Goal: Communication & Community: Answer question/provide support

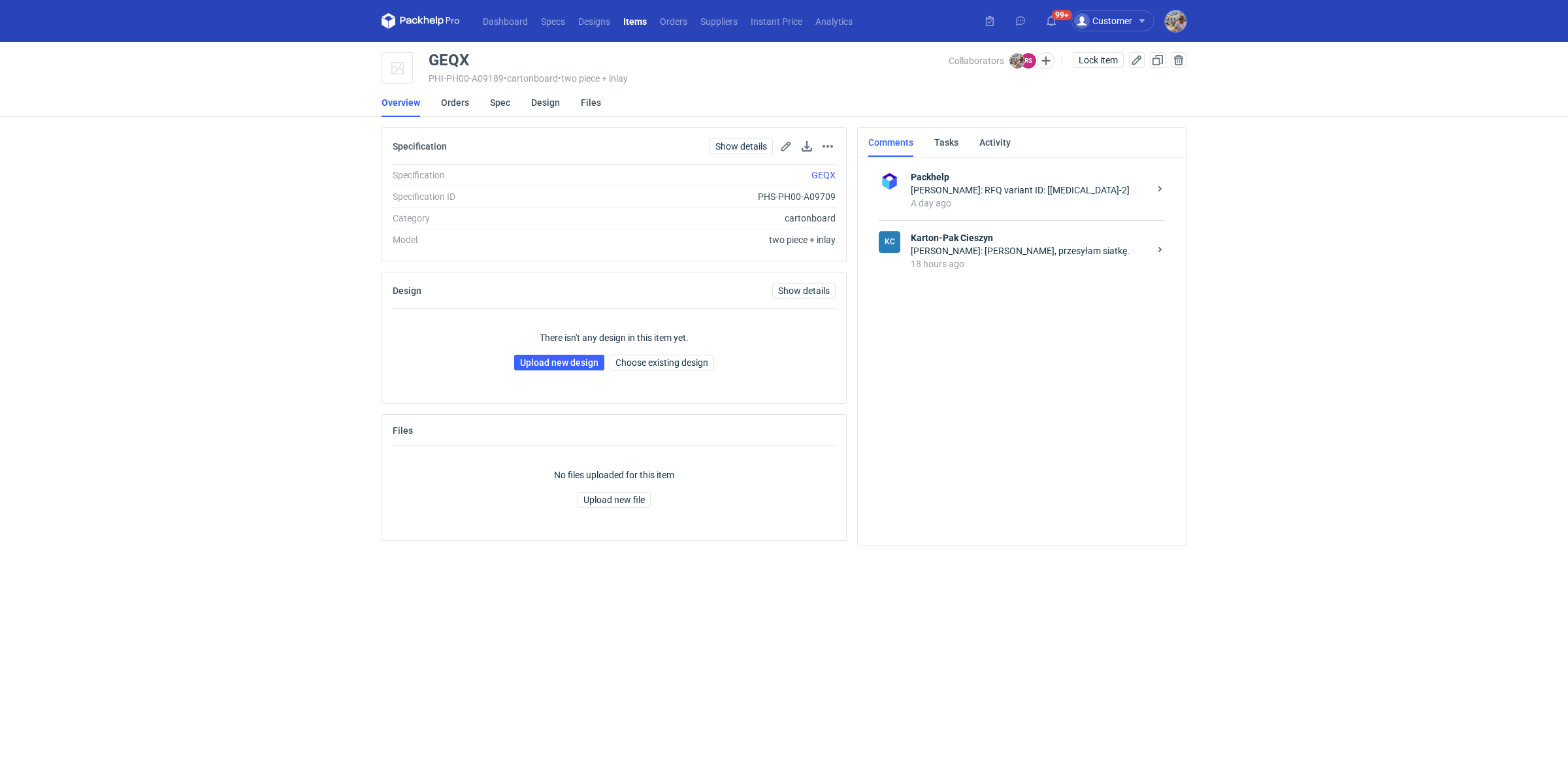
click at [948, 261] on div "18 hours ago" at bounding box center [1030, 264] width 238 height 13
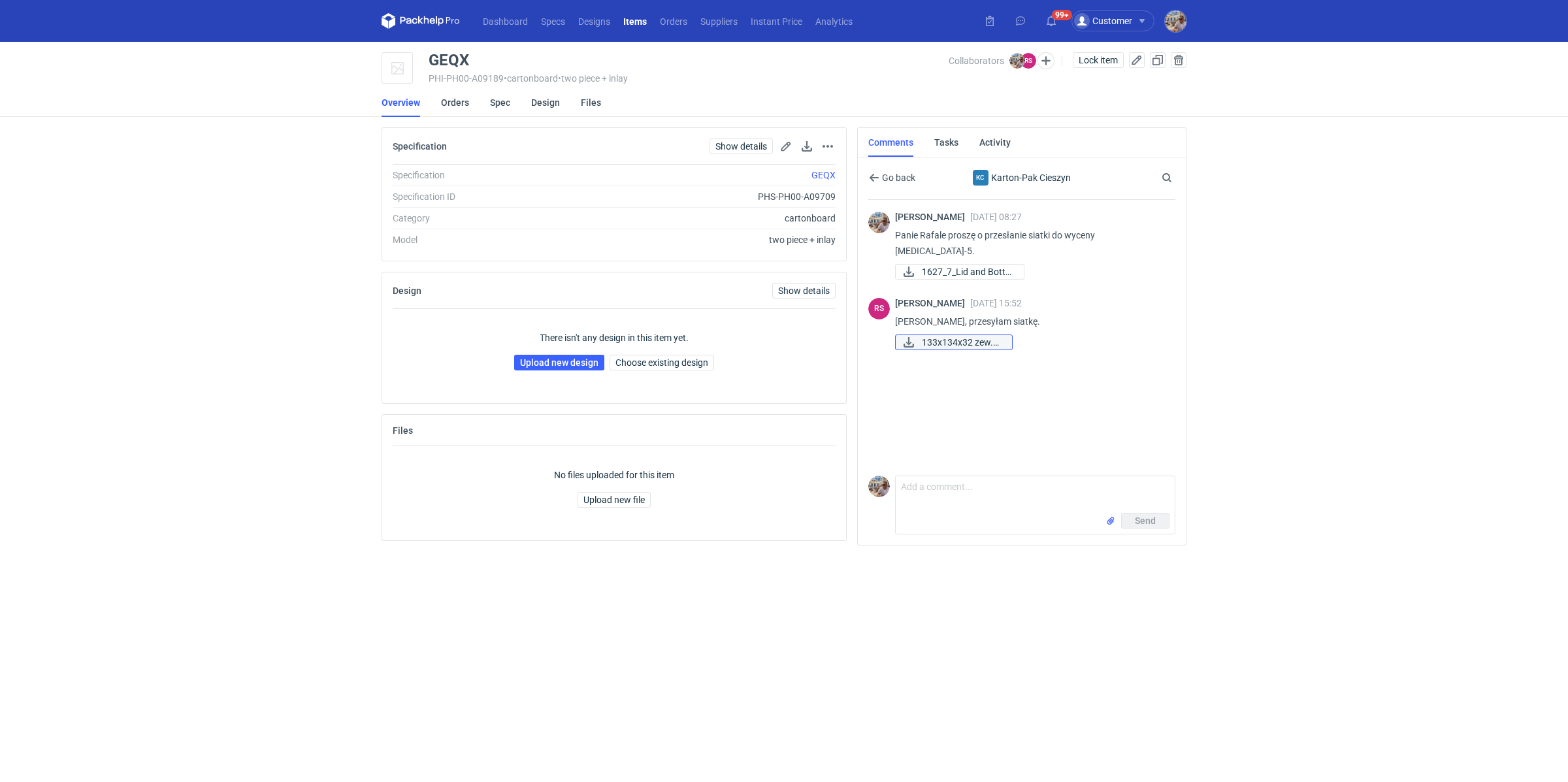
click at [984, 335] on span "133x134x32 zew.pdf" at bounding box center [962, 342] width 80 height 14
drag, startPoint x: 491, startPoint y: 53, endPoint x: 431, endPoint y: 56, distance: 60.1
click at [431, 56] on div "GEQX" at bounding box center [689, 60] width 520 height 16
copy div "GEQX"
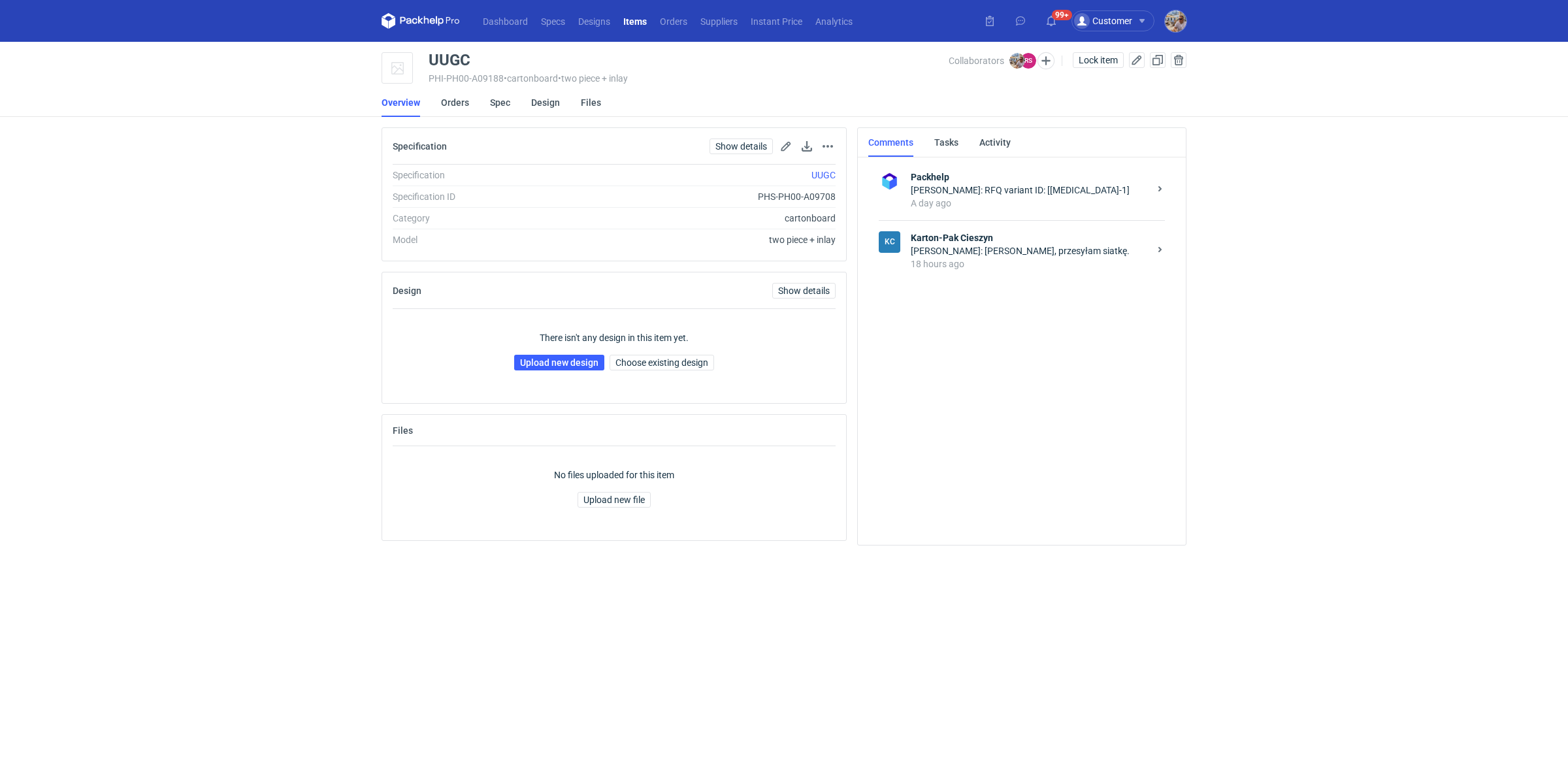
click at [959, 265] on div "18 hours ago" at bounding box center [1030, 264] width 238 height 13
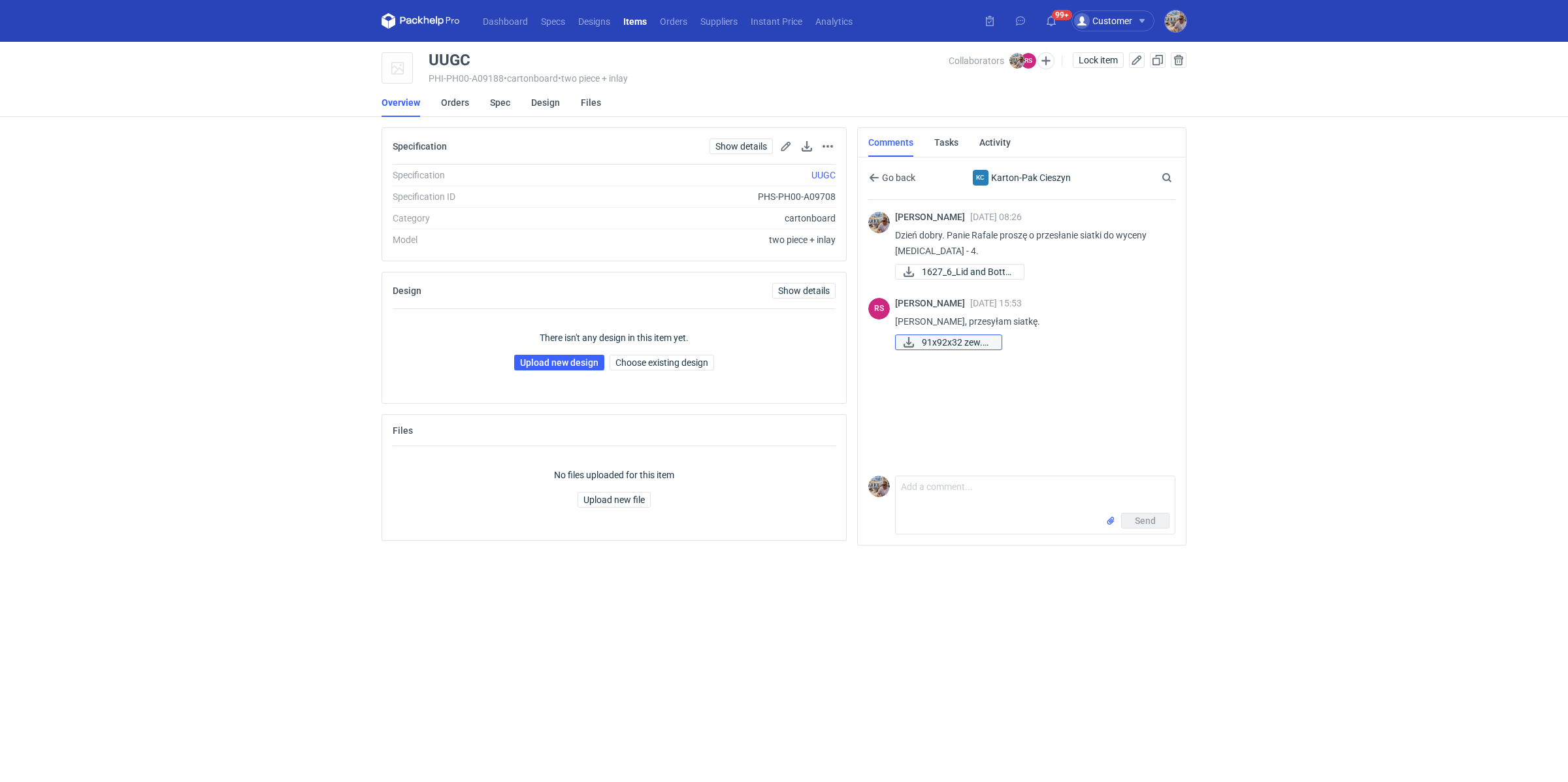
click at [967, 340] on span "91x92x32 zew.pdf" at bounding box center [957, 342] width 69 height 14
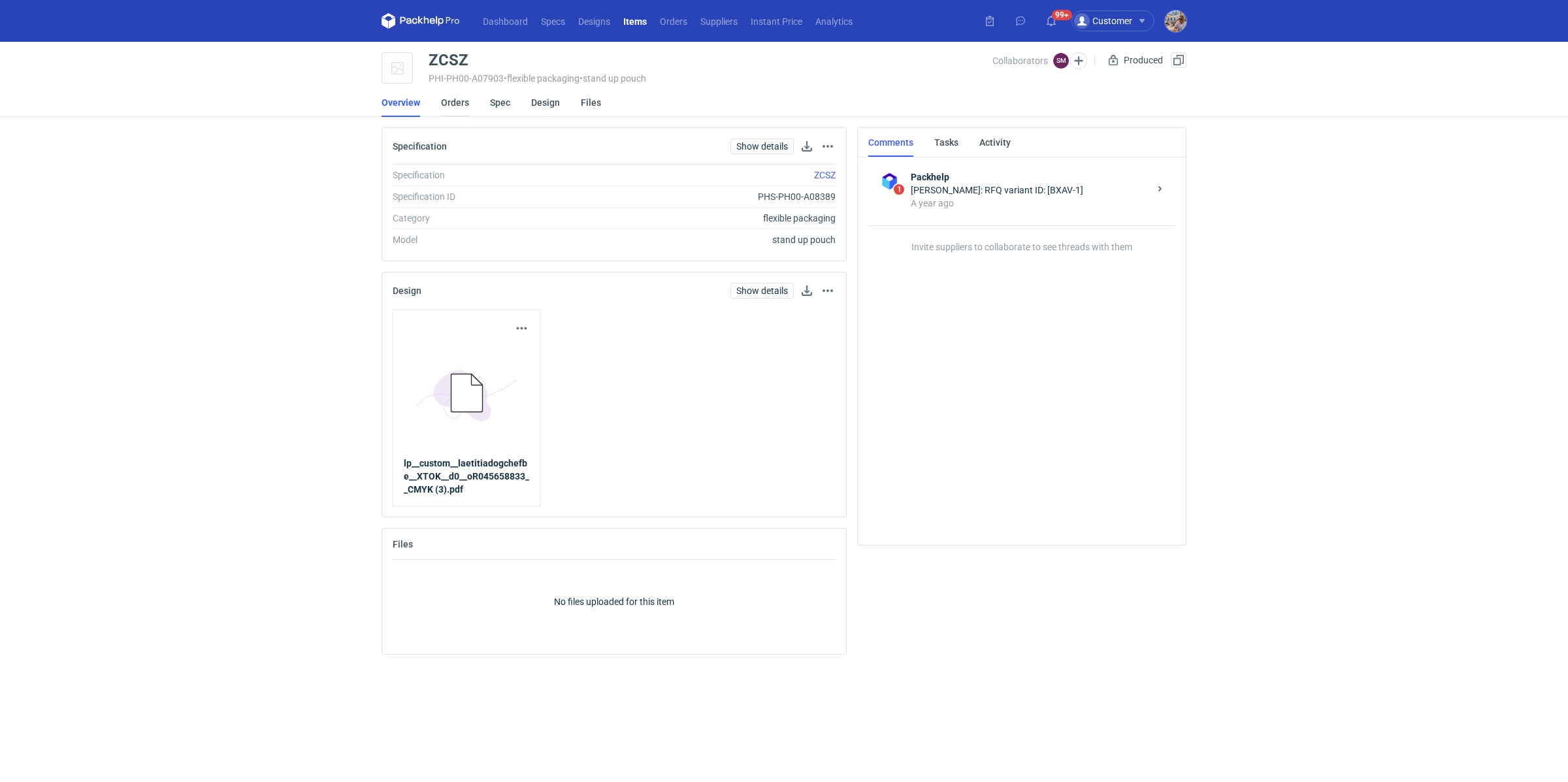
click at [456, 108] on link "Orders" at bounding box center [455, 103] width 28 height 29
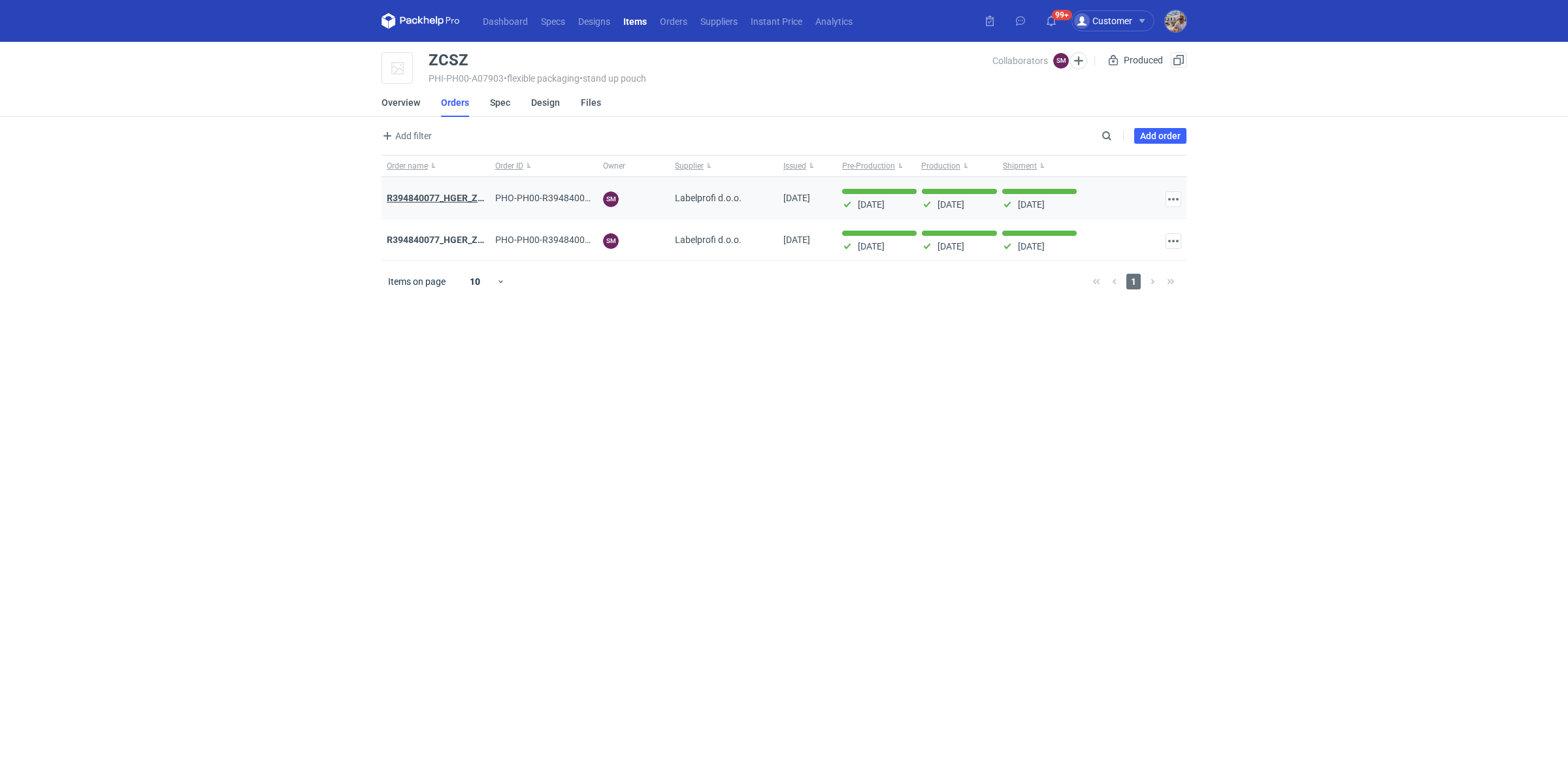
click at [443, 198] on strong "R394840077_HGER_ZSCW_XMUW_V2" at bounding box center [465, 198] width 157 height 10
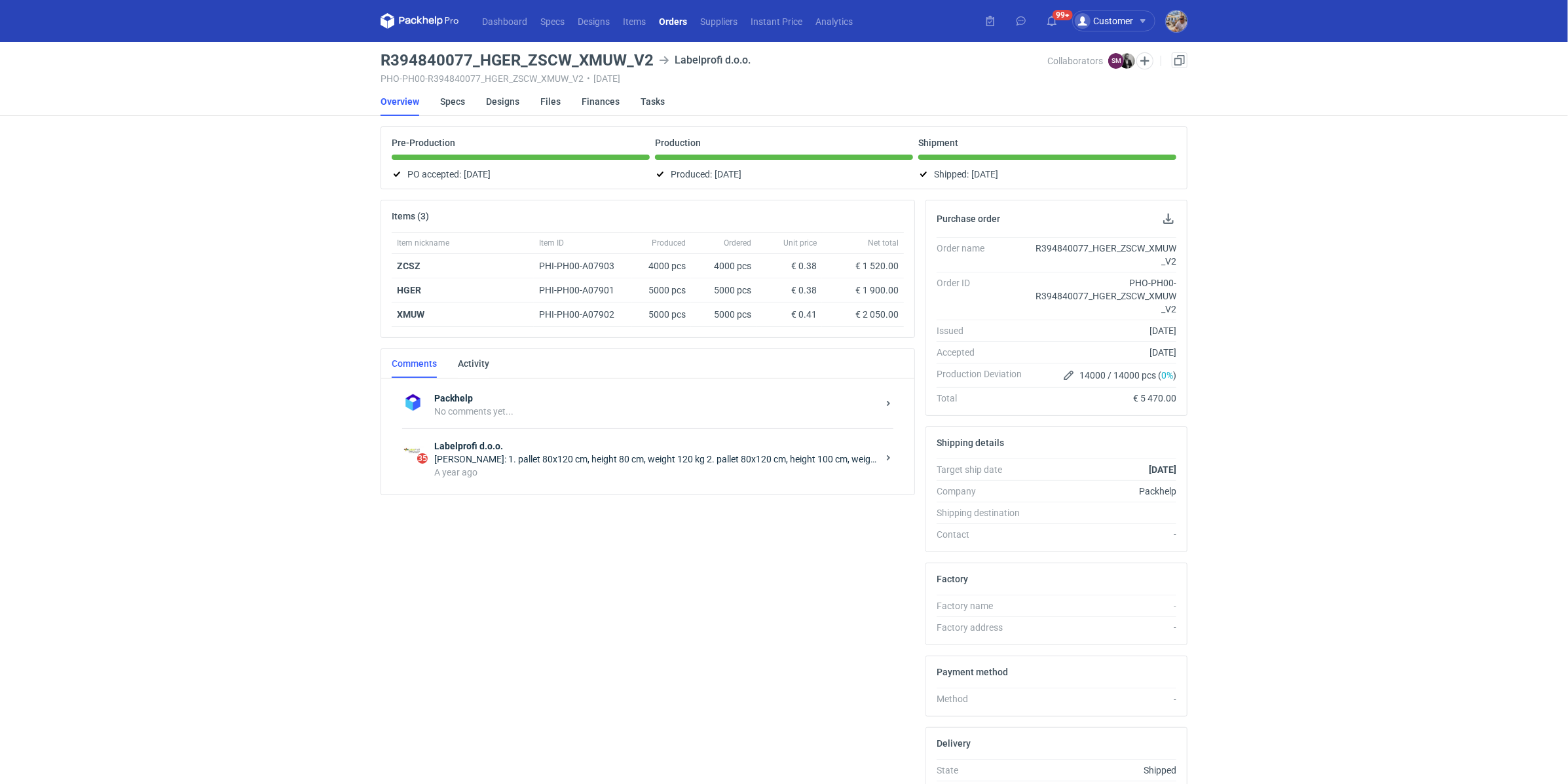
click at [556, 460] on div "Dragan Čivčić: 1. pallet 80x120 cm, height 80 cm, weight 120 kg 2. pallet 80x12…" at bounding box center [656, 459] width 443 height 13
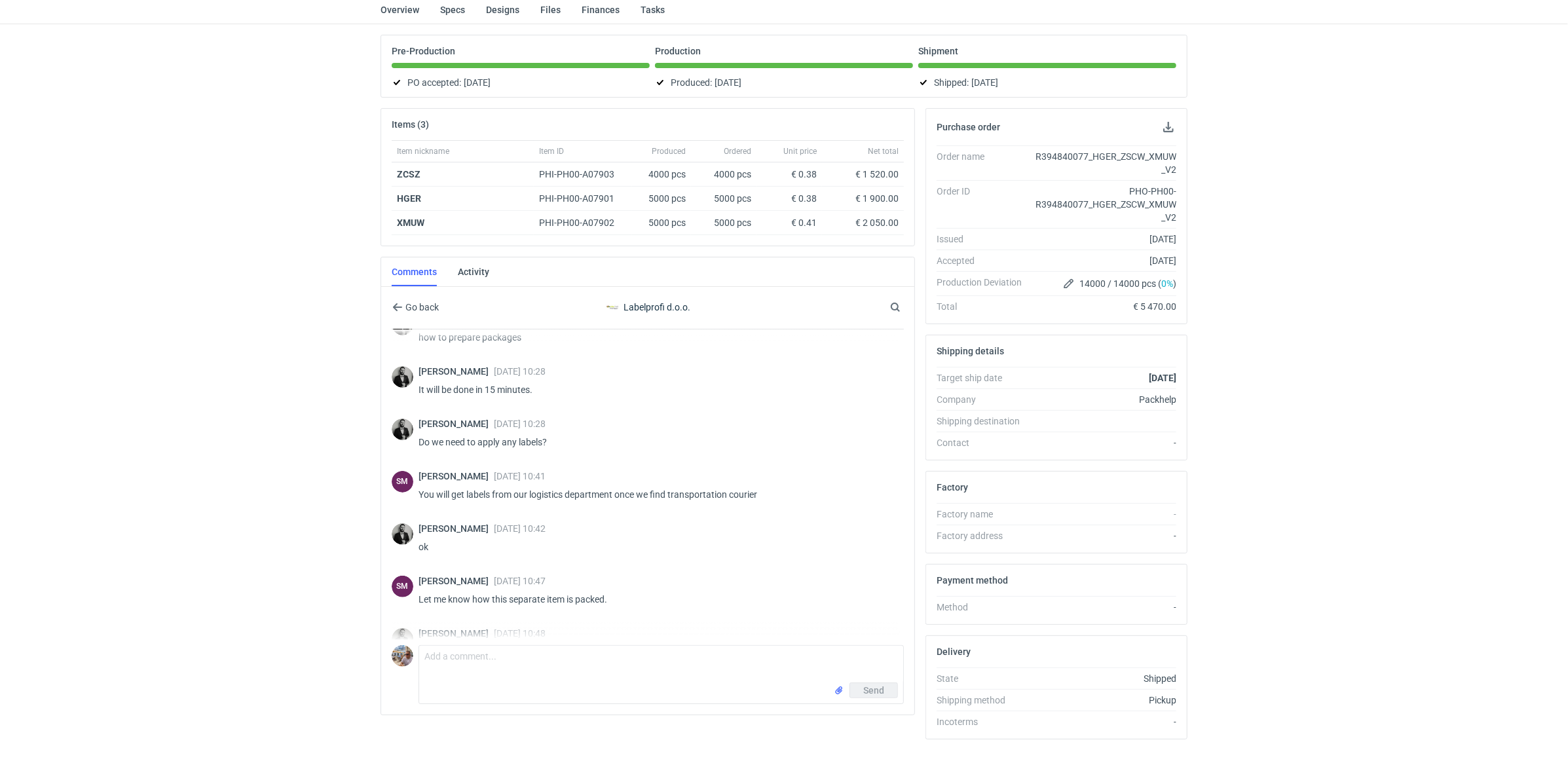
scroll to position [345, 0]
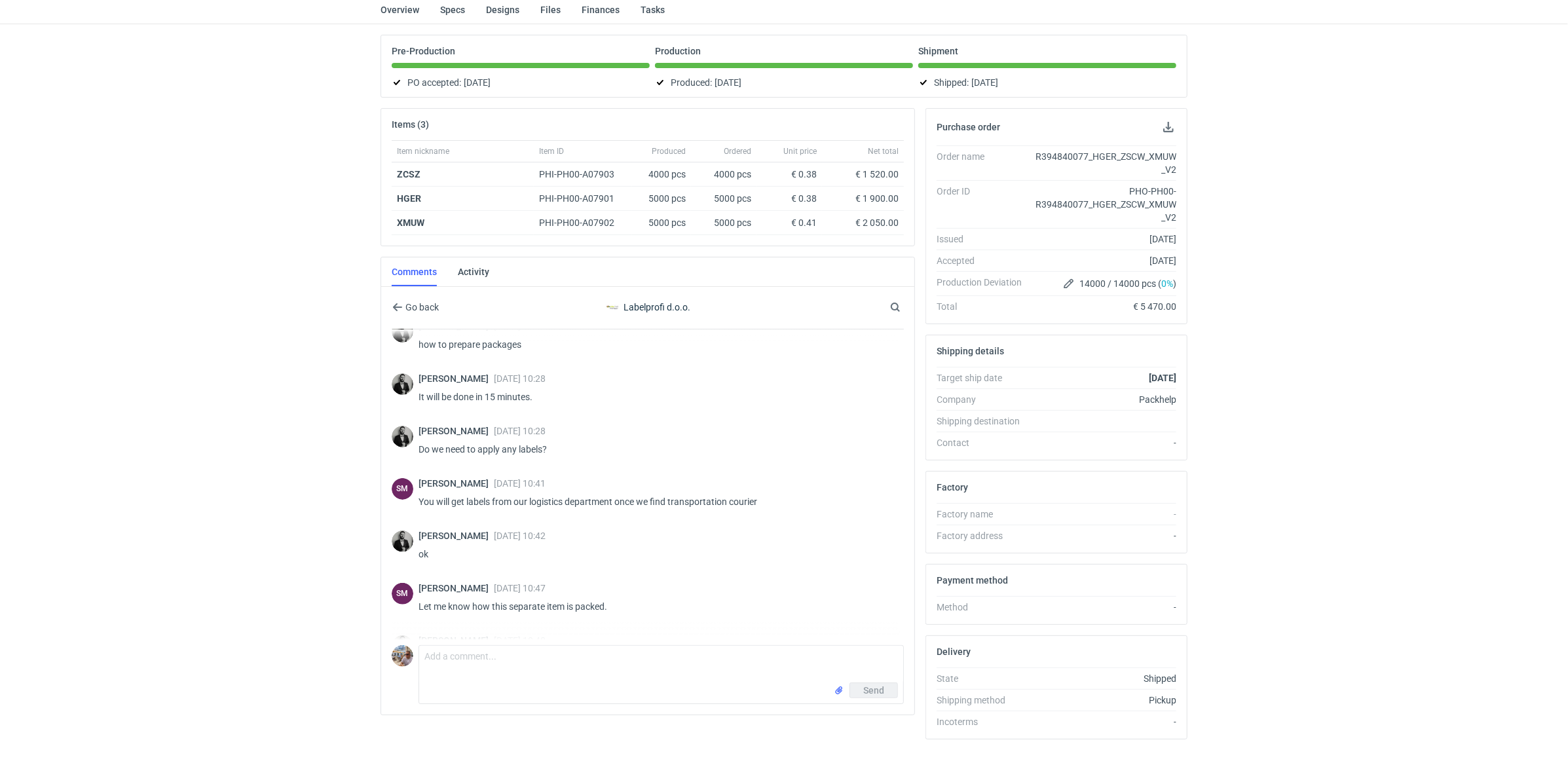
drag, startPoint x: 415, startPoint y: 497, endPoint x: 493, endPoint y: 502, distance: 78.2
click at [493, 502] on div "SM Sebastian Markut 12 Nov 2024 10:41 You will get labels from our logistics de…" at bounding box center [647, 497] width 512 height 52
click at [497, 502] on p "You will get labels from our logistics department once we find transportation c…" at bounding box center [656, 501] width 475 height 16
drag, startPoint x: 770, startPoint y: 497, endPoint x: 419, endPoint y: 496, distance: 351.0
click at [419, 496] on p "You will get labels from our logistics department once we find transportation c…" at bounding box center [656, 501] width 475 height 16
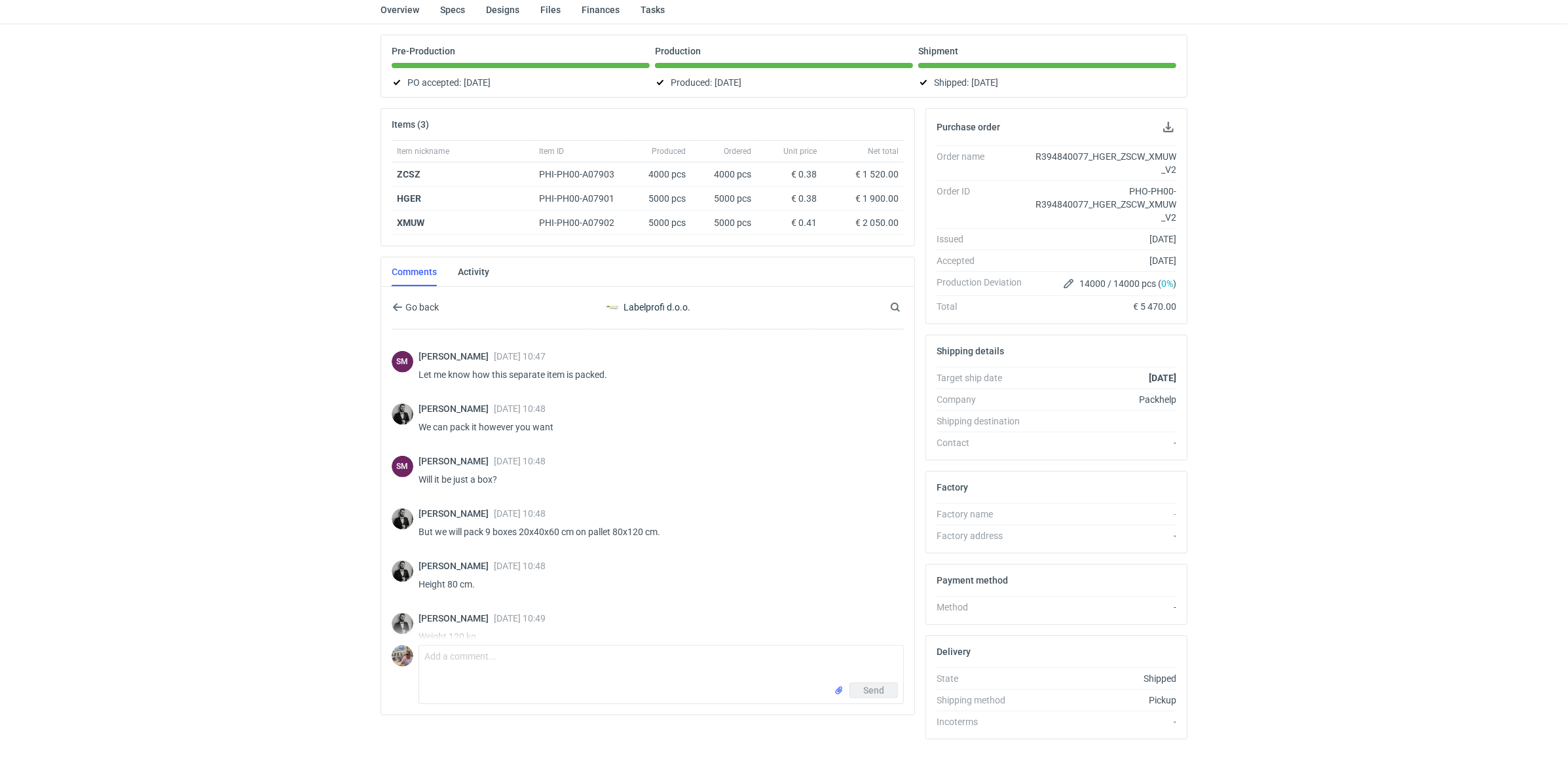
scroll to position [1605, 0]
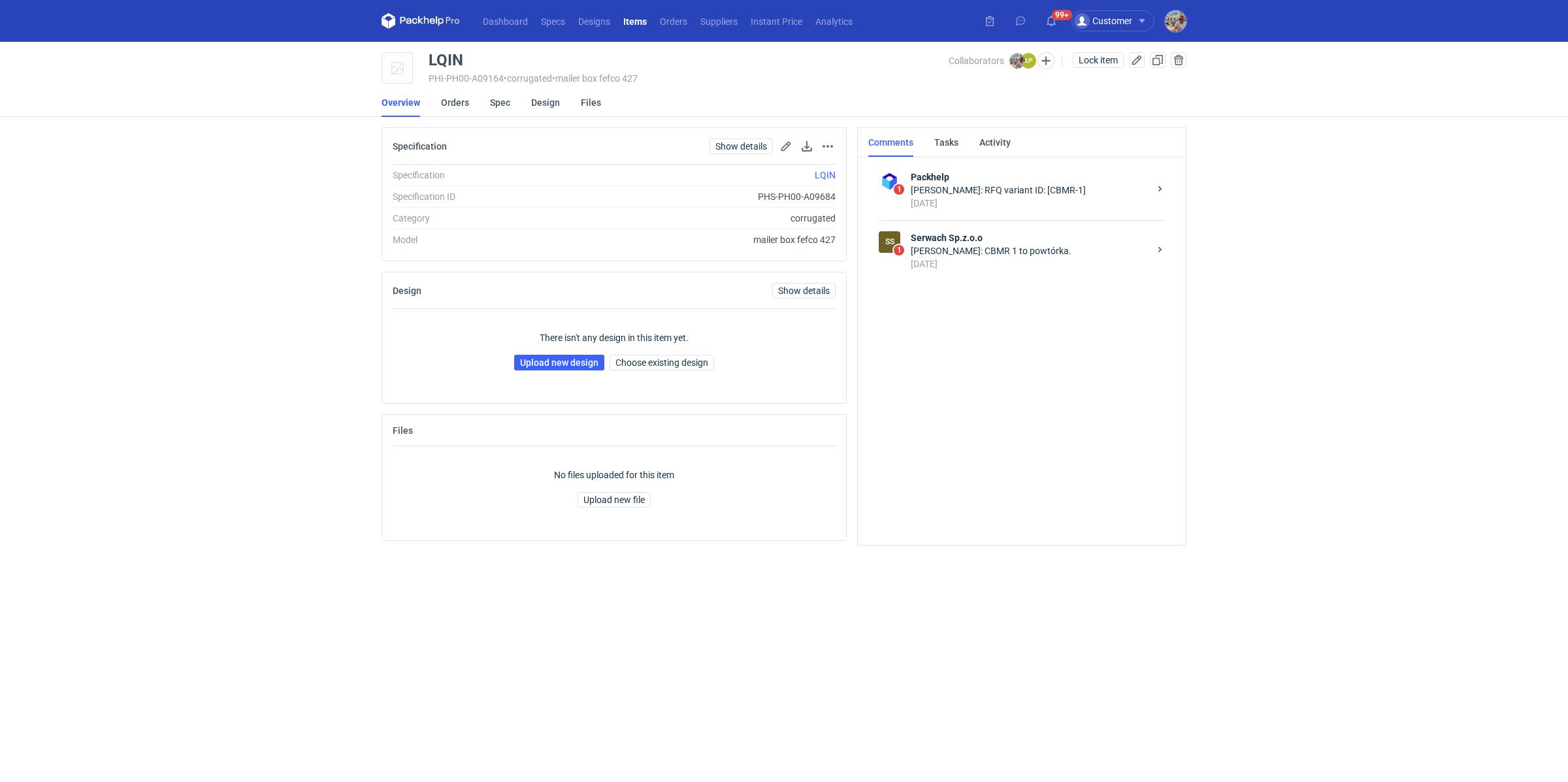
click at [1017, 255] on div "Łukasz Postawa: CBMR 1 to powtórka." at bounding box center [1030, 251] width 238 height 13
click at [1010, 260] on div "[DATE]" at bounding box center [1030, 264] width 238 height 13
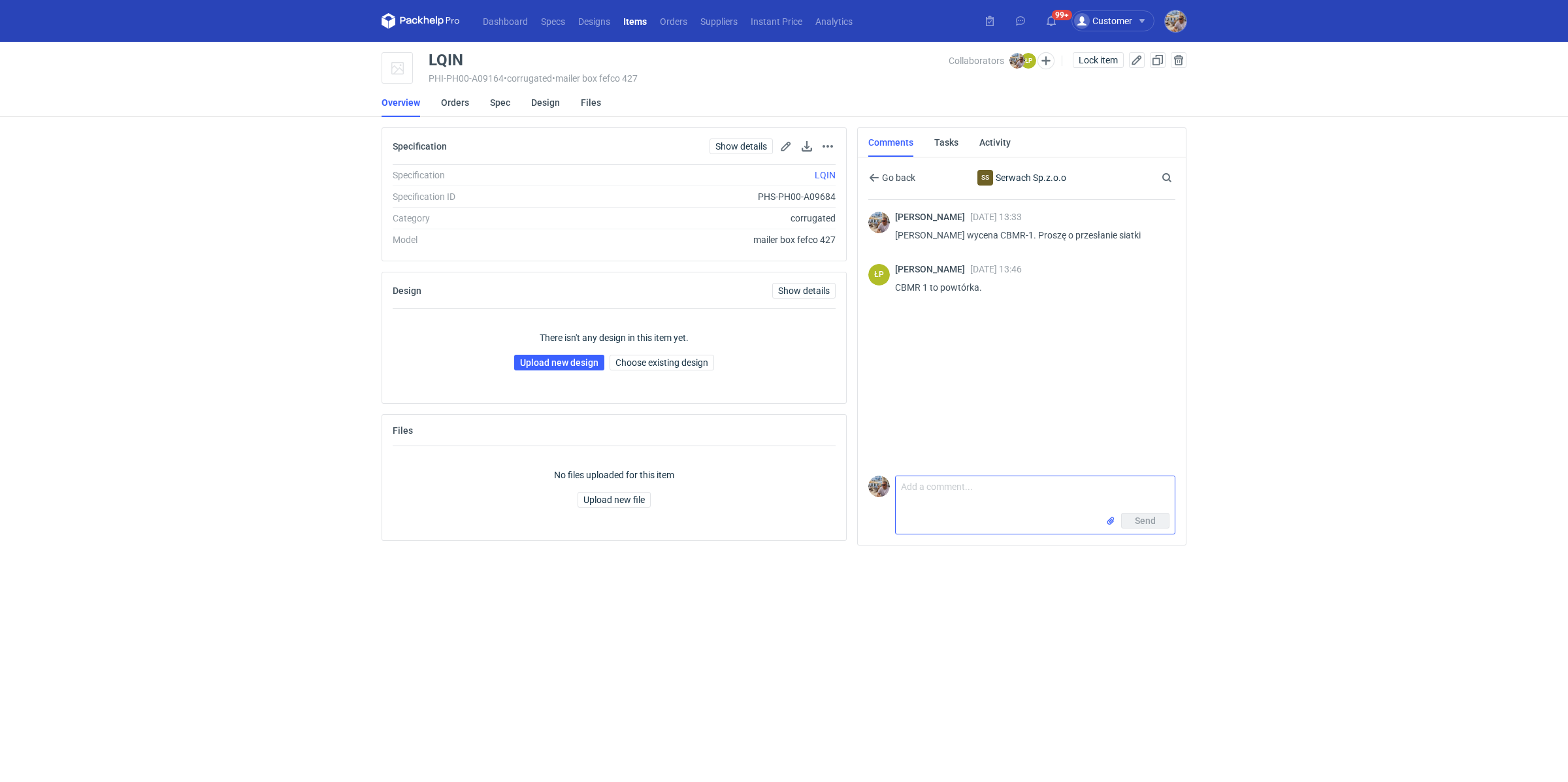
click at [950, 494] on textarea "Comment message" at bounding box center [1035, 494] width 279 height 37
drag, startPoint x: 990, startPoint y: 234, endPoint x: 1023, endPoint y: 237, distance: 33.1
click at [1023, 237] on p "[PERSON_NAME] wycena CBMR-1. Proszę o przesłanie siatki" at bounding box center [1030, 235] width 270 height 16
copy p "CBMR-1"
click at [1159, 490] on textarea "[PERSON_NAME] potrzebuję informacji jak zmieni się cena dla wycen" at bounding box center [1035, 494] width 279 height 37
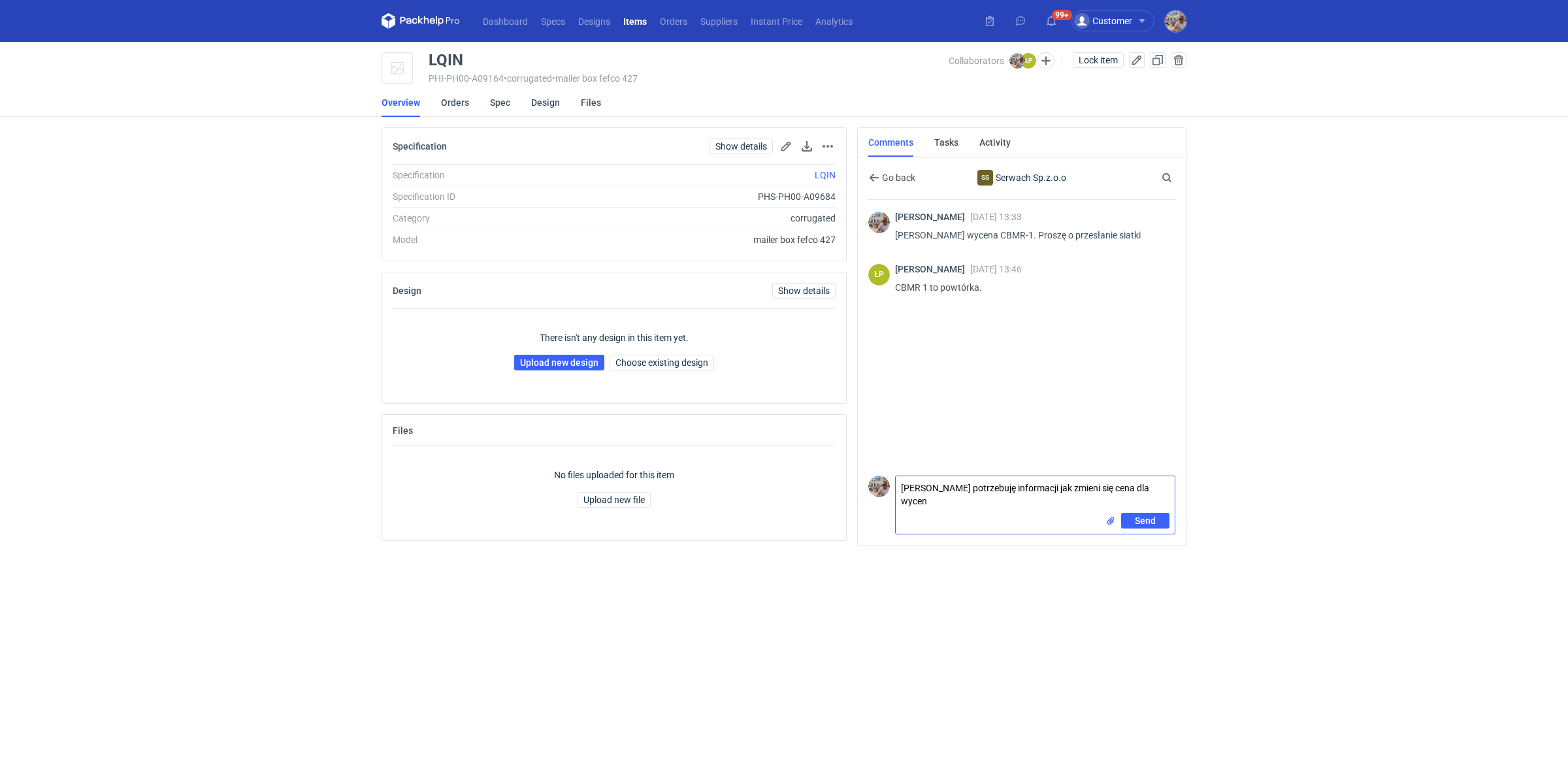
click at [1171, 491] on textarea "Panie Łukaszu potrzebuję informacji jak zmieni się cena dla wycen" at bounding box center [1035, 494] width 279 height 37
paste textarea "CBMR-1"
paste textarea "CBMR-2"
type textarea "Panie Łukaszu potrzebuję informacji jak zmieni się cena dla wycen CBMR-1 i CBMR…"
click at [1110, 522] on input "file" at bounding box center [1110, 521] width 10 height 14
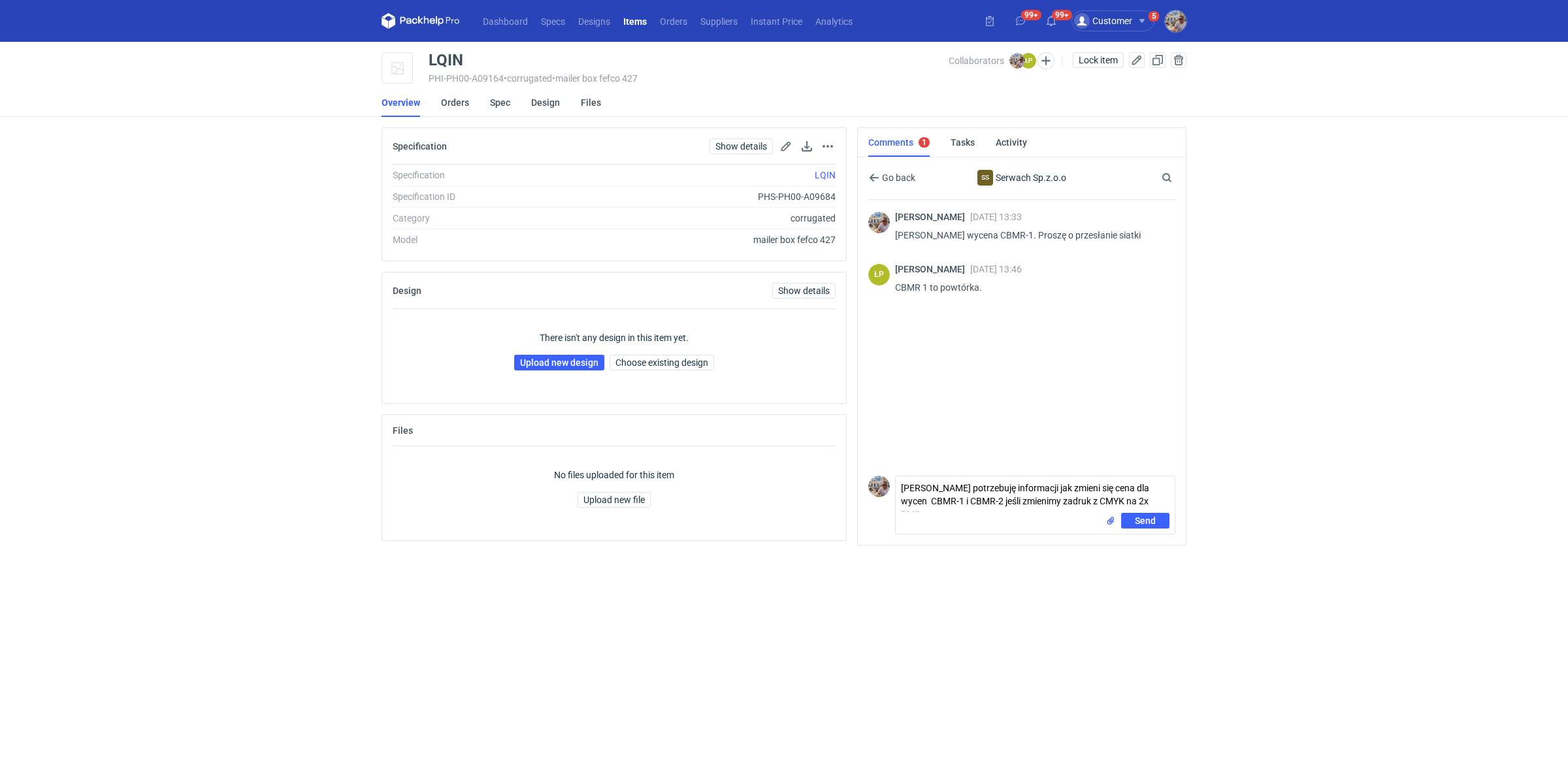
click at [1111, 522] on input "file" at bounding box center [1110, 521] width 10 height 14
click at [1137, 522] on span "Send" at bounding box center [1146, 520] width 21 height 9
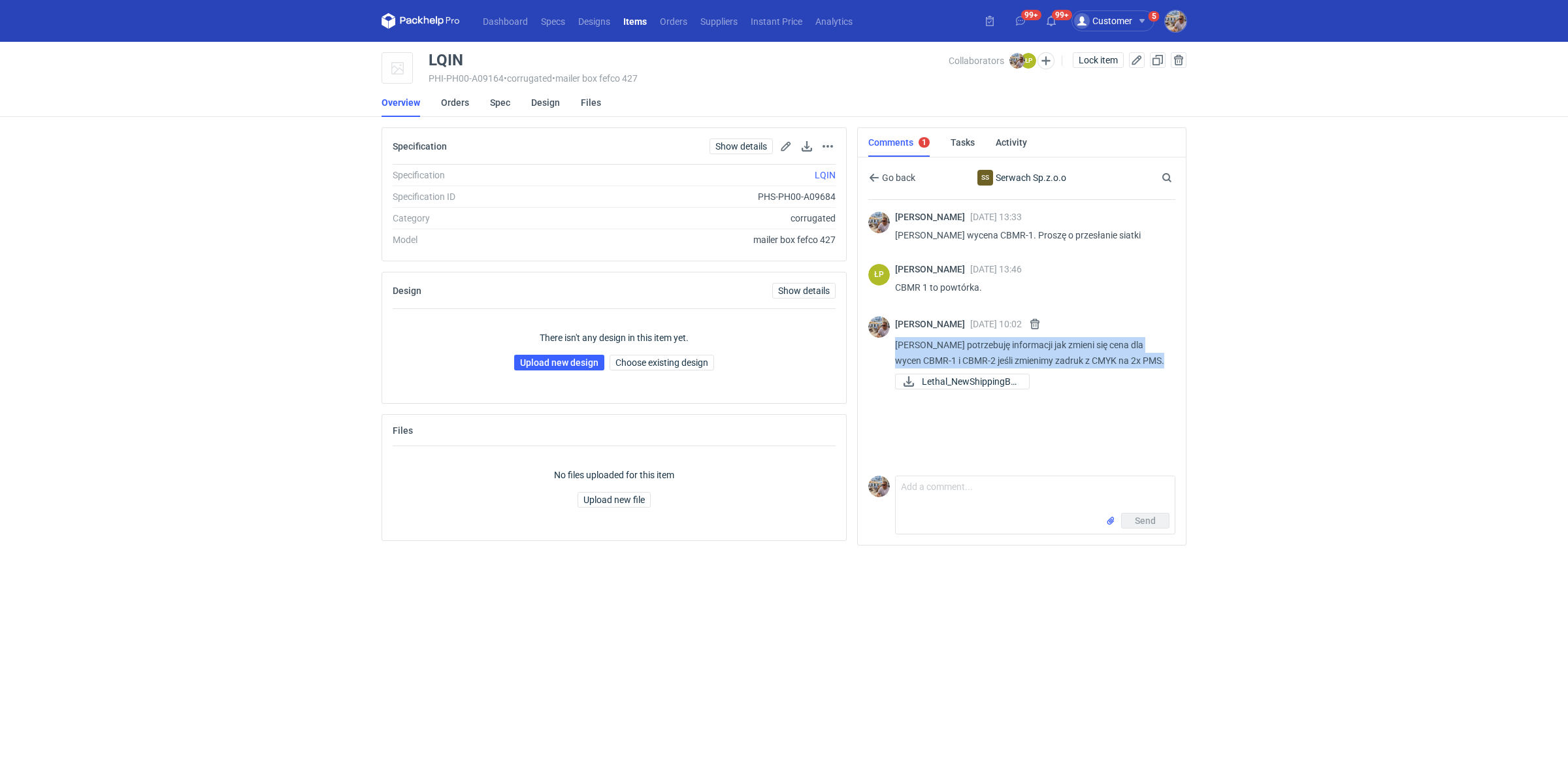
drag, startPoint x: 1150, startPoint y: 360, endPoint x: 897, endPoint y: 344, distance: 253.5
click at [897, 344] on p "Panie Łukaszu potrzebuję informacji jak zmieni się cena dla wycen CBMR-1 i CBMR…" at bounding box center [1030, 353] width 270 height 32
copy p "Panie Łukaszu potrzebuję informacji jak zmieni się cena dla wycen CBMR-1 i CBMR…"
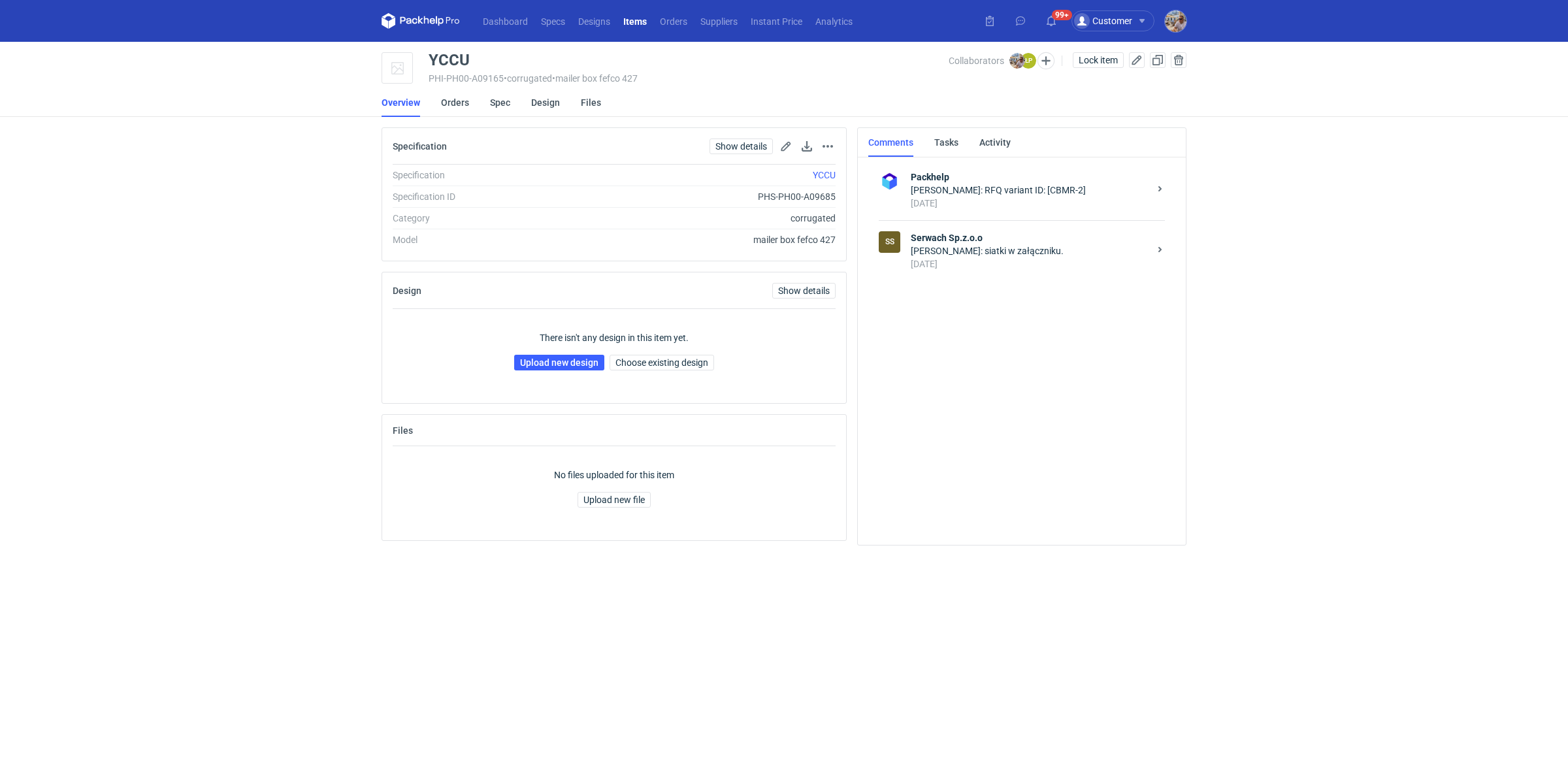
click at [990, 248] on div "Łukasz Postawa: siatki w załączniku." at bounding box center [1030, 251] width 238 height 13
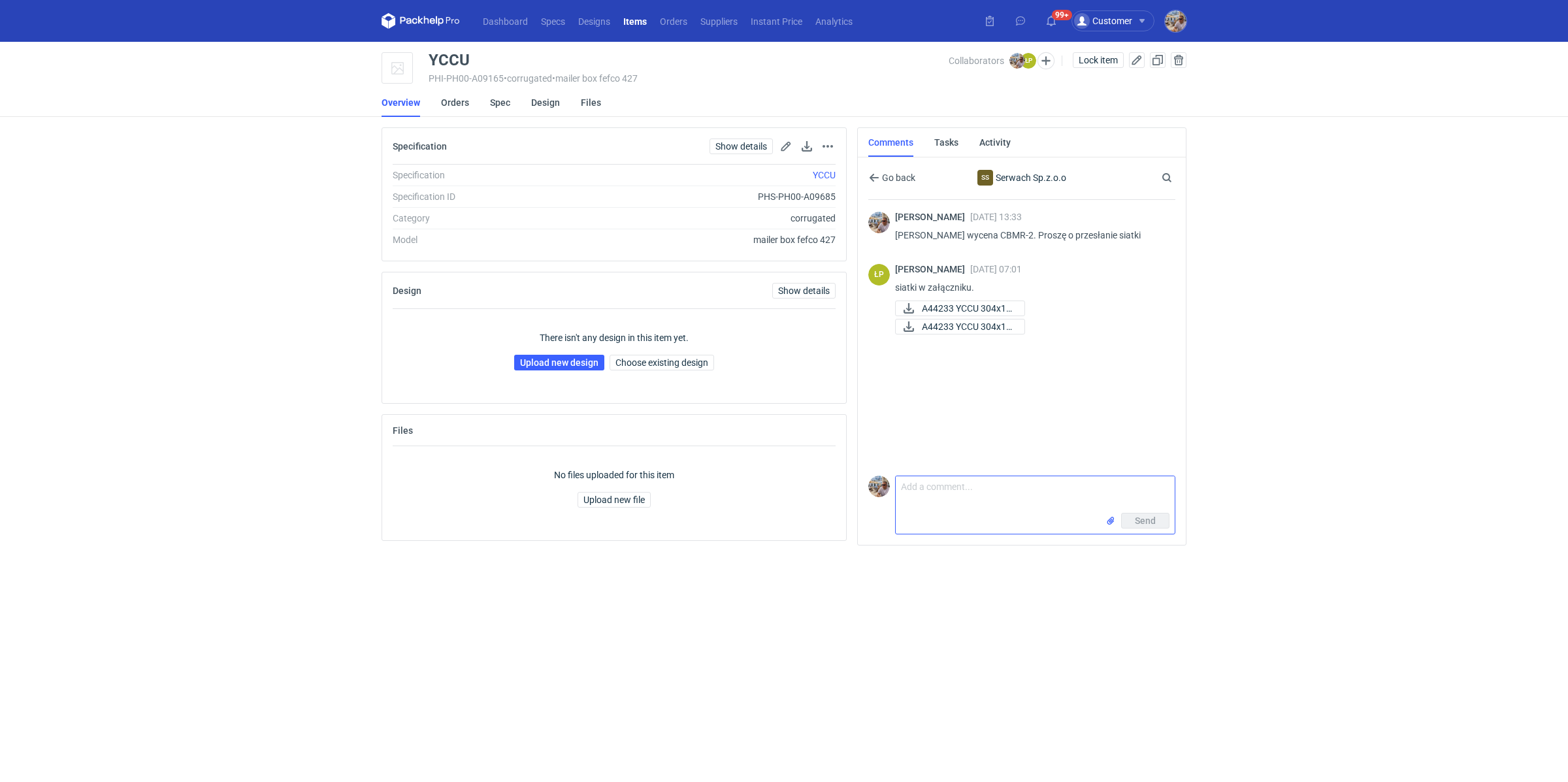
click at [965, 500] on textarea "Comment message" at bounding box center [1035, 494] width 279 height 37
paste textarea "Panie Łukaszu potrzebuję informacji jak zmieni się cena dla wycen CBMR-1 i CBMR…"
type textarea "Panie Łukaszu potrzebuję informacji jak zmieni się cena dla wycen CBMR-1 i CBMR…"
click at [1114, 519] on input "file" at bounding box center [1110, 521] width 10 height 14
click at [1152, 519] on span "Send" at bounding box center [1146, 520] width 21 height 9
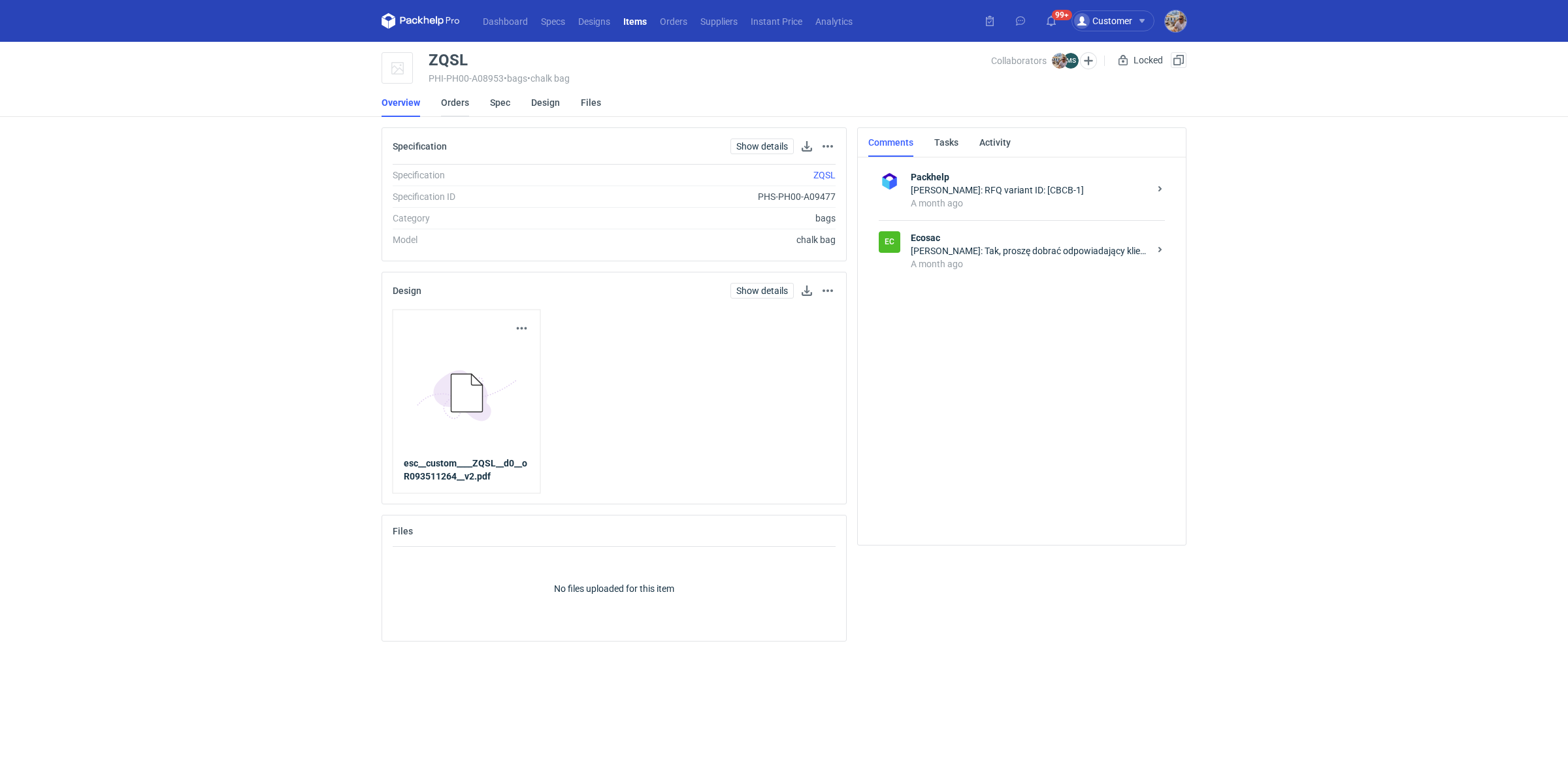
click at [457, 103] on link "Orders" at bounding box center [455, 103] width 28 height 29
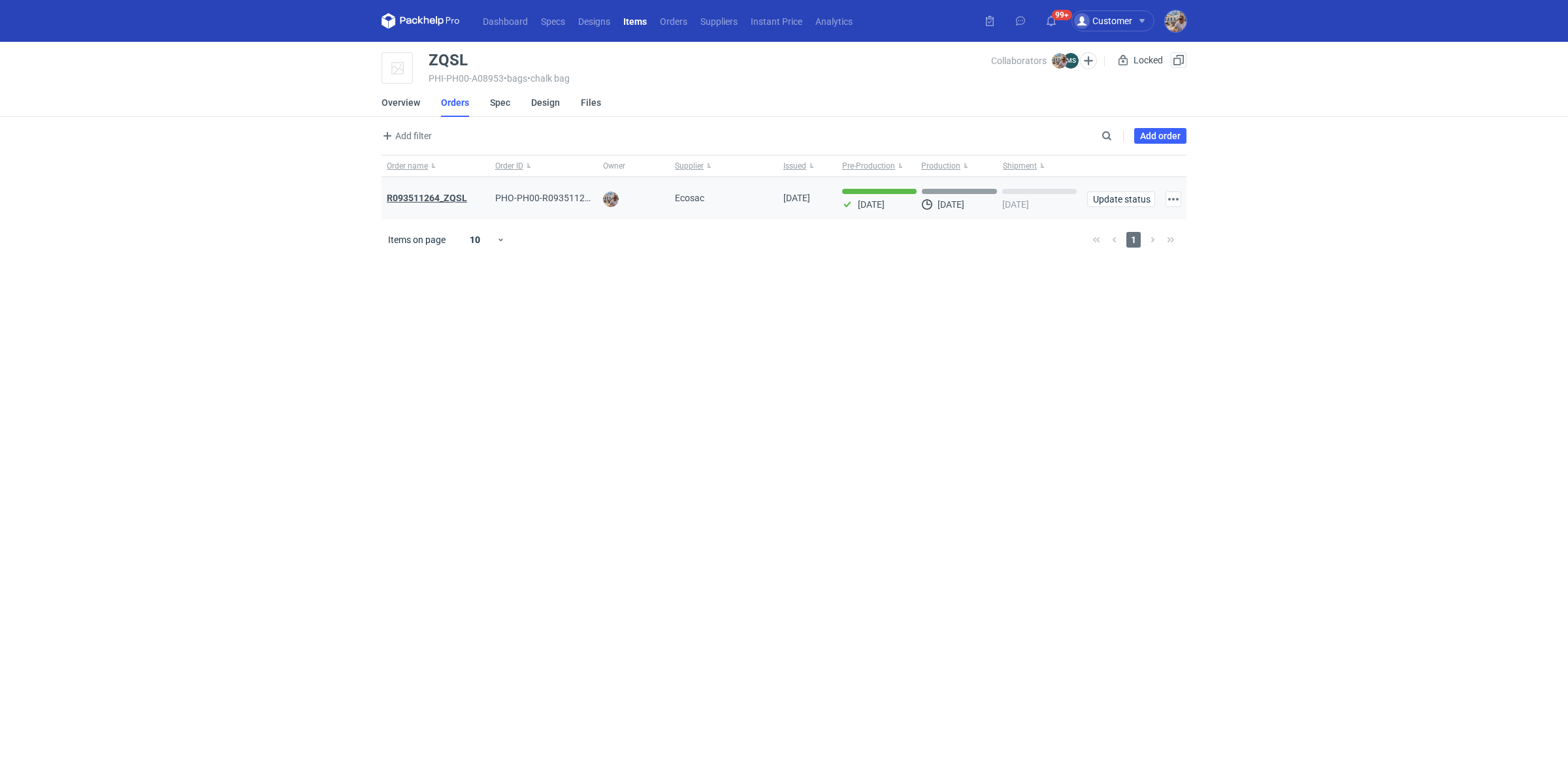
click at [457, 195] on strong "R093511264_ZQSL" at bounding box center [427, 198] width 81 height 10
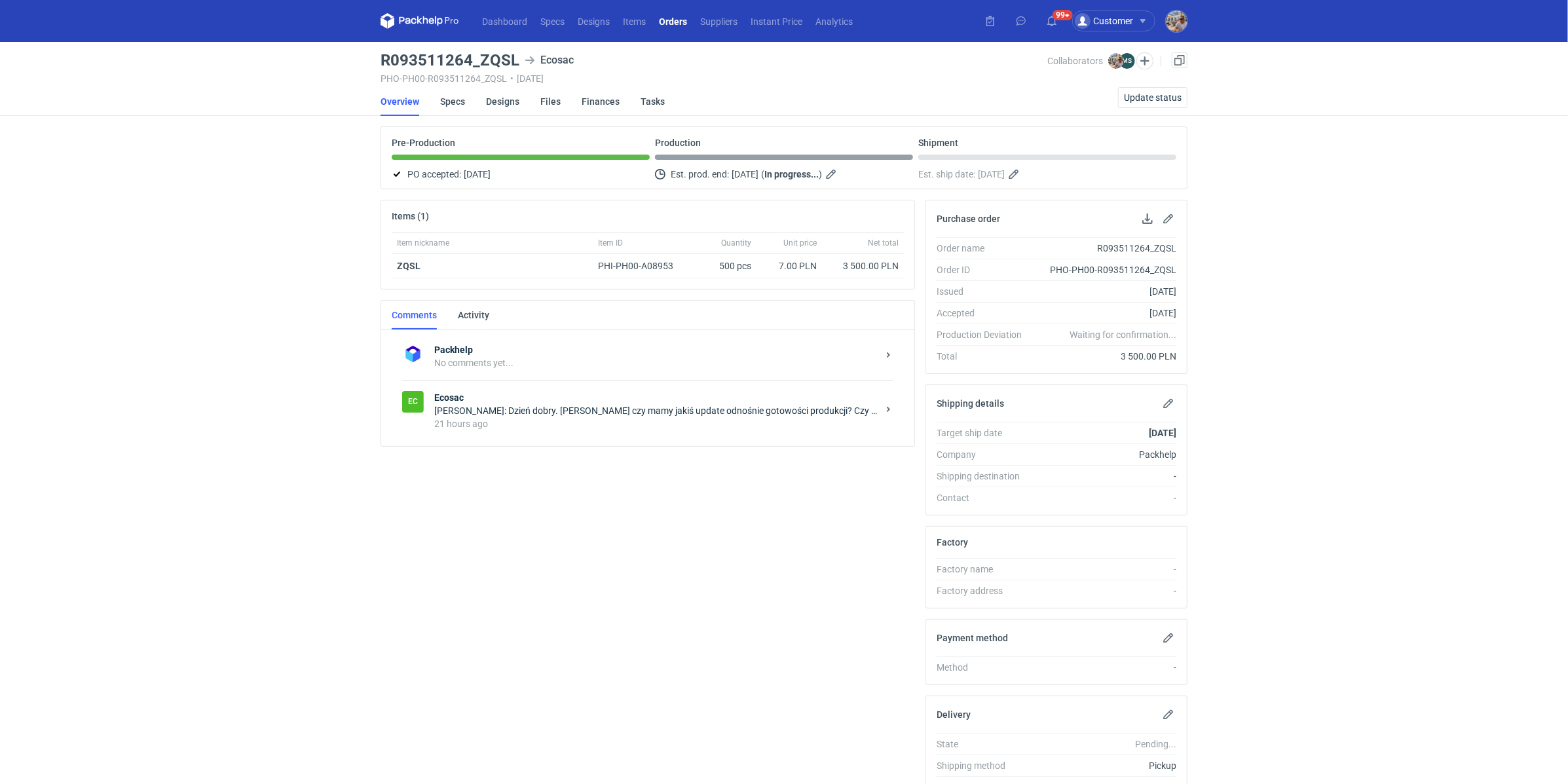
click at [534, 408] on div "[PERSON_NAME]: Dzień dobry. [PERSON_NAME] czy mamy jakiś update odnośnie gotowo…" at bounding box center [656, 410] width 443 height 13
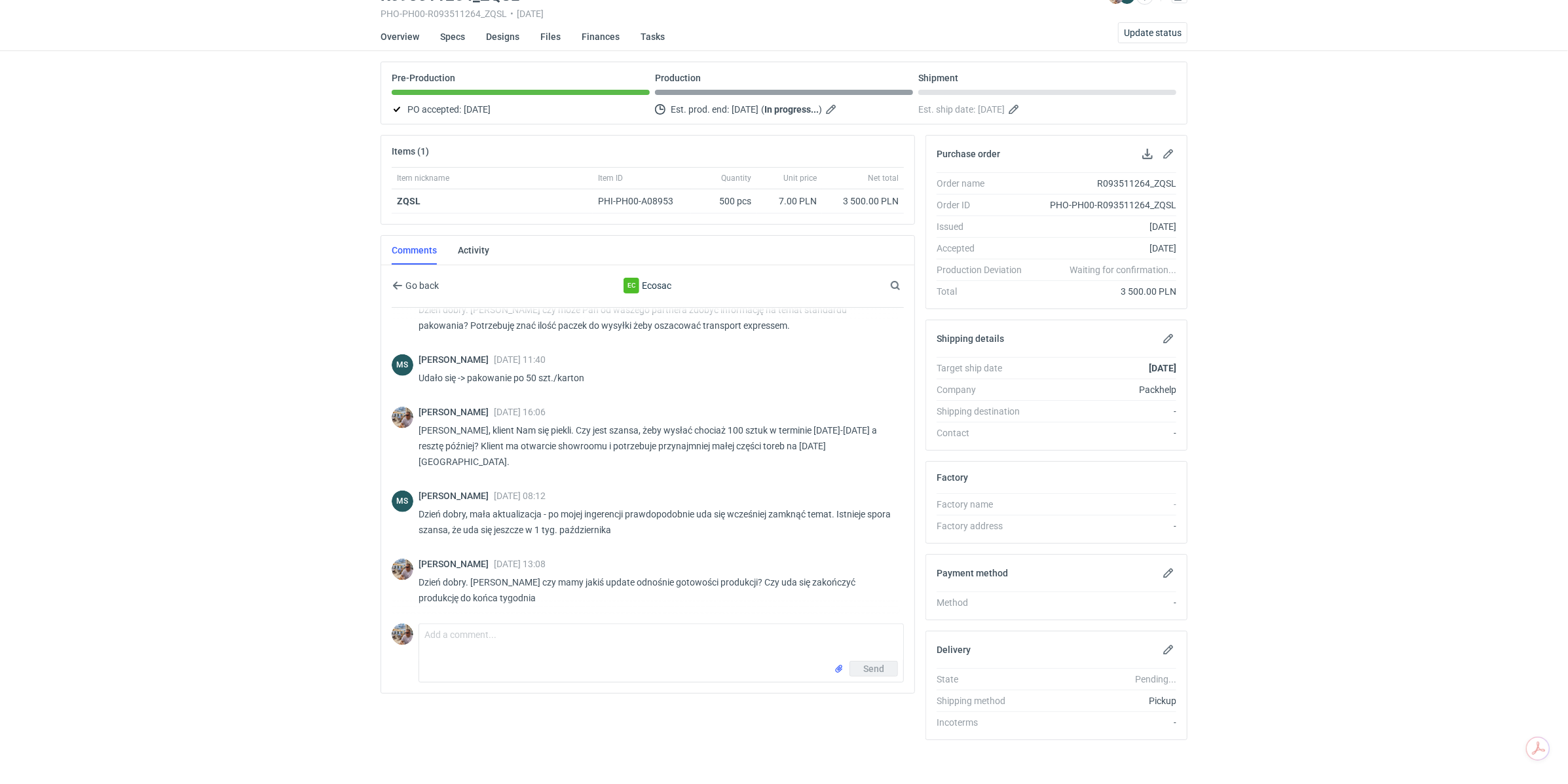
scroll to position [66, 0]
click at [506, 636] on textarea "Comment message" at bounding box center [661, 642] width 484 height 37
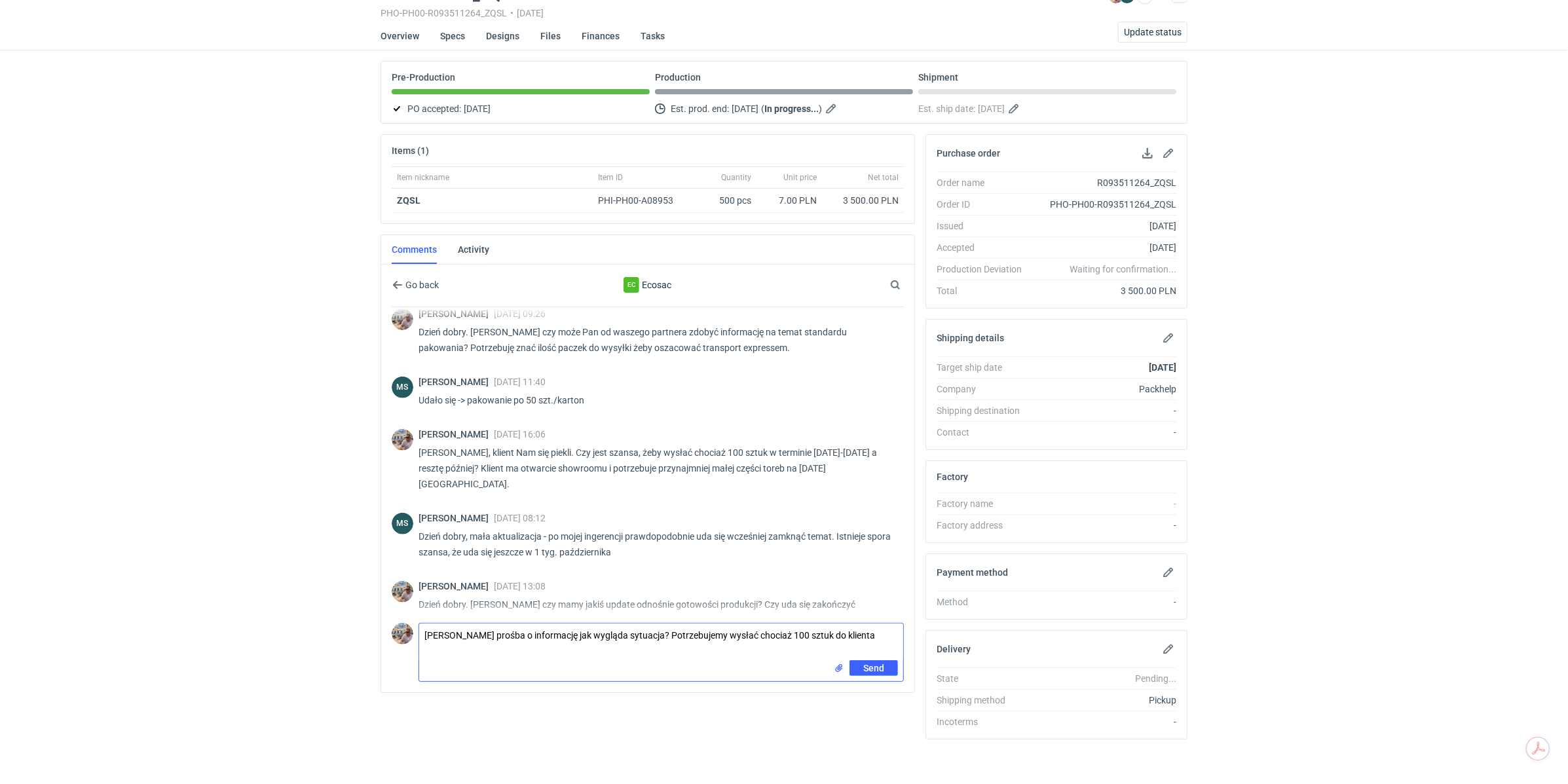
scroll to position [1046, 0]
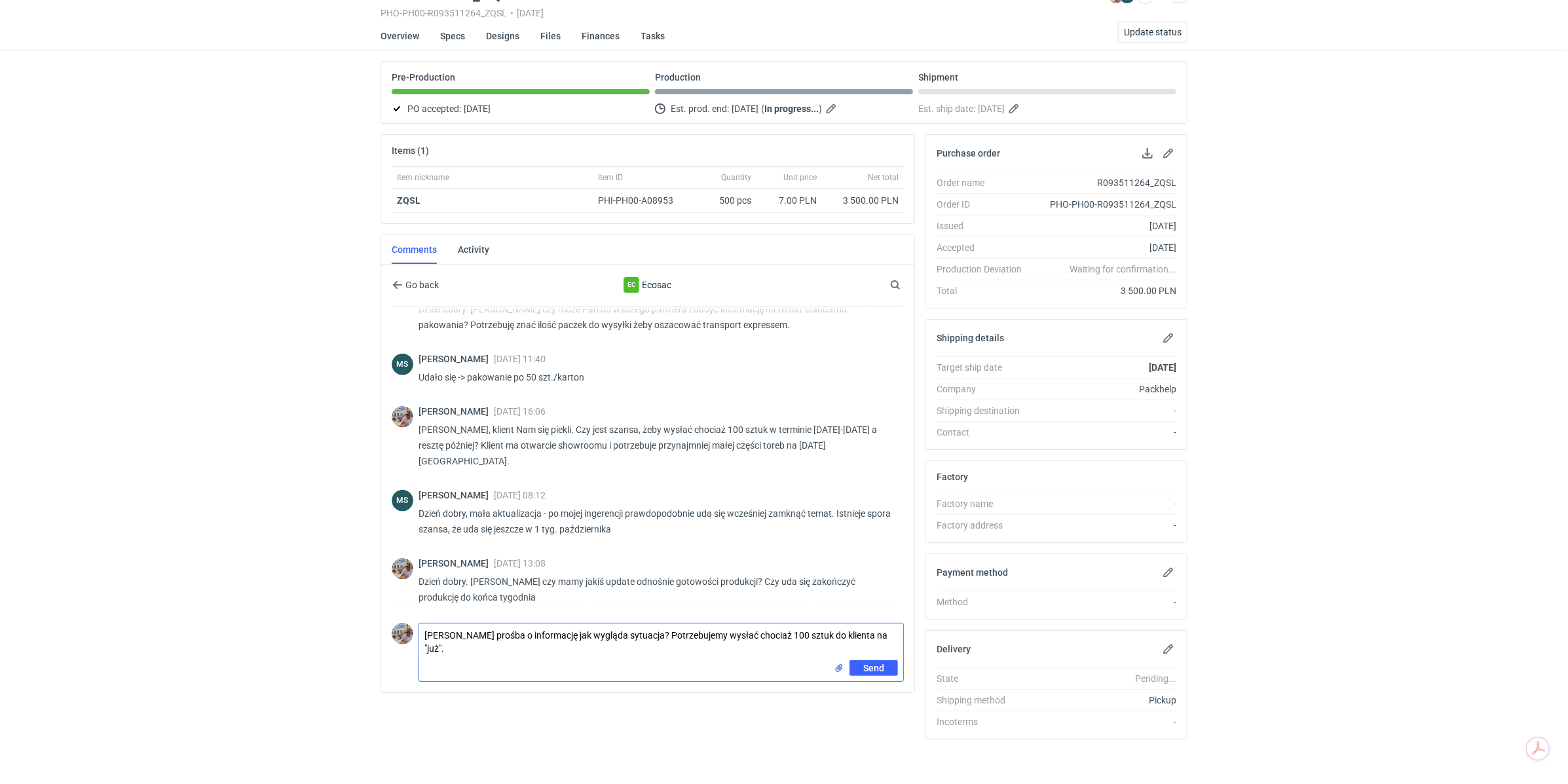
type textarea "[PERSON_NAME] prośba o informację jak wygląda sytuacja? Potrzebujemy wysłać cho…"
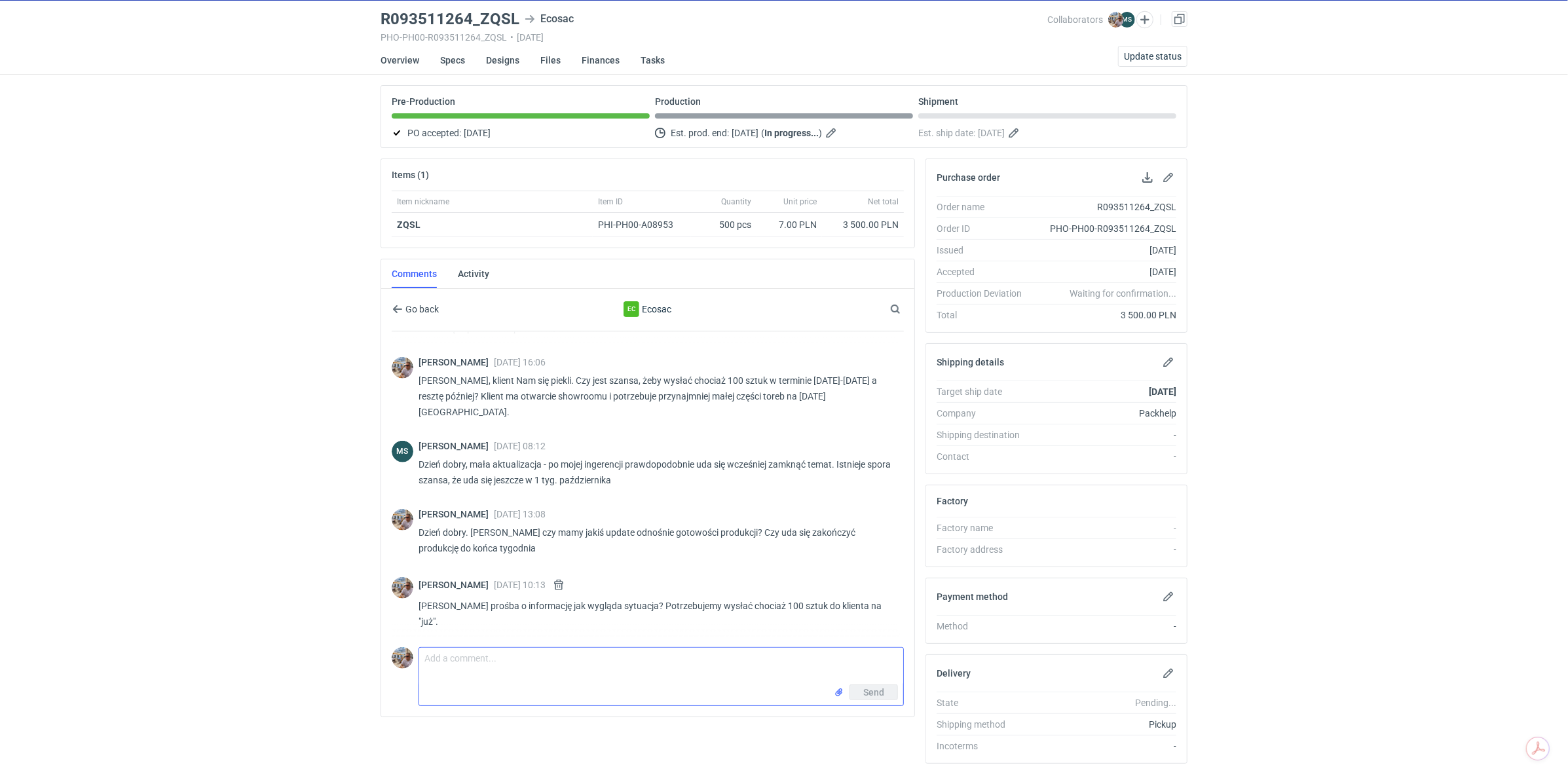
scroll to position [0, 0]
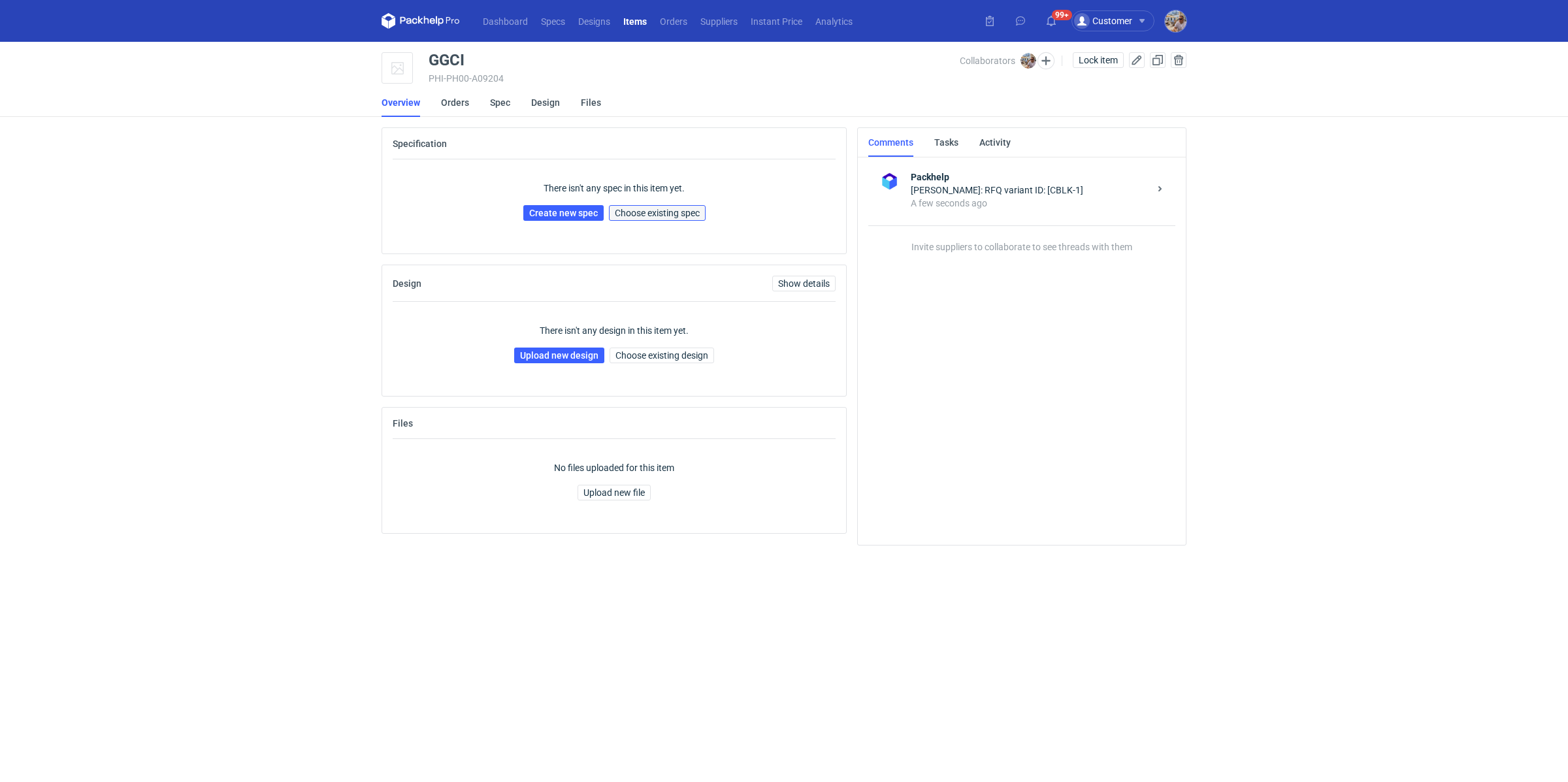
click at [670, 218] on button "Choose existing spec" at bounding box center [658, 213] width 96 height 16
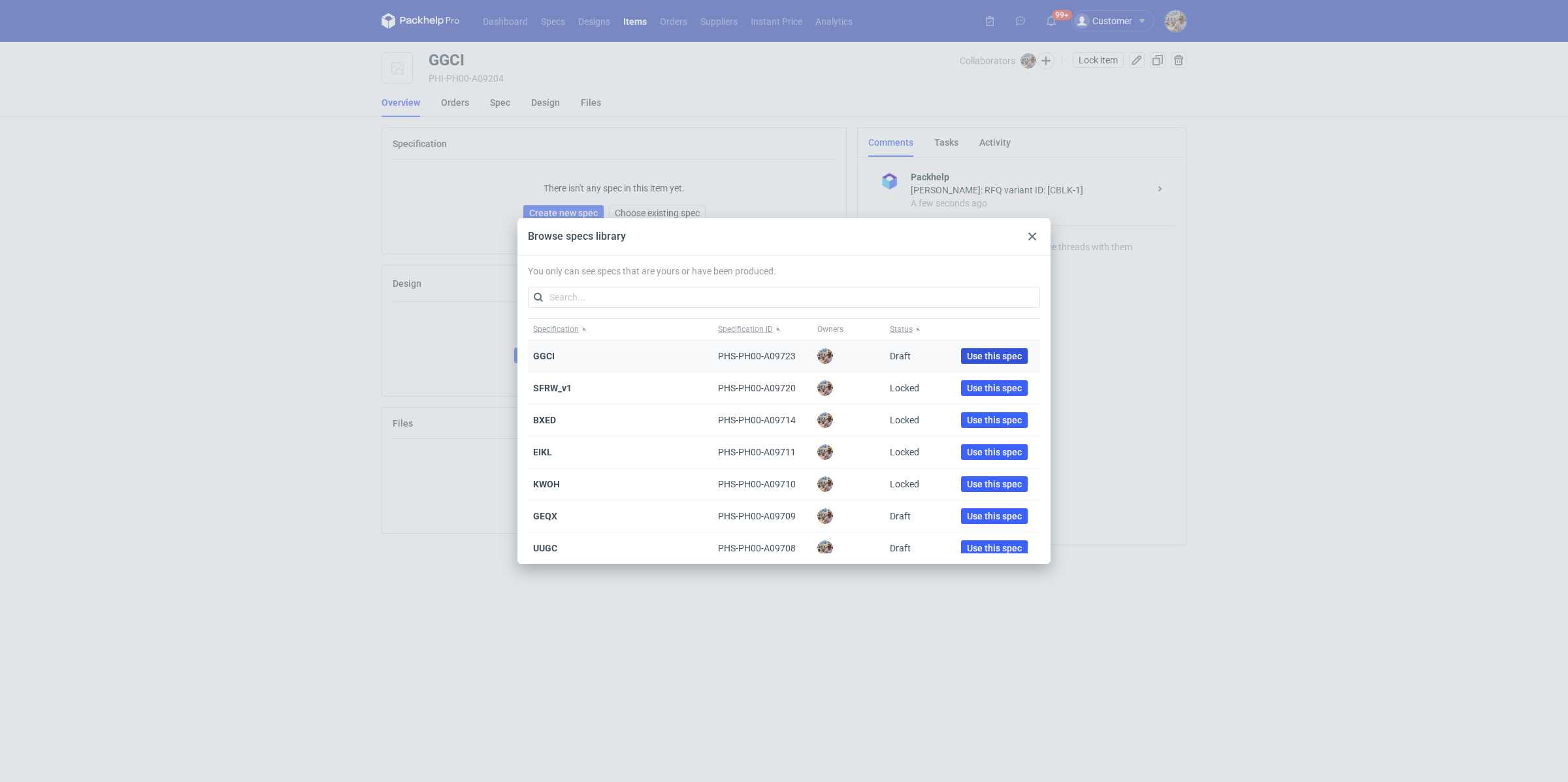
click at [986, 351] on span "Use this spec" at bounding box center [995, 356] width 55 height 9
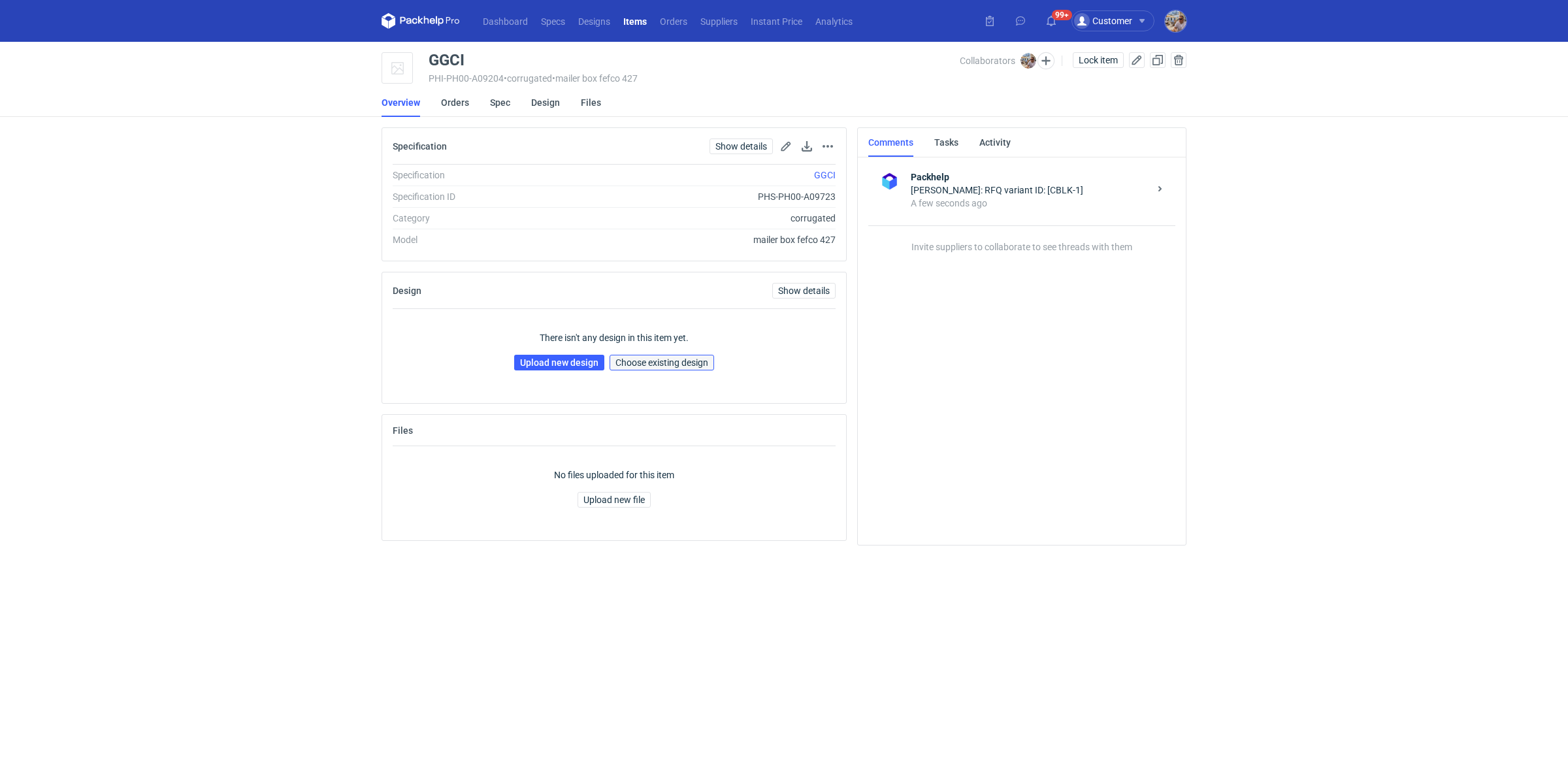
click at [654, 358] on span "Choose existing design" at bounding box center [662, 362] width 93 height 9
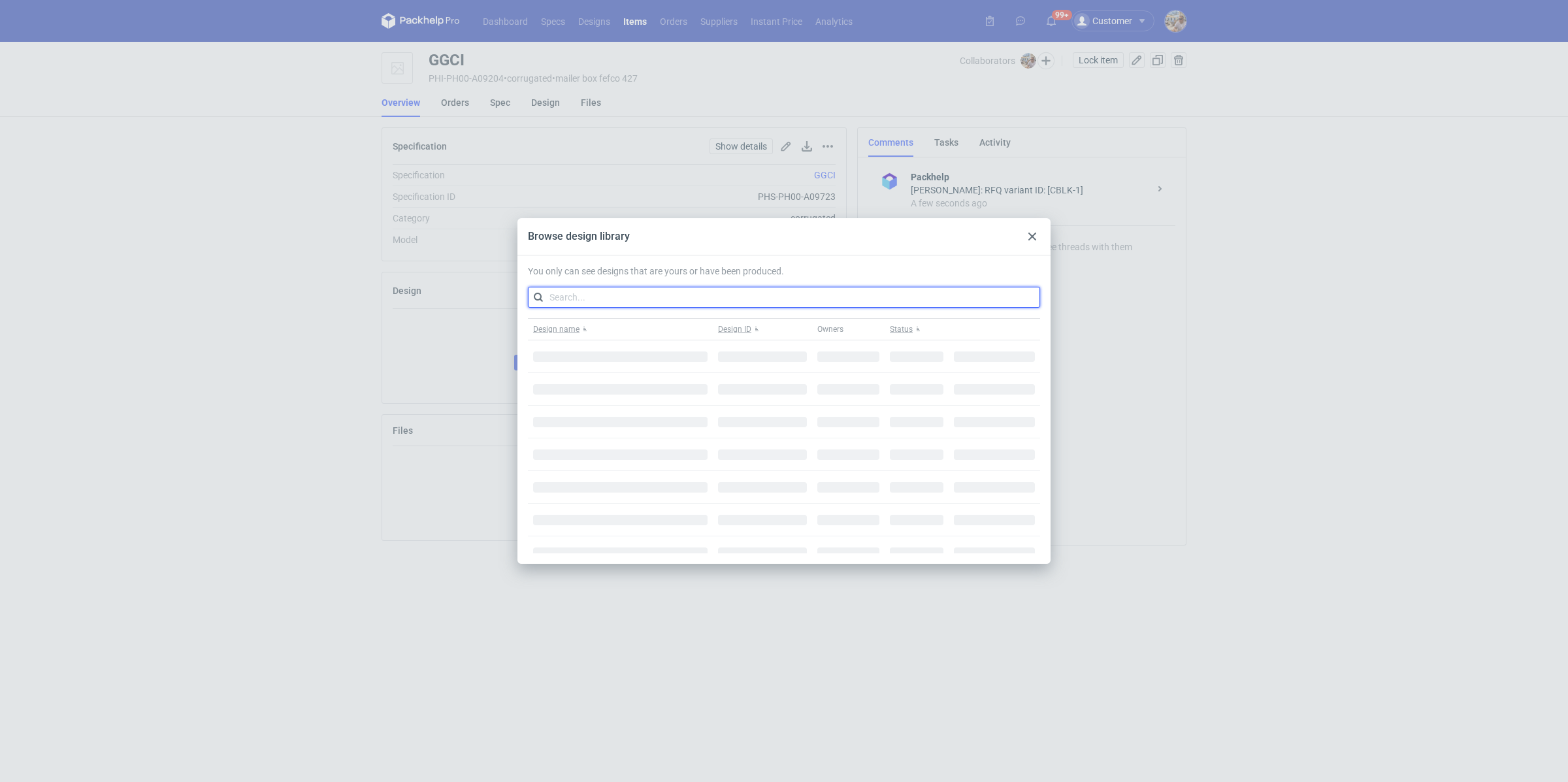
click at [671, 296] on input "text" at bounding box center [784, 297] width 512 height 21
paste input "RLDB"
type input "RLDB"
click at [992, 360] on button "Use this design" at bounding box center [995, 356] width 75 height 16
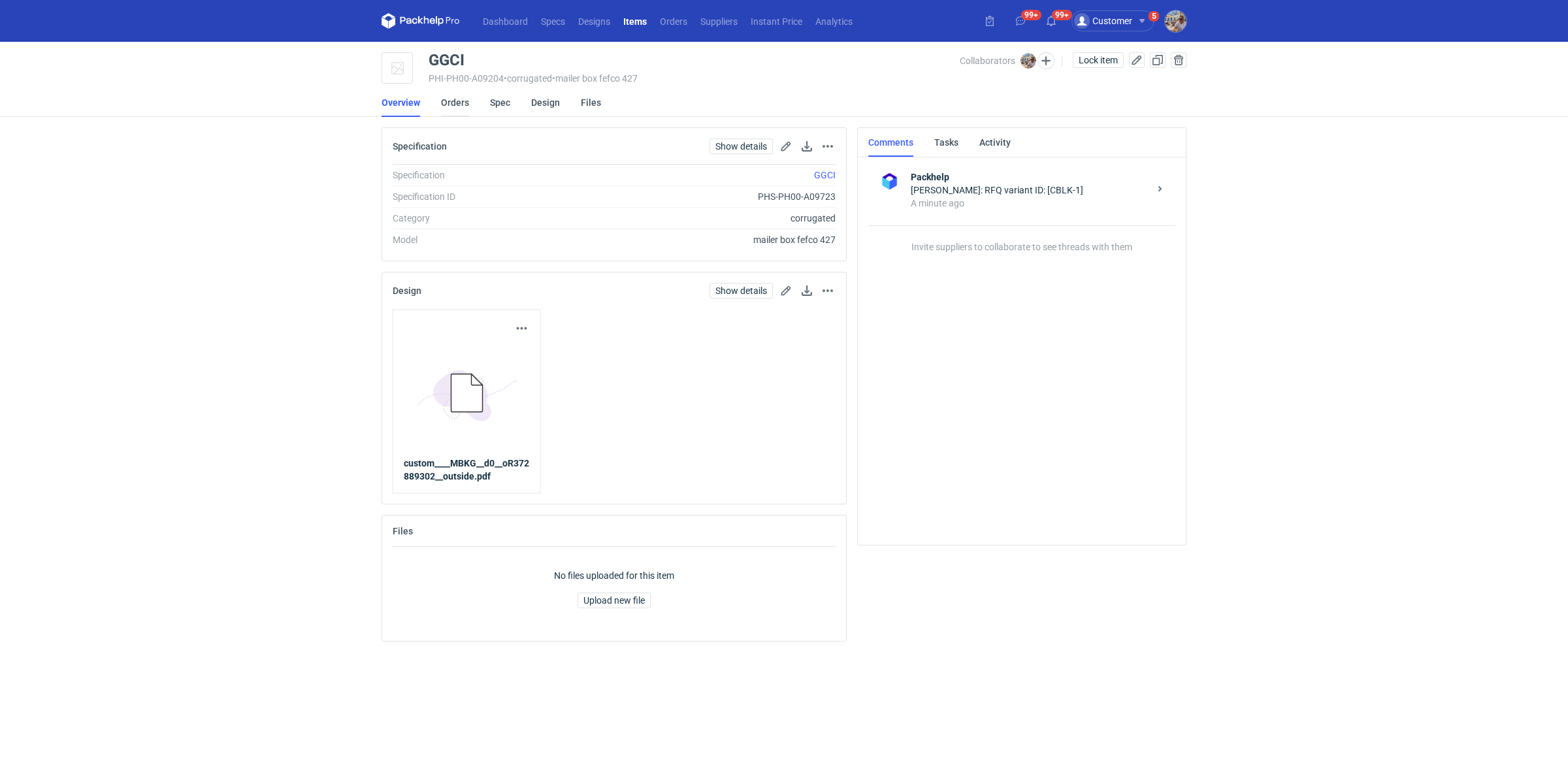
click at [462, 107] on link "Orders" at bounding box center [455, 103] width 28 height 29
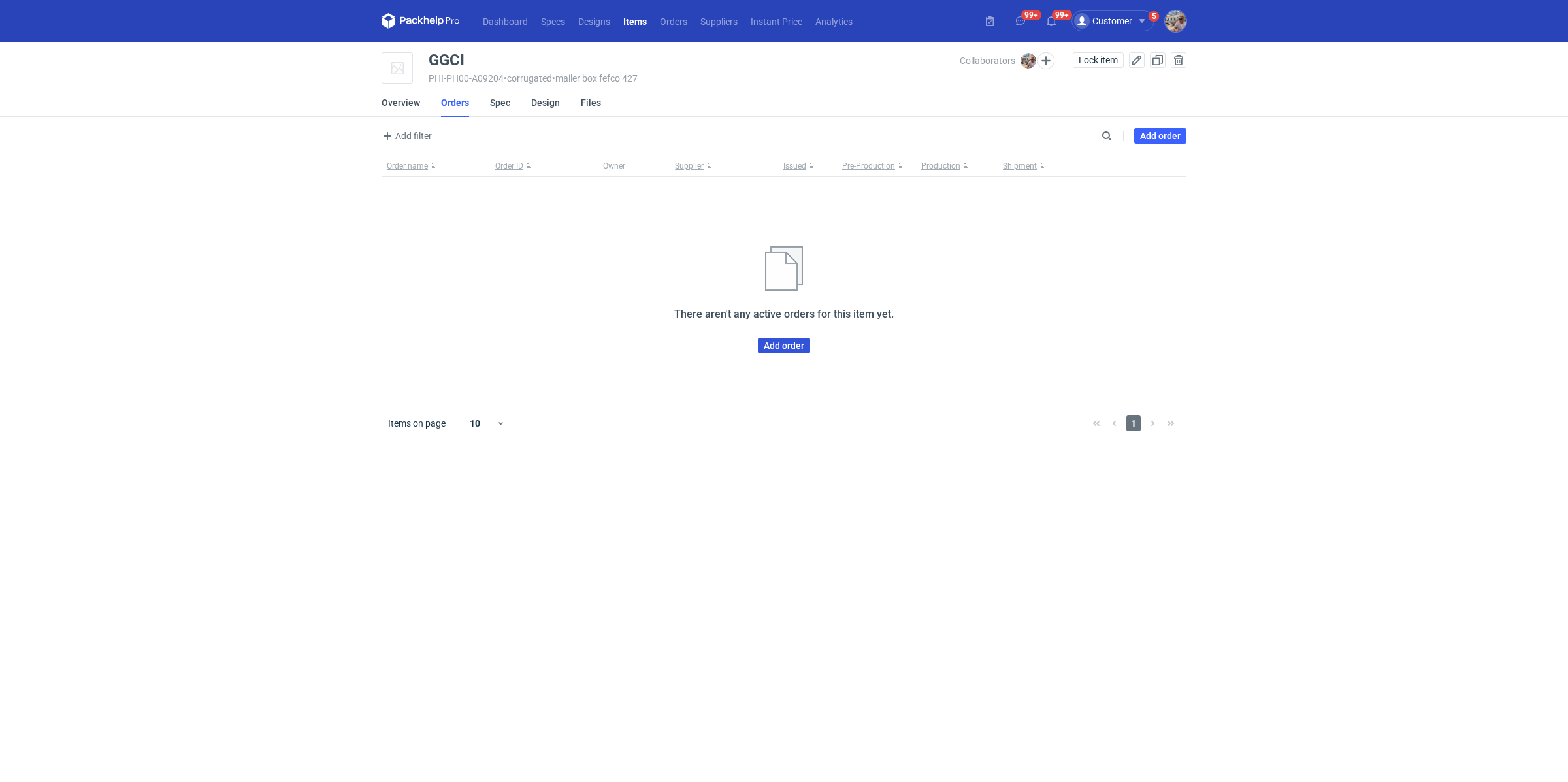
click at [785, 347] on link "Add order" at bounding box center [784, 345] width 52 height 16
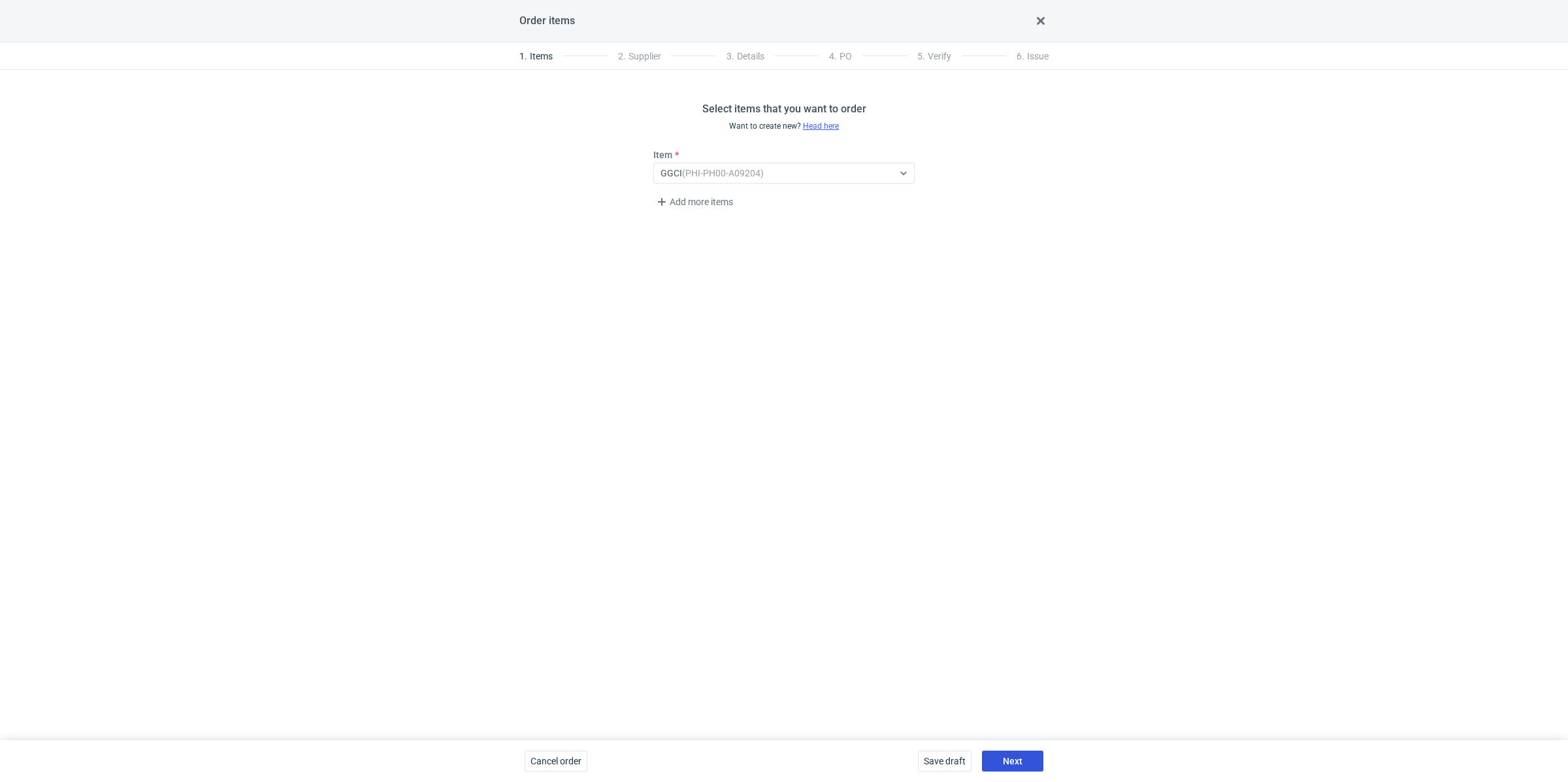
click at [1025, 752] on button "Next" at bounding box center [1012, 761] width 61 height 21
click at [731, 177] on div "Select..." at bounding box center [773, 173] width 239 height 19
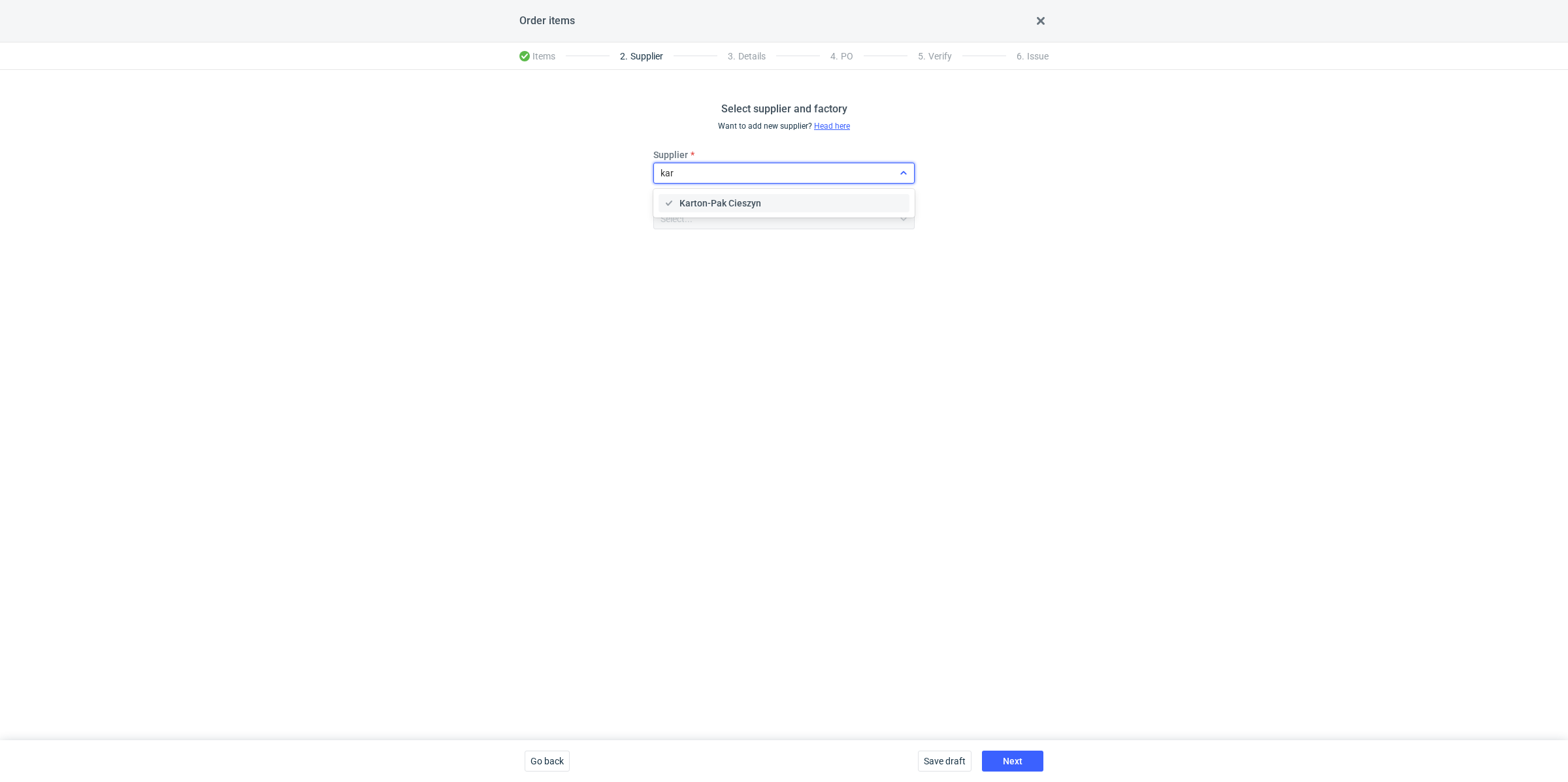
type input "kart"
click at [778, 205] on div "Karton-Pak Cieszyn" at bounding box center [784, 203] width 241 height 13
click at [1010, 762] on span "Next" at bounding box center [1012, 761] width 19 height 9
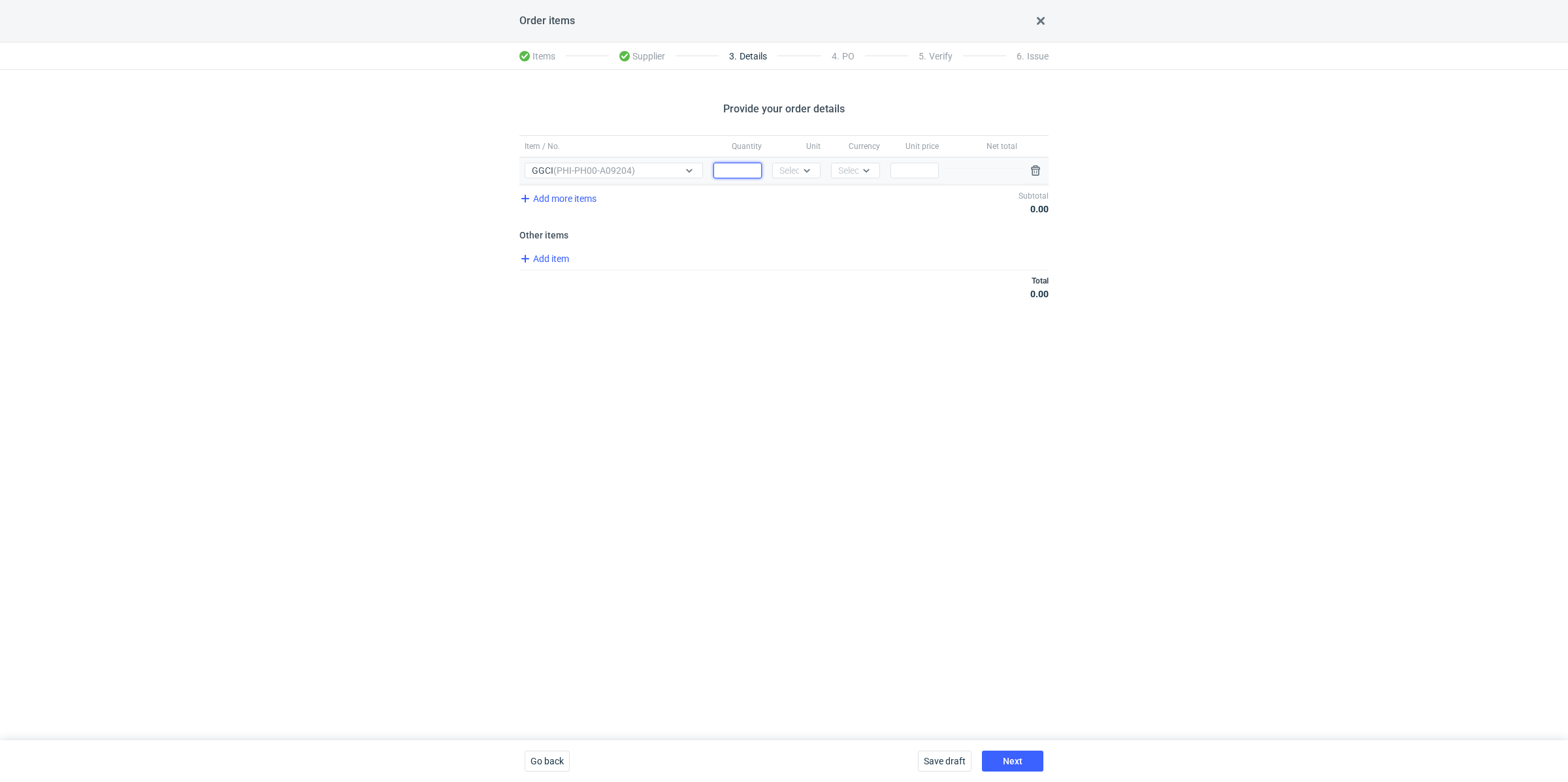
click at [731, 168] on input "Quantity" at bounding box center [737, 170] width 48 height 16
paste input "4000"
type input "4000"
click at [807, 171] on icon at bounding box center [807, 171] width 6 height 3
click at [797, 191] on div "pcs" at bounding box center [797, 197] width 28 height 13
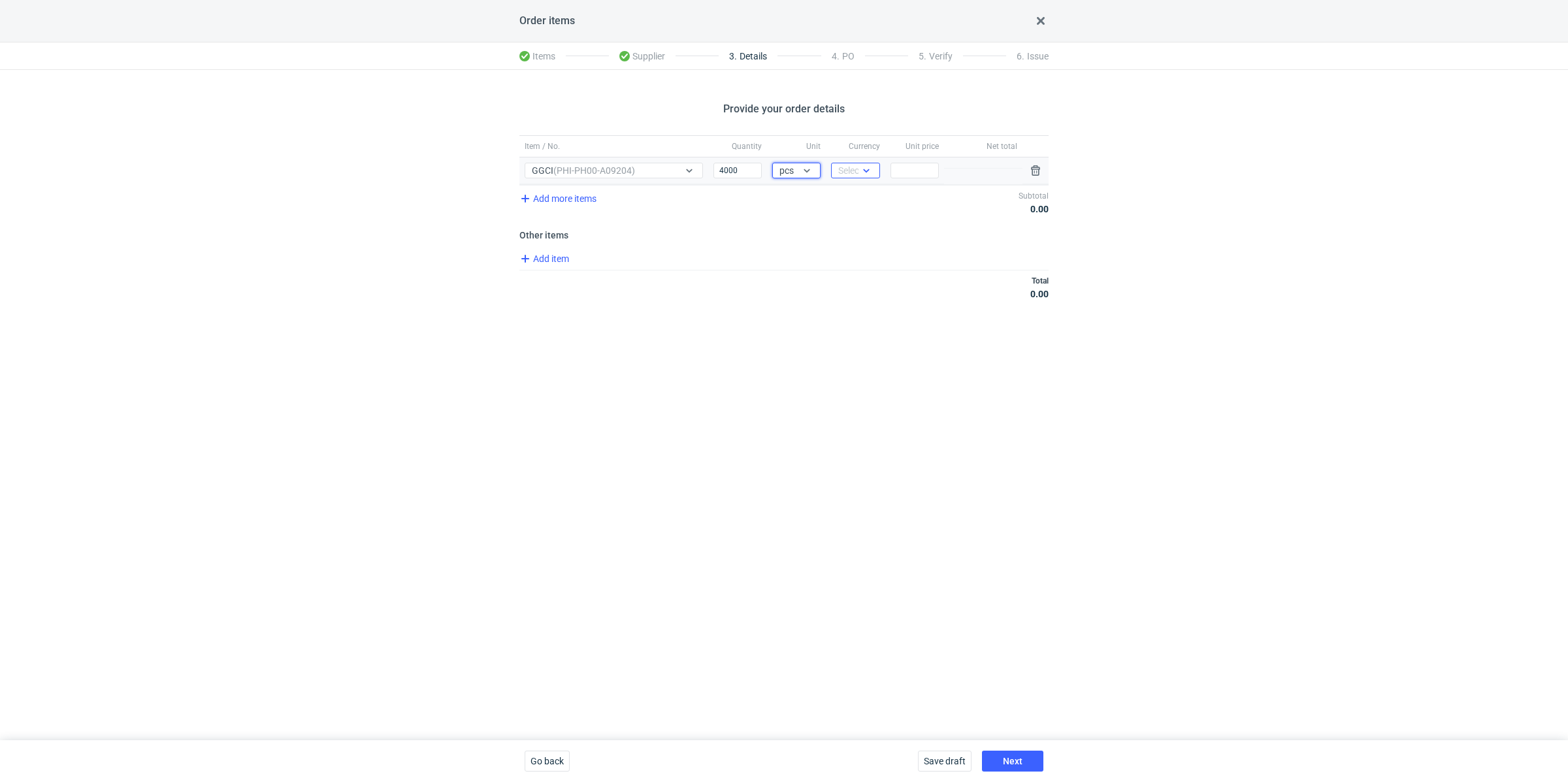
click at [855, 163] on div "Select..." at bounding box center [855, 170] width 48 height 16
click at [856, 195] on span "PLN" at bounding box center [851, 197] width 18 height 13
click at [914, 179] on div "Price" at bounding box center [915, 170] width 59 height 27
click at [913, 175] on input "Price" at bounding box center [915, 170] width 48 height 16
paste input "0.72"
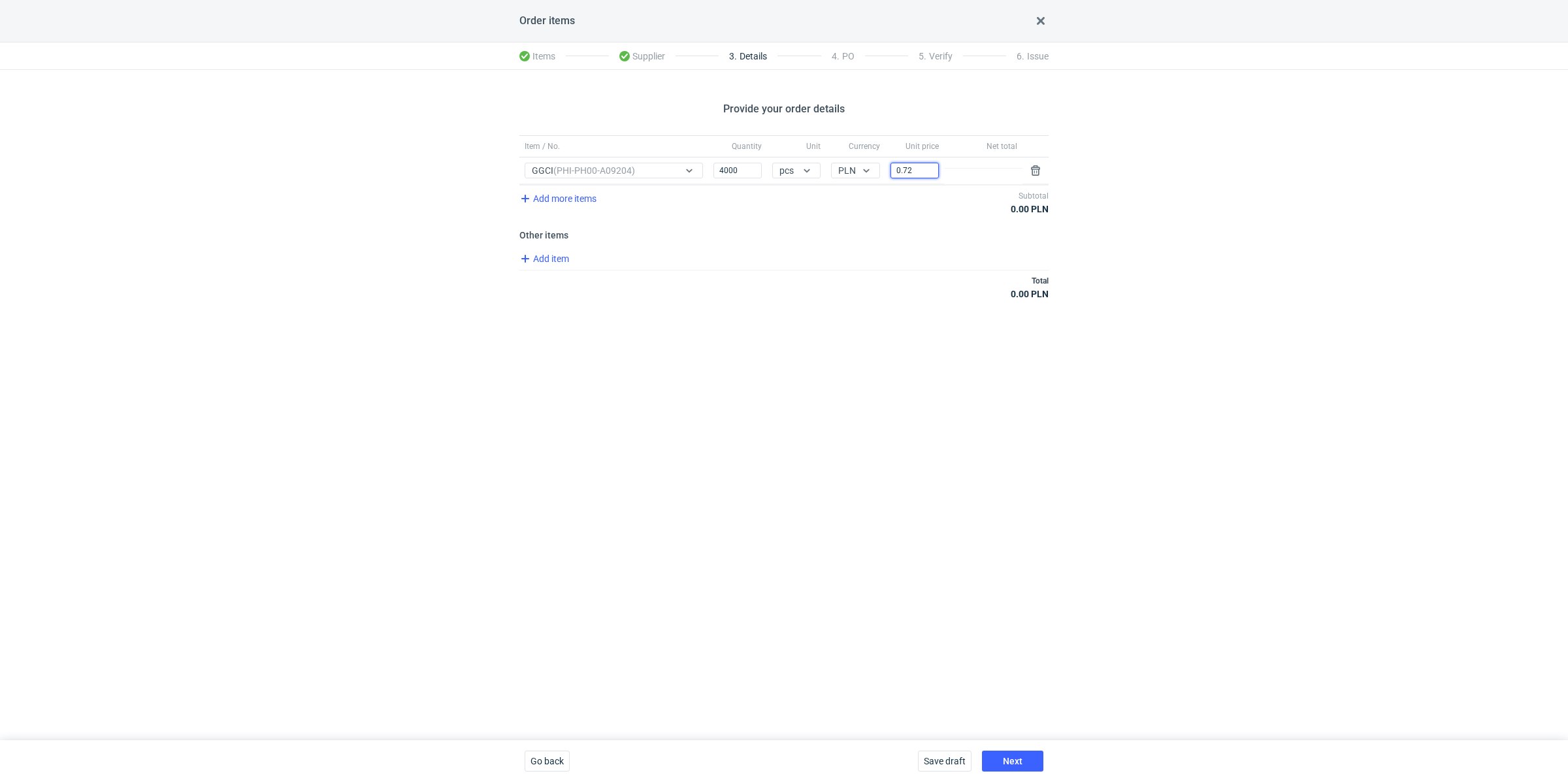
type input "0.72"
click at [804, 367] on div "Provide your order details Item / No. Quantity Unit Currency Unit price Net tot…" at bounding box center [784, 404] width 1568 height 670
click at [1101, 667] on div "Provide your order details Item / No. Quantity Unit Currency Unit price Net tot…" at bounding box center [784, 404] width 1568 height 670
click at [1055, 597] on div "Provide your order details Item / No. Quantity Unit Currency Unit price Net tot…" at bounding box center [784, 404] width 1568 height 670
click at [1023, 751] on button "Next" at bounding box center [1012, 761] width 61 height 21
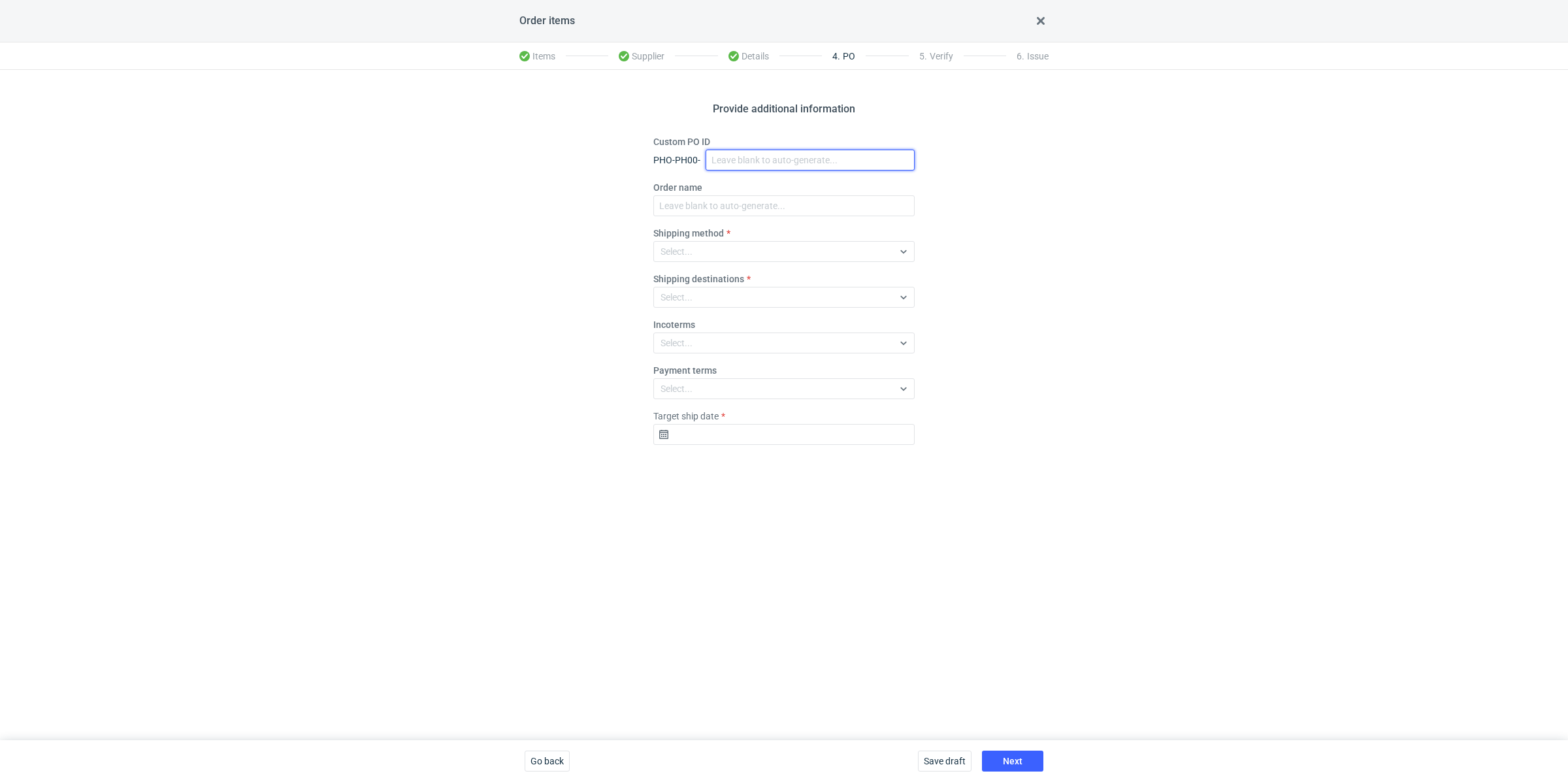
click at [779, 165] on input "Custom PO ID" at bounding box center [810, 160] width 209 height 21
paste input "R967663201"
paste input "GGCI"
drag, startPoint x: 805, startPoint y: 161, endPoint x: 679, endPoint y: 119, distance: 132.8
click at [678, 119] on div "Provide additional information Custom PO ID PHO-PH00- R967663201_GGCI Order nam…" at bounding box center [784, 404] width 1568 height 670
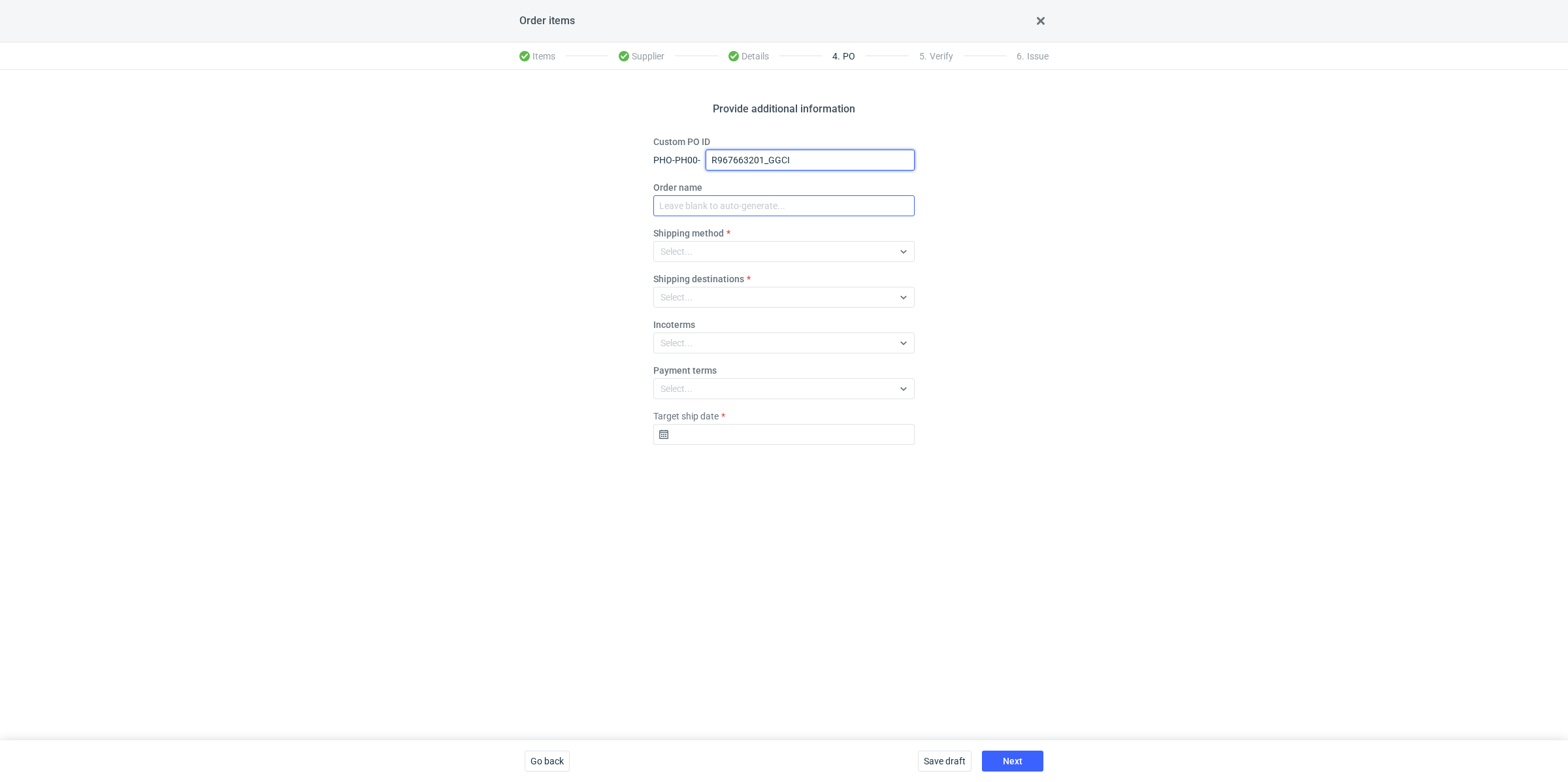
type input "R967663201_GGCI"
click at [733, 195] on input "Order name" at bounding box center [784, 205] width 261 height 21
paste input "R967663201_GGCI"
type input "R967663201_GGCI"
click at [740, 274] on label "Shipping destinations" at bounding box center [699, 278] width 91 height 13
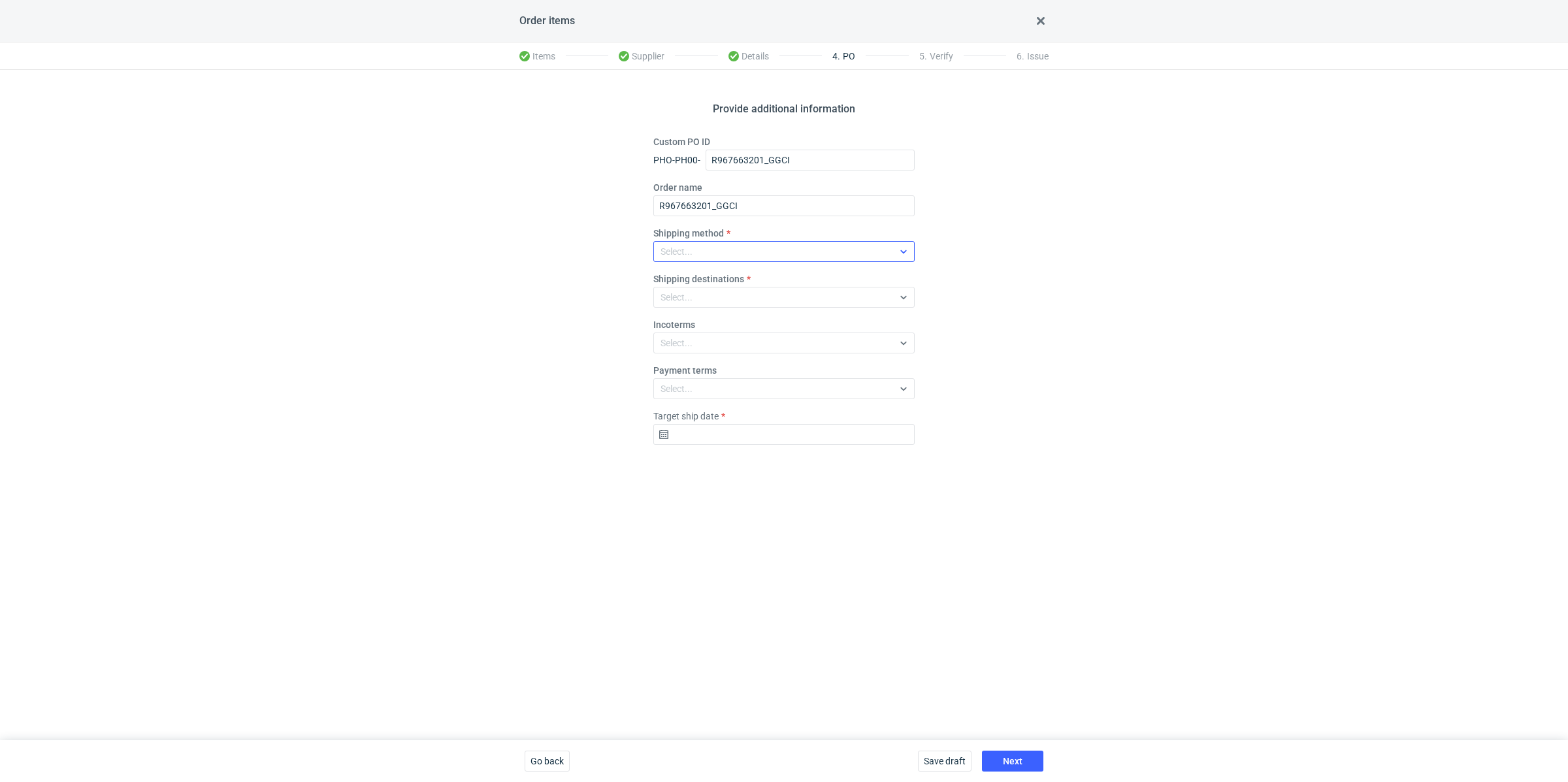
click at [737, 254] on div "Select..." at bounding box center [773, 251] width 239 height 19
click at [744, 367] on div "Pickup" at bounding box center [784, 364] width 241 height 13
click at [539, 433] on div "Provide additional information Custom PO ID PHO-PH00- R967663201_GGCI Order nam…" at bounding box center [784, 404] width 1568 height 670
click at [720, 430] on input "Target ship date" at bounding box center [784, 434] width 261 height 21
click at [742, 579] on span "20" at bounding box center [742, 580] width 10 height 13
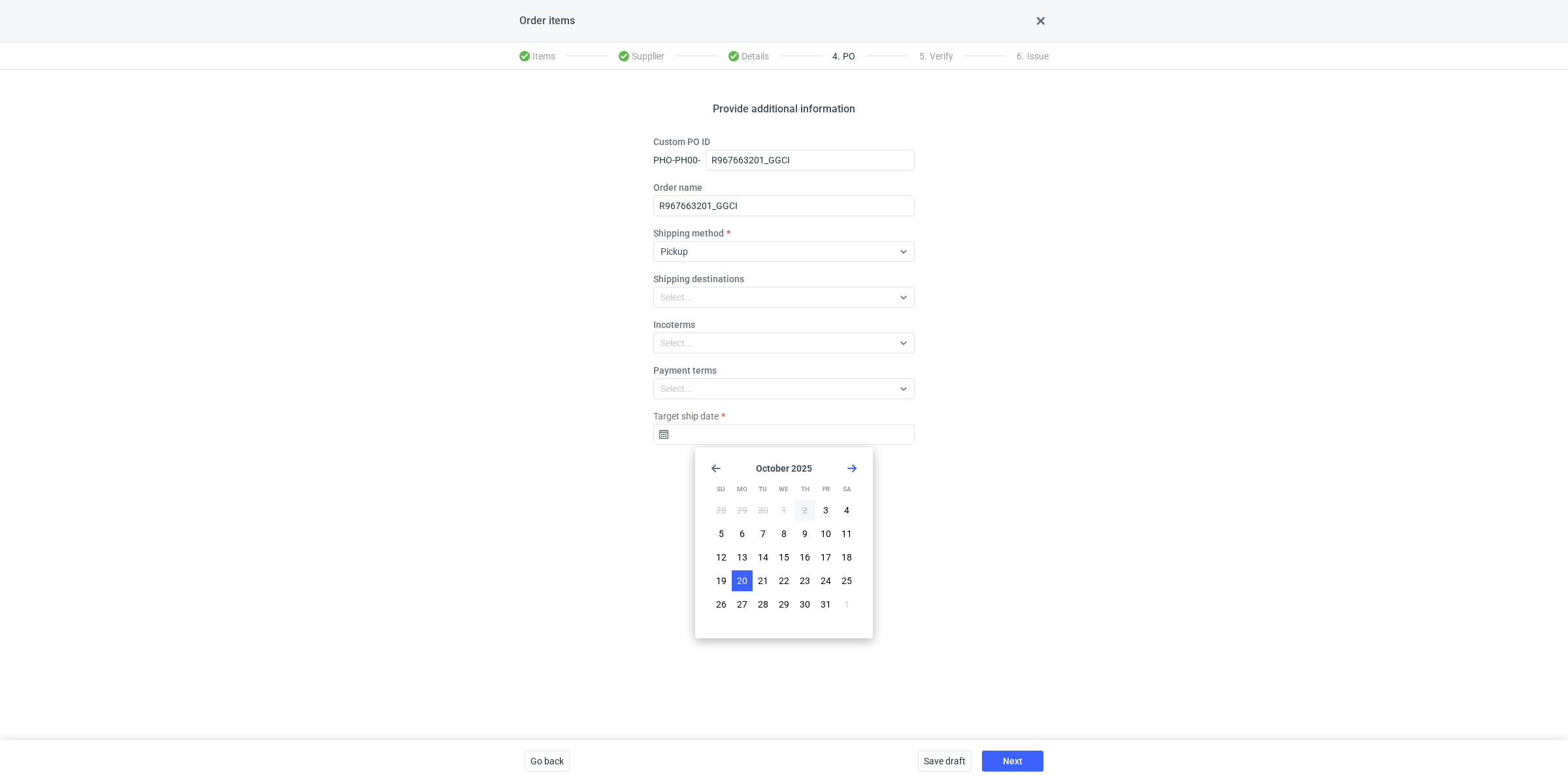
type input "2025-10-20"
click at [996, 754] on button "Next" at bounding box center [1012, 761] width 61 height 21
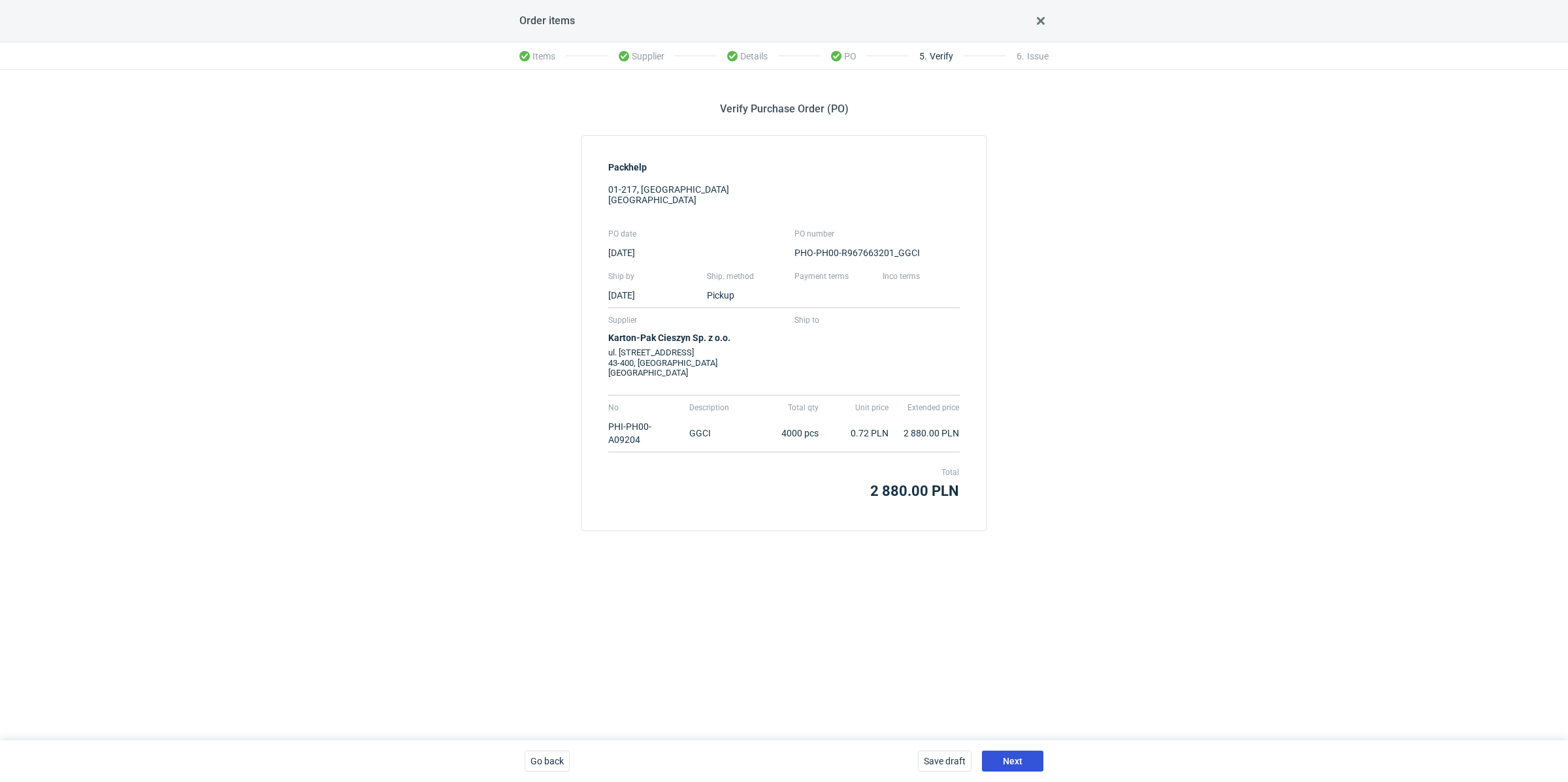
click at [1000, 751] on button "Next" at bounding box center [1012, 761] width 61 height 21
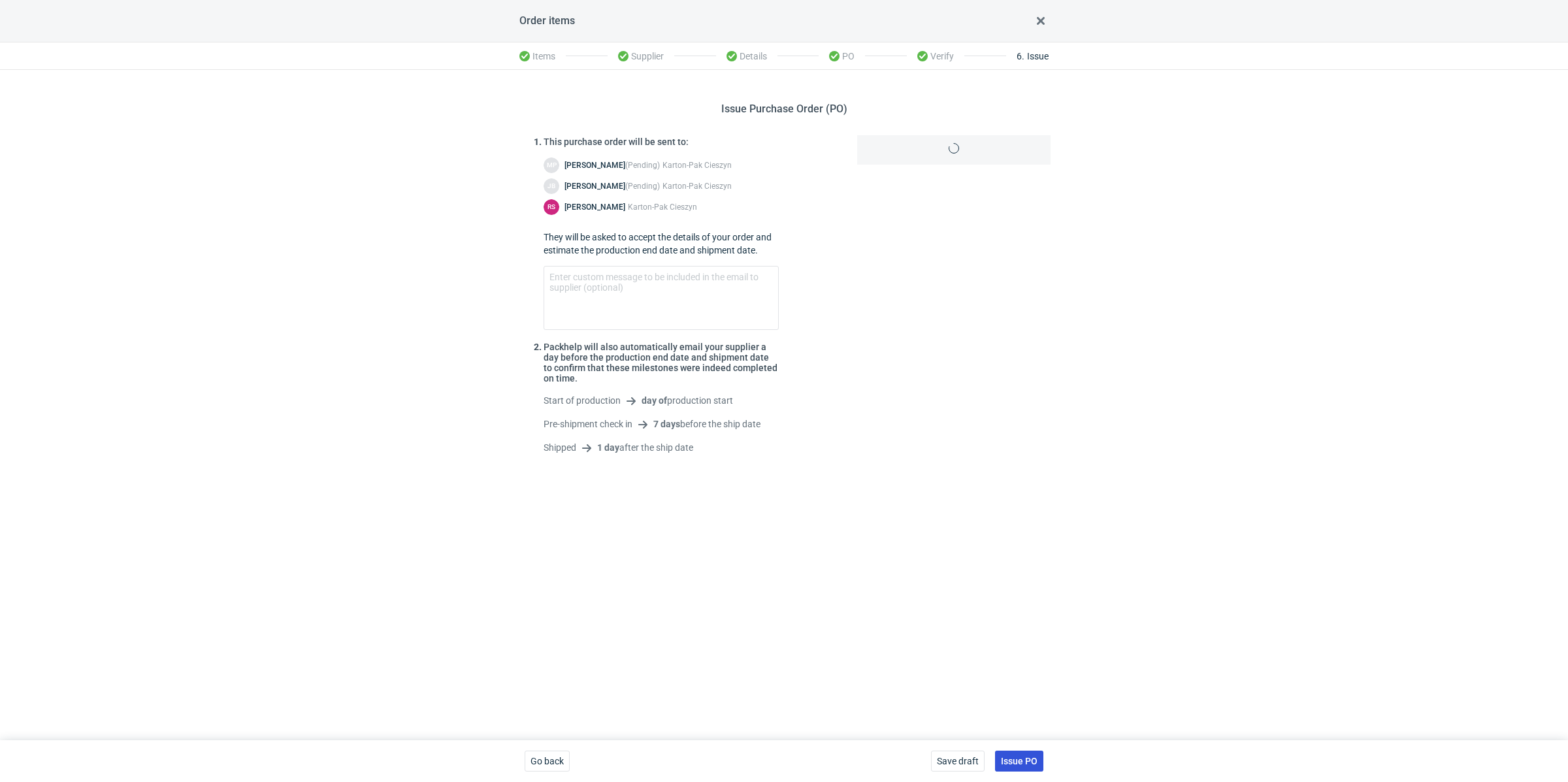
click at [1000, 751] on button "Issue PO" at bounding box center [1019, 761] width 48 height 21
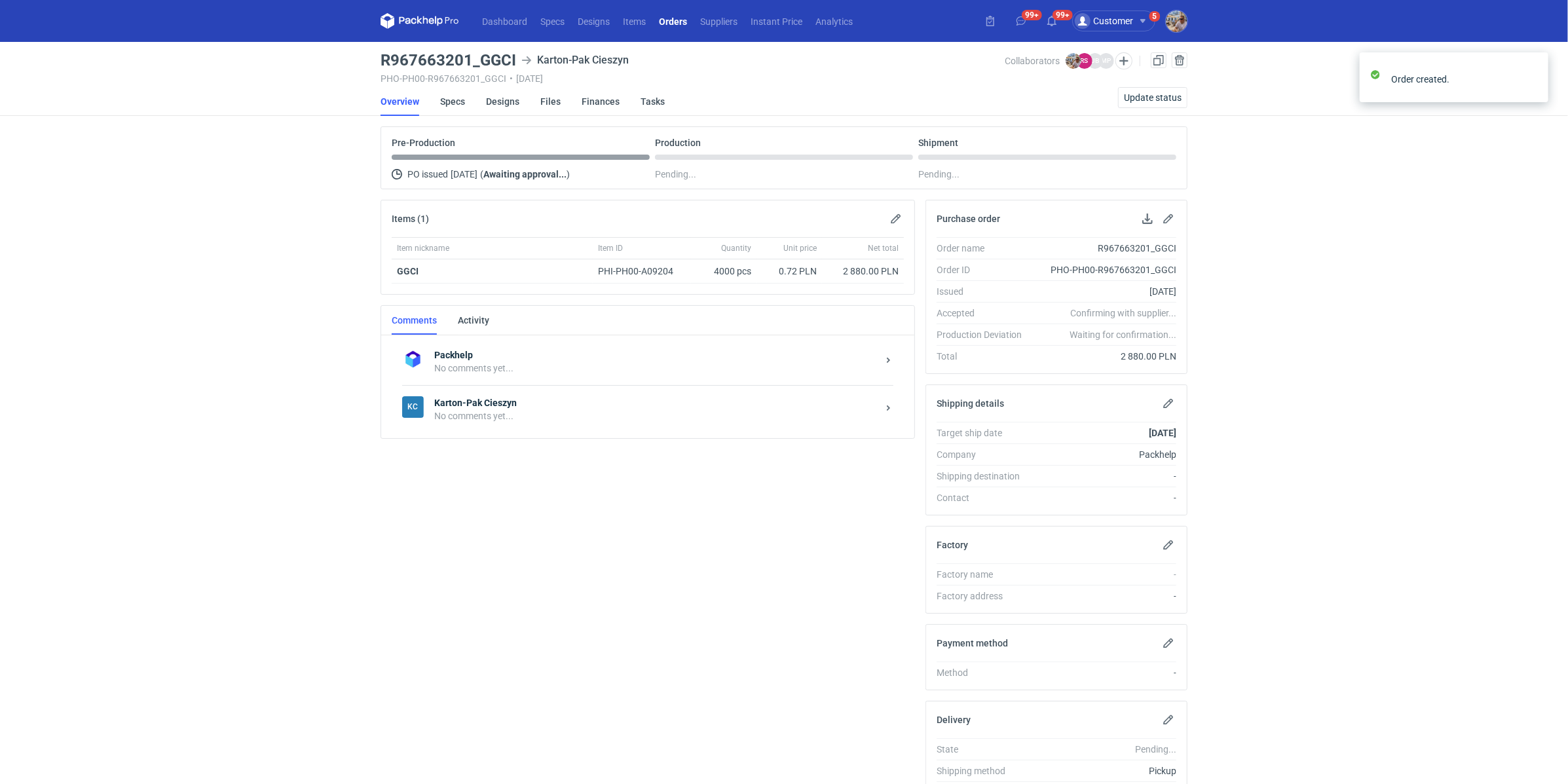
click at [490, 410] on div "No comments yet..." at bounding box center [656, 416] width 443 height 13
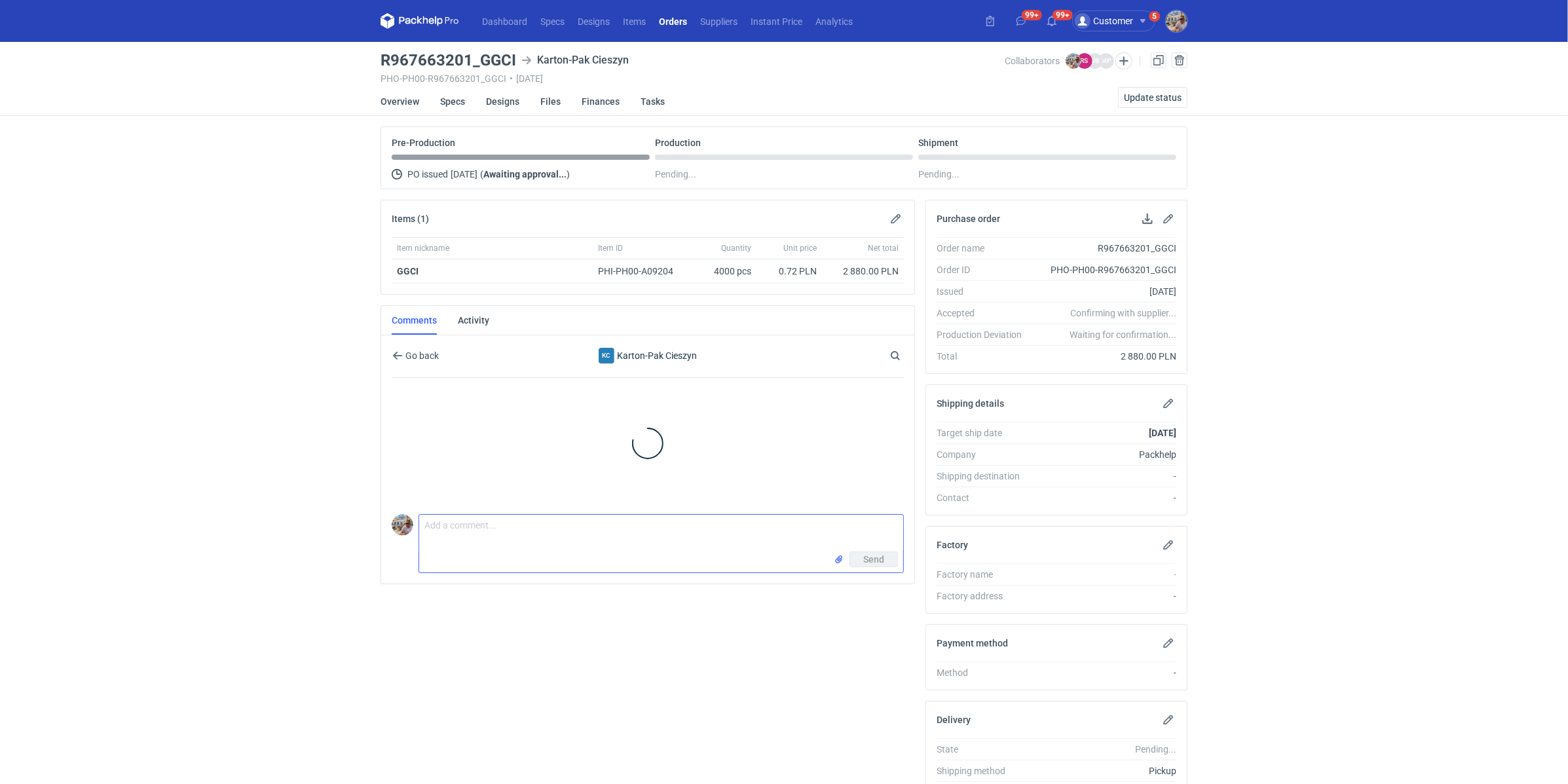
click at [508, 515] on textarea "Comment message" at bounding box center [661, 533] width 484 height 37
paste textarea "CBLK - 1"
paste textarea "Powtórka R204702977_RLDB"
type textarea "Dzień dobry. Panie Rafale zamówienie do wyceny CBLK - 1. Powtórka R204702977_RL…"
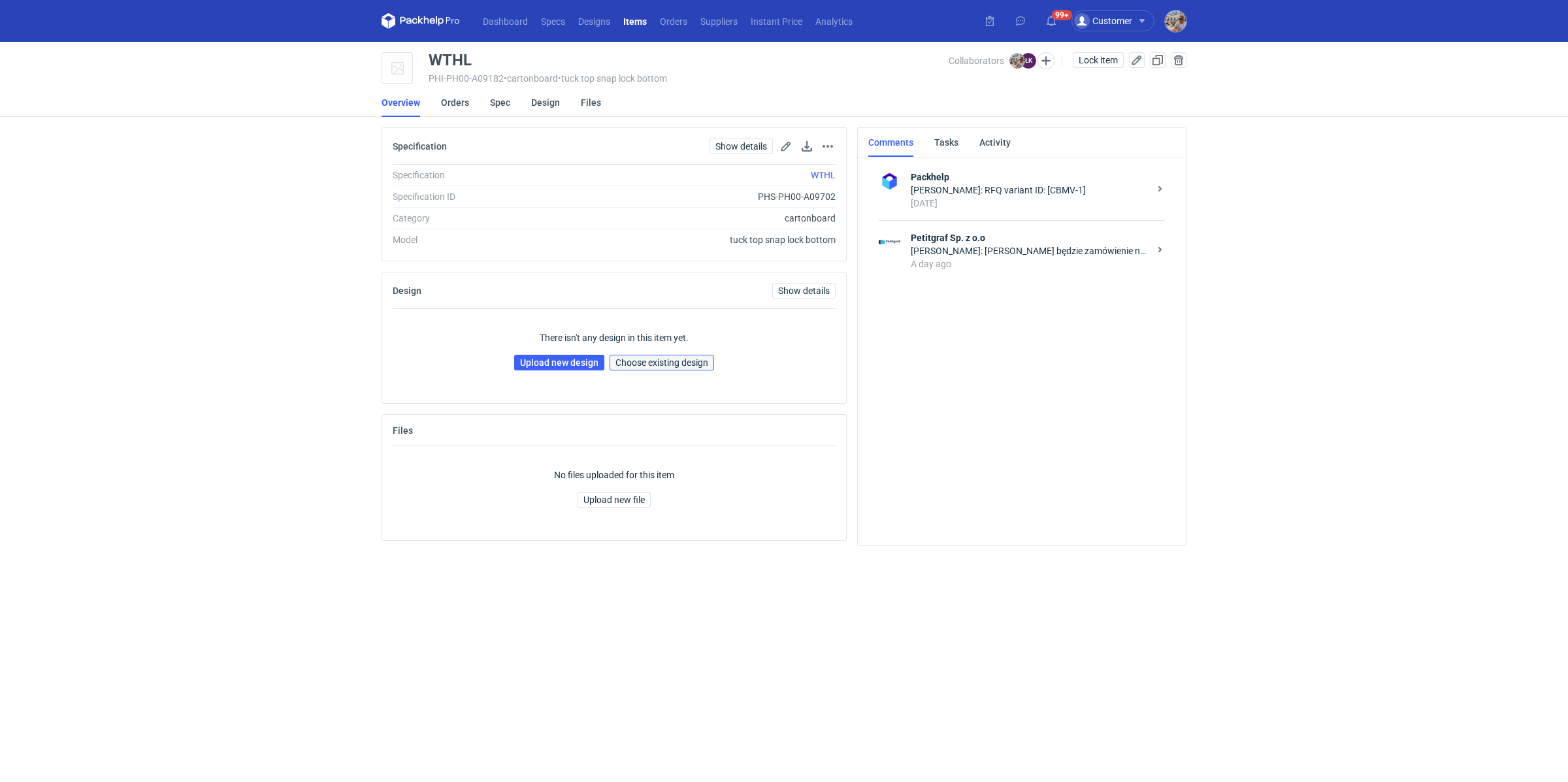
click at [685, 364] on span "Choose existing design" at bounding box center [662, 362] width 93 height 9
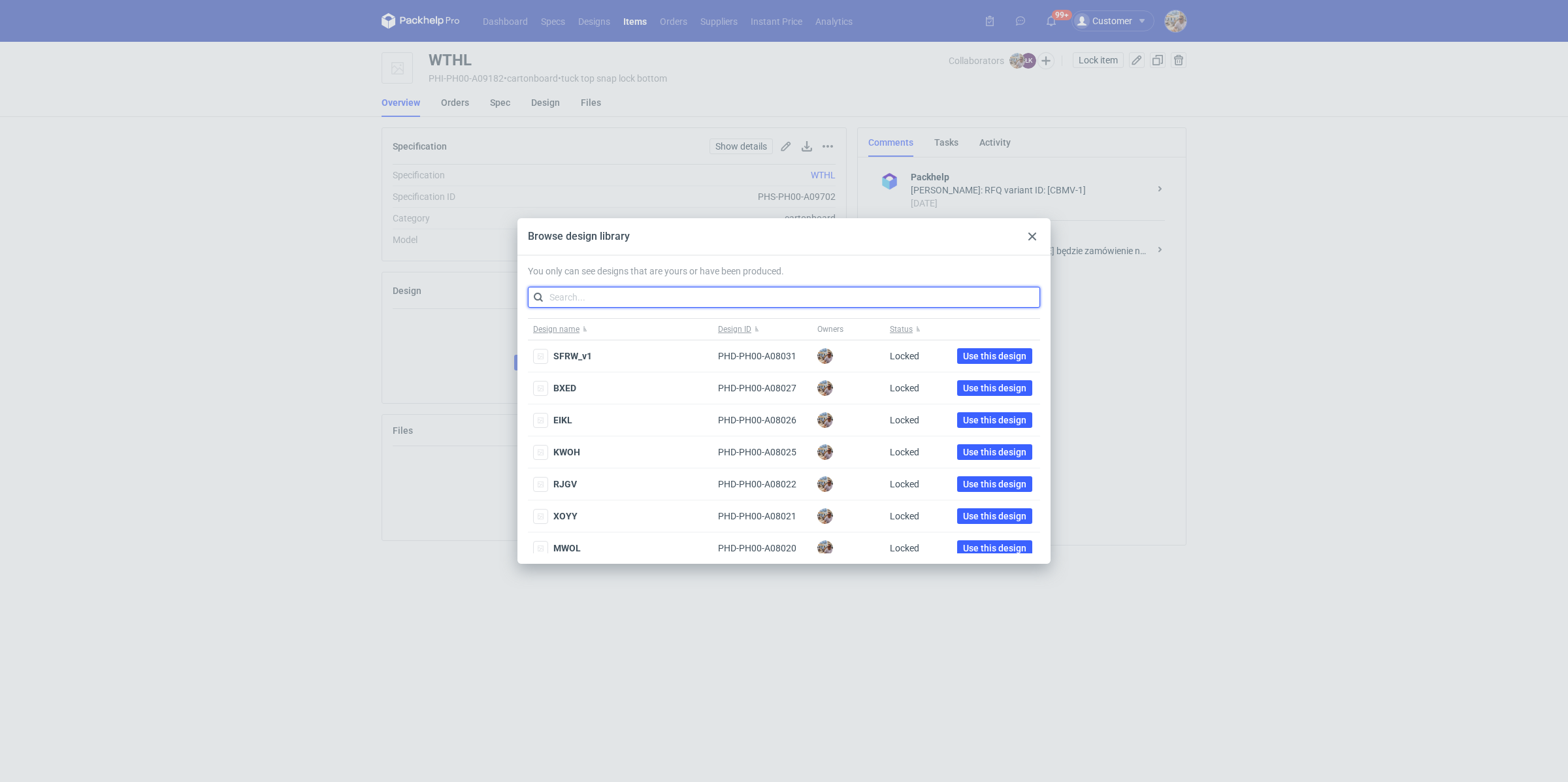
click at [642, 304] on input "text" at bounding box center [784, 297] width 512 height 21
paste input "VRIN"
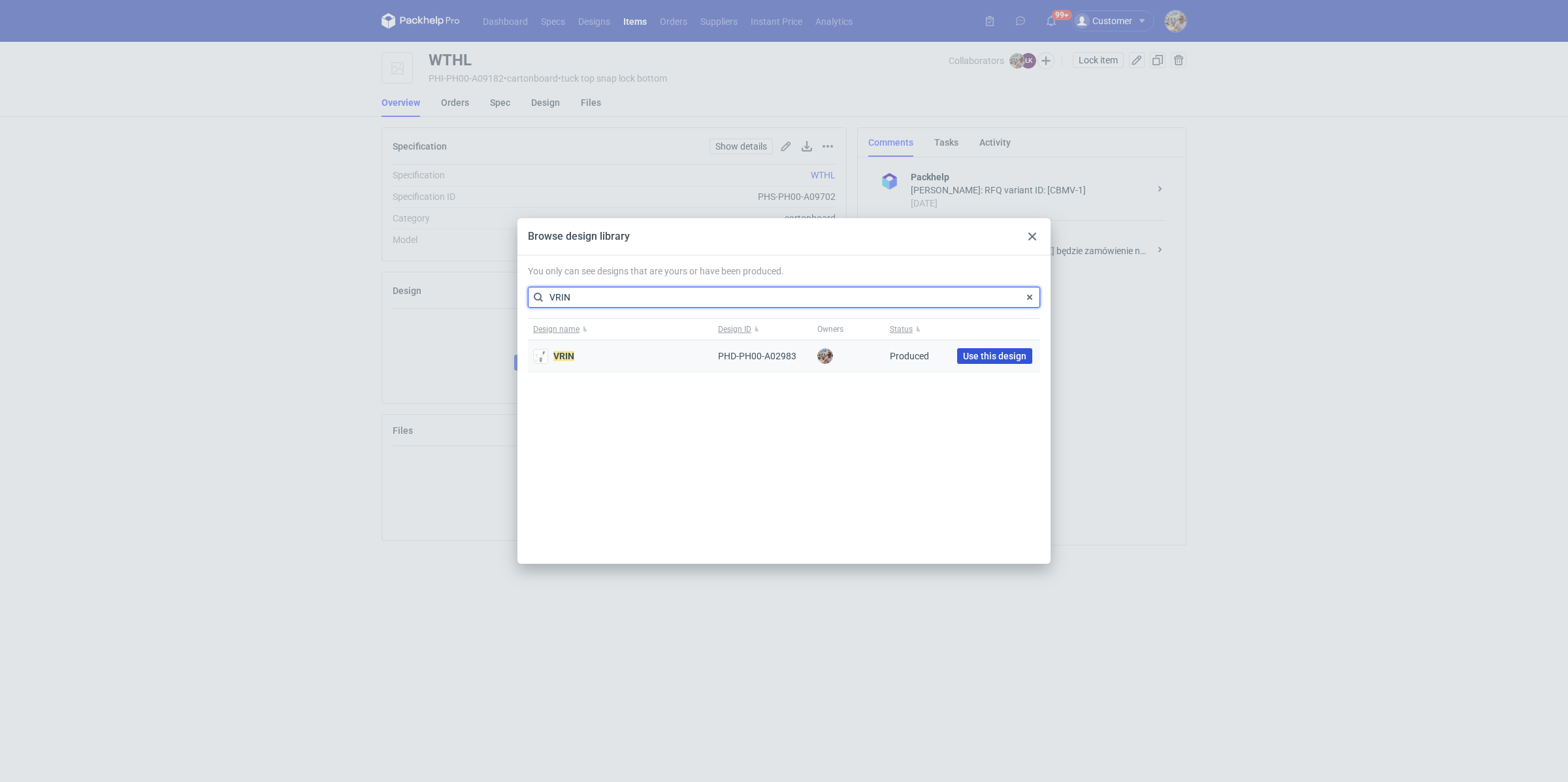
type input "VRIN"
click at [1004, 356] on span "Use this design" at bounding box center [995, 356] width 63 height 9
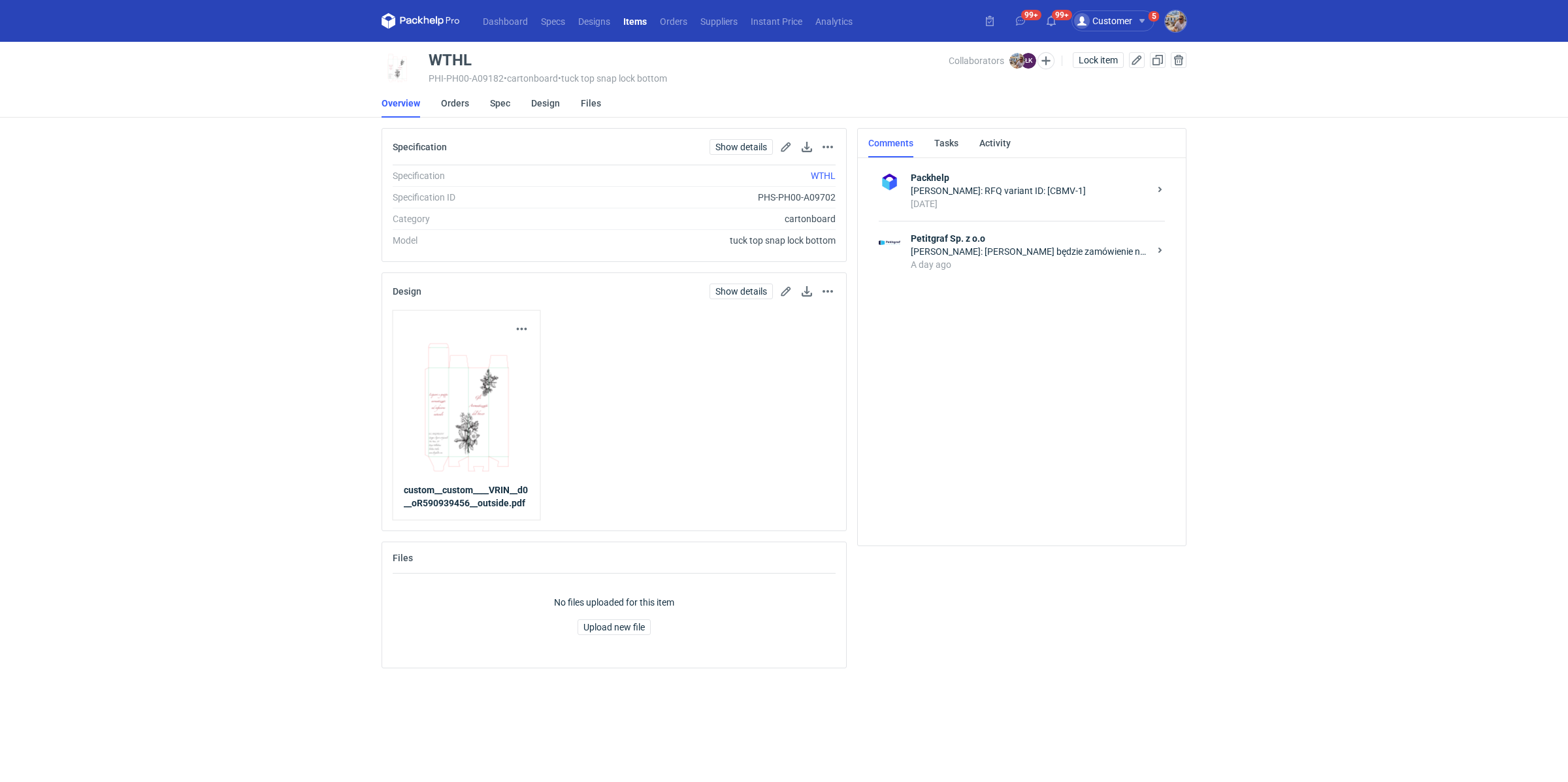
click at [819, 290] on div "Show details Go to design page Remove from item" at bounding box center [773, 291] width 126 height 16
click at [827, 288] on button "button" at bounding box center [828, 291] width 16 height 16
click at [793, 349] on button "Remove from item" at bounding box center [770, 351] width 120 height 21
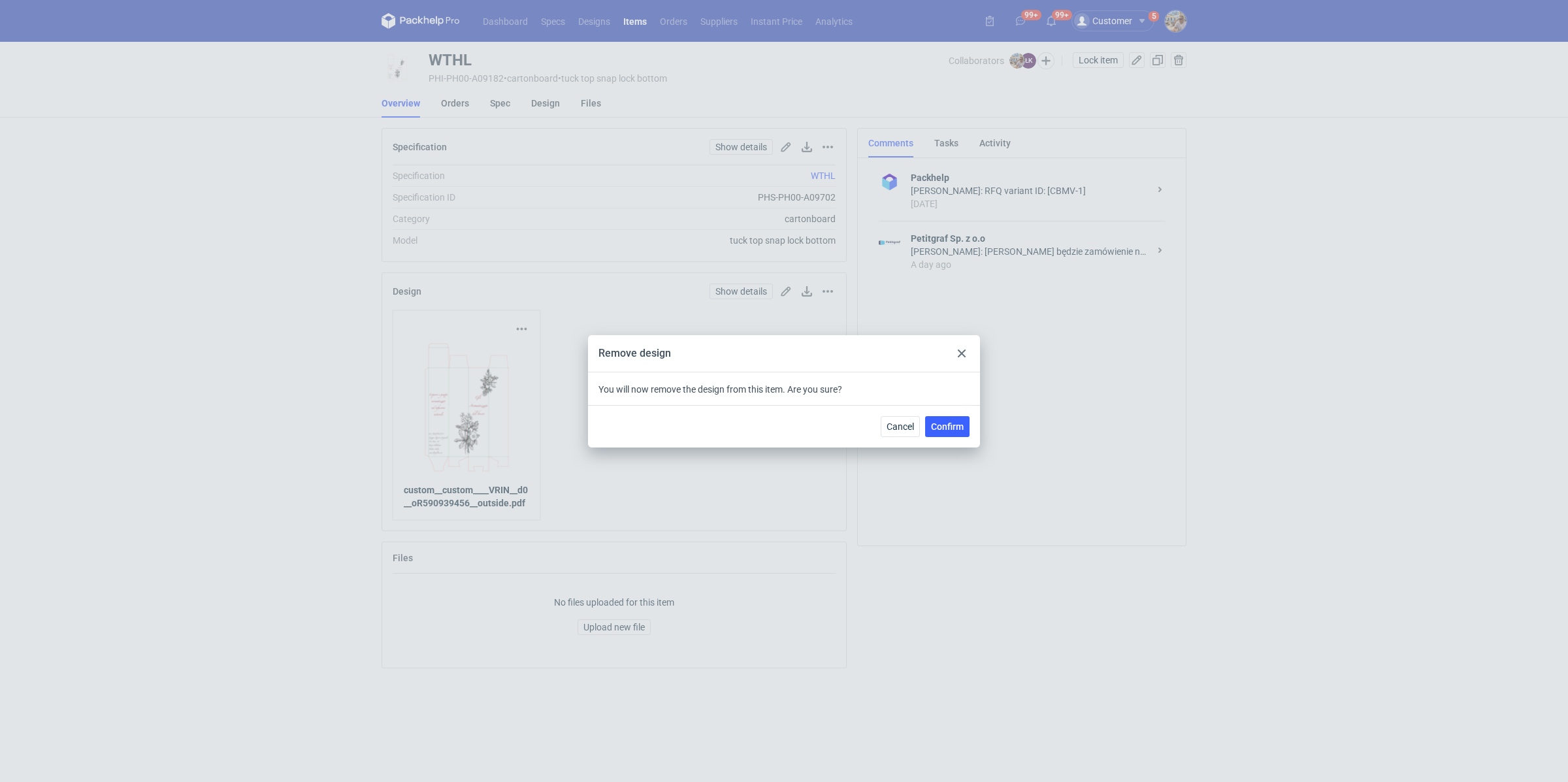
click at [697, 284] on div "Remove design You will now remove the design from this item. Are you sure? Canc…" at bounding box center [784, 391] width 1568 height 782
click at [968, 350] on div at bounding box center [961, 353] width 16 height 16
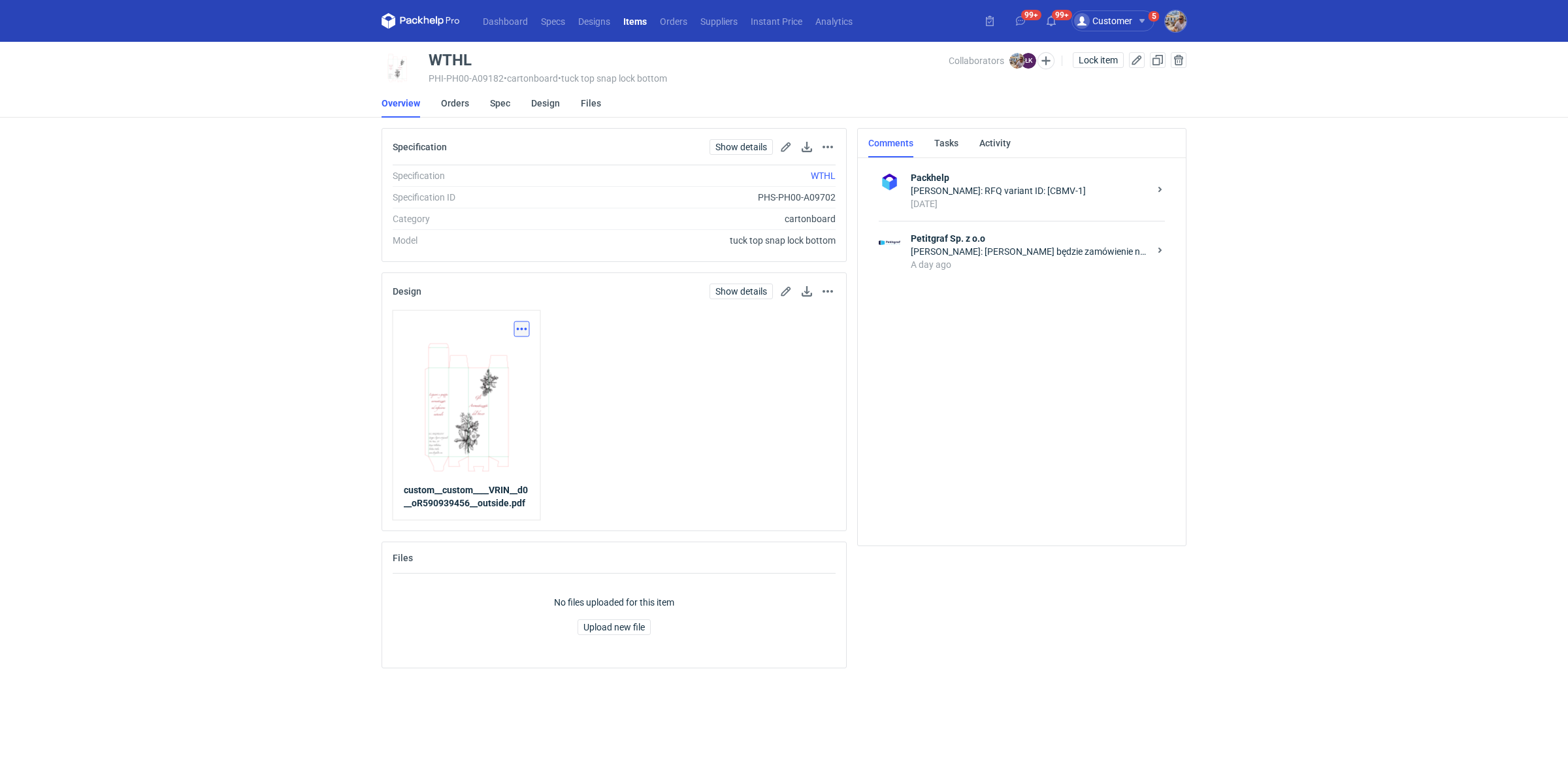
click at [524, 324] on button "button" at bounding box center [522, 329] width 16 height 16
click at [828, 285] on button "button" at bounding box center [828, 291] width 16 height 16
click at [787, 345] on button "Remove from item" at bounding box center [770, 351] width 120 height 21
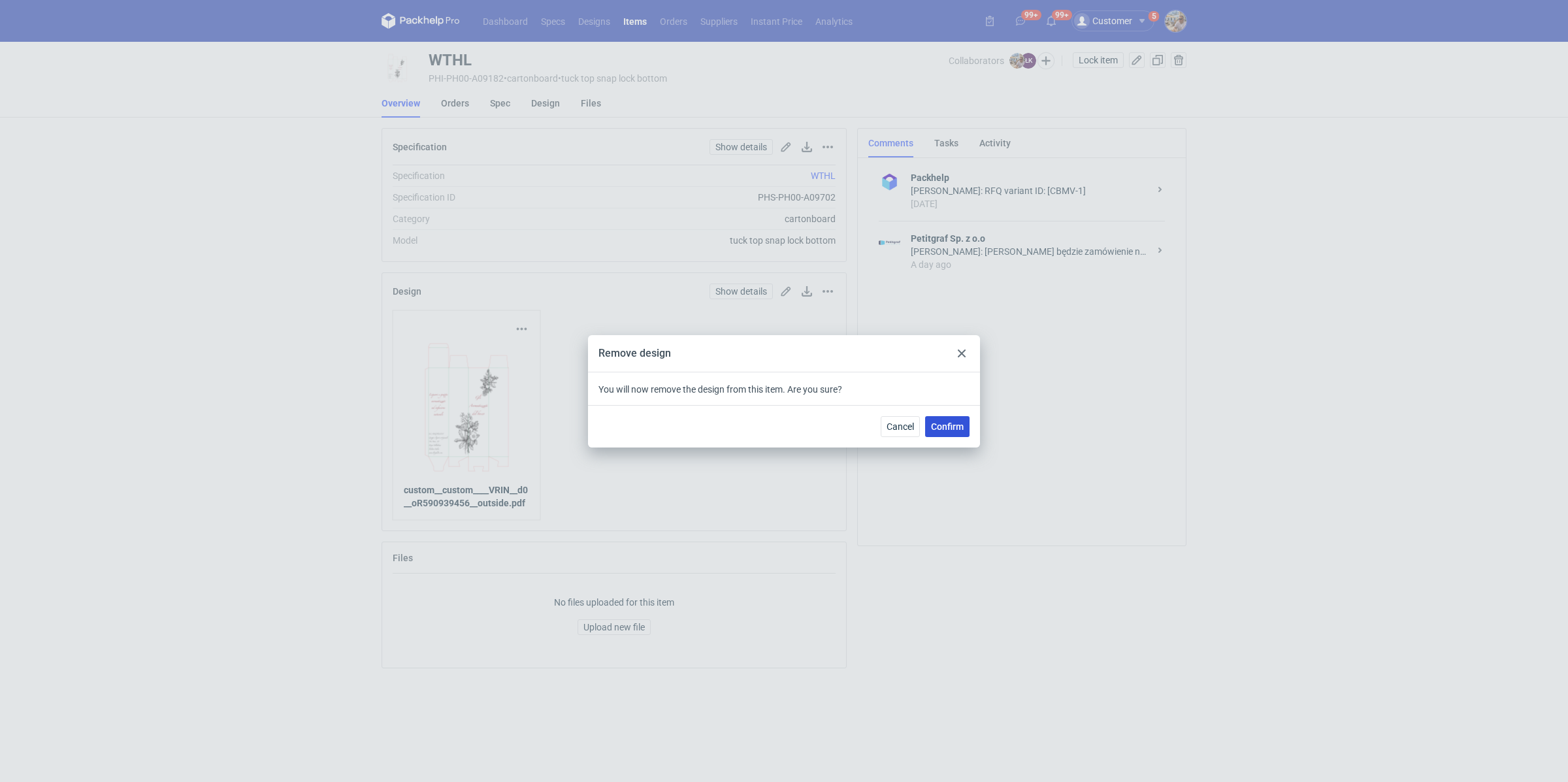
click at [961, 424] on span "Confirm" at bounding box center [947, 426] width 32 height 9
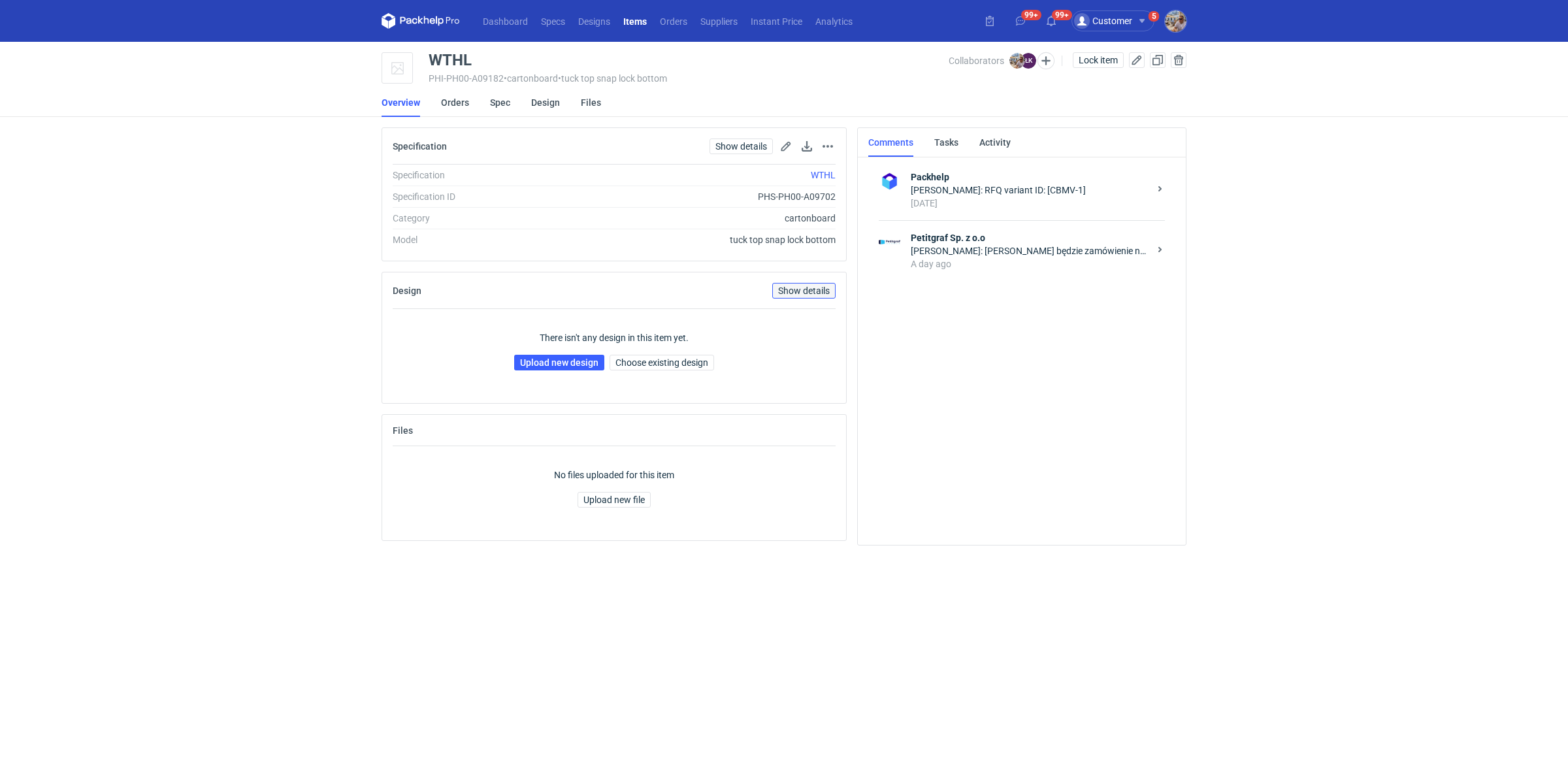
click at [805, 290] on link "Show details" at bounding box center [804, 290] width 63 height 16
click at [700, 360] on span "Choose existing design" at bounding box center [662, 362] width 93 height 9
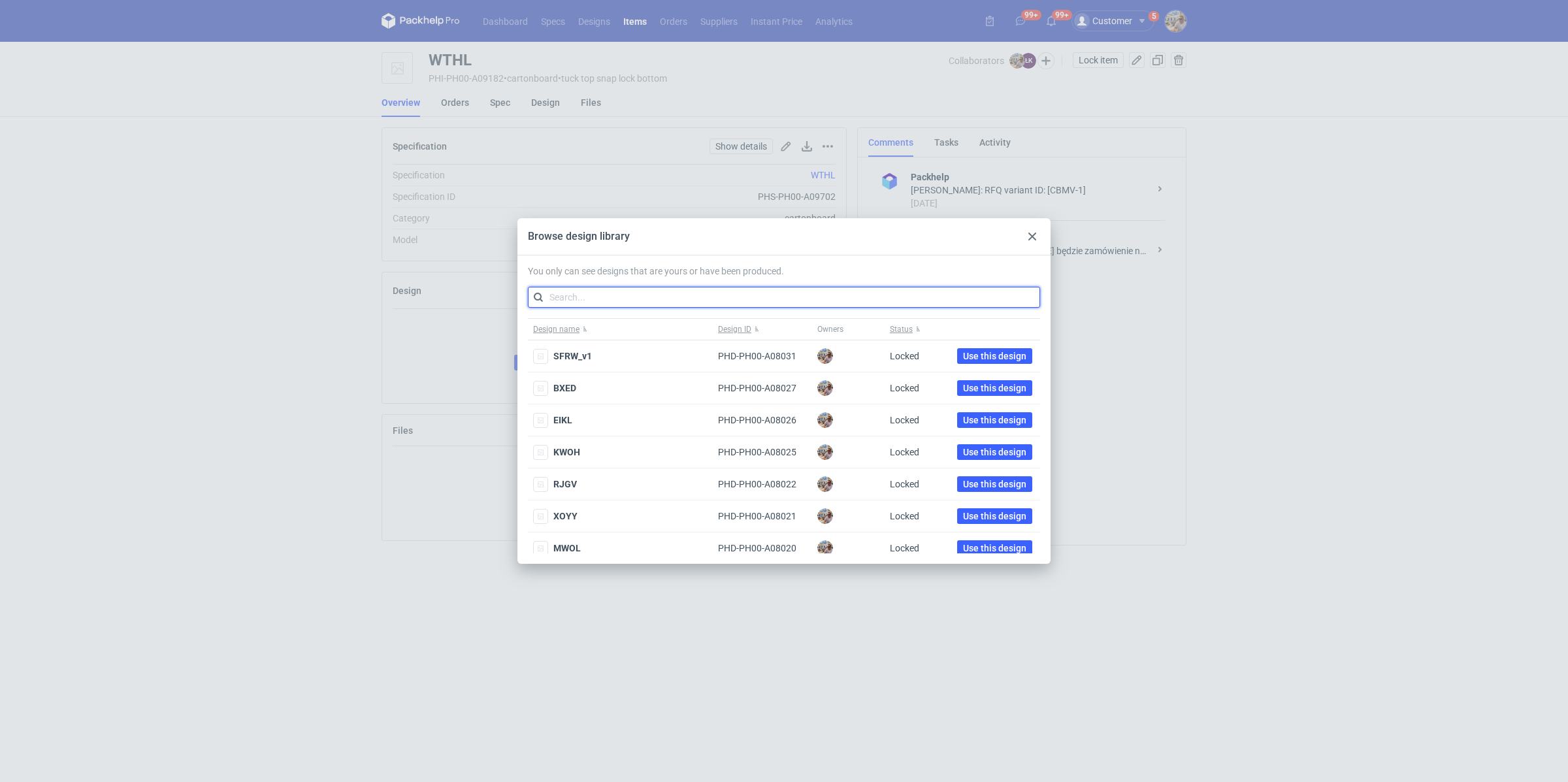
click at [562, 289] on input "text" at bounding box center [784, 297] width 512 height 21
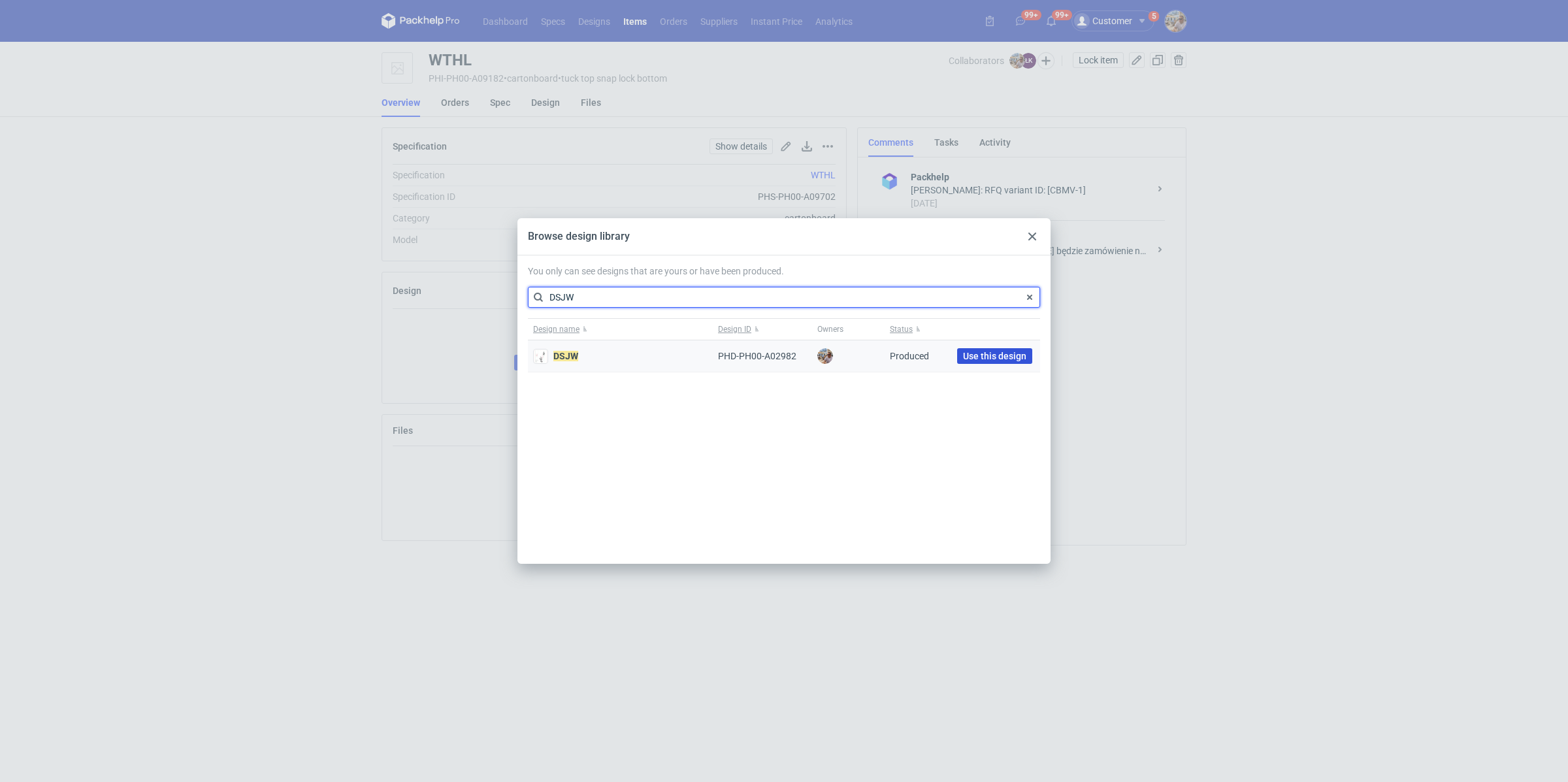
type input "DSJW"
click at [968, 355] on span "Use this design" at bounding box center [995, 356] width 63 height 9
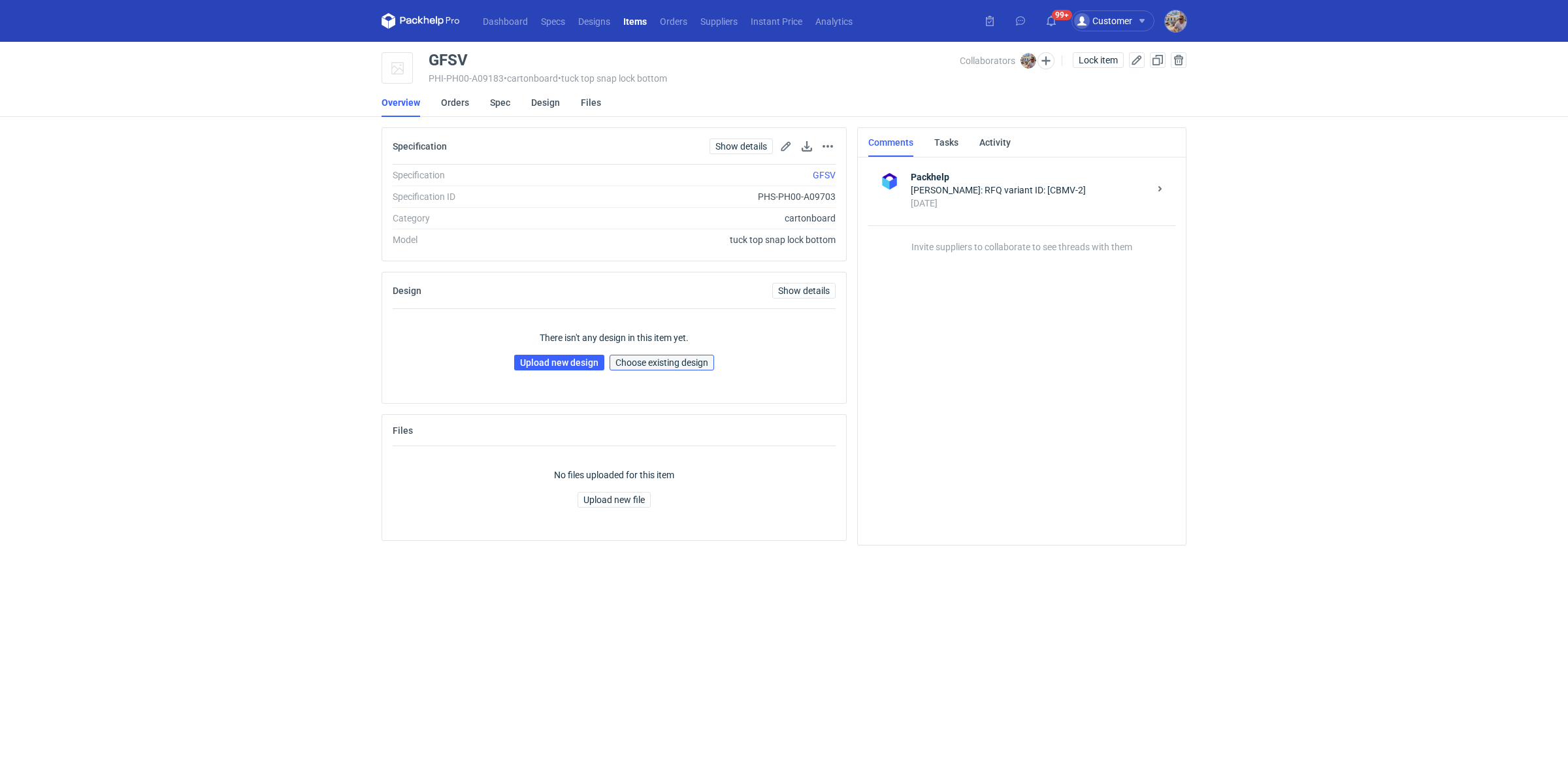
click at [680, 365] on span "Choose existing design" at bounding box center [662, 362] width 93 height 9
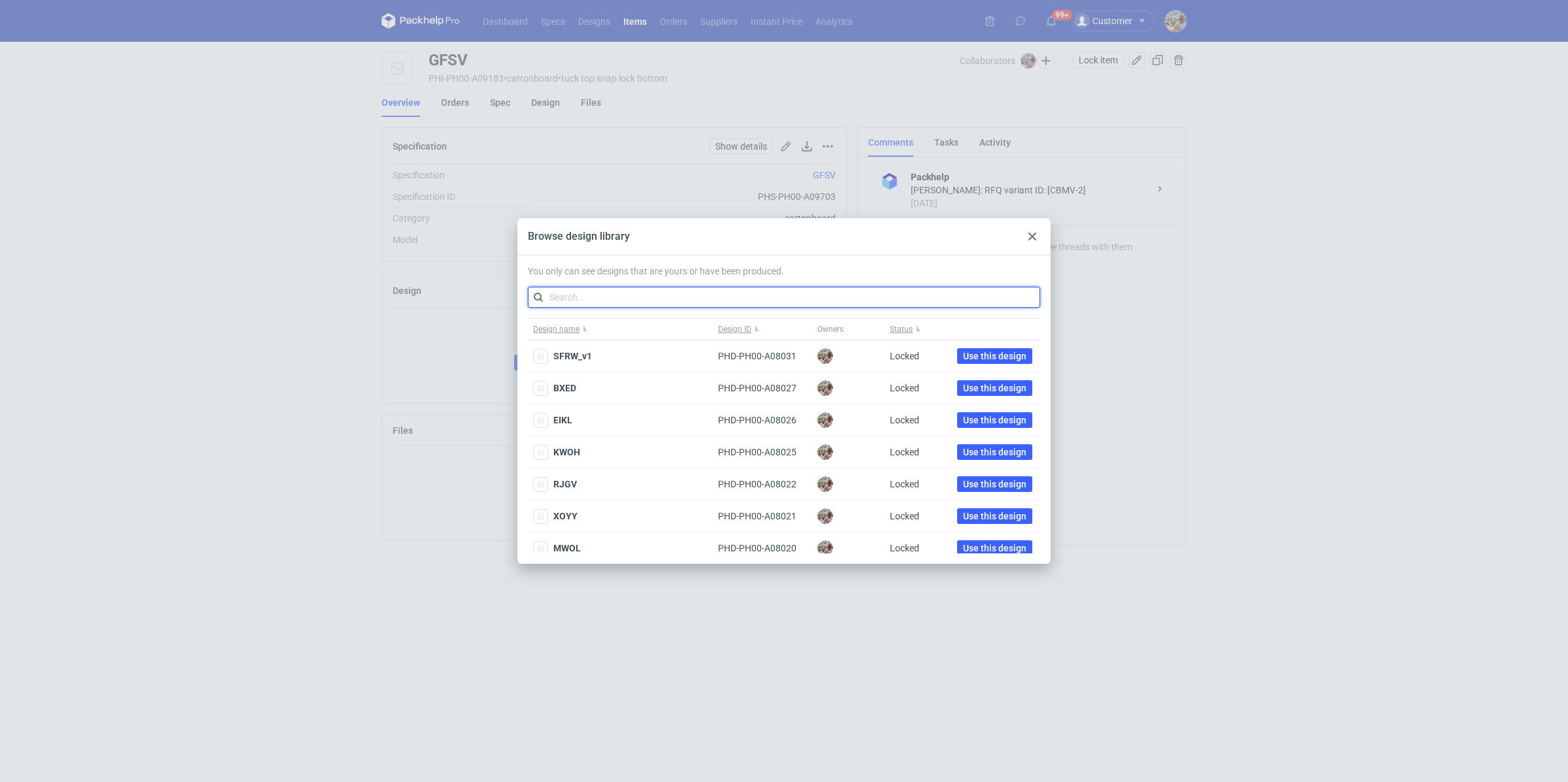
click at [658, 296] on input "text" at bounding box center [784, 297] width 512 height 21
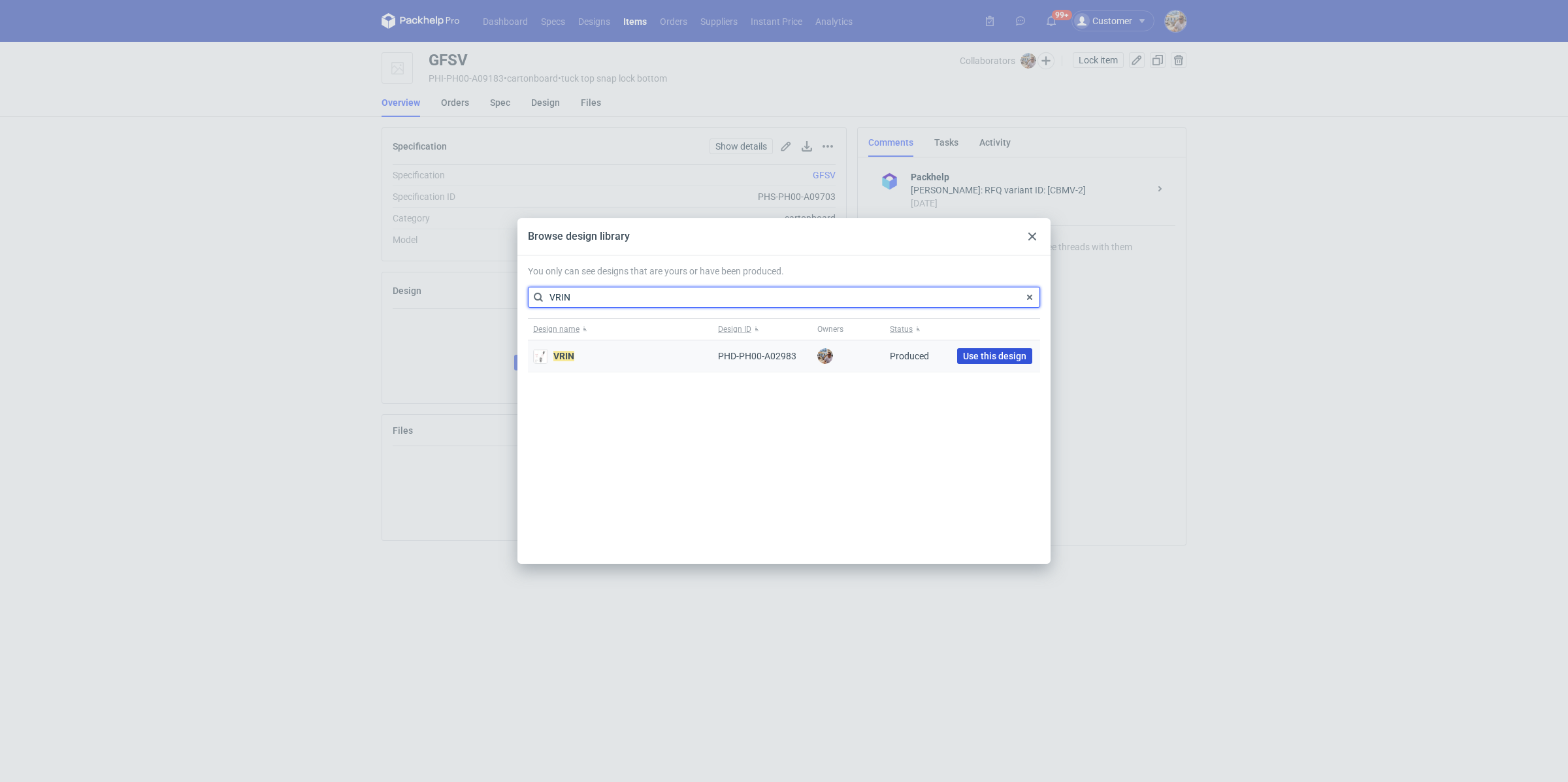
type input "VRIN"
click at [1008, 356] on span "Use this design" at bounding box center [995, 356] width 63 height 9
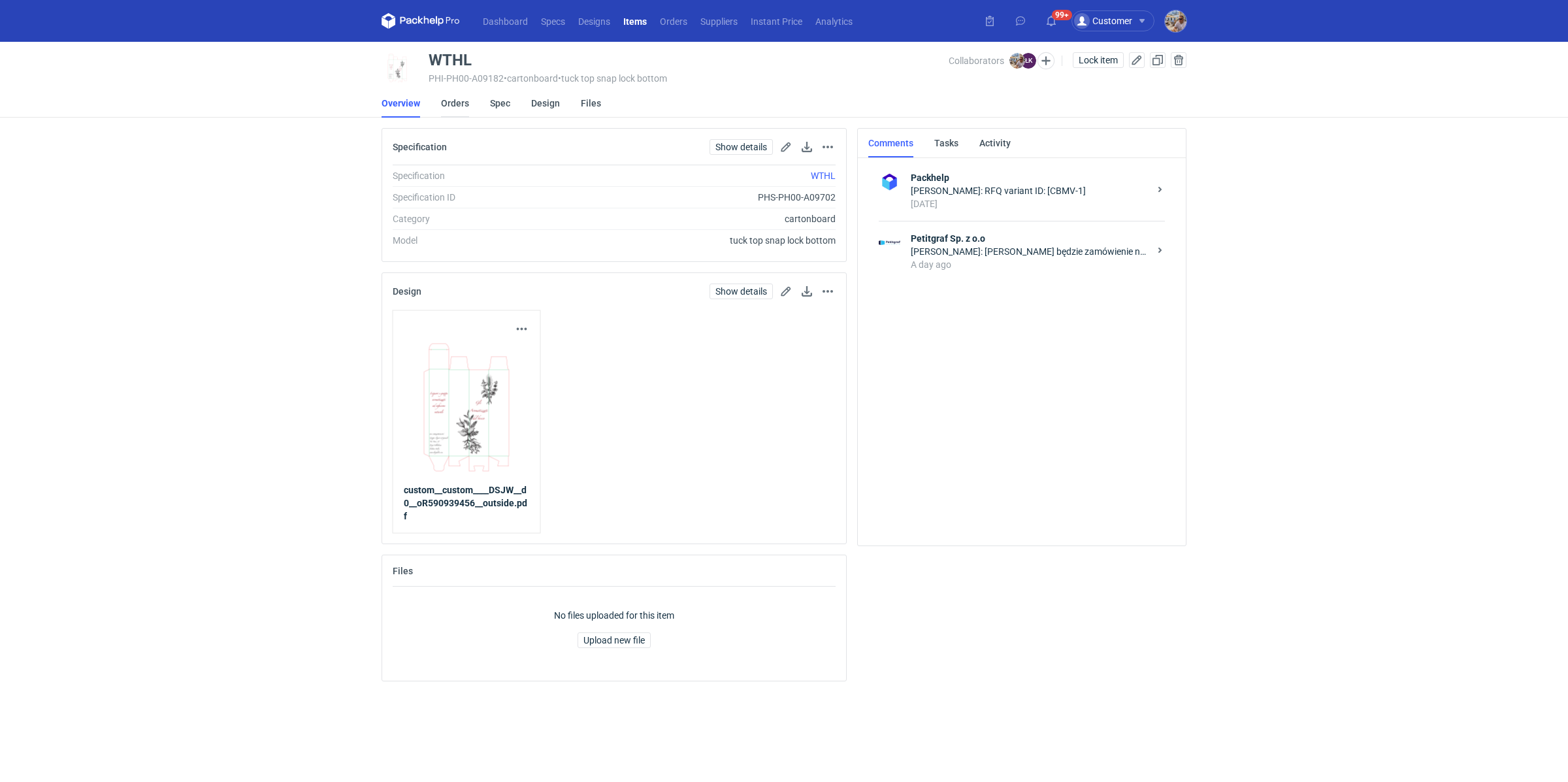
click at [462, 103] on link "Orders" at bounding box center [455, 103] width 28 height 29
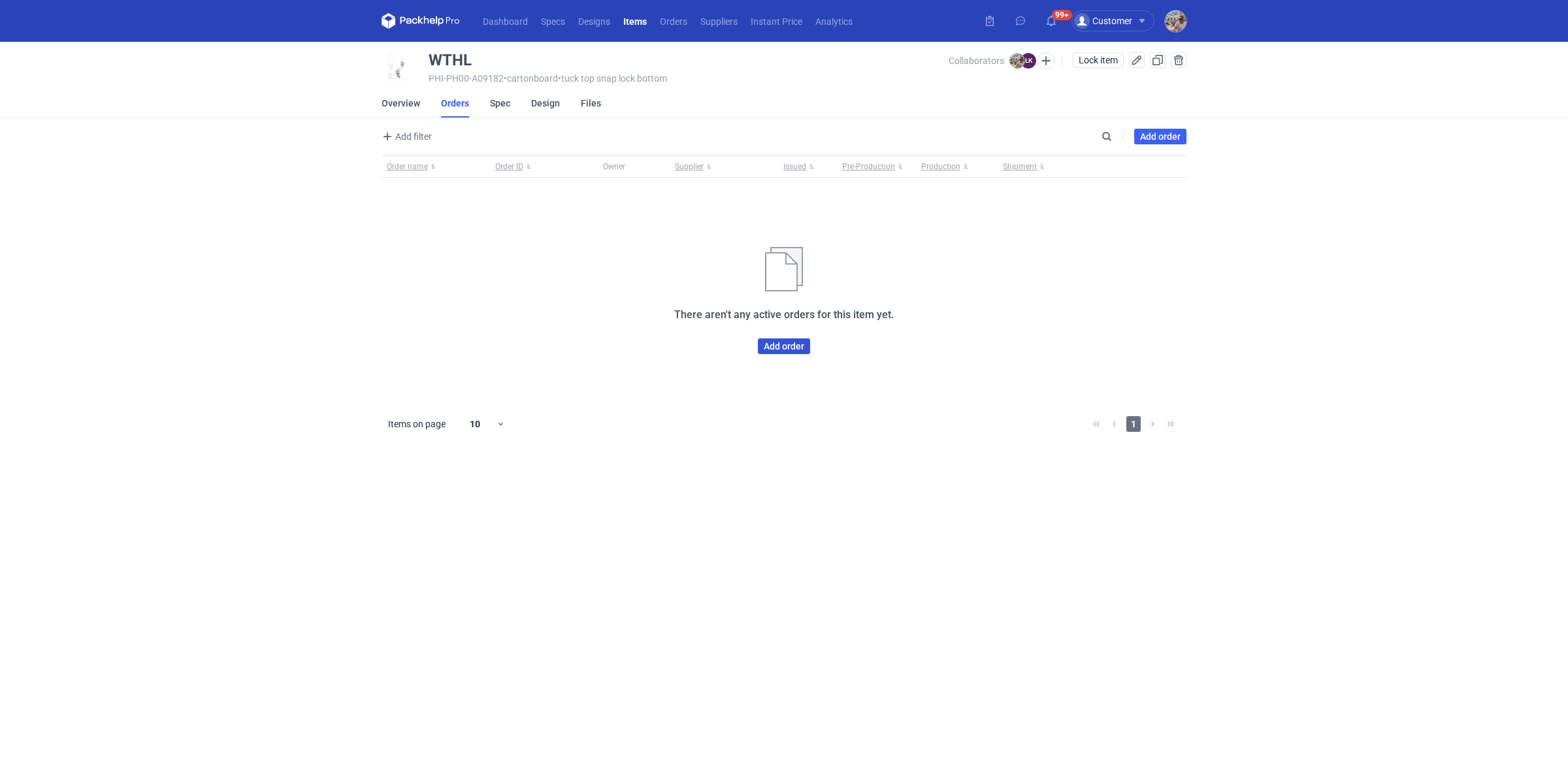
click at [793, 347] on link "Add order" at bounding box center [784, 346] width 52 height 16
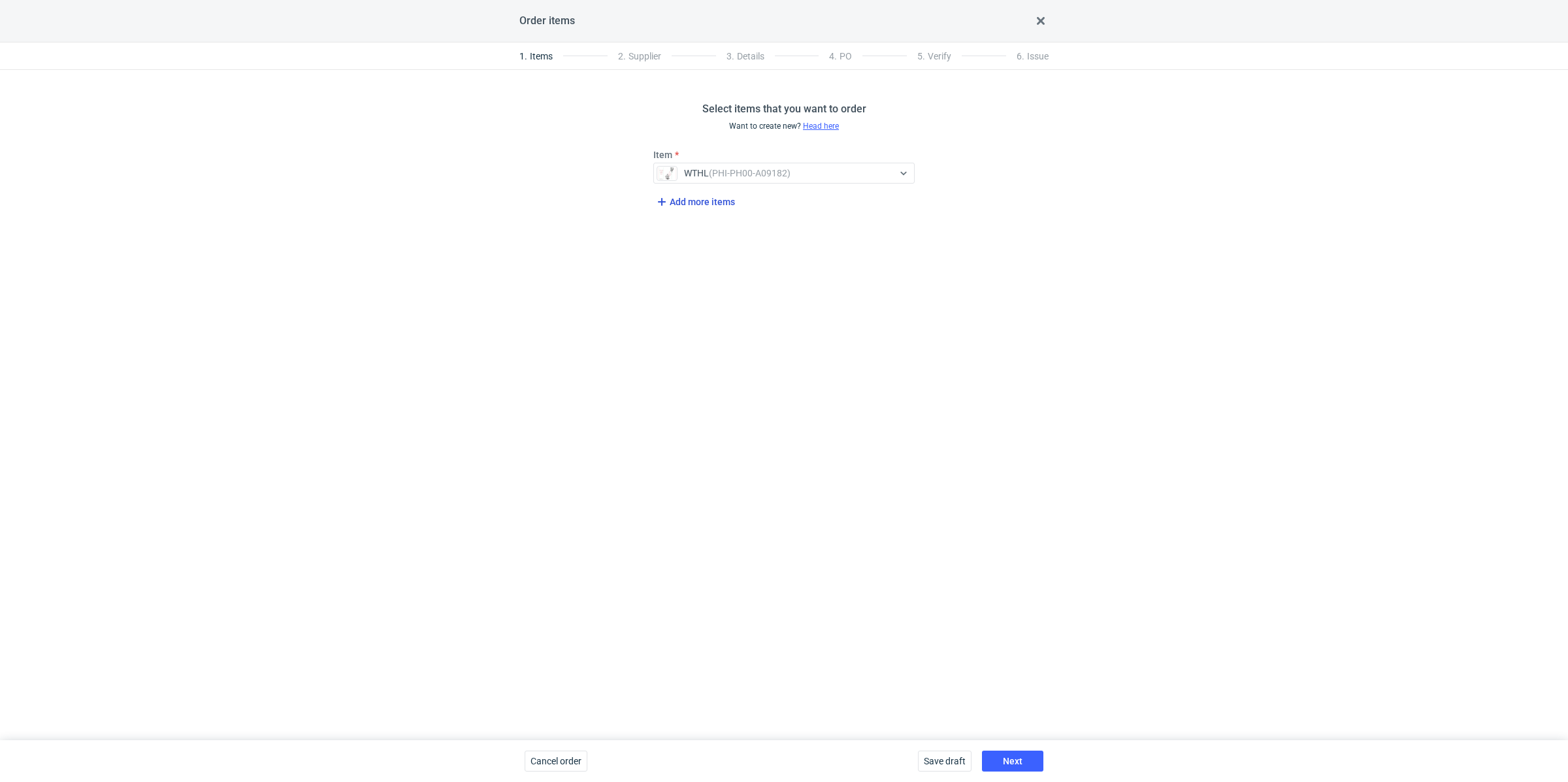
click at [686, 199] on span "Add more items" at bounding box center [695, 202] width 81 height 16
click at [695, 218] on div "Select..." at bounding box center [773, 218] width 239 height 19
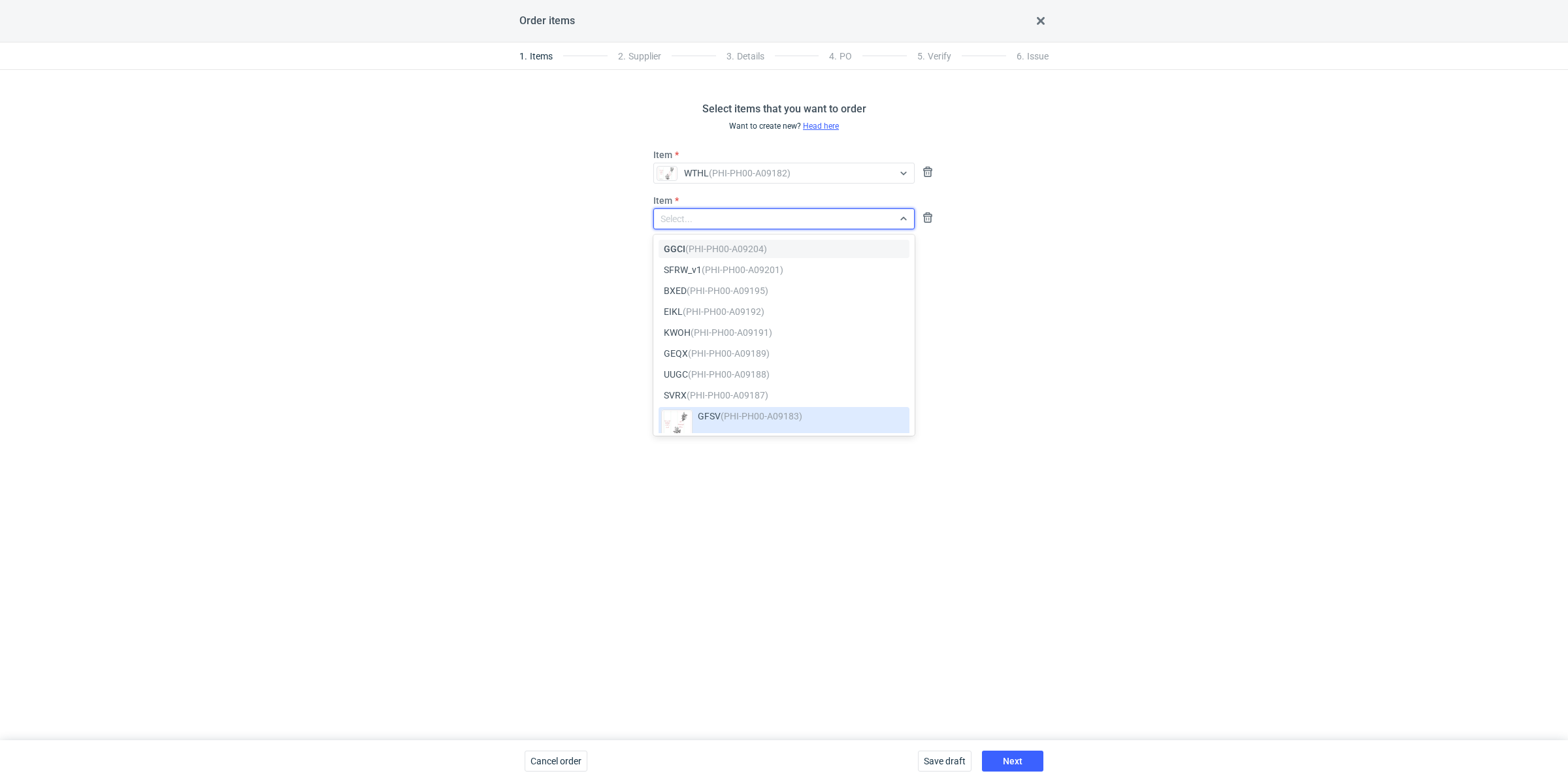
paste input "GFSV"
type input "GFSV"
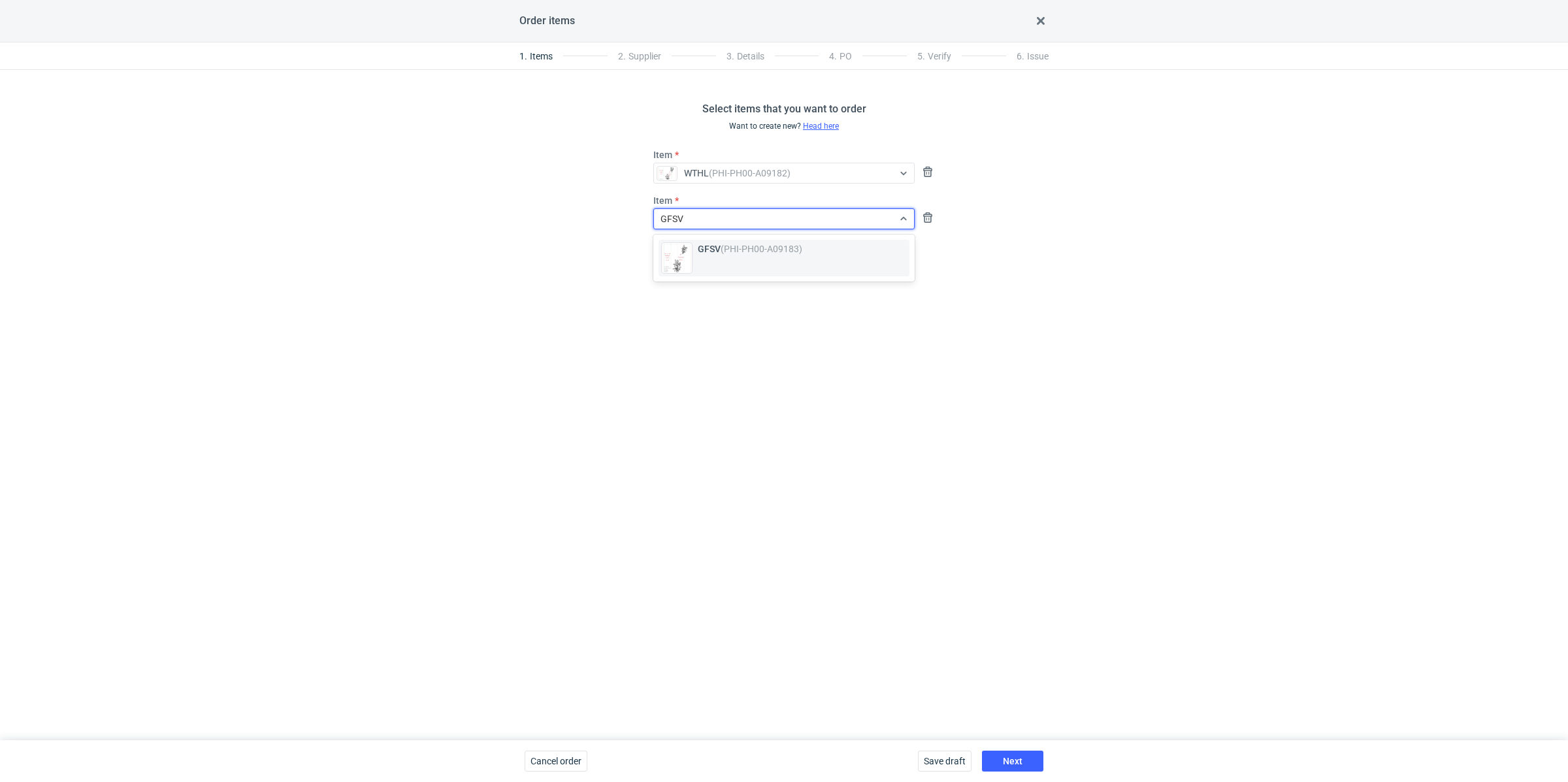
click at [727, 254] on em "(PHI-PH00-A09183)" at bounding box center [762, 249] width 82 height 10
click at [995, 753] on button "Next" at bounding box center [1012, 761] width 61 height 21
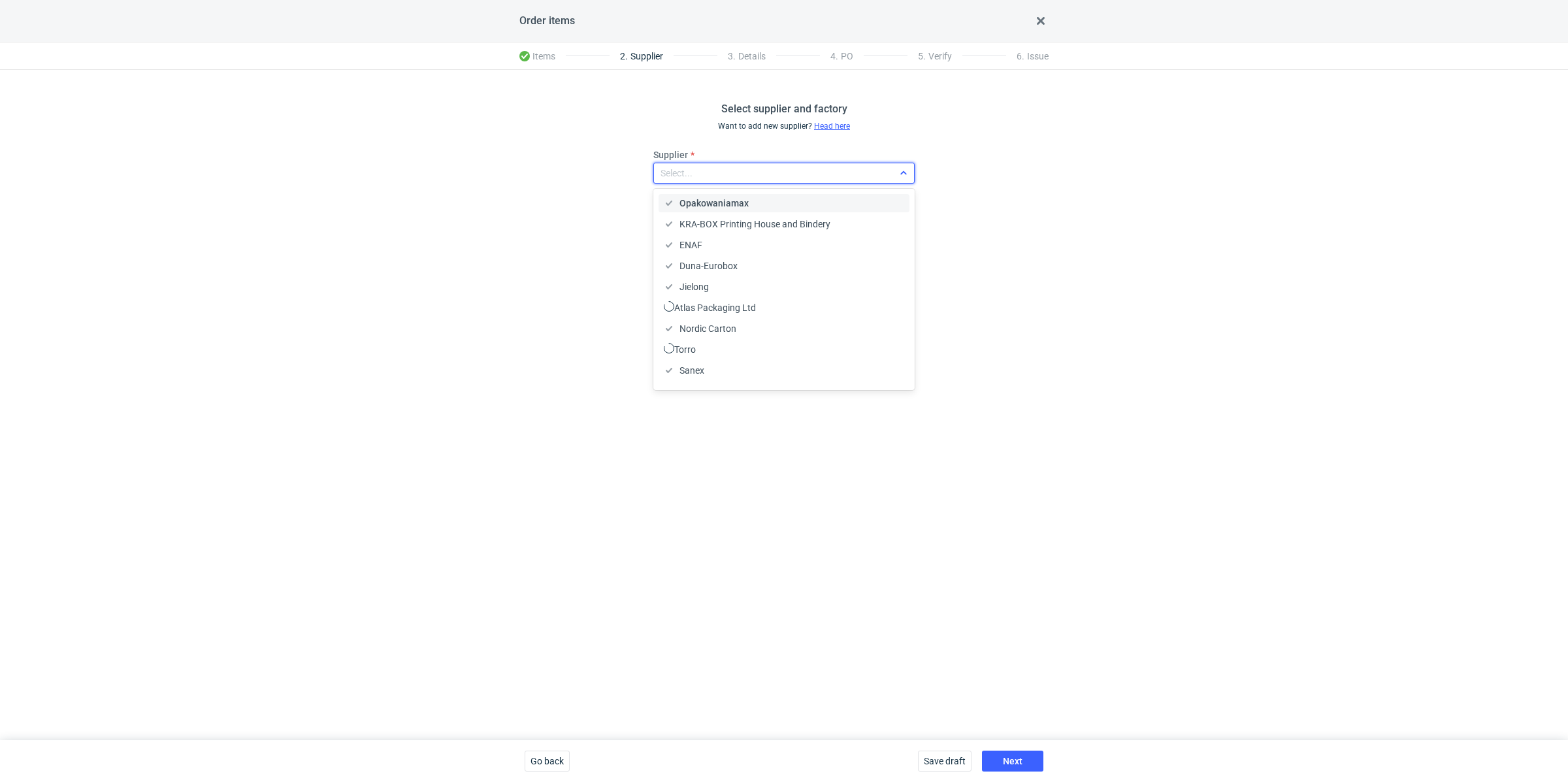
click at [717, 182] on div "Select..." at bounding box center [784, 173] width 261 height 21
type input "petitgr"
click at [682, 200] on span "Petitgraf Sp. z o.o" at bounding box center [716, 203] width 74 height 13
click at [1021, 757] on span "Next" at bounding box center [1012, 761] width 19 height 9
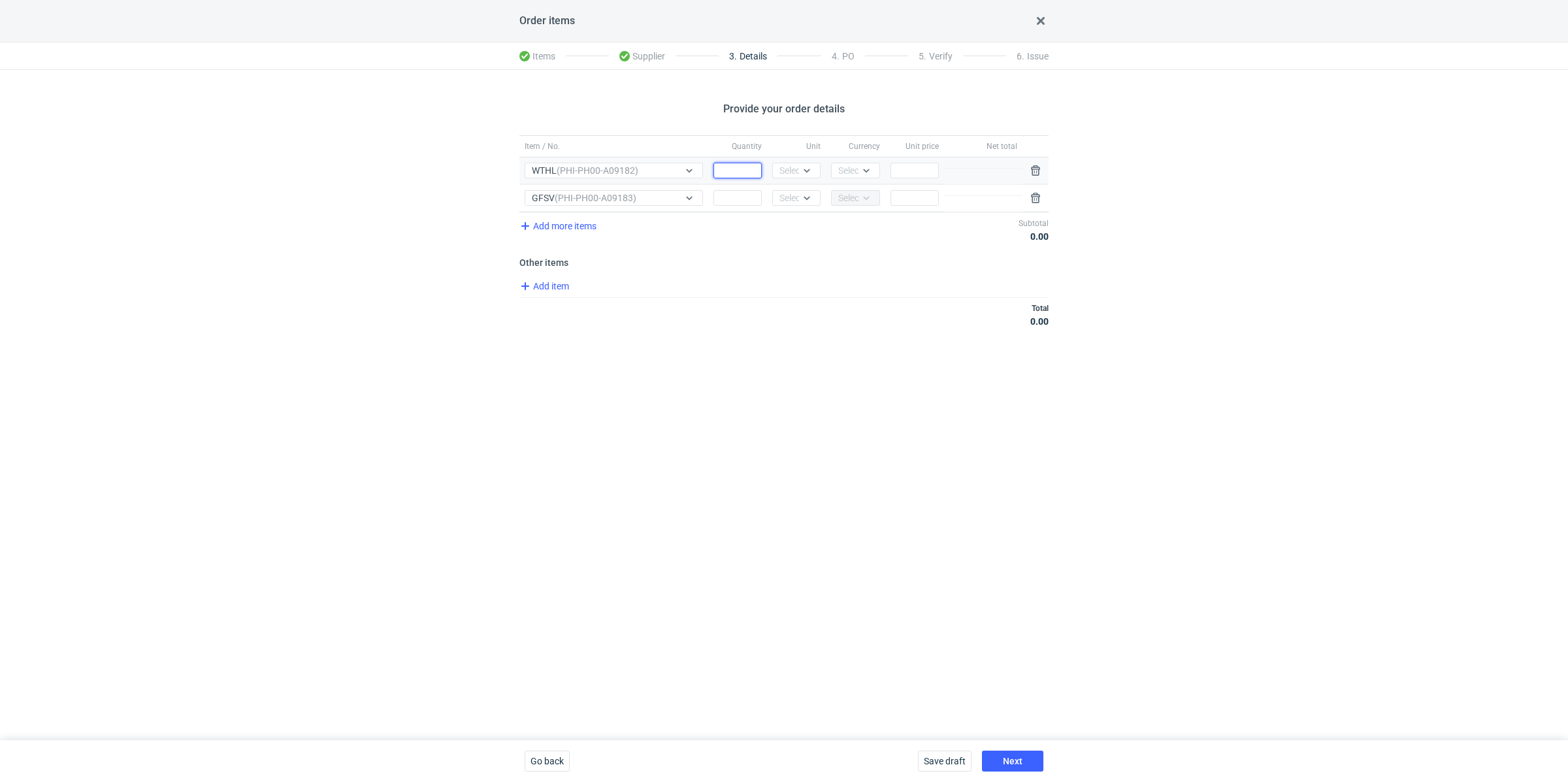
click at [744, 172] on input "Quantity" at bounding box center [737, 170] width 48 height 16
paste input "5000"
type input "5000"
click at [722, 188] on div "Quantity" at bounding box center [737, 198] width 59 height 27
paste input "5000"
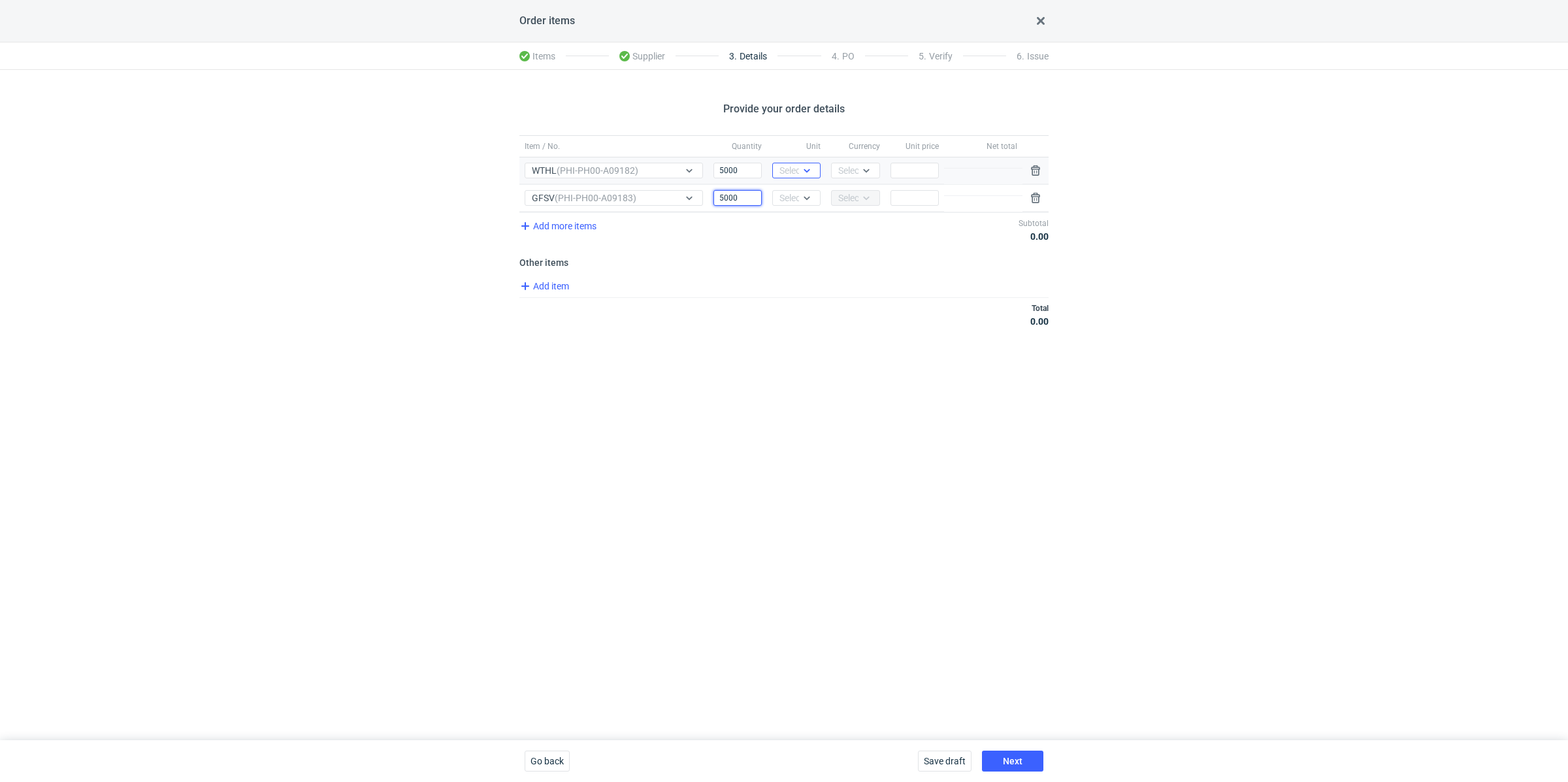
type input "5000"
click at [799, 174] on div "Select..." at bounding box center [795, 170] width 32 height 13
click at [806, 197] on div "pcs" at bounding box center [797, 197] width 28 height 13
click at [806, 197] on icon at bounding box center [807, 198] width 6 height 3
click at [804, 221] on div "pcs" at bounding box center [797, 224] width 28 height 13
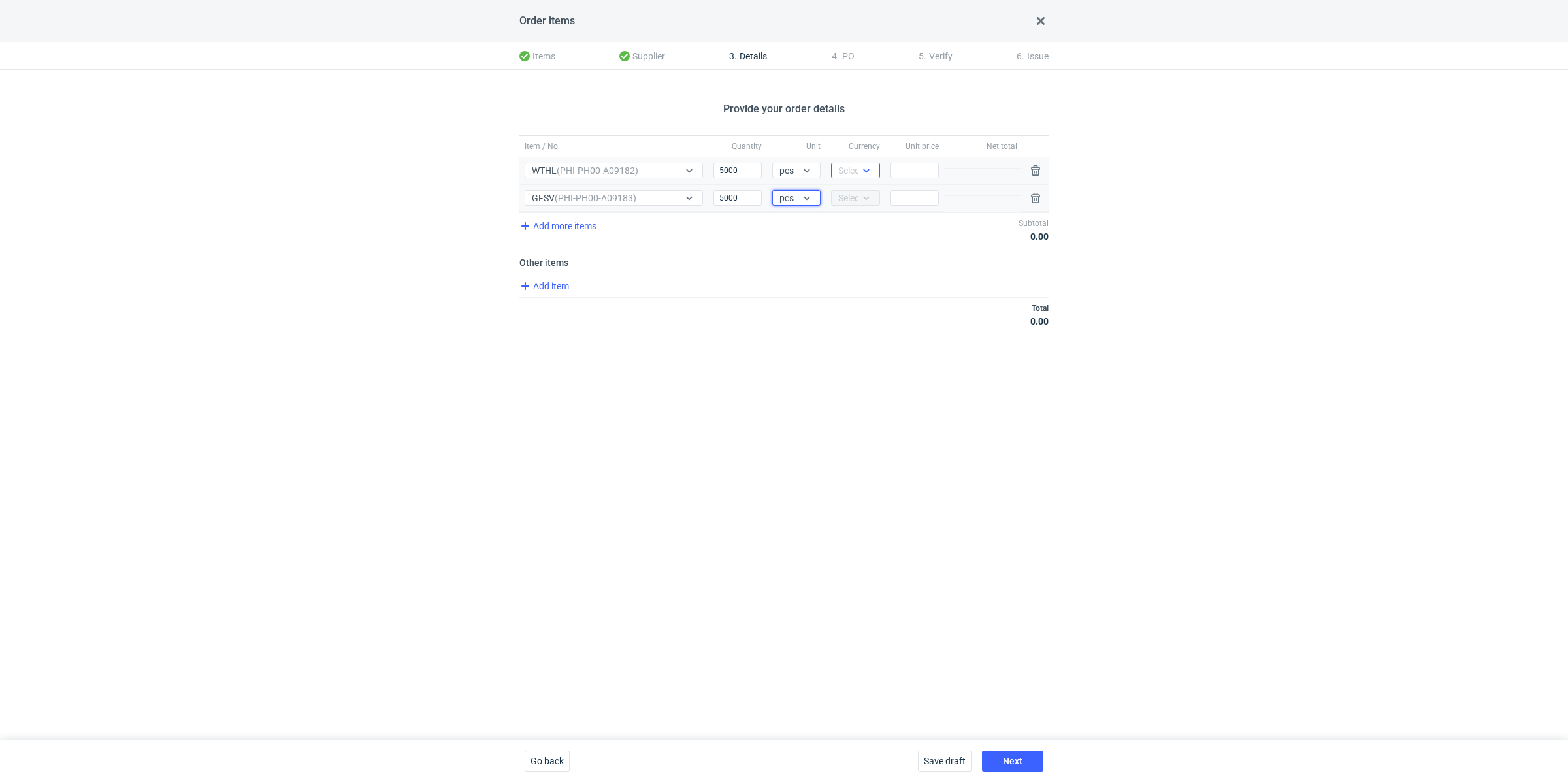
click at [866, 169] on icon at bounding box center [866, 170] width 10 height 10
click at [857, 194] on span "PLN" at bounding box center [851, 197] width 18 height 13
click at [915, 176] on input "Price" at bounding box center [915, 170] width 48 height 16
paste input "0.66"
type input "0.66"
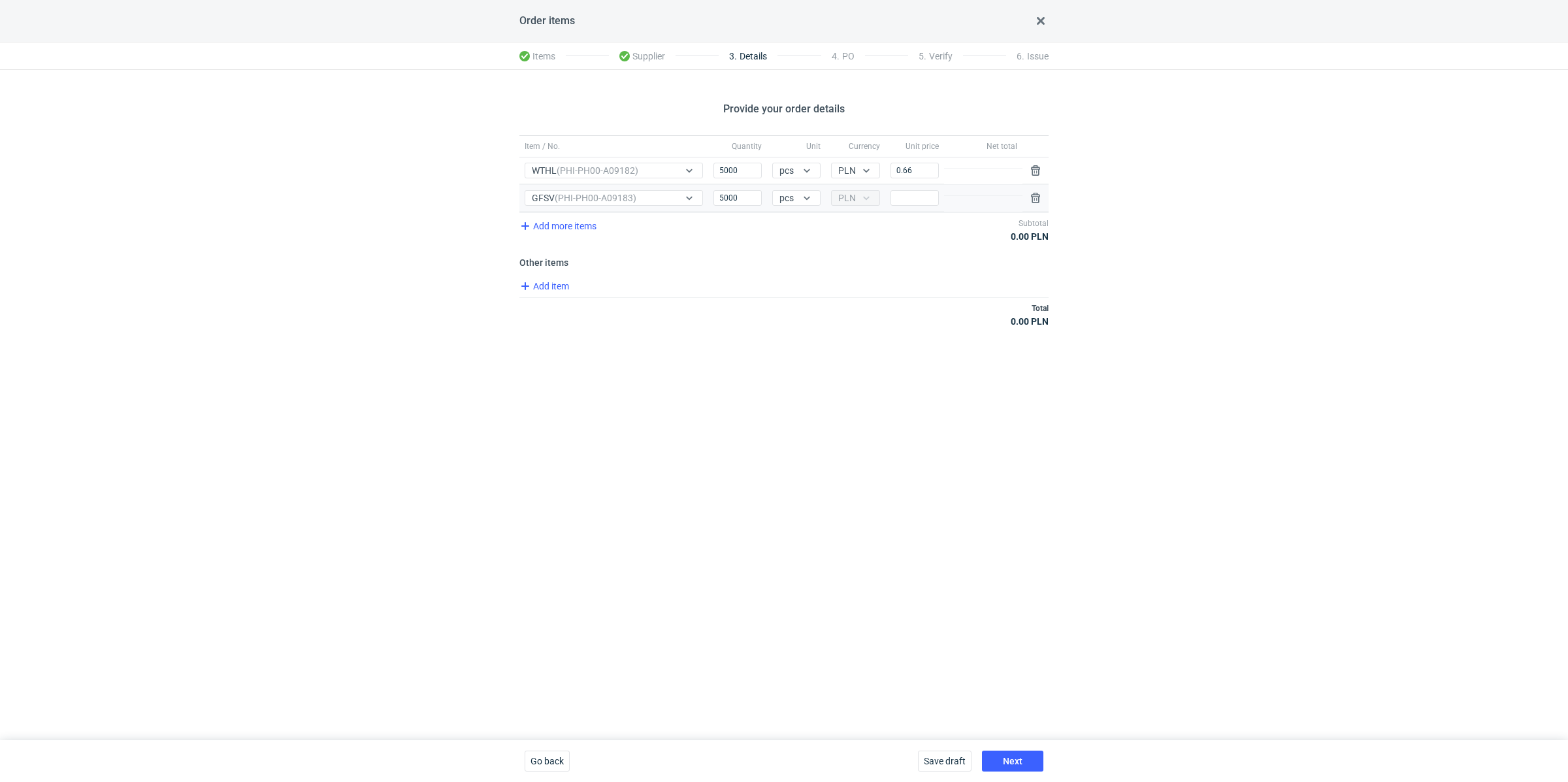
click at [822, 325] on div "Total 0.00 PLN" at bounding box center [784, 314] width 529 height 34
click at [911, 205] on div "Price" at bounding box center [915, 198] width 59 height 27
click at [911, 196] on input "Price" at bounding box center [915, 198] width 48 height 16
paste input "0.9"
type input "0.9"
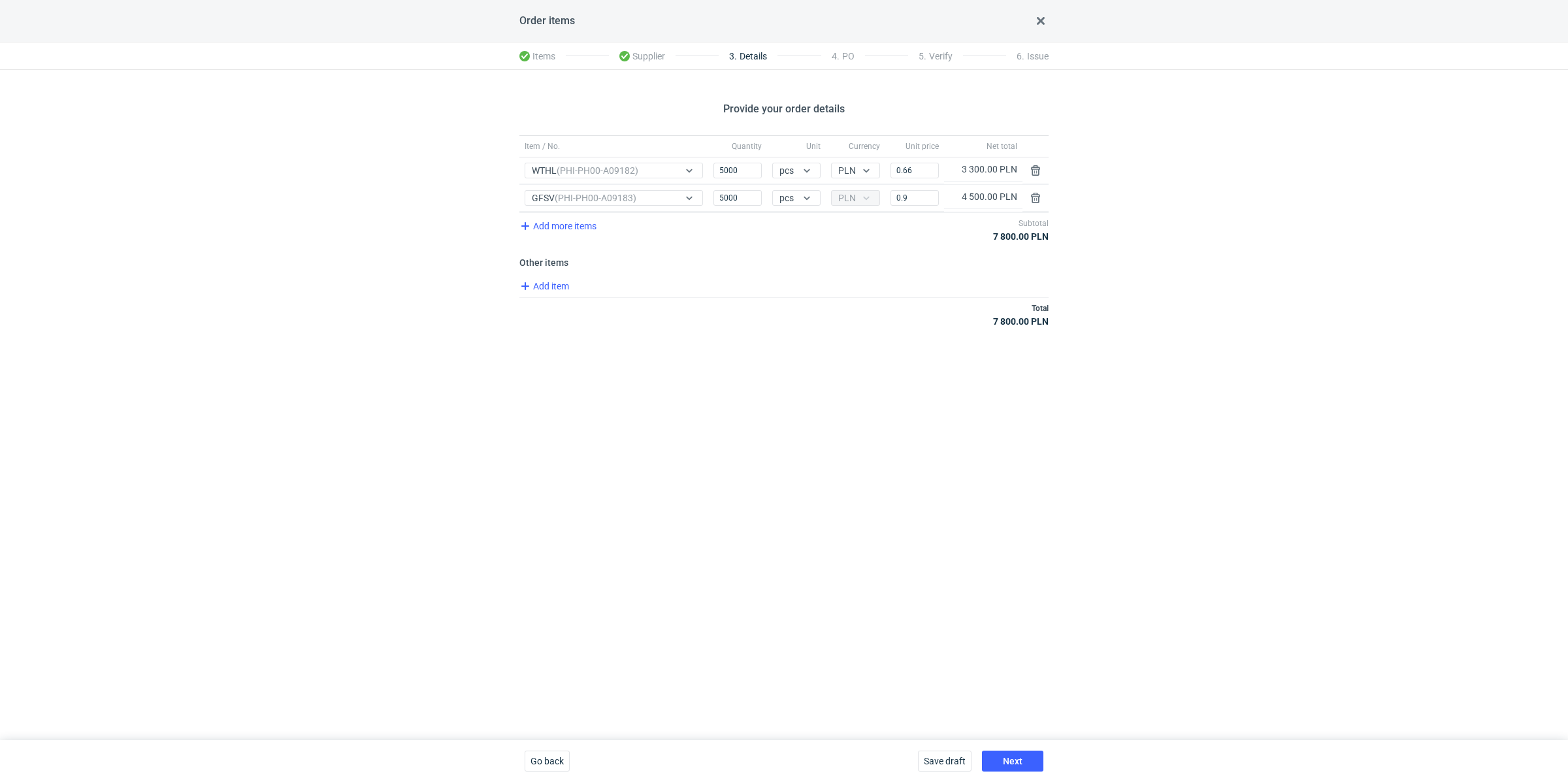
click at [800, 371] on div "Provide your order details Item / No. Quantity Unit Currency Unit price Net tot…" at bounding box center [784, 404] width 1568 height 670
click at [555, 283] on span "Add item" at bounding box center [544, 286] width 53 height 16
click at [618, 307] on input "Item / No." at bounding box center [672, 313] width 296 height 16
paste input "WTHL"
type input "WTHL wykrojnik"
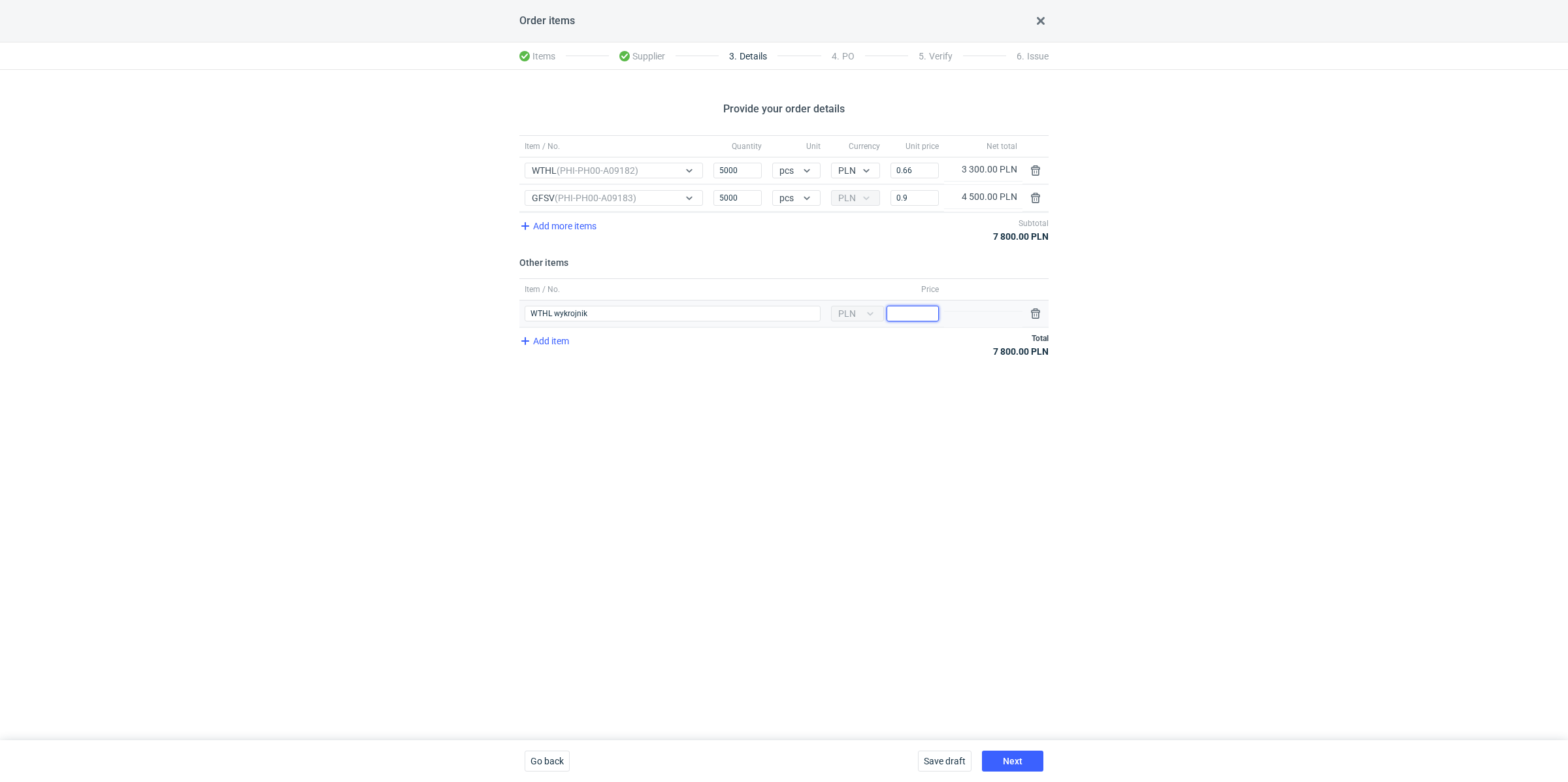
click at [906, 306] on input "Price" at bounding box center [913, 313] width 52 height 16
paste input "1000"
type input "1000"
click at [867, 416] on div "Provide your order details Item / No. Quantity Unit Currency Unit price Net tot…" at bounding box center [784, 404] width 1568 height 670
click at [560, 339] on span "Add item" at bounding box center [544, 340] width 53 height 16
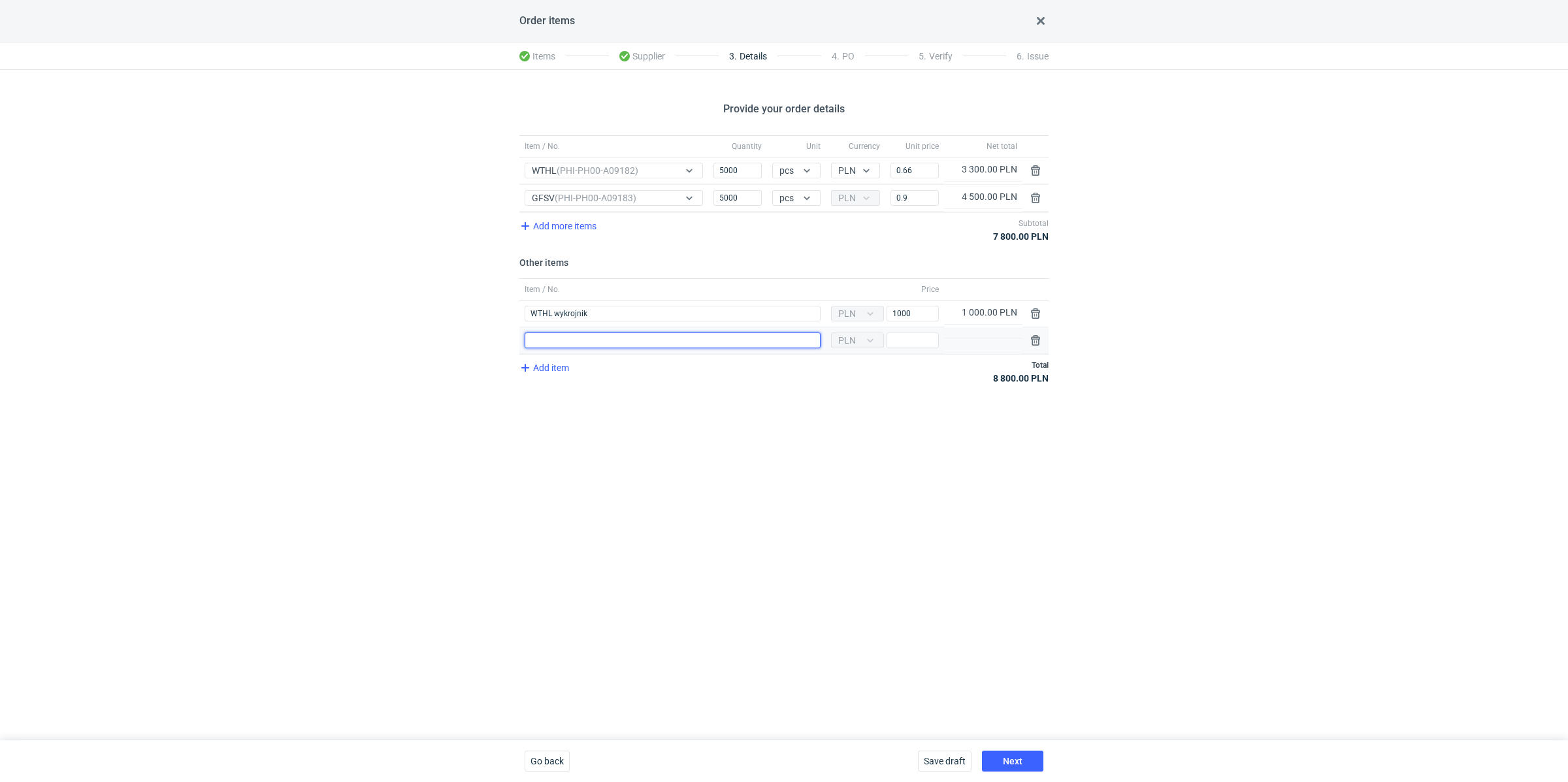
click at [573, 333] on input "Item / No." at bounding box center [672, 340] width 296 height 16
paste input "GFSV"
type input "GFSV wykrojnik"
click at [918, 340] on input "Price" at bounding box center [913, 340] width 52 height 16
type input "900"
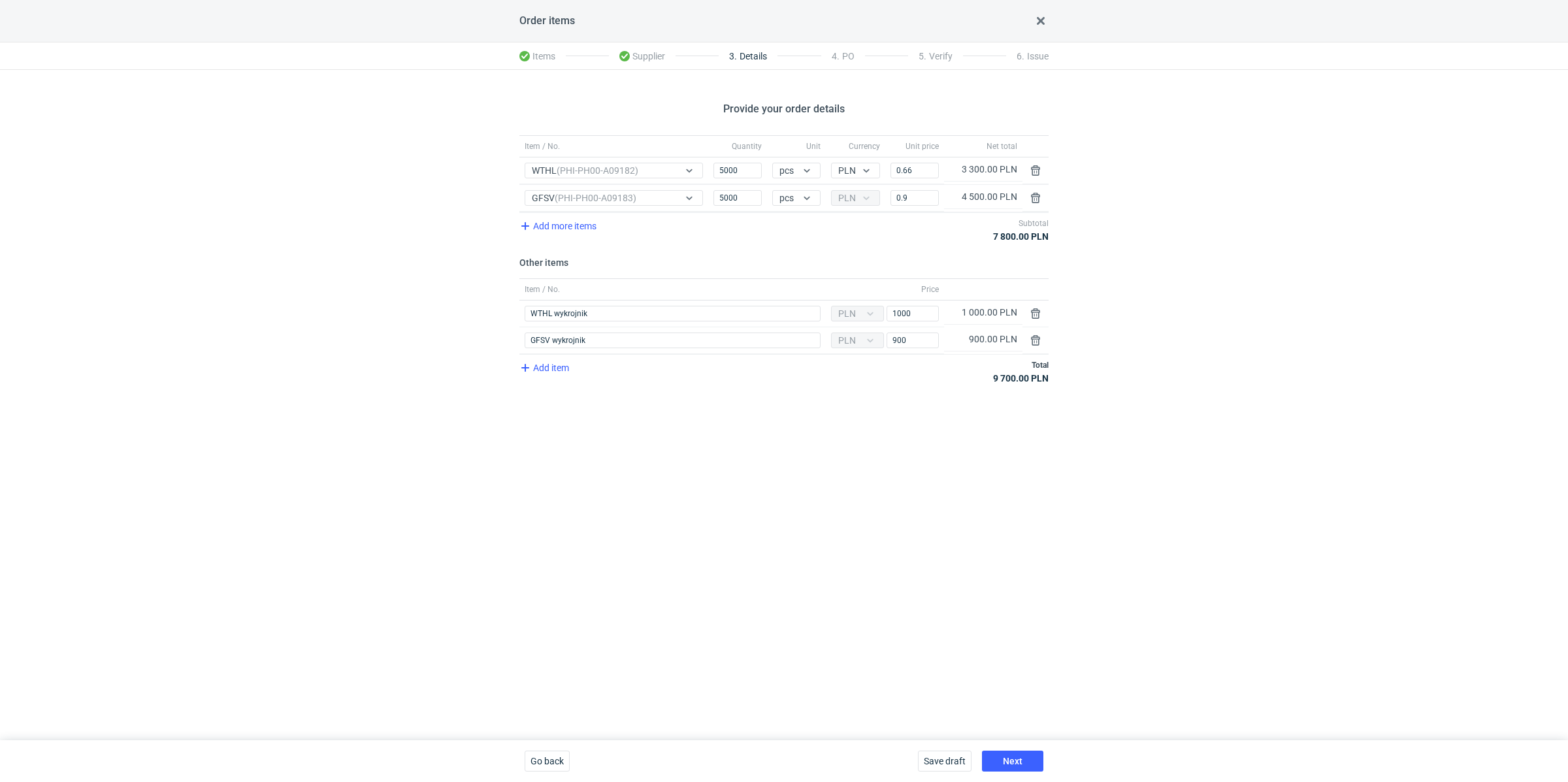
click at [853, 465] on div "Provide your order details Item / No. Quantity Unit Currency Unit price Net tot…" at bounding box center [784, 404] width 1568 height 670
click at [970, 420] on div "Provide your order details Item / No. Quantity Unit Currency Unit price Net tot…" at bounding box center [784, 404] width 1568 height 670
click at [1031, 752] on button "Next" at bounding box center [1012, 761] width 61 height 21
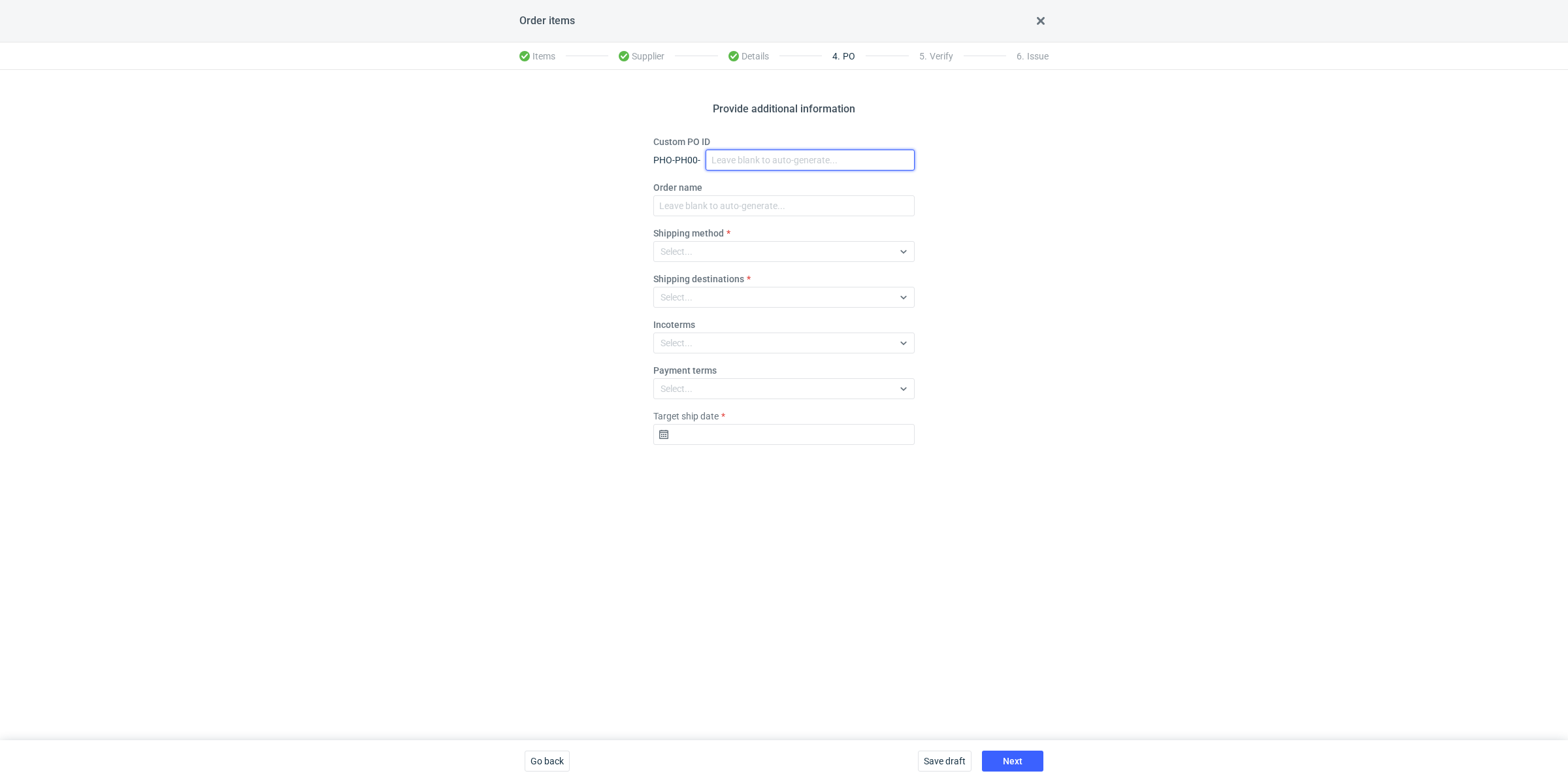
click at [759, 167] on input "Custom PO ID" at bounding box center [810, 160] width 209 height 21
paste input "R681180973"
paste input "WTHL"
paste input "GFSV"
drag, startPoint x: 851, startPoint y: 156, endPoint x: 722, endPoint y: 145, distance: 129.5
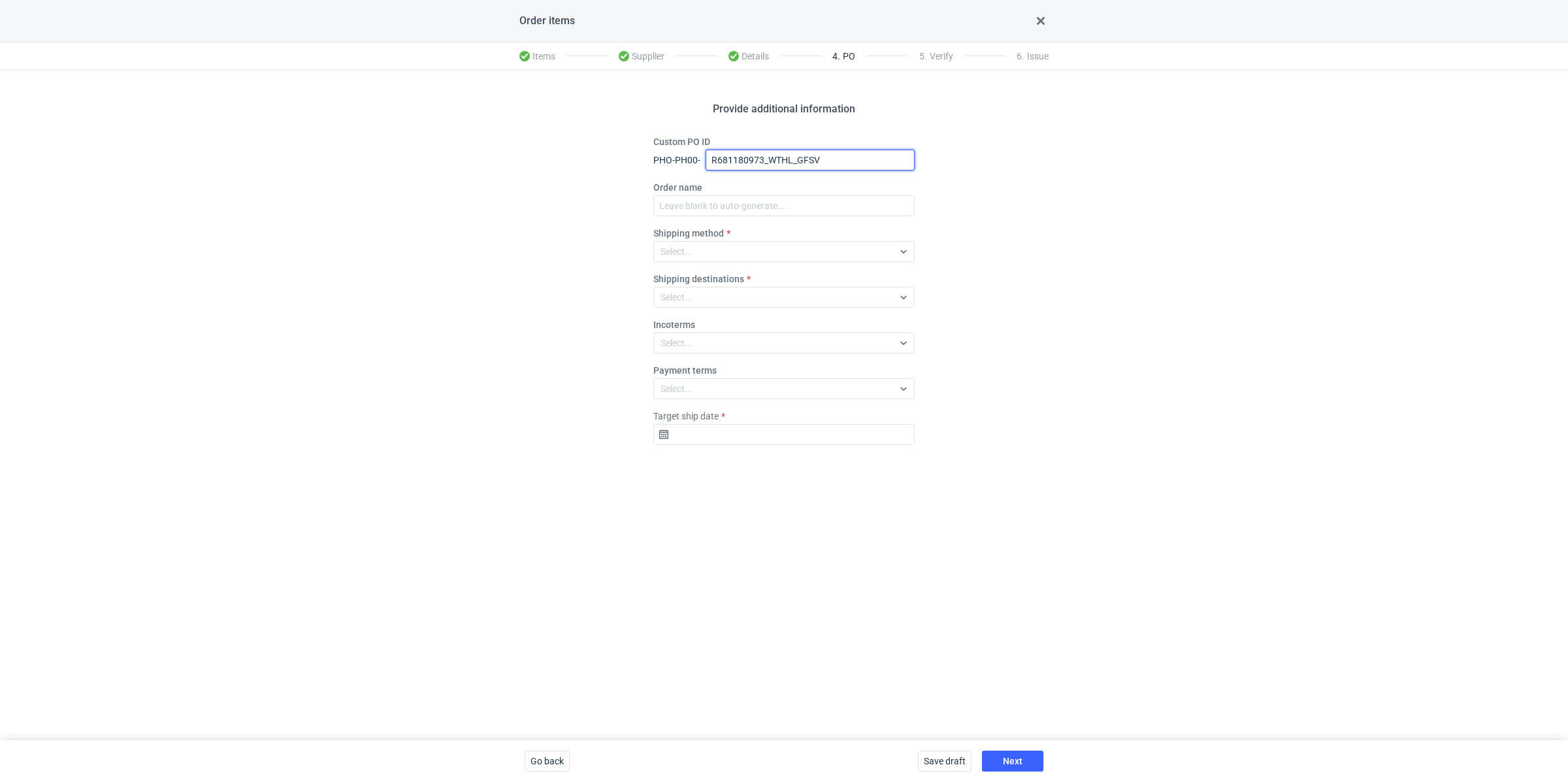
click at [728, 145] on div "Custom PO ID PHO-PH00- R681180973_WTHL_GFSV" at bounding box center [784, 152] width 261 height 35
type input "R681180973_WTHL_GFSV"
click at [693, 199] on input "Order name" at bounding box center [784, 205] width 261 height 21
paste input "R681180973_WTHL_GFSV"
type input "R681180973_WTHL_GFSV"
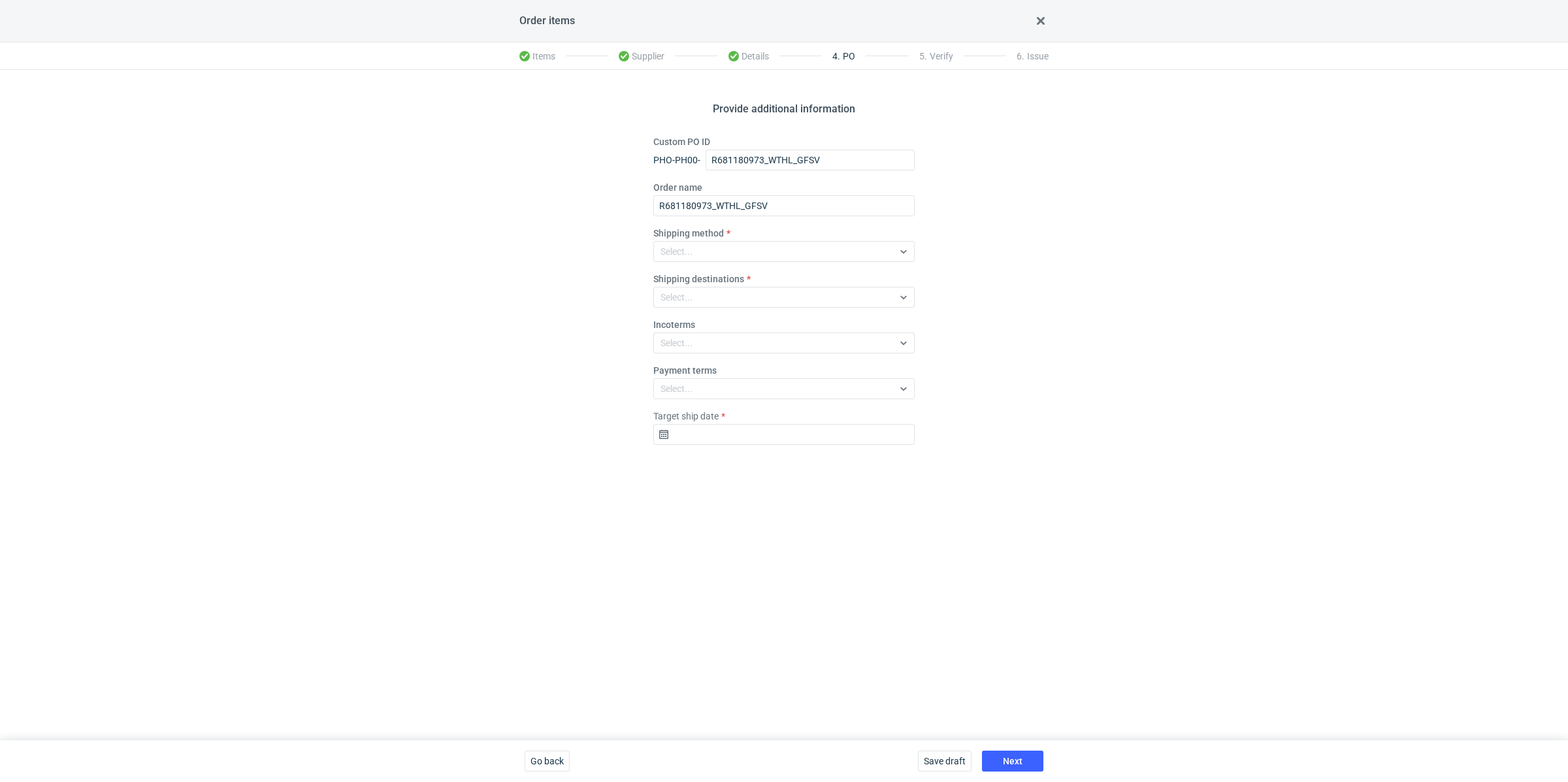
click at [698, 261] on fieldset "Custom PO ID PHO-PH00- R681180973_WTHL_GFSV Order name R681180973_WTHL_GFSV Shi…" at bounding box center [784, 295] width 261 height 320
click at [702, 254] on div "Select..." at bounding box center [773, 251] width 239 height 19
click at [694, 363] on div "Pickup" at bounding box center [784, 364] width 241 height 13
click at [765, 429] on input "Target ship date" at bounding box center [784, 434] width 261 height 21
click at [796, 579] on button "23" at bounding box center [805, 581] width 21 height 21
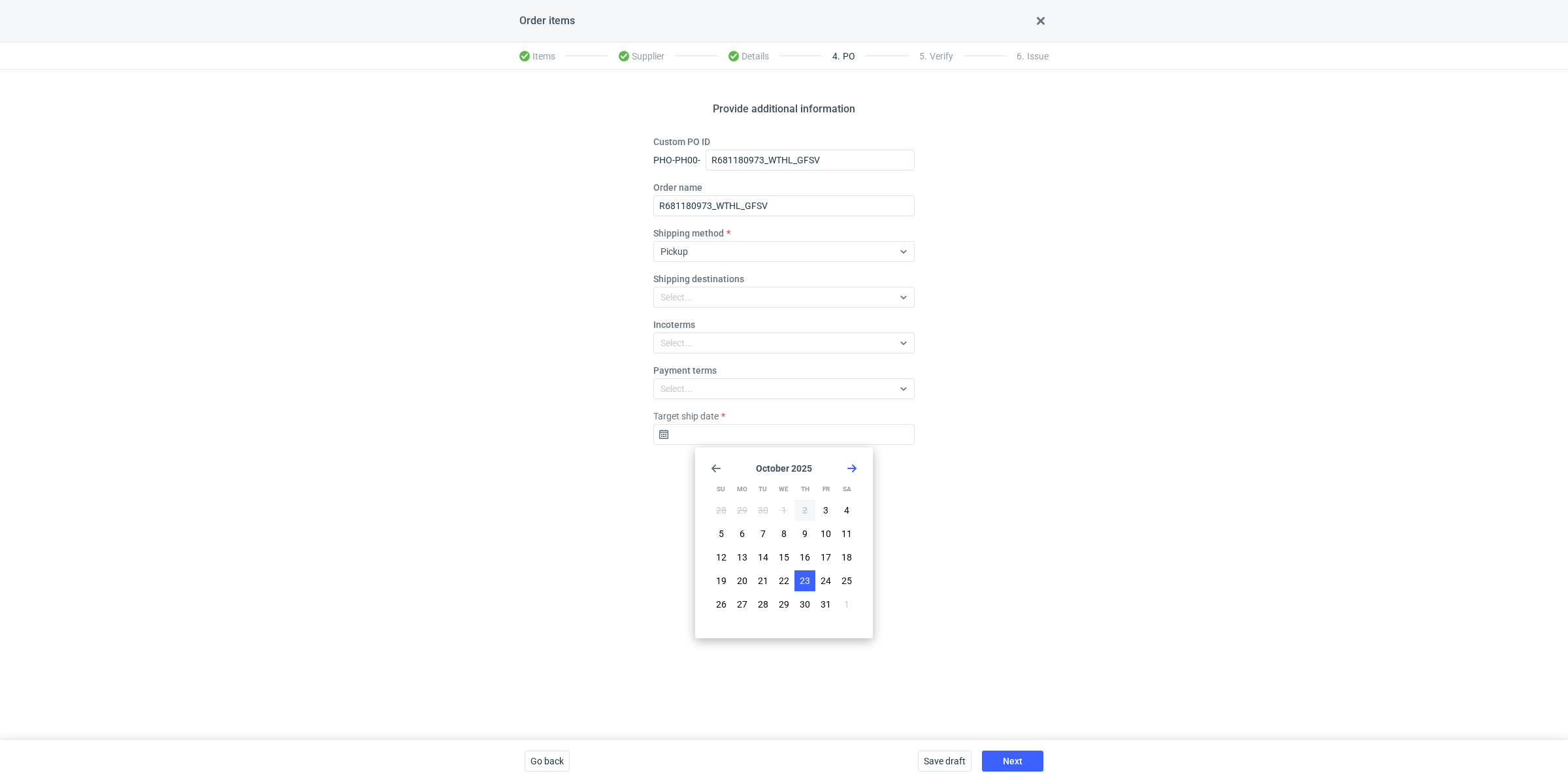
type input "2025-10-23"
click at [1008, 762] on span "Next" at bounding box center [1012, 761] width 19 height 9
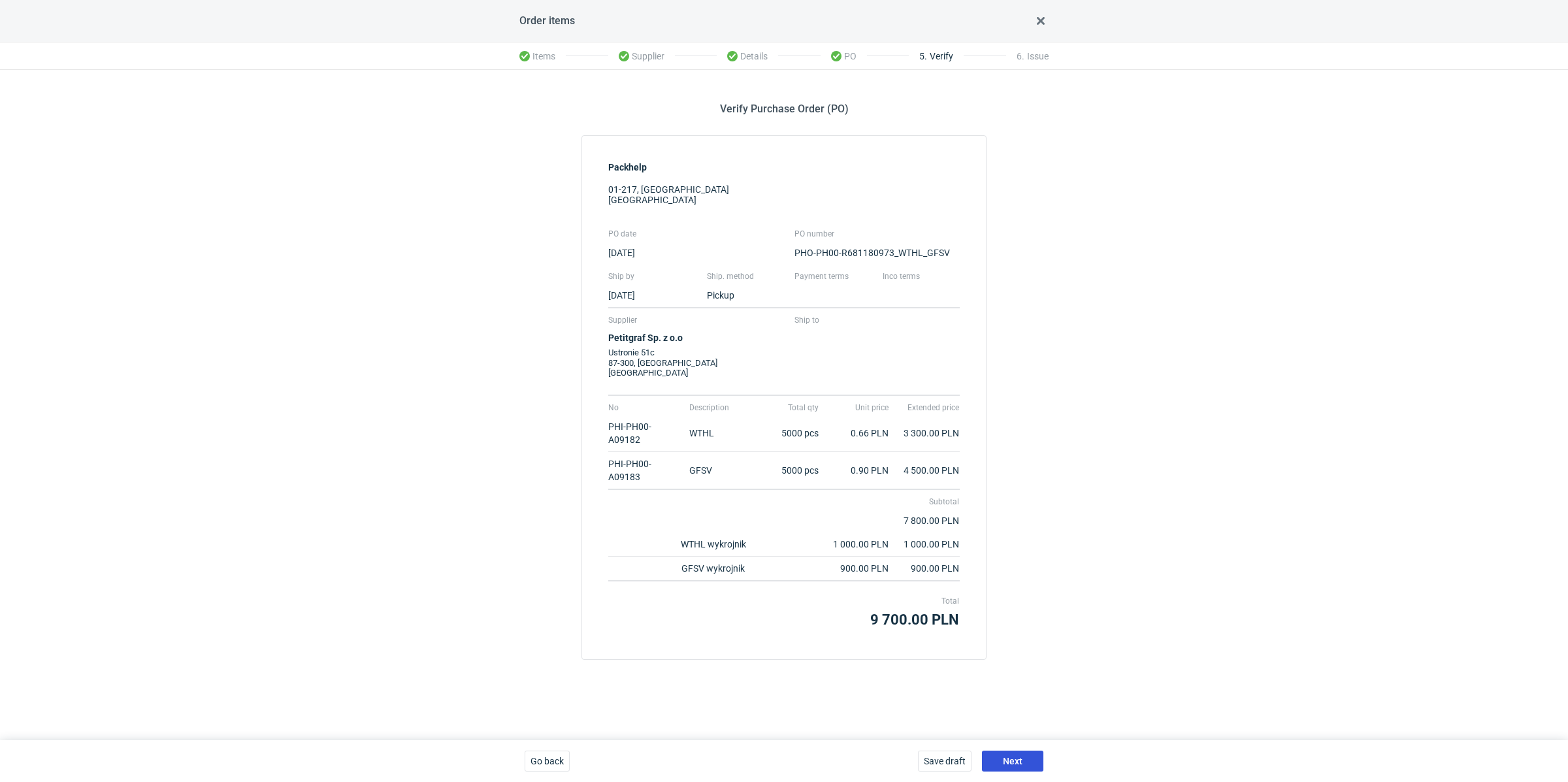
click at [1012, 762] on span "Next" at bounding box center [1012, 761] width 19 height 9
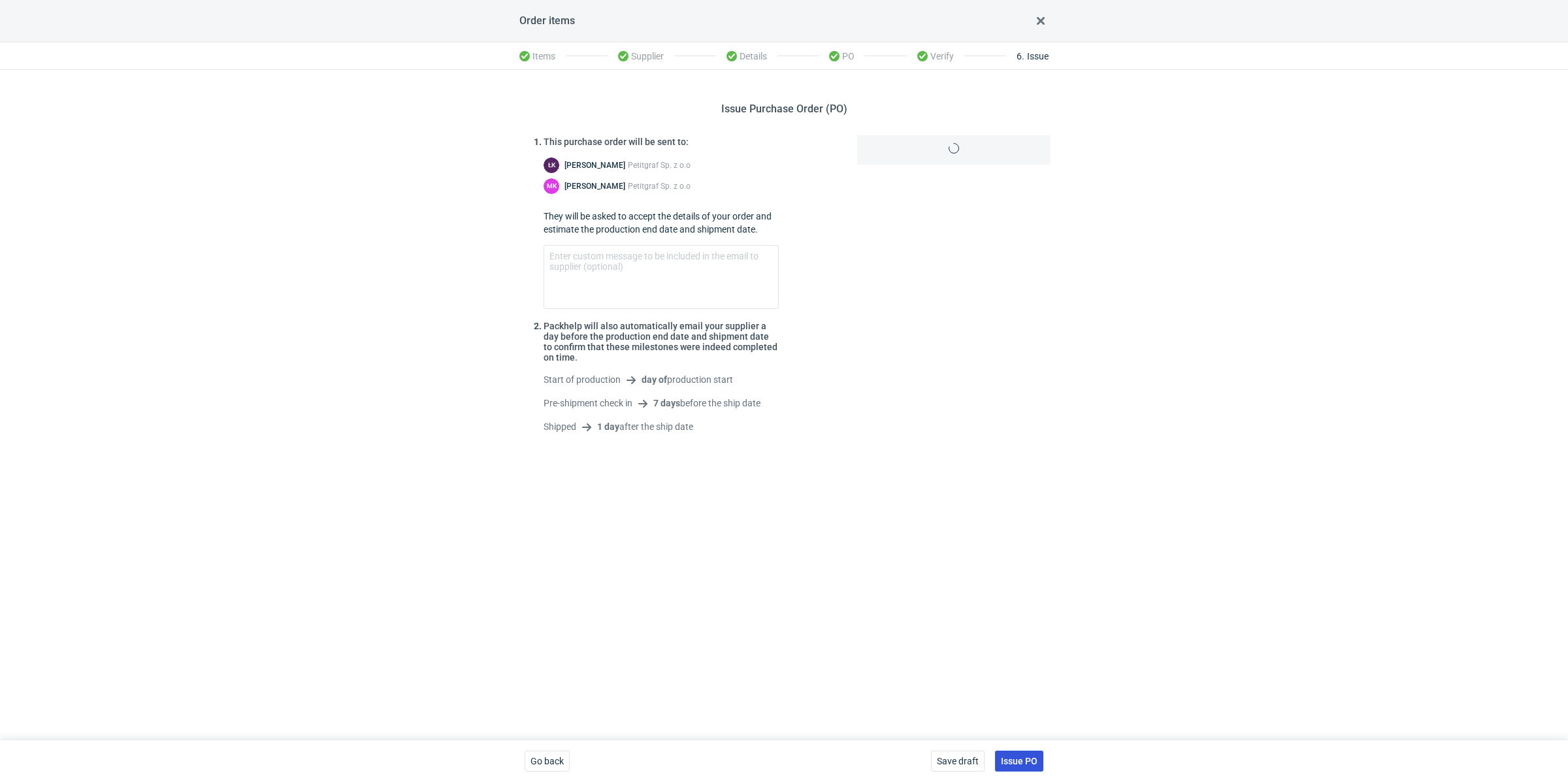
click at [1005, 759] on span "Issue PO" at bounding box center [1019, 761] width 37 height 9
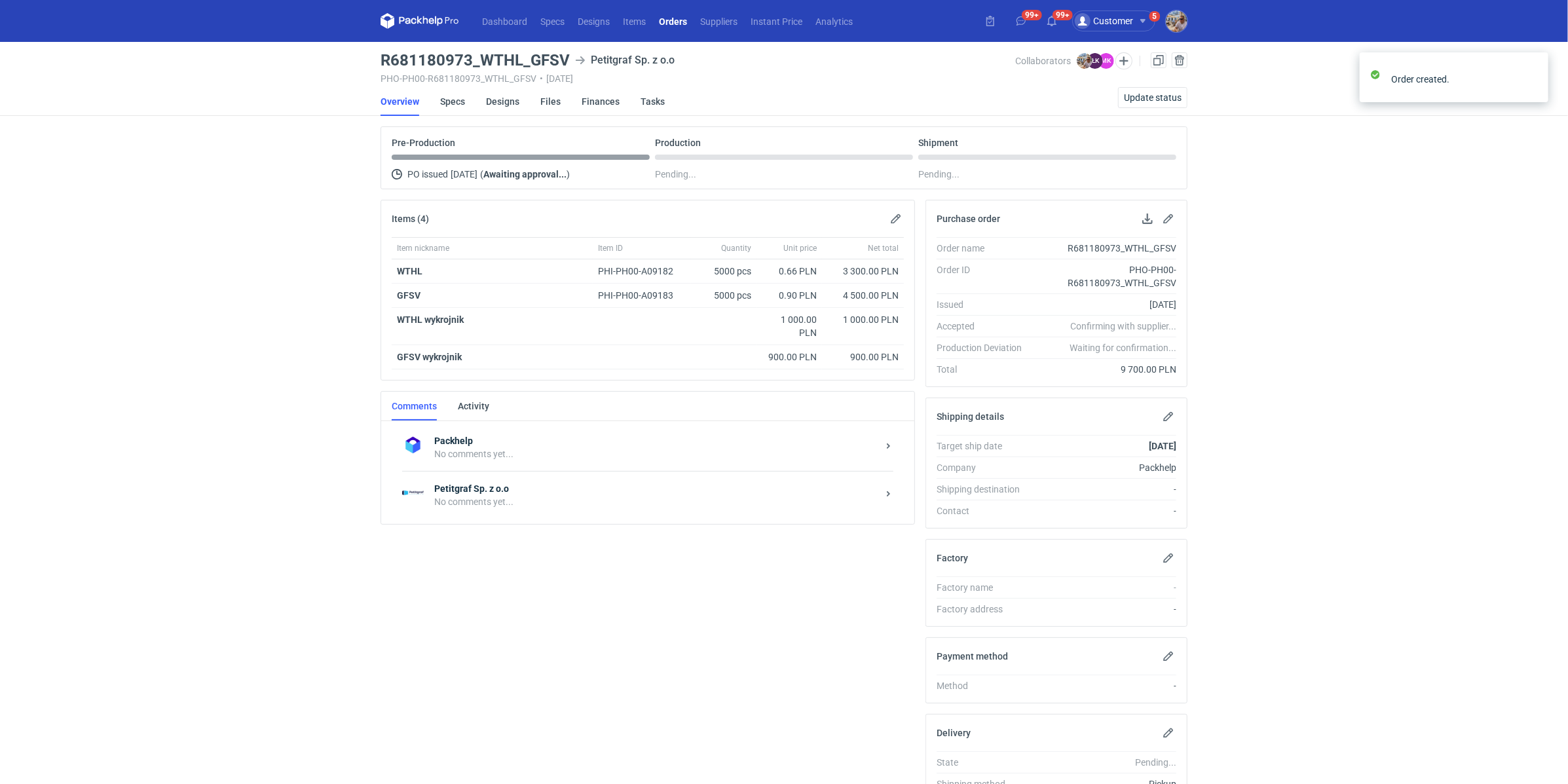
click at [452, 490] on strong "Petitgraf Sp. z o.o" at bounding box center [656, 488] width 443 height 13
click at [472, 600] on textarea "Comment message" at bounding box center [661, 618] width 484 height 37
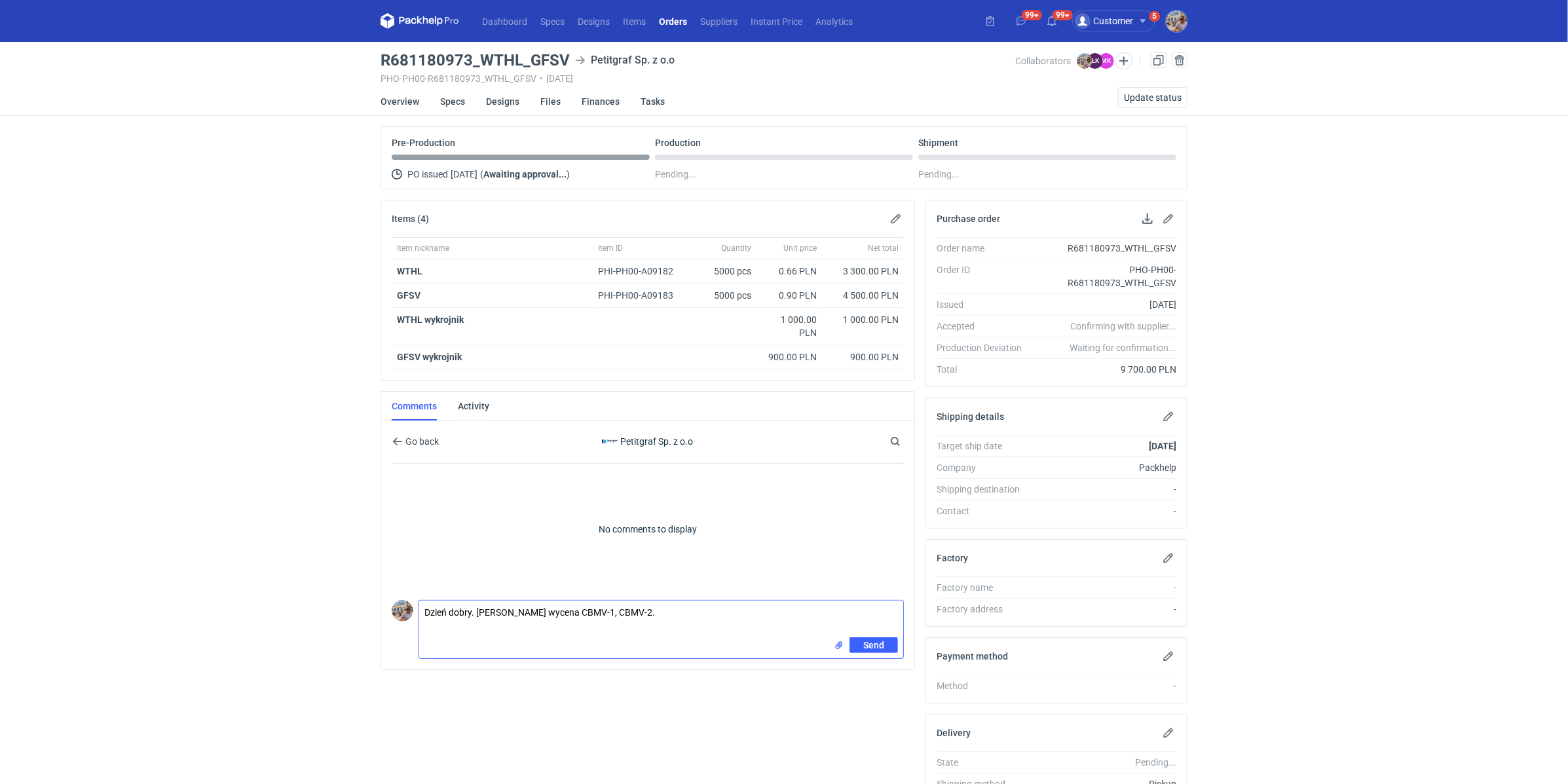
paste textarea "powtórka R590939456 DSJW / VRIN"
type textarea "Dzień dobry. Panie Łukaszu wycena CBMV-1, CBMV-2. Powtórka R590939456 DSJW / VR…"
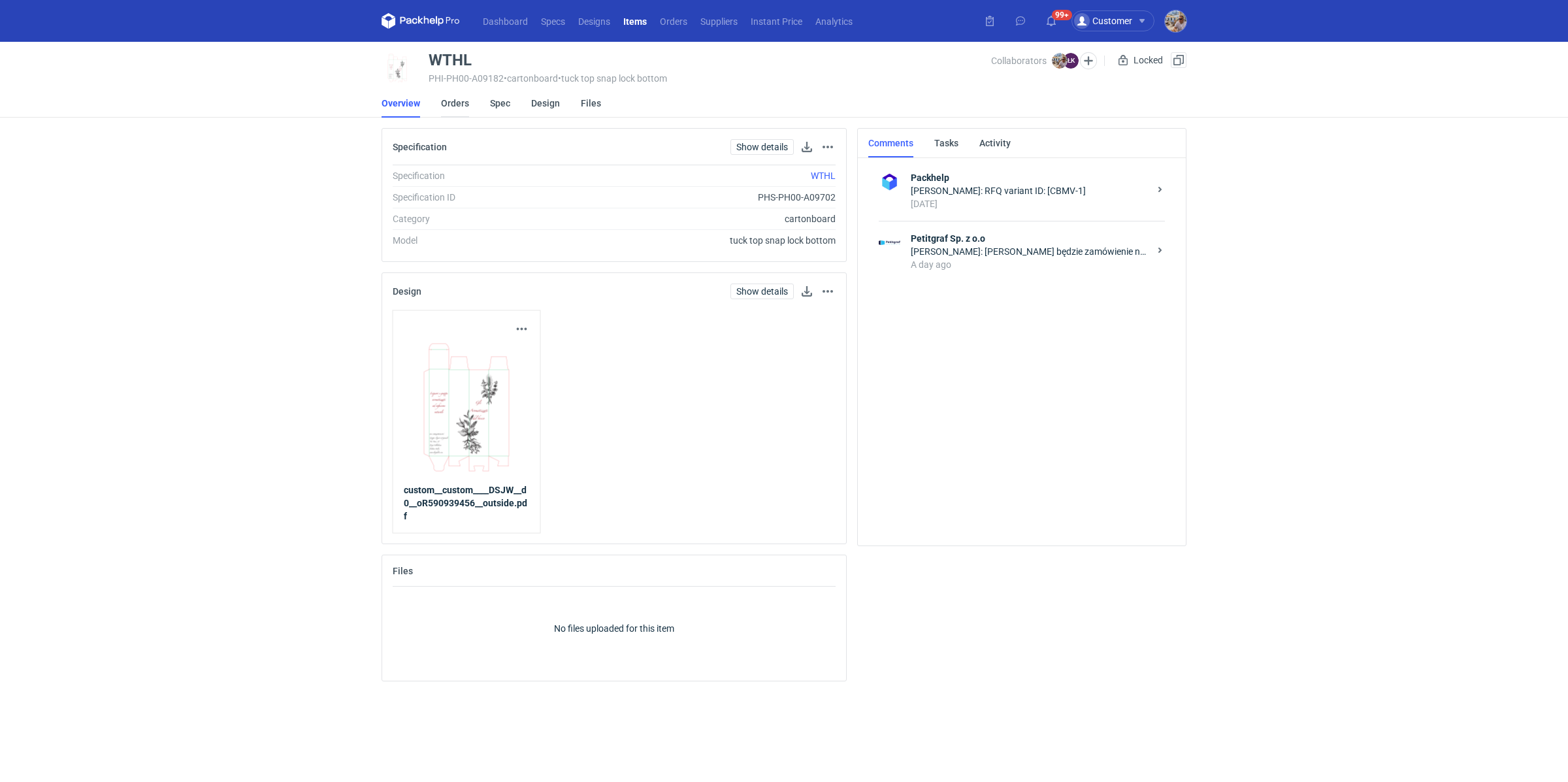
click at [454, 100] on link "Orders" at bounding box center [455, 103] width 28 height 29
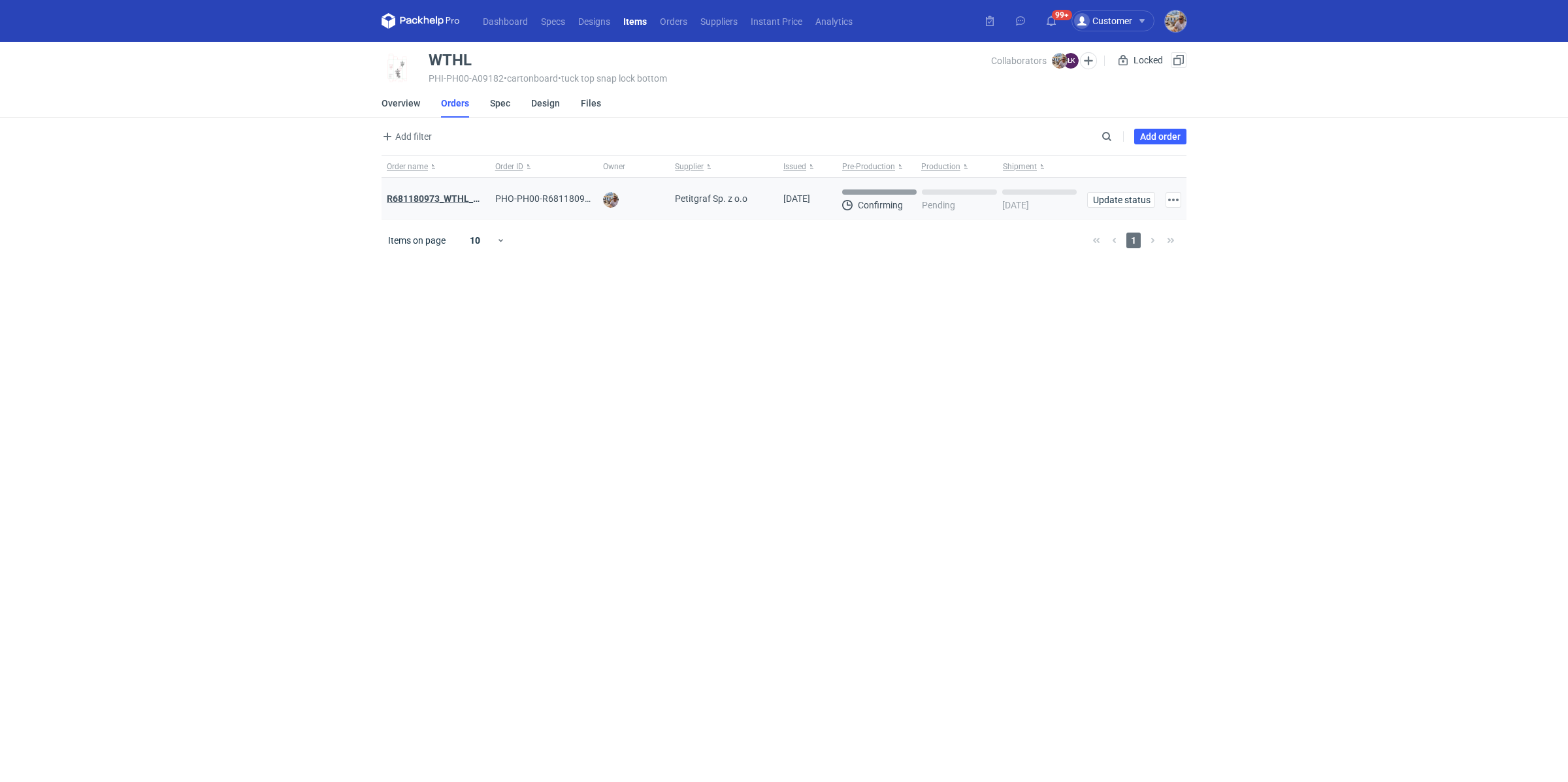
click at [435, 196] on strong "R681180973_WTHL_GFSV" at bounding box center [441, 198] width 110 height 10
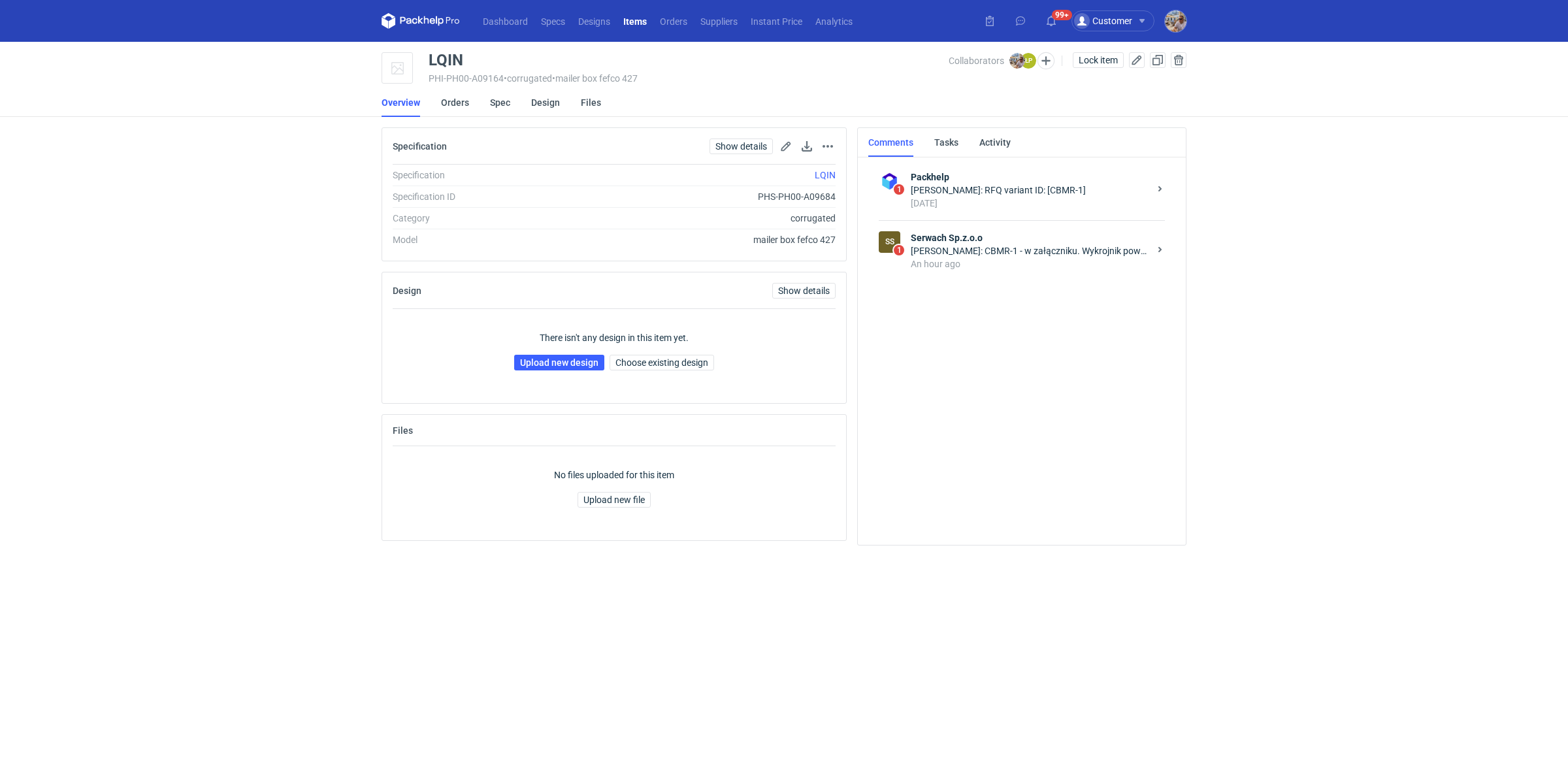
click at [1011, 258] on div "An hour ago" at bounding box center [1030, 264] width 238 height 13
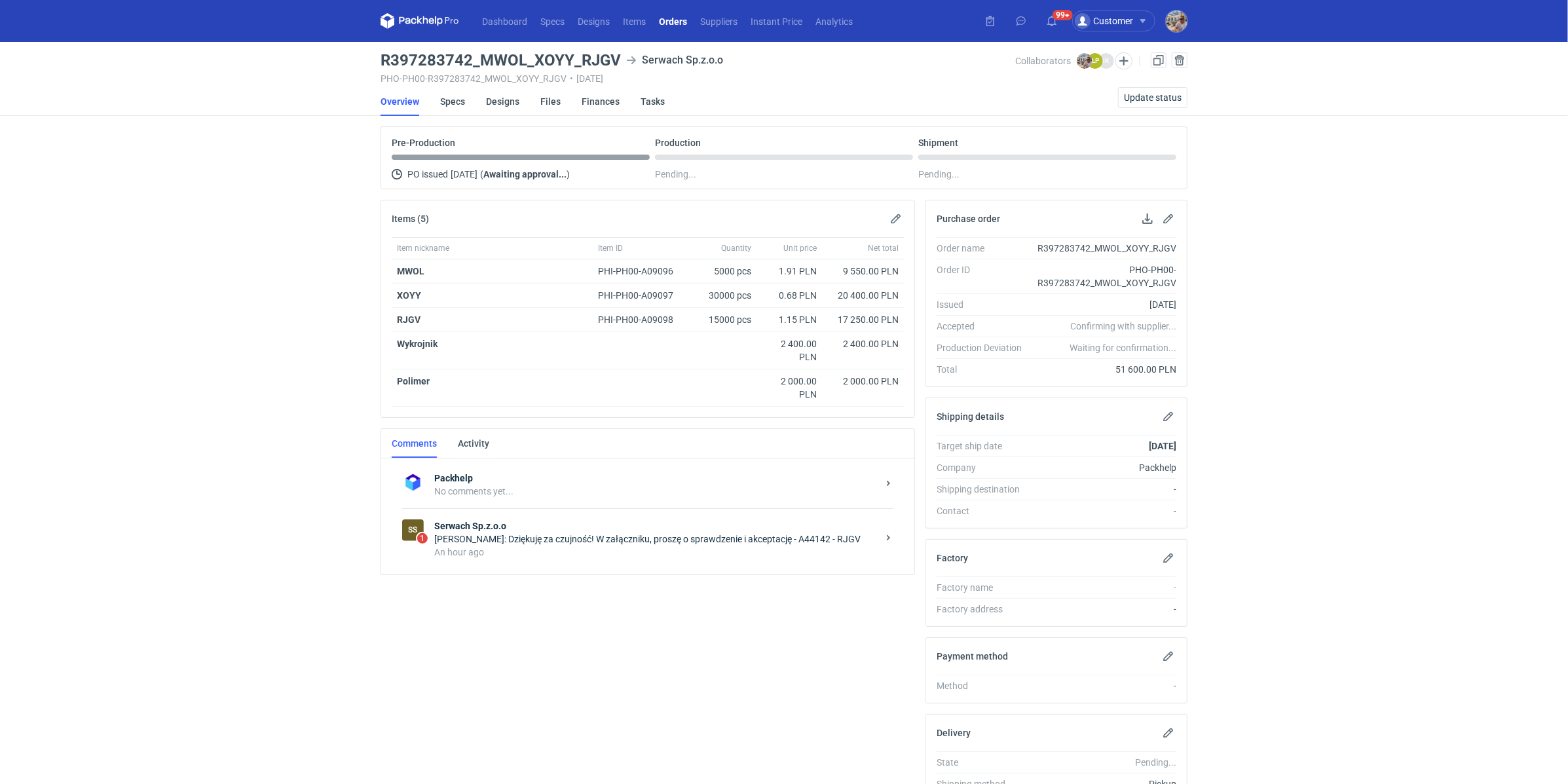
click at [539, 547] on div "An hour ago" at bounding box center [656, 552] width 443 height 13
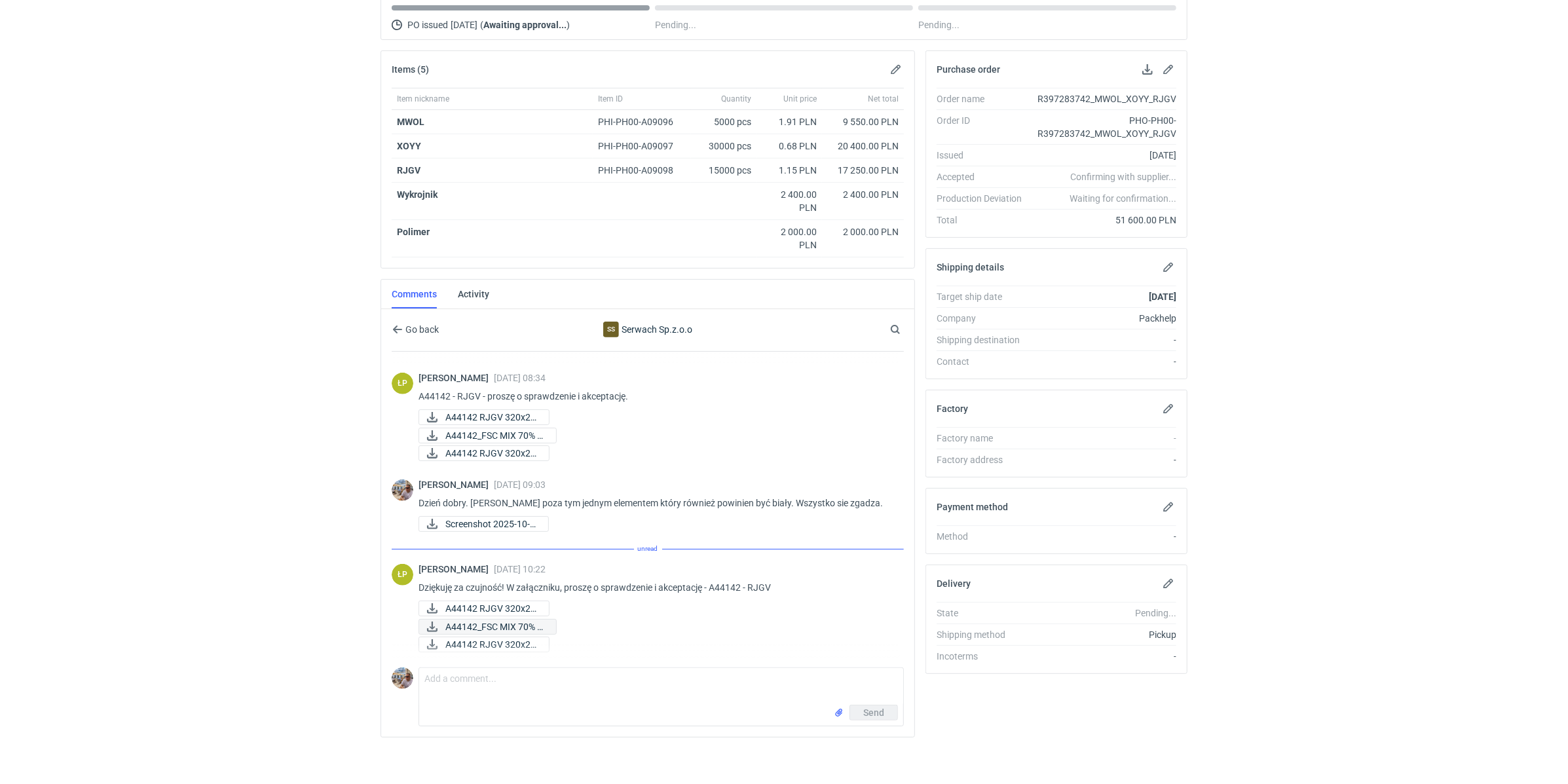
scroll to position [494, 0]
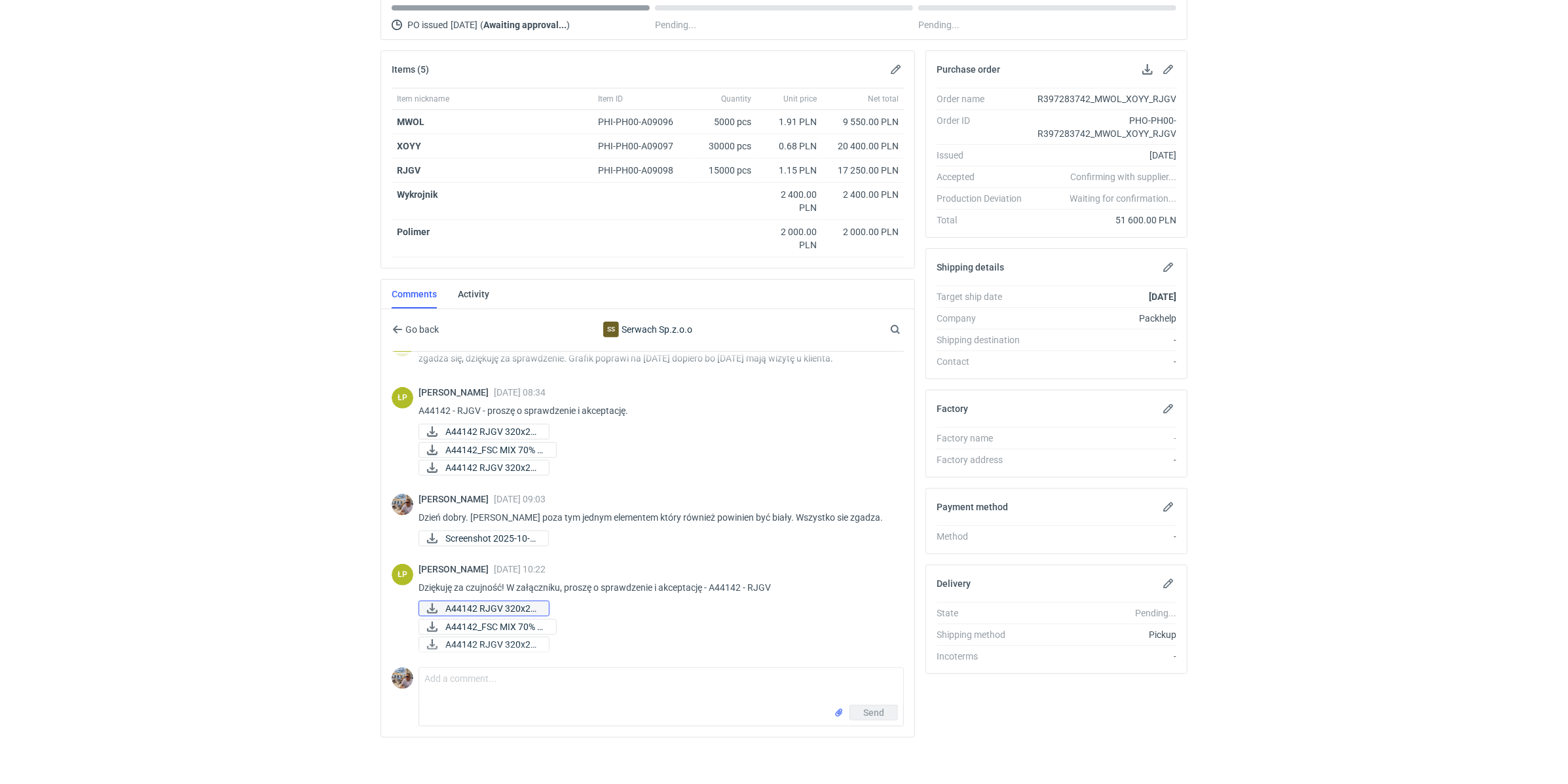
click at [485, 604] on span "A44142 RJGV 320x22..." at bounding box center [492, 608] width 93 height 15
click at [473, 637] on span "A44142 RJGV 320x22..." at bounding box center [492, 644] width 93 height 15
click at [479, 678] on textarea "Comment message" at bounding box center [661, 686] width 484 height 37
type textarea "Wszystko się zgadza"
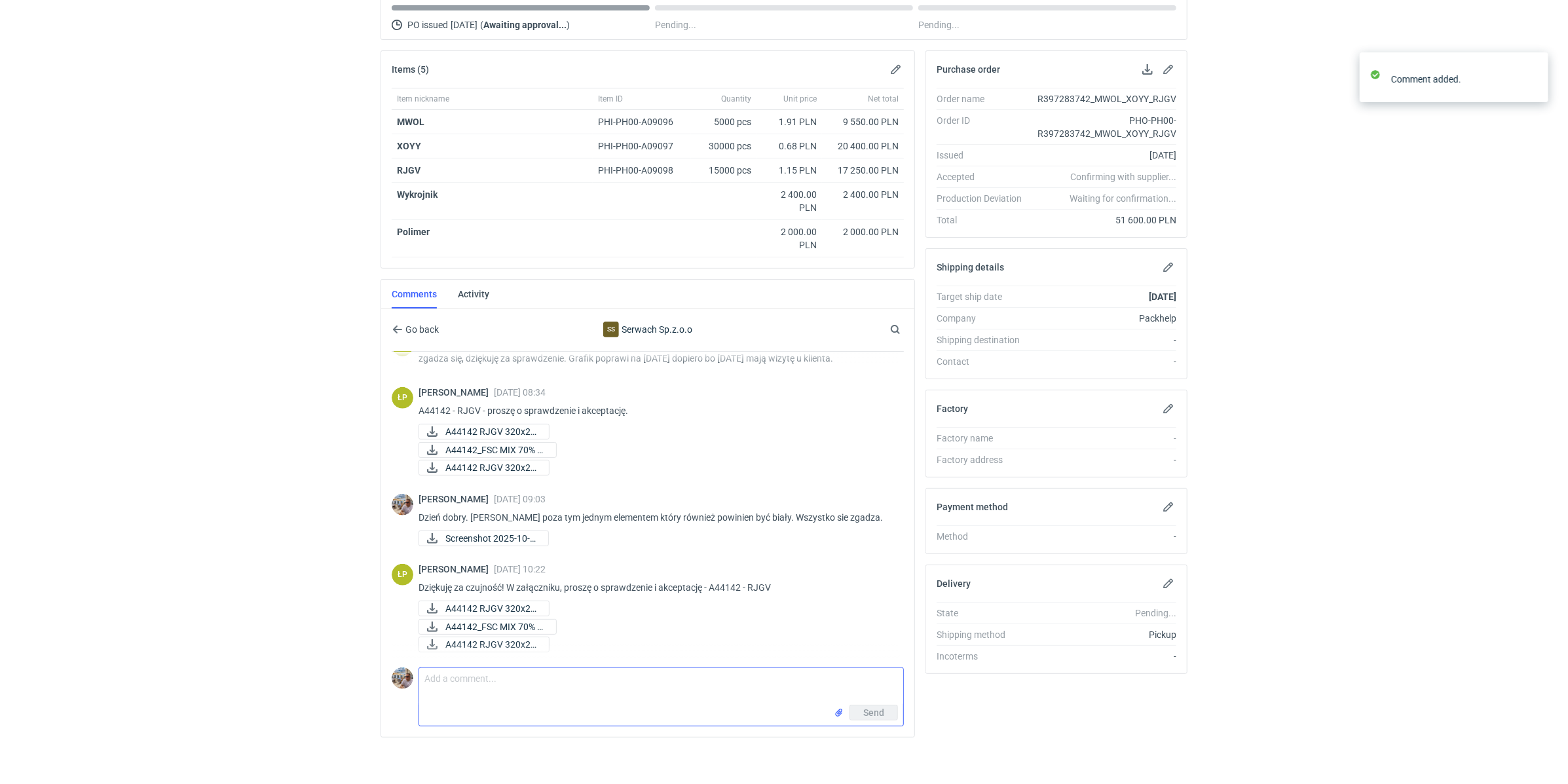
scroll to position [551, 0]
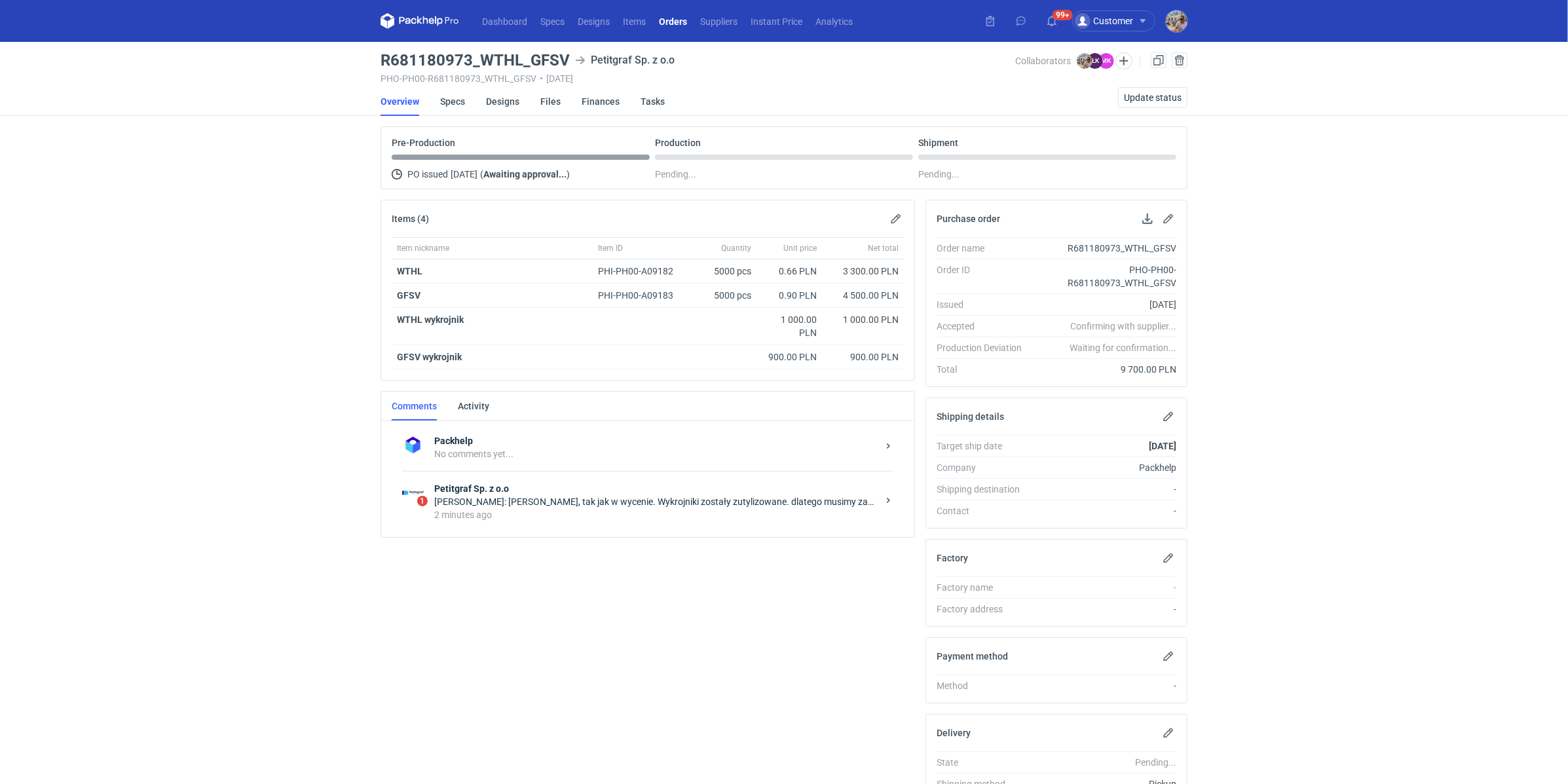
click at [609, 512] on div "2 minutes ago" at bounding box center [656, 515] width 443 height 13
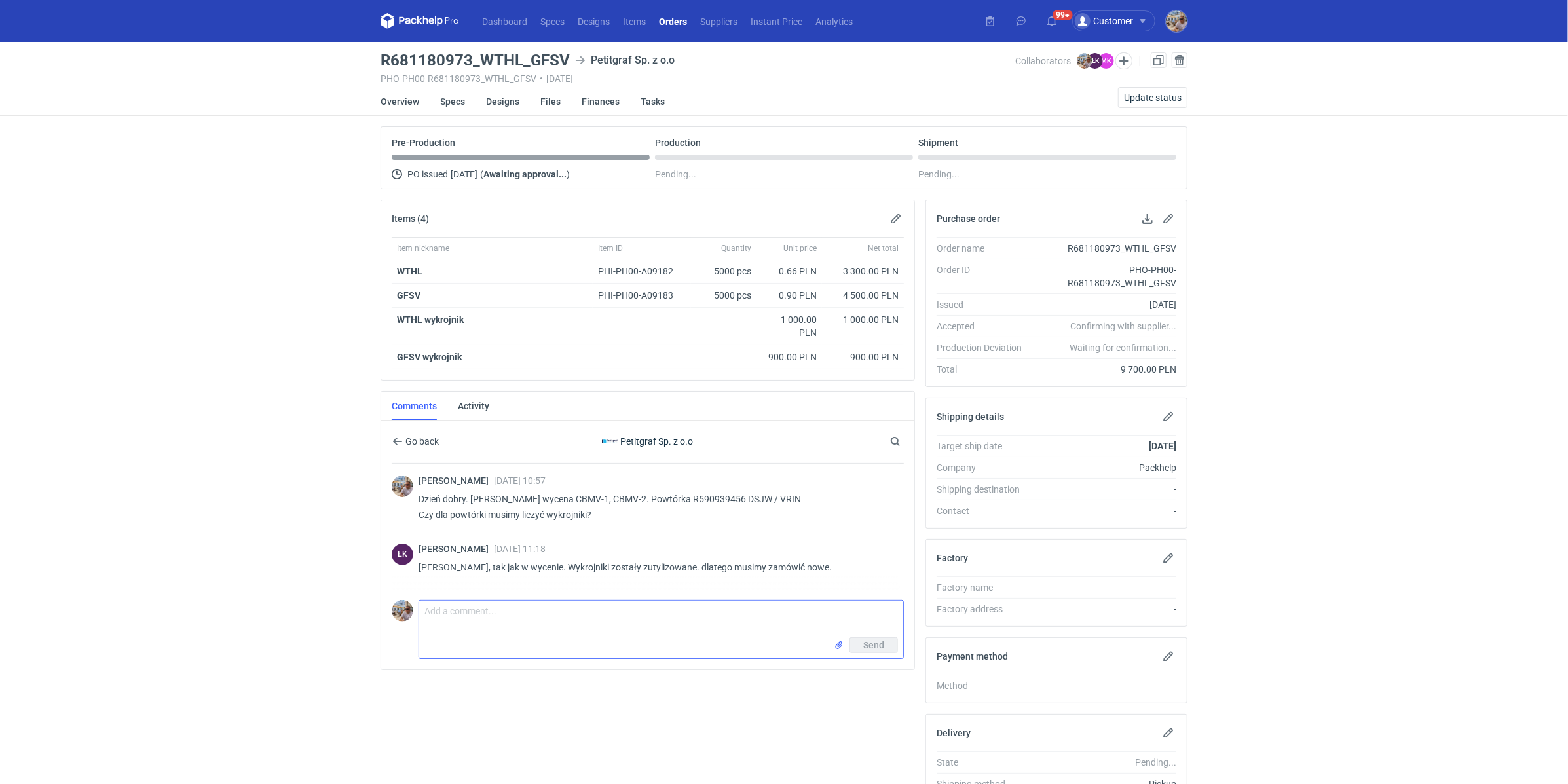
click at [592, 630] on textarea "Comment message" at bounding box center [661, 618] width 484 height 37
type textarea "Dobrze, rozumiem. Dziękuje"
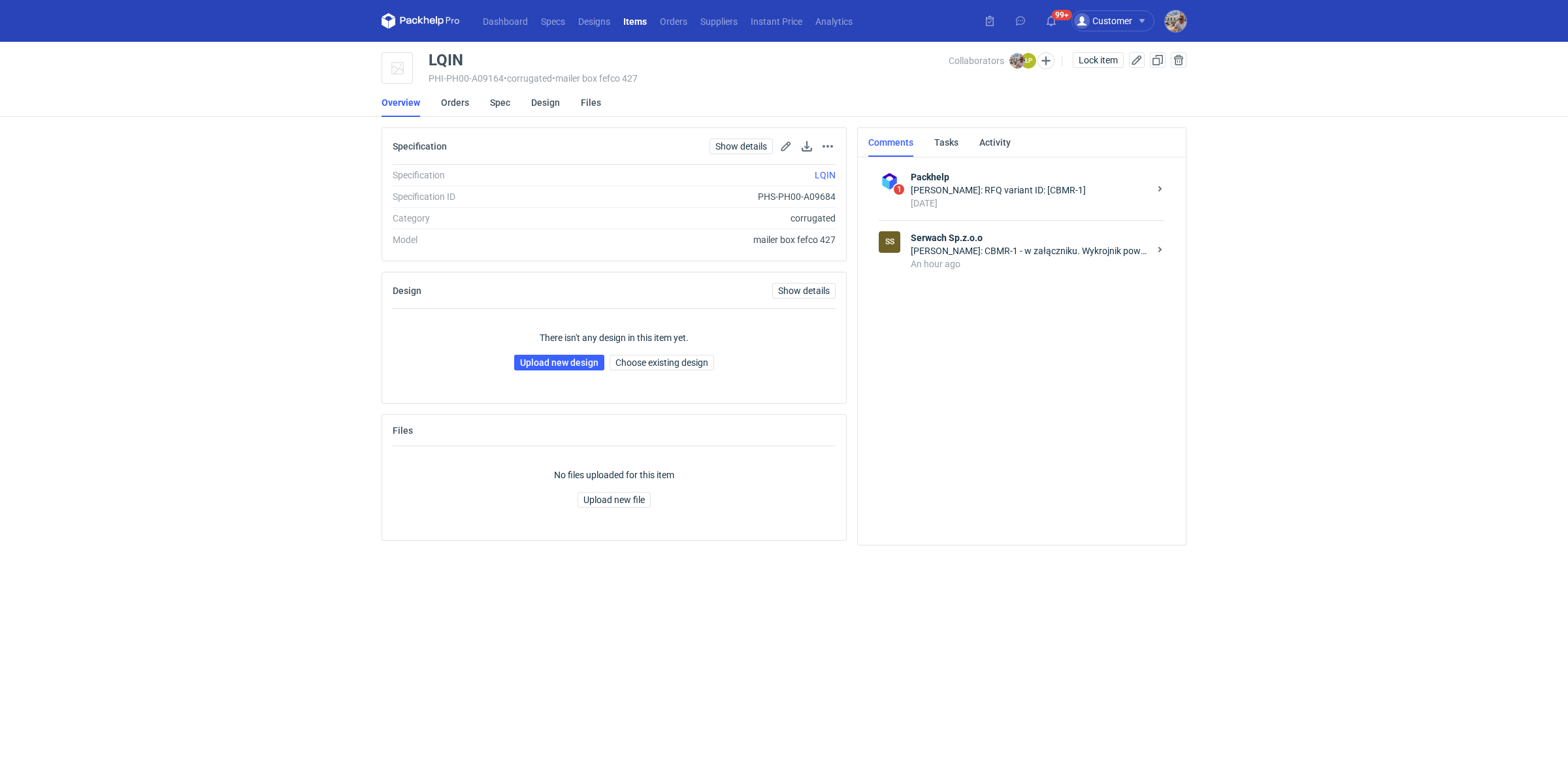
click at [987, 258] on div "An hour ago" at bounding box center [1030, 264] width 238 height 13
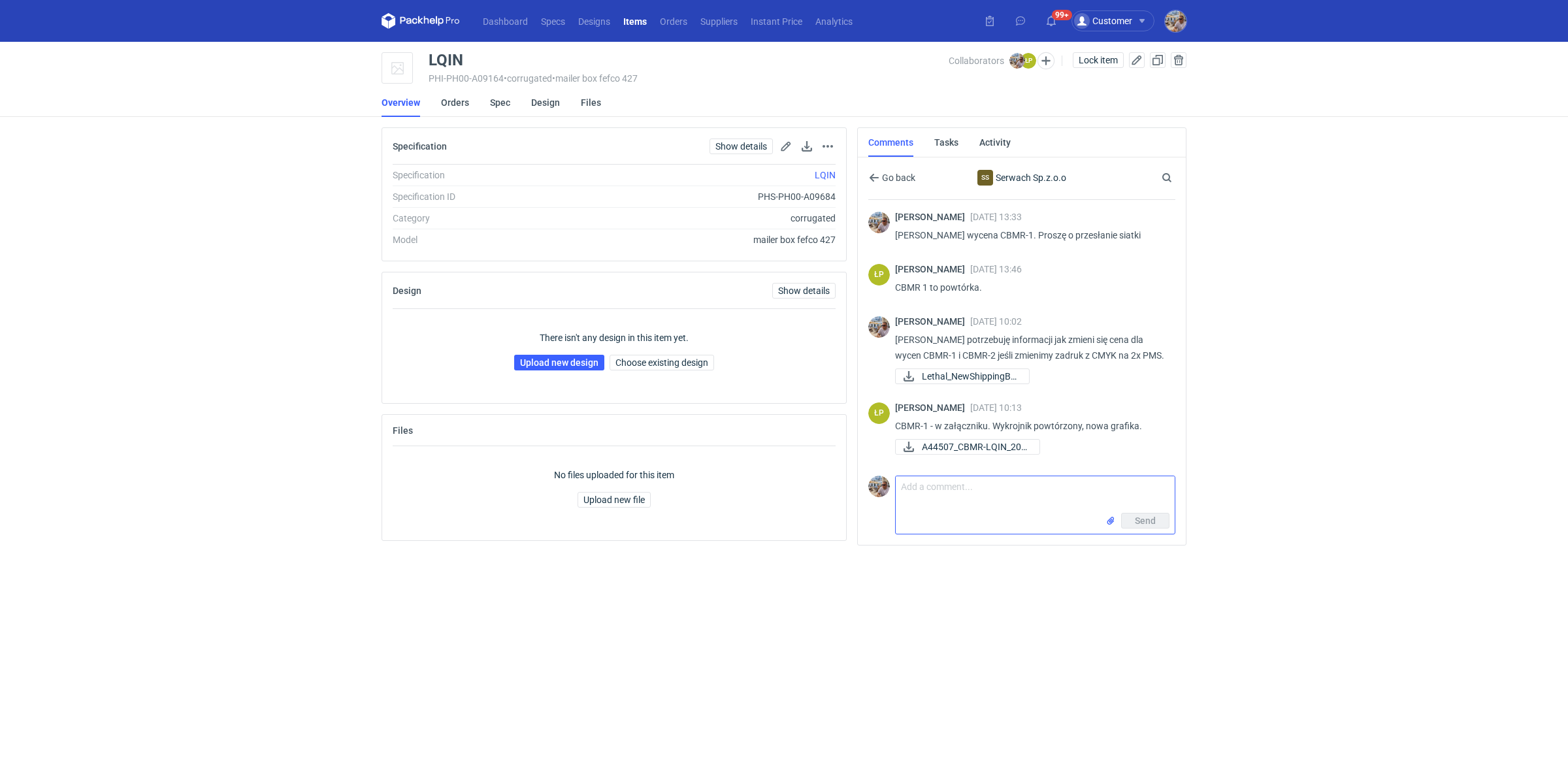
click at [957, 504] on textarea "Comment message" at bounding box center [1035, 494] width 279 height 37
drag, startPoint x: 935, startPoint y: 357, endPoint x: 967, endPoint y: 351, distance: 32.6
click at [967, 351] on p "Panie Łukaszu potrzebuję informacji jak zmieni się cena dla wycen CBMR-1 i CBMR…" at bounding box center [1030, 348] width 270 height 32
copy p "CBMR-2"
click at [1019, 495] on textarea "Panie Łukaszu a dla" at bounding box center [1035, 494] width 279 height 37
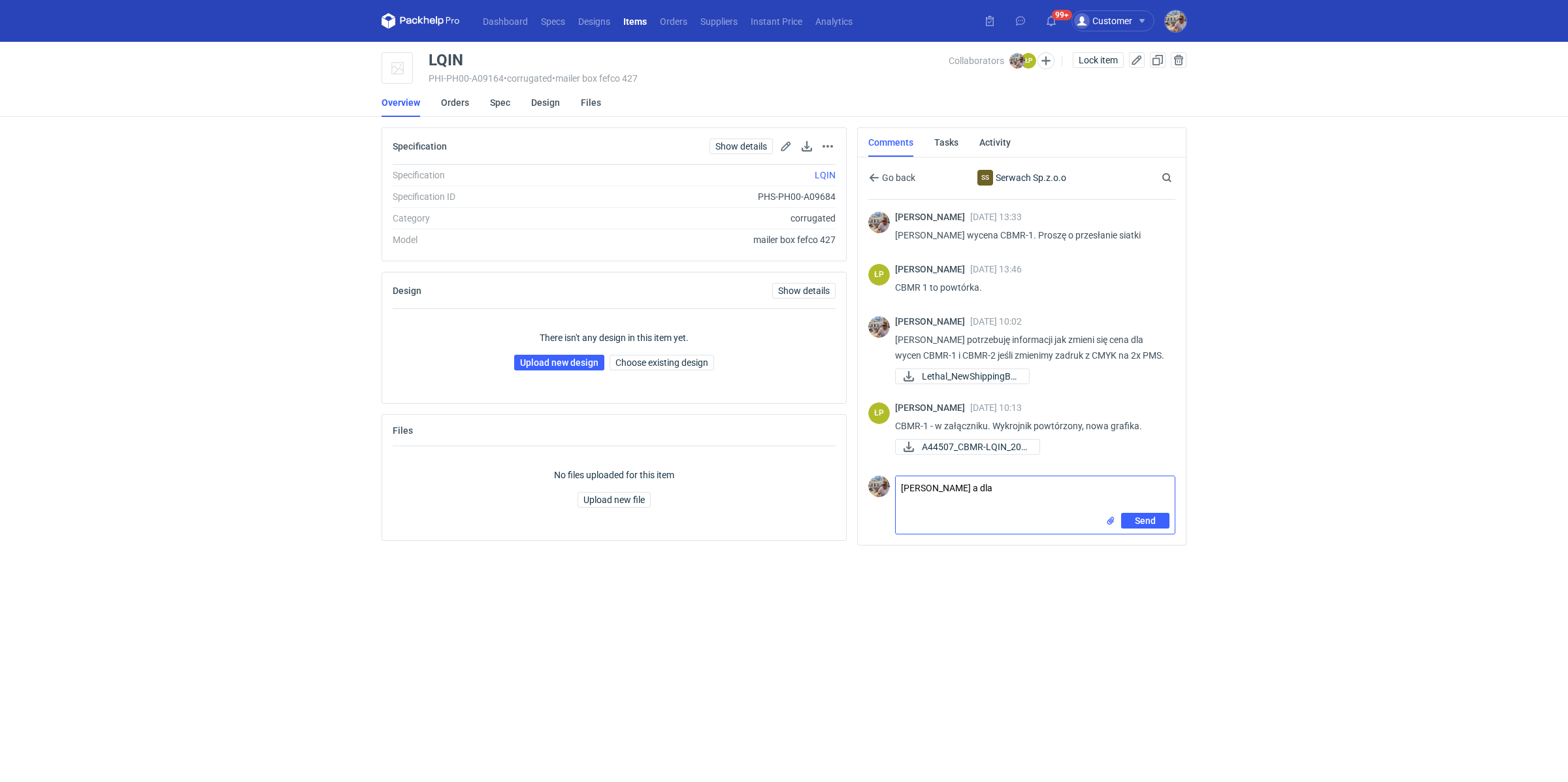
paste textarea "CBMR-2"
type textarea "Panie Łukaszu a dla CBMR-2 jak zmieni się cena?"
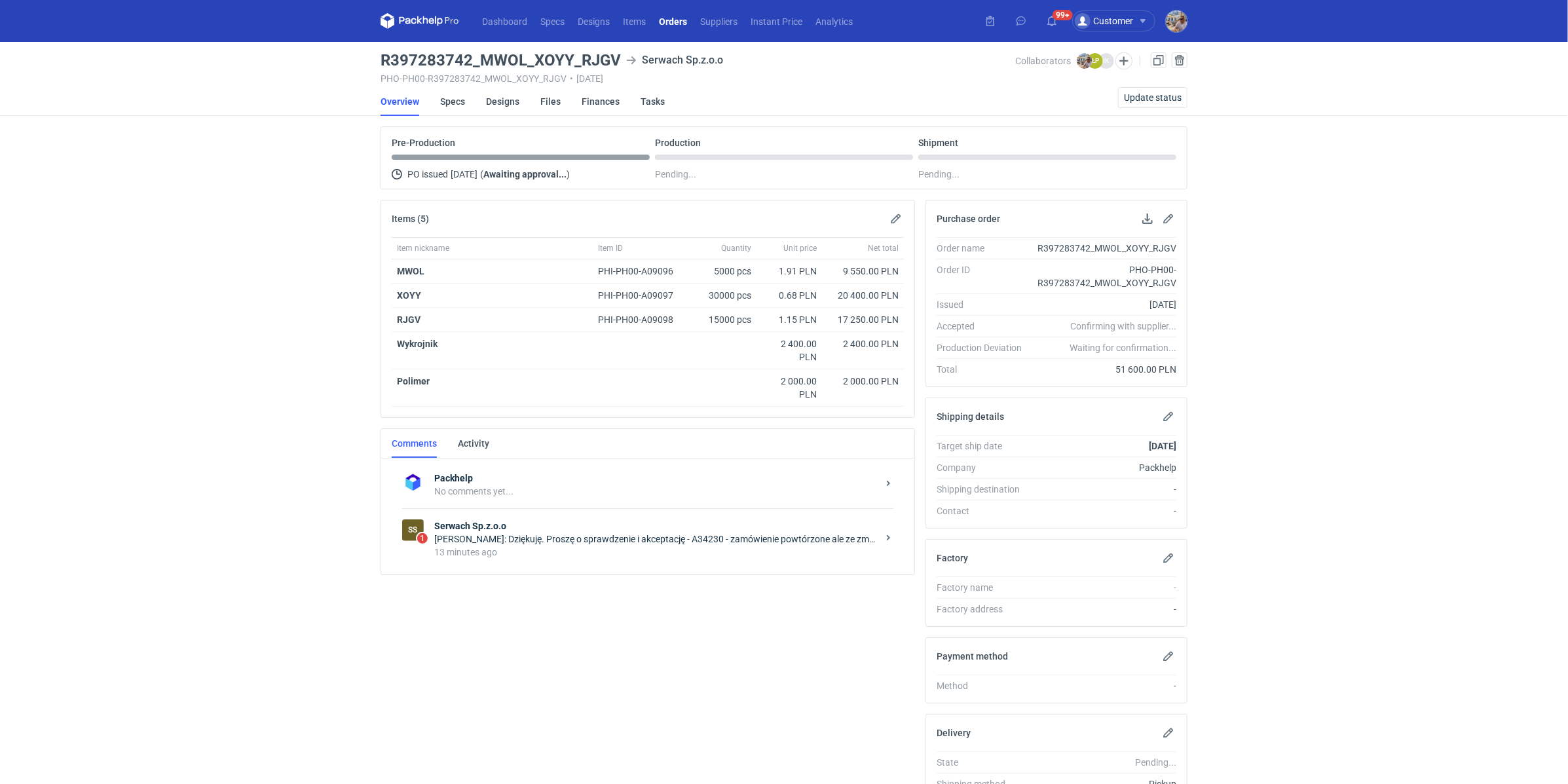
click at [517, 524] on strong "Serwach Sp.z.o.o" at bounding box center [656, 526] width 443 height 13
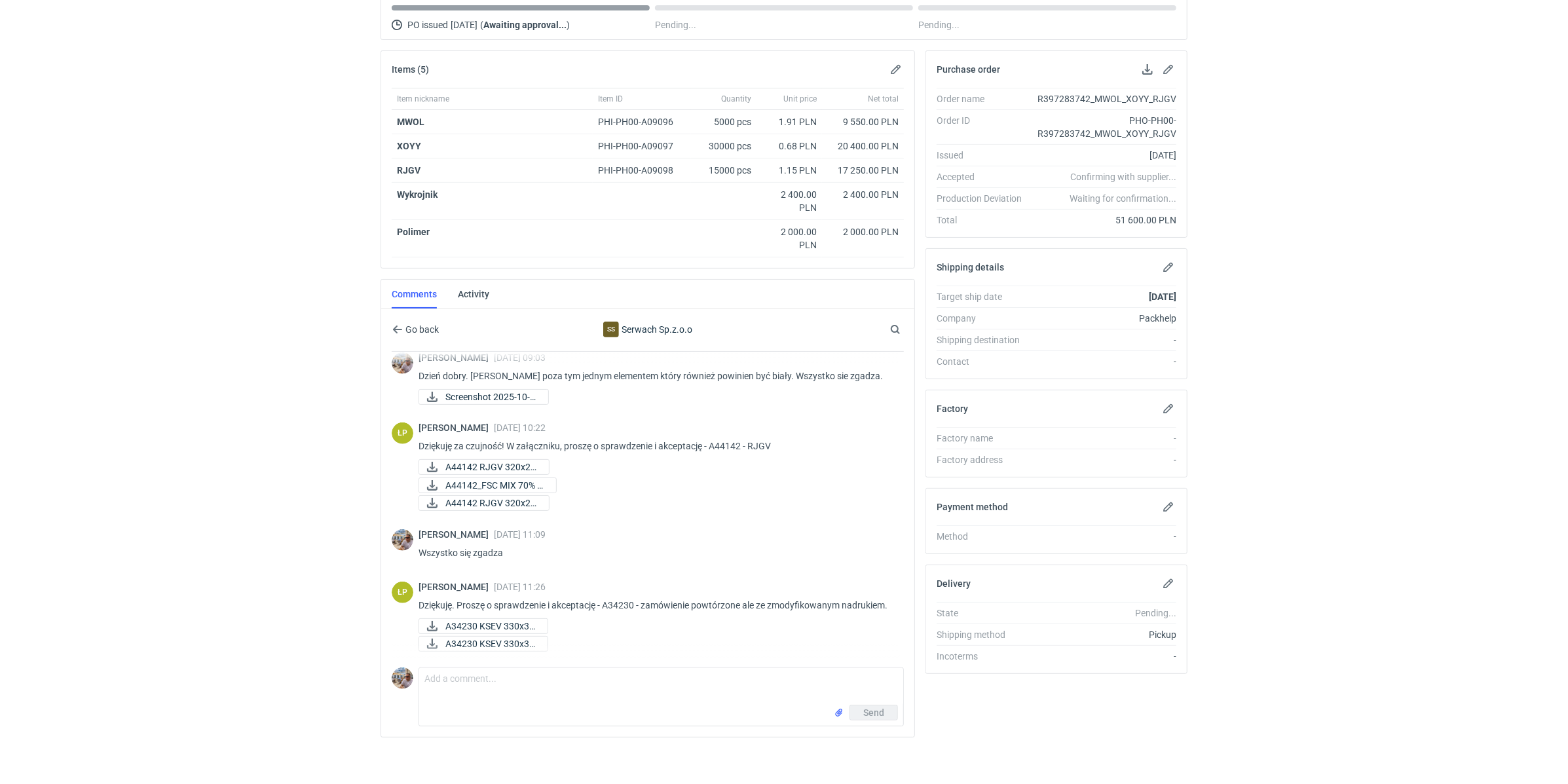
scroll to position [650, 0]
click at [499, 622] on span "A34230 KSEV 330x33..." at bounding box center [491, 626] width 92 height 15
click at [495, 640] on span "A34230 KSEV 330x33..." at bounding box center [491, 643] width 92 height 15
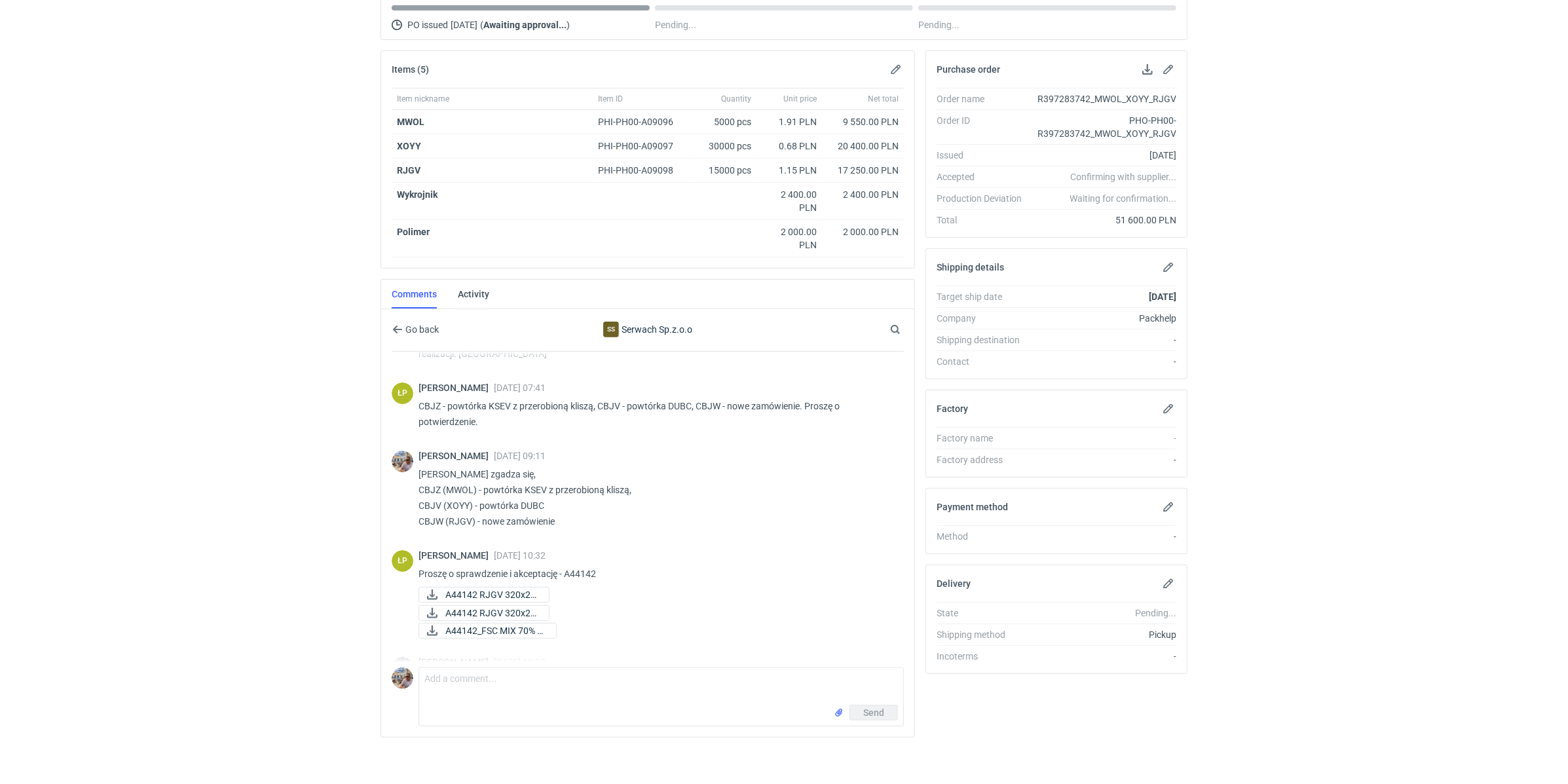
scroll to position [48, 0]
drag, startPoint x: 439, startPoint y: 486, endPoint x: 421, endPoint y: 481, distance: 18.7
click at [421, 481] on p "Panie Łukaszu zgadza się, CBJZ (MWOL) - powtórka KSEV z przerobioną kliszą, CBJ…" at bounding box center [656, 499] width 475 height 63
drag, startPoint x: 448, startPoint y: 486, endPoint x: 474, endPoint y: 488, distance: 26.1
click at [474, 488] on p "Panie Łukaszu zgadza się, CBJZ (MWOL) - powtórka KSEV z przerobioną kliszą, CBJ…" at bounding box center [656, 499] width 475 height 63
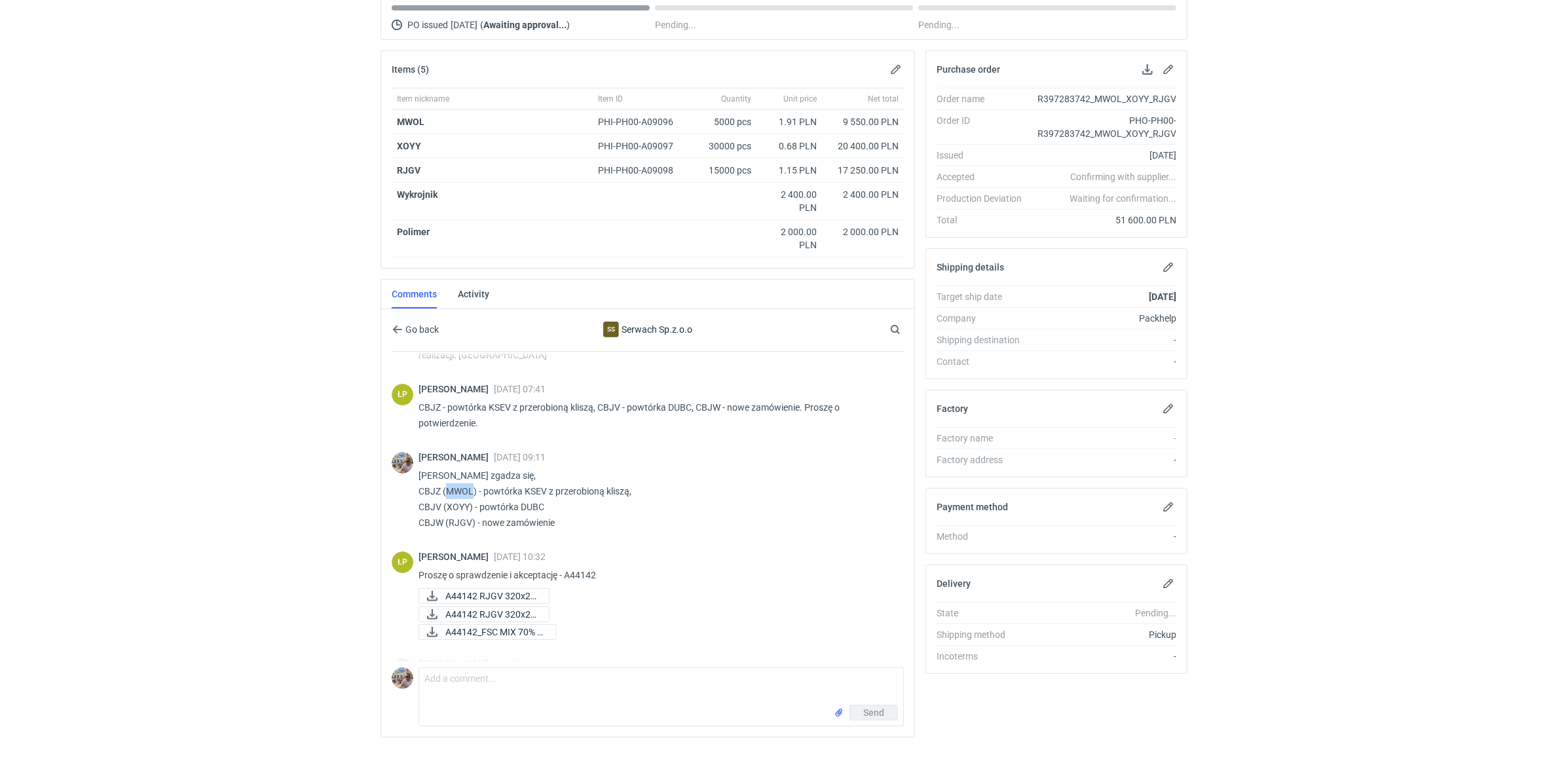
copy p "MWOL"
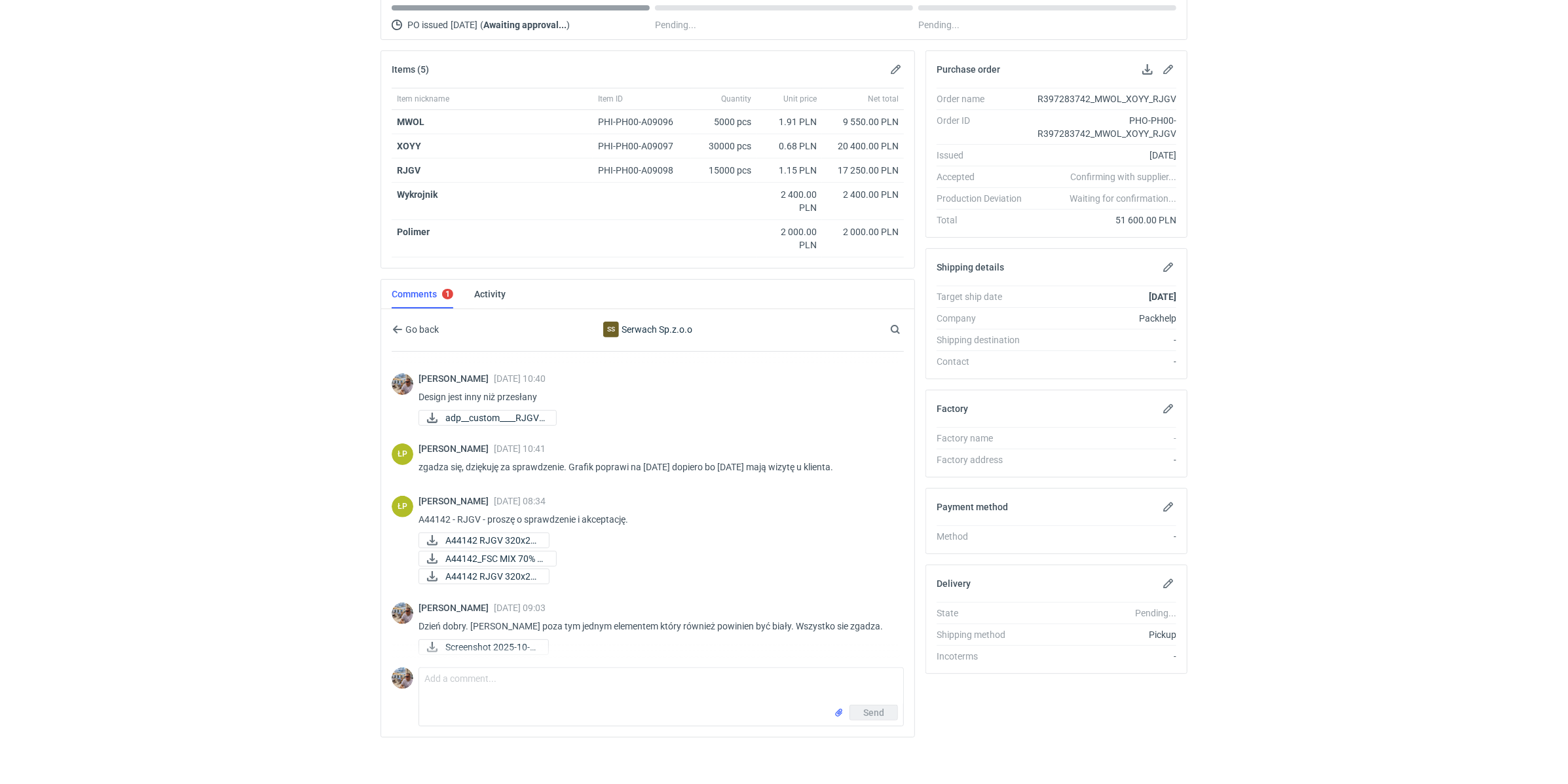
scroll to position [650, 0]
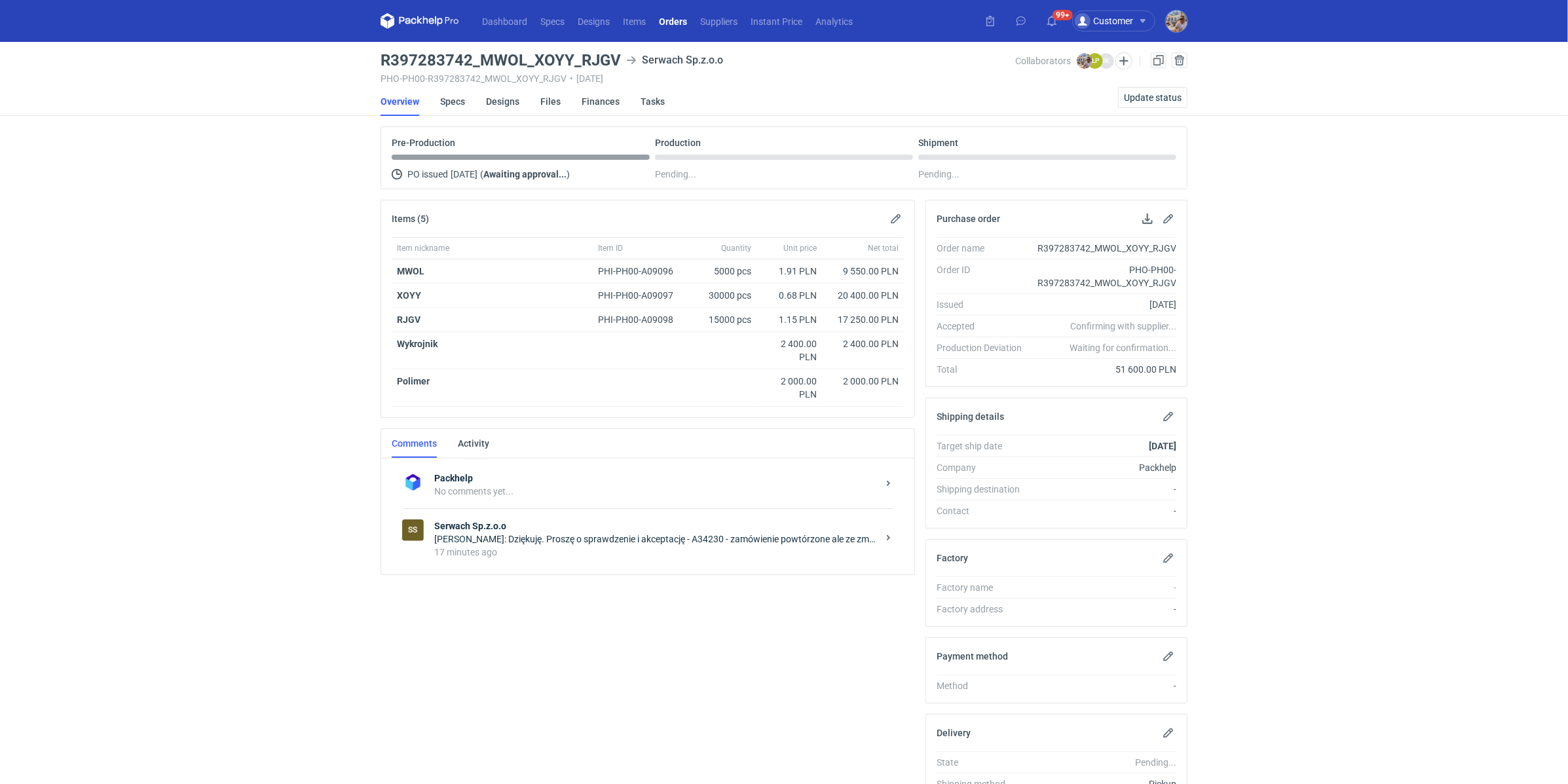
click at [562, 533] on div "[PERSON_NAME]: Dziękuję. Proszę o sprawdzenie i akceptację - A34230 - zamówieni…" at bounding box center [656, 539] width 443 height 13
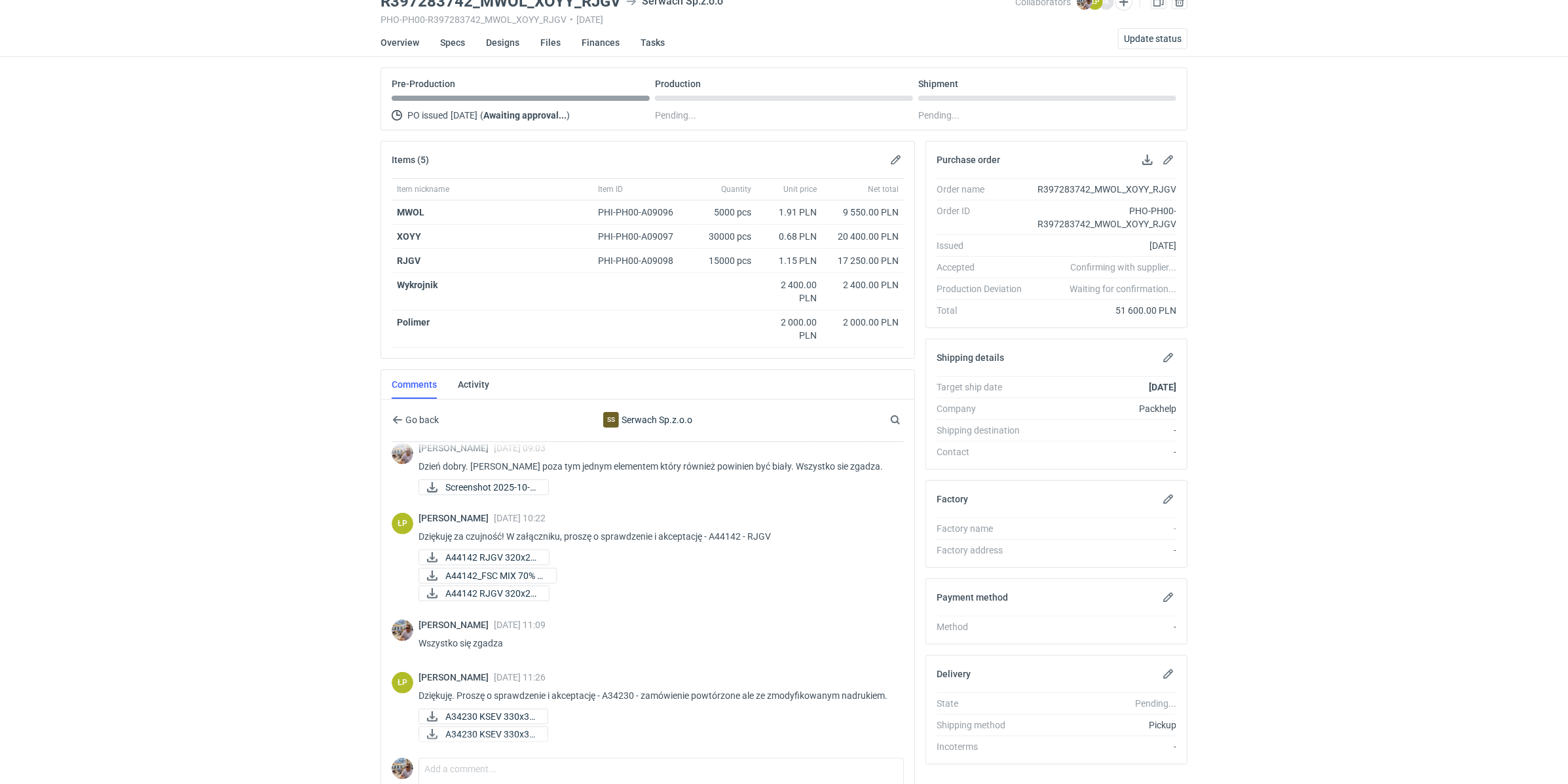
scroll to position [149, 0]
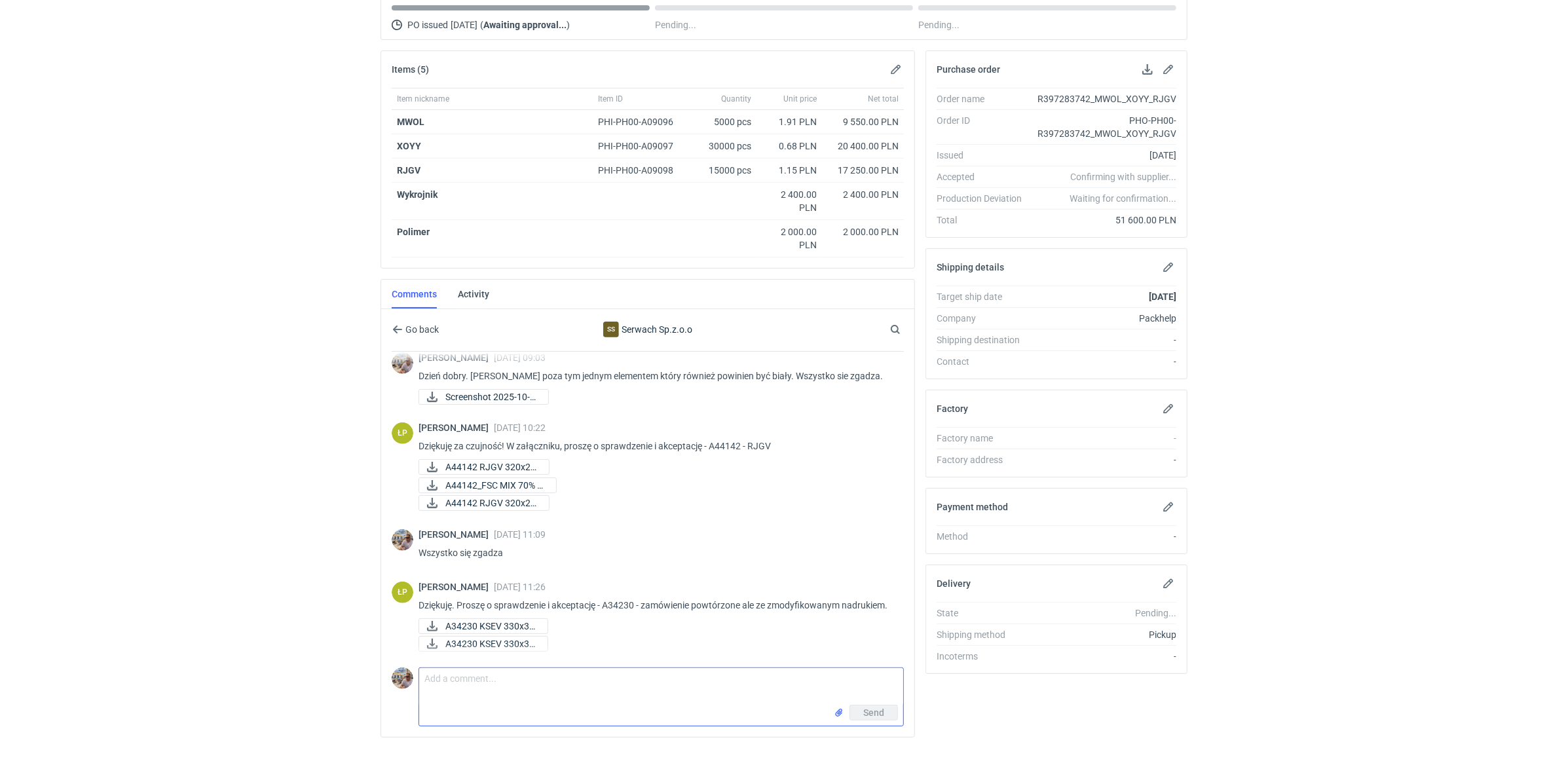
click at [566, 691] on textarea "Comment message" at bounding box center [661, 686] width 484 height 37
type textarea "[PERSON_NAME] wygląda w porządku"
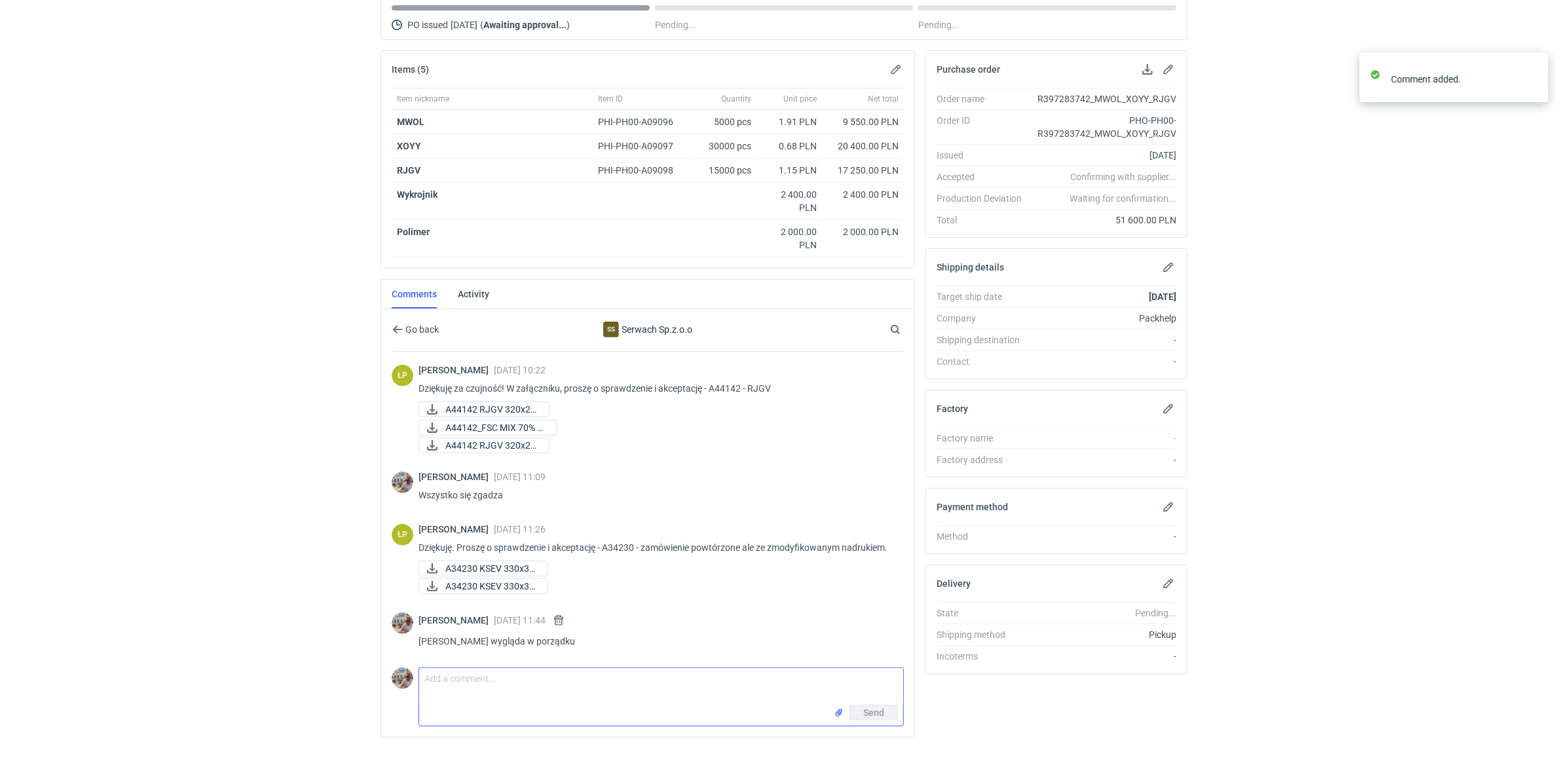
scroll to position [708, 0]
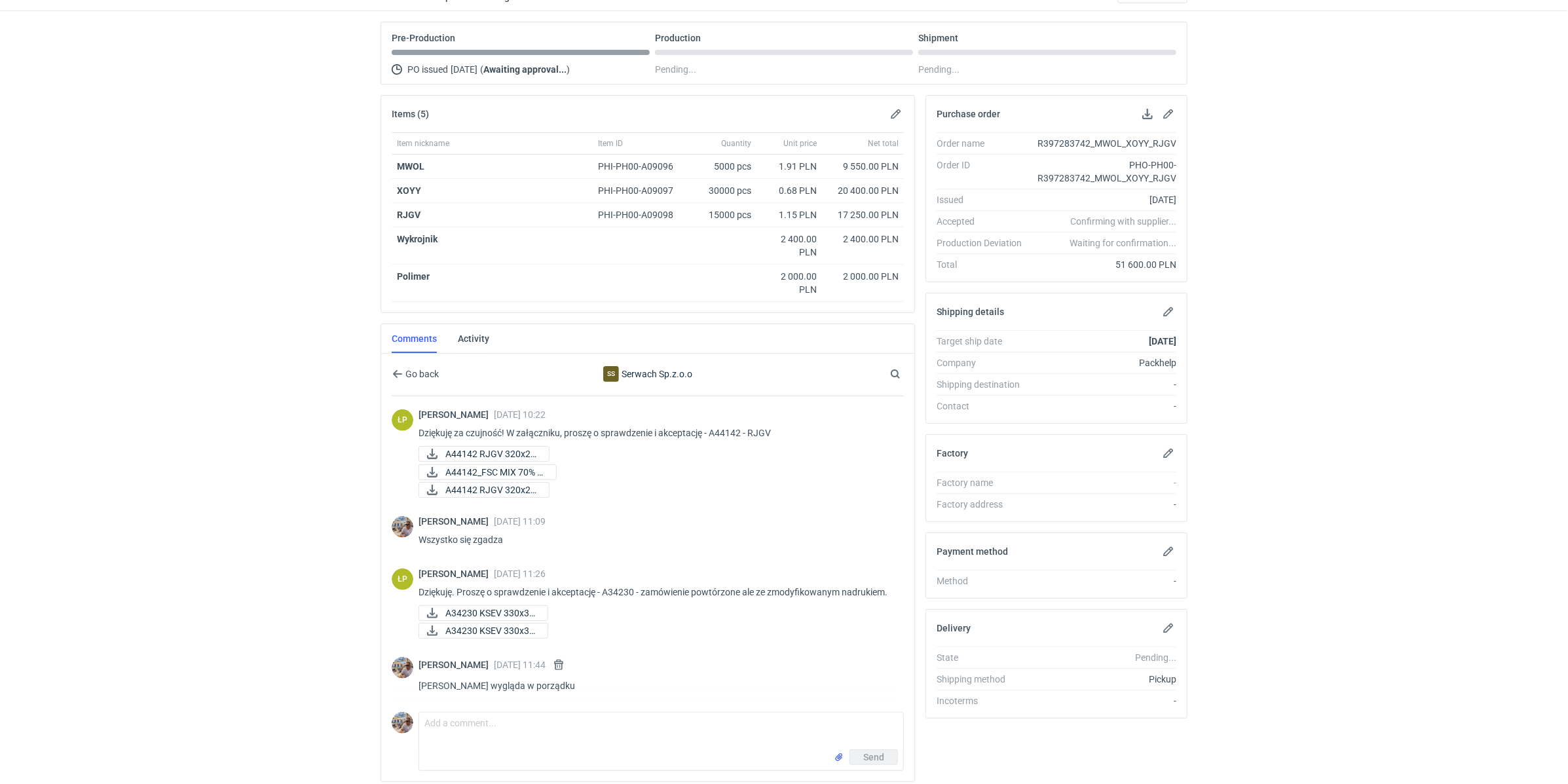
scroll to position [149, 0]
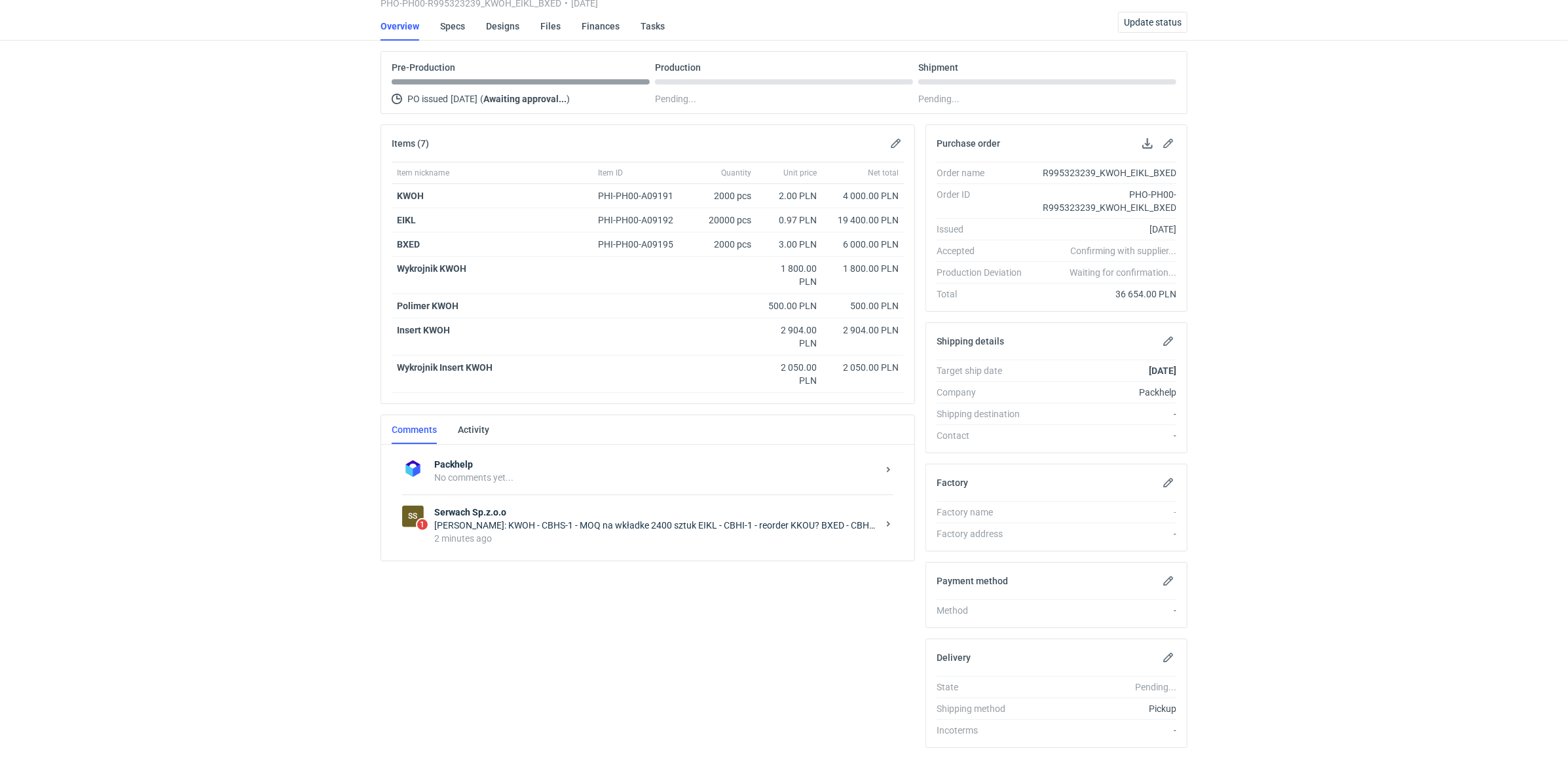
scroll to position [84, 0]
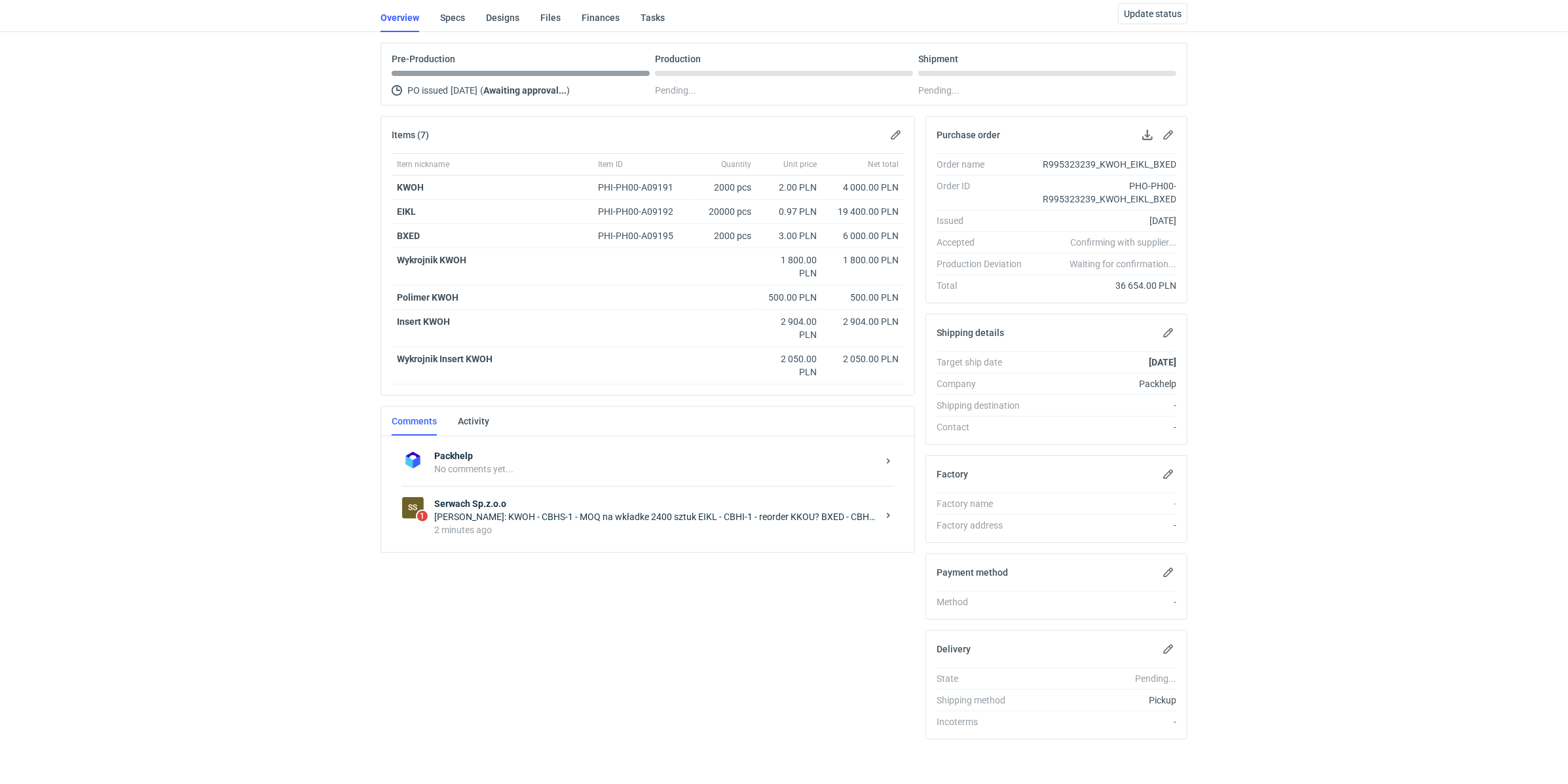
click at [627, 517] on div "[PERSON_NAME]: KWOH - CBHS-1 - MOQ na wkładke 2400 sztuk EIKL - CBHI-1 - reorde…" at bounding box center [656, 517] width 443 height 13
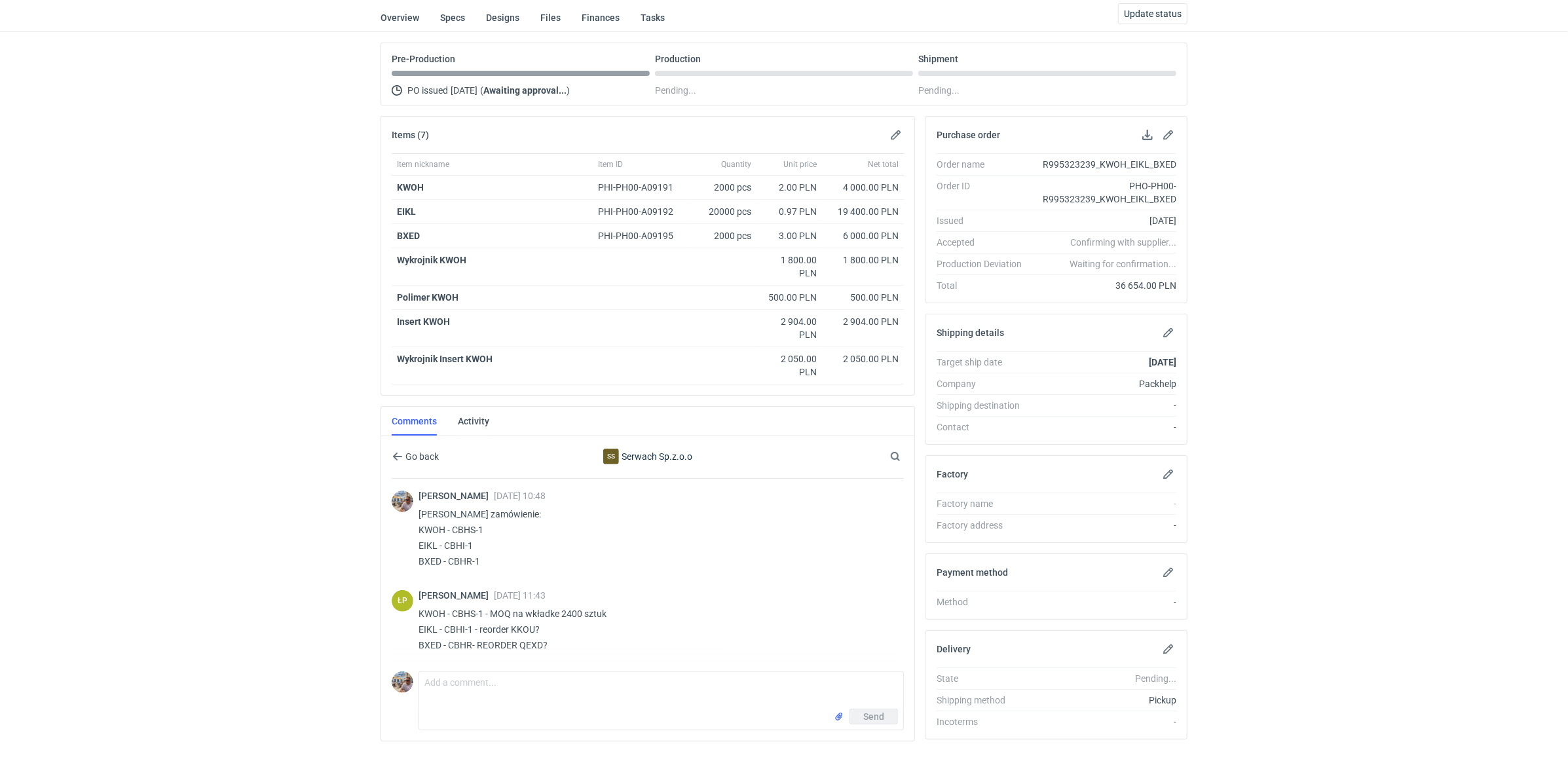
click at [612, 638] on p "KWOH - CBHS-1 - MOQ na wkładke 2400 sztuk EIKL - CBHI-1 - reorder KKOU? BXED - …" at bounding box center [656, 629] width 475 height 47
drag, startPoint x: 436, startPoint y: 624, endPoint x: 420, endPoint y: 624, distance: 16.0
click at [420, 624] on p "KWOH - CBHS-1 - MOQ na wkładke 2400 sztuk EIKL - CBHI-1 - reorder KKOU? BXED - …" at bounding box center [656, 629] width 475 height 47
copy p "EIKL"
click at [606, 633] on p "KWOH - CBHS-1 - MOQ na wkładke 2400 sztuk EIKL - CBHI-1 - reorder KKOU? BXED - …" at bounding box center [656, 629] width 475 height 47
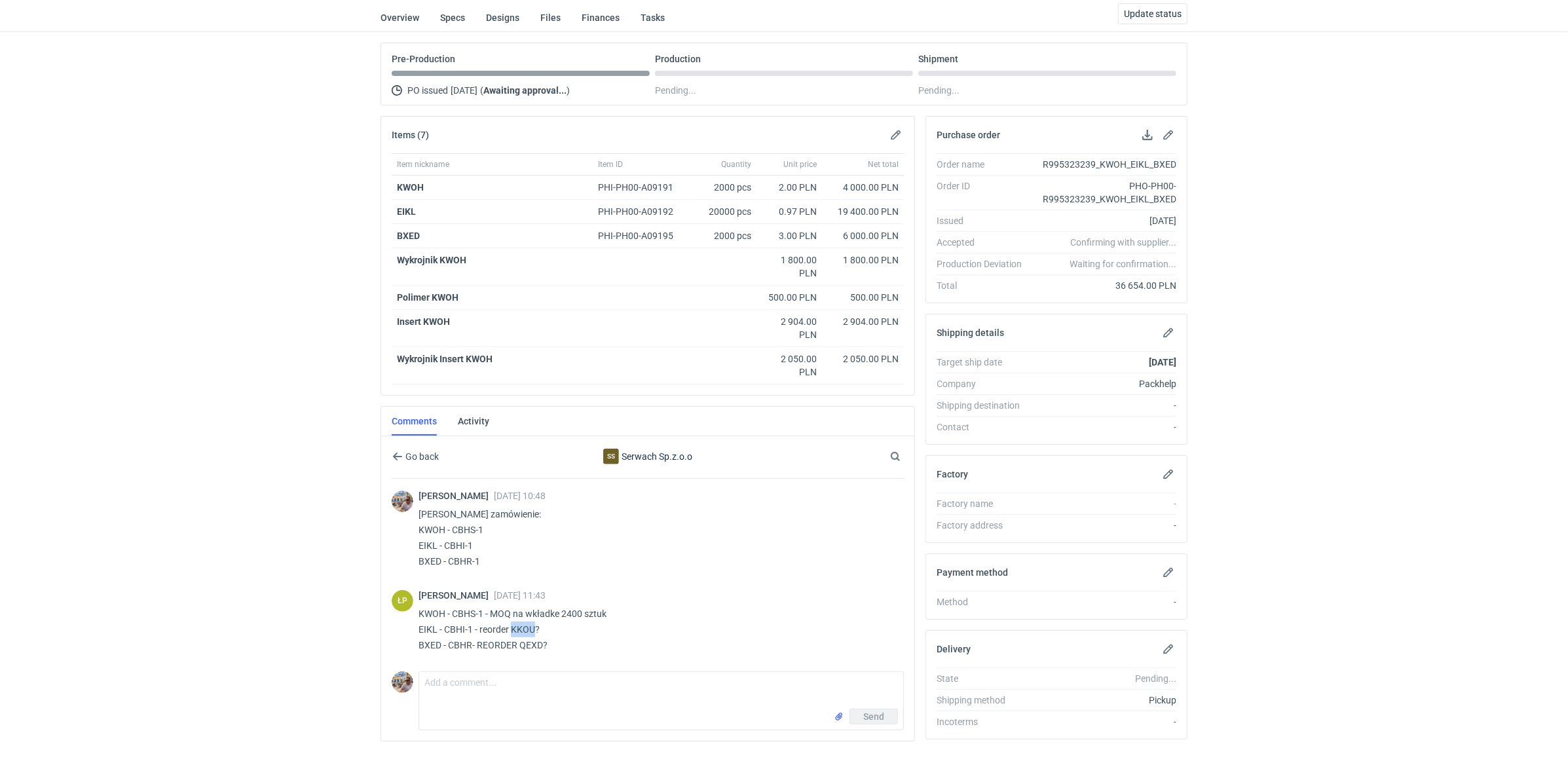
drag, startPoint x: 510, startPoint y: 625, endPoint x: 533, endPoint y: 627, distance: 23.1
click at [533, 627] on p "KWOH - CBHS-1 - MOQ na wkładke 2400 sztuk EIKL - CBHI-1 - reorder KKOU? BXED - …" at bounding box center [656, 629] width 475 height 47
copy p "KKOU"
click at [584, 623] on p "KWOH - CBHS-1 - MOQ na wkładke 2400 sztuk EIKL - CBHI-1 - reorder KKOU? BXED - …" at bounding box center [656, 629] width 475 height 47
click at [566, 638] on p "KWOH - CBHS-1 - MOQ na wkładke 2400 sztuk EIKL - CBHI-1 - reorder KKOU? BXED - …" at bounding box center [656, 629] width 475 height 47
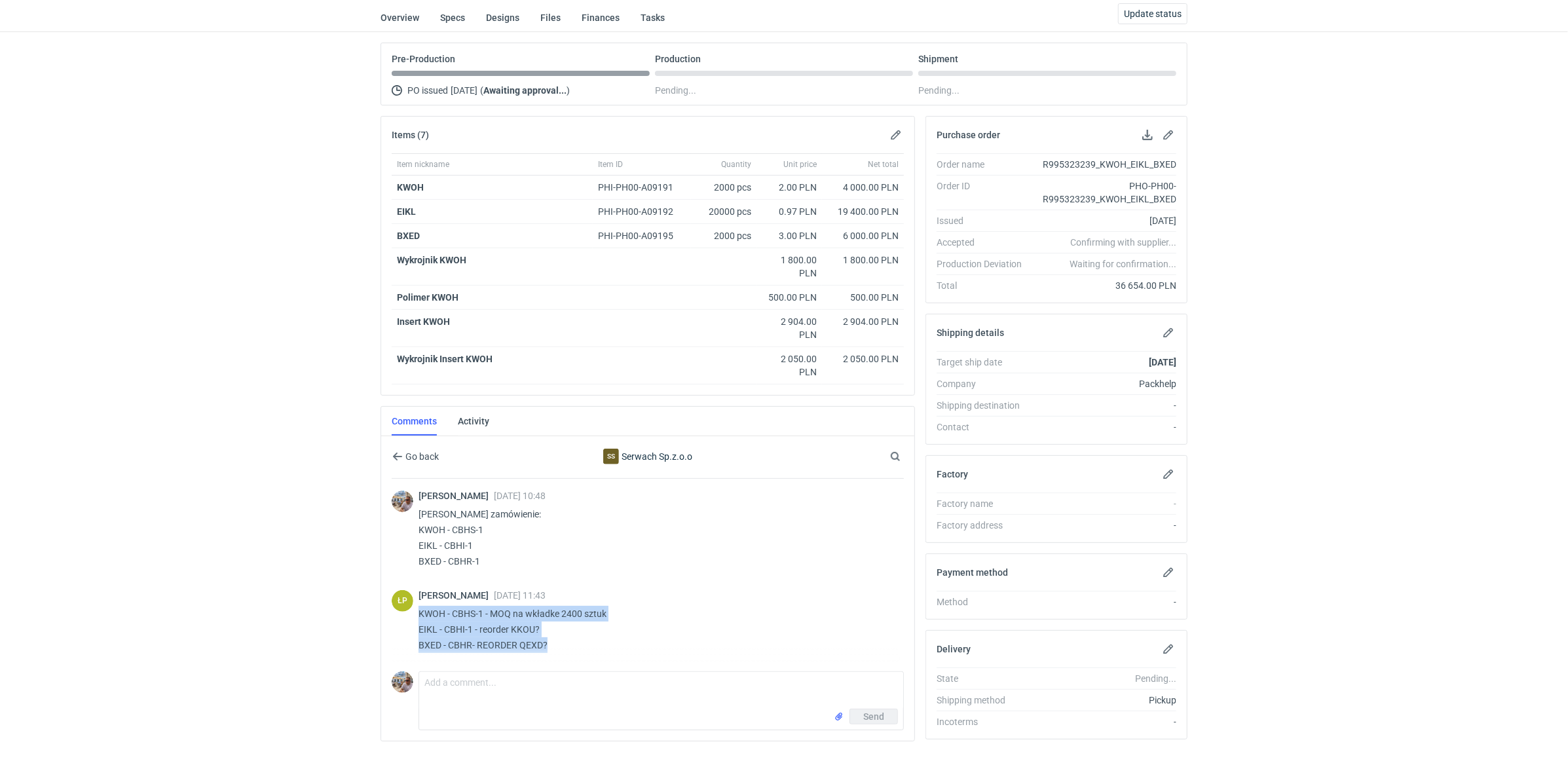
drag, startPoint x: 562, startPoint y: 640, endPoint x: 417, endPoint y: 609, distance: 148.3
click at [417, 609] on div "ŁP Łukasz Postawa 02 Oct 2025 11:43 KWOH - CBHS-1 - MOQ na wkładke 2400 sztuk E…" at bounding box center [647, 624] width 512 height 84
copy p "KWOH - CBHS-1 - MOQ na wkładke 2400 sztuk EIKL - CBHI-1 - reorder KKOU? BXED - …"
click at [481, 689] on textarea "Comment message" at bounding box center [661, 690] width 484 height 37
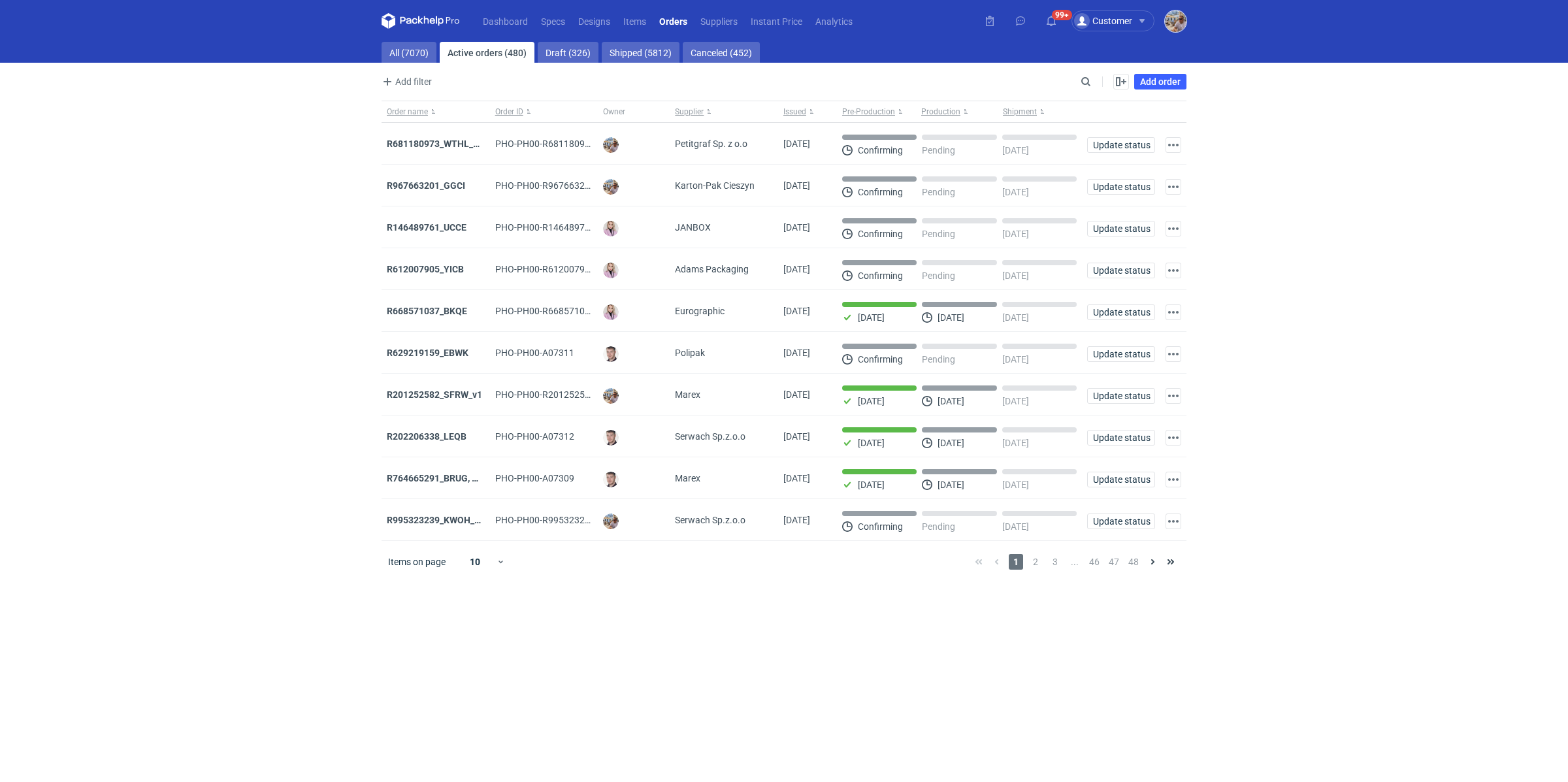
click at [1177, 30] on img "button" at bounding box center [1175, 21] width 21 height 21
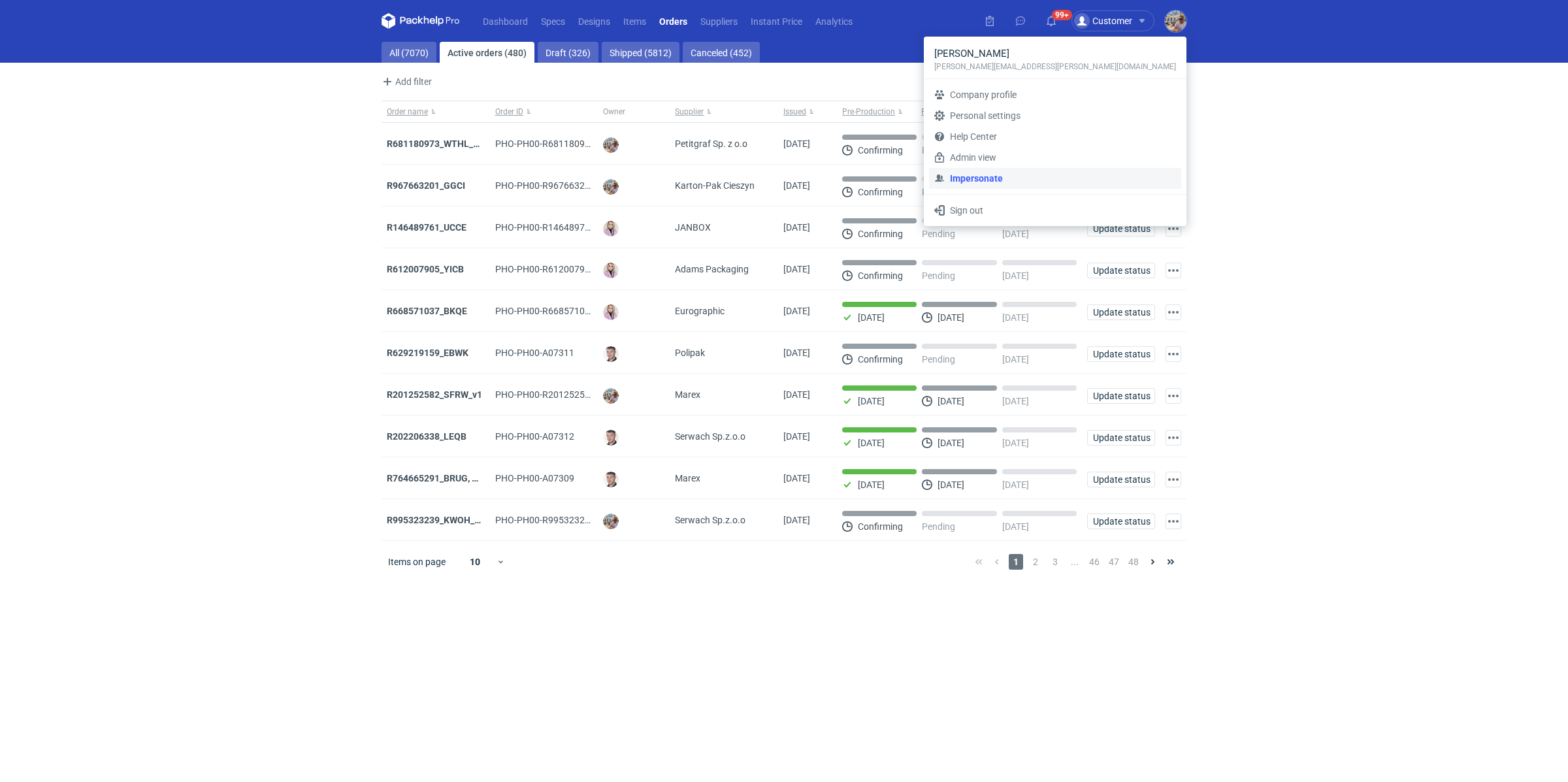
click at [1039, 178] on link "Impersonate" at bounding box center [1055, 178] width 252 height 21
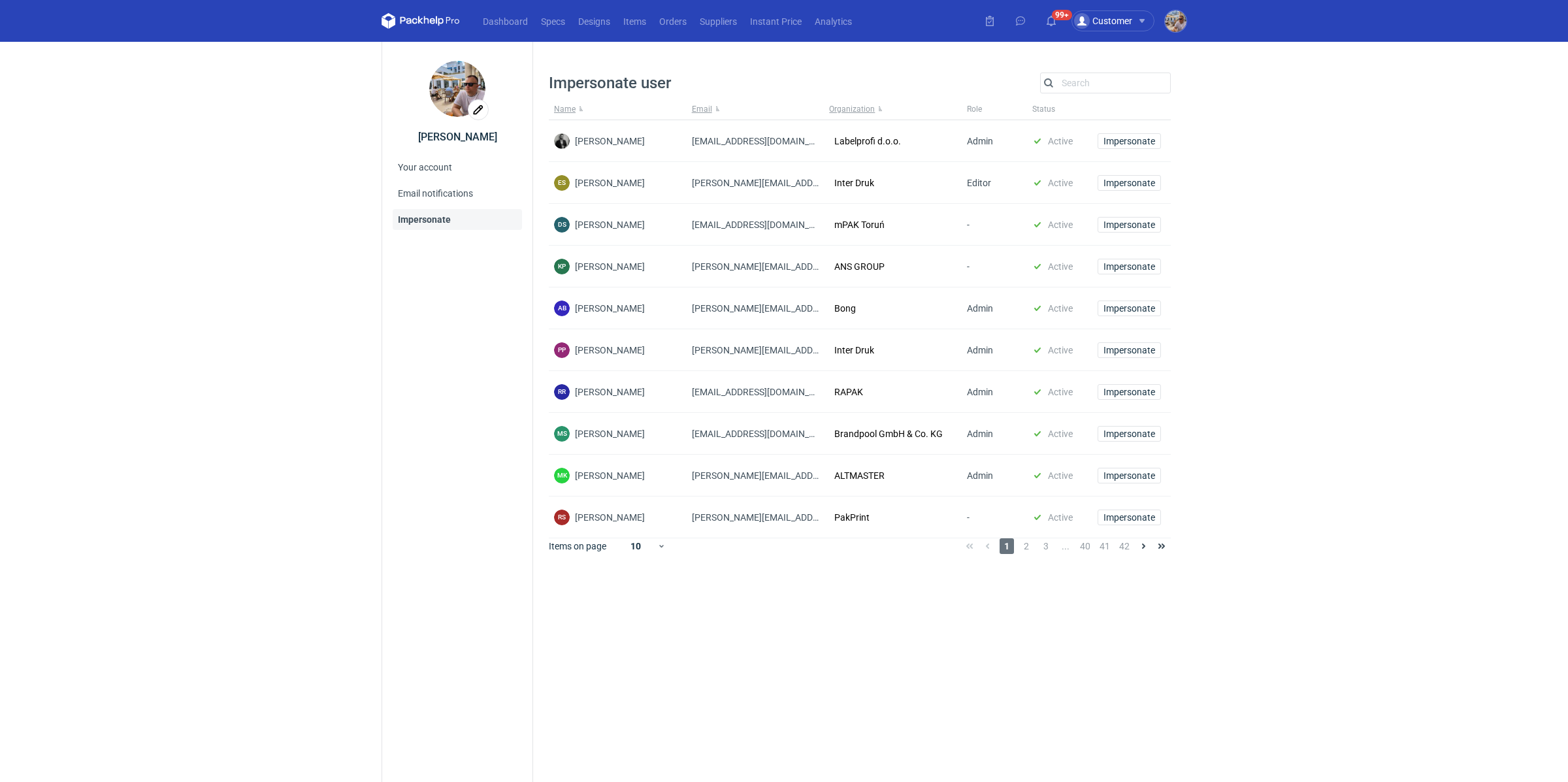
click at [1106, 72] on div "Impersonate user Search Name Email Organization Role Status Dragan Čivčić [EMAI…" at bounding box center [859, 324] width 622 height 515
click at [1095, 85] on input "Search" at bounding box center [1106, 83] width 130 height 16
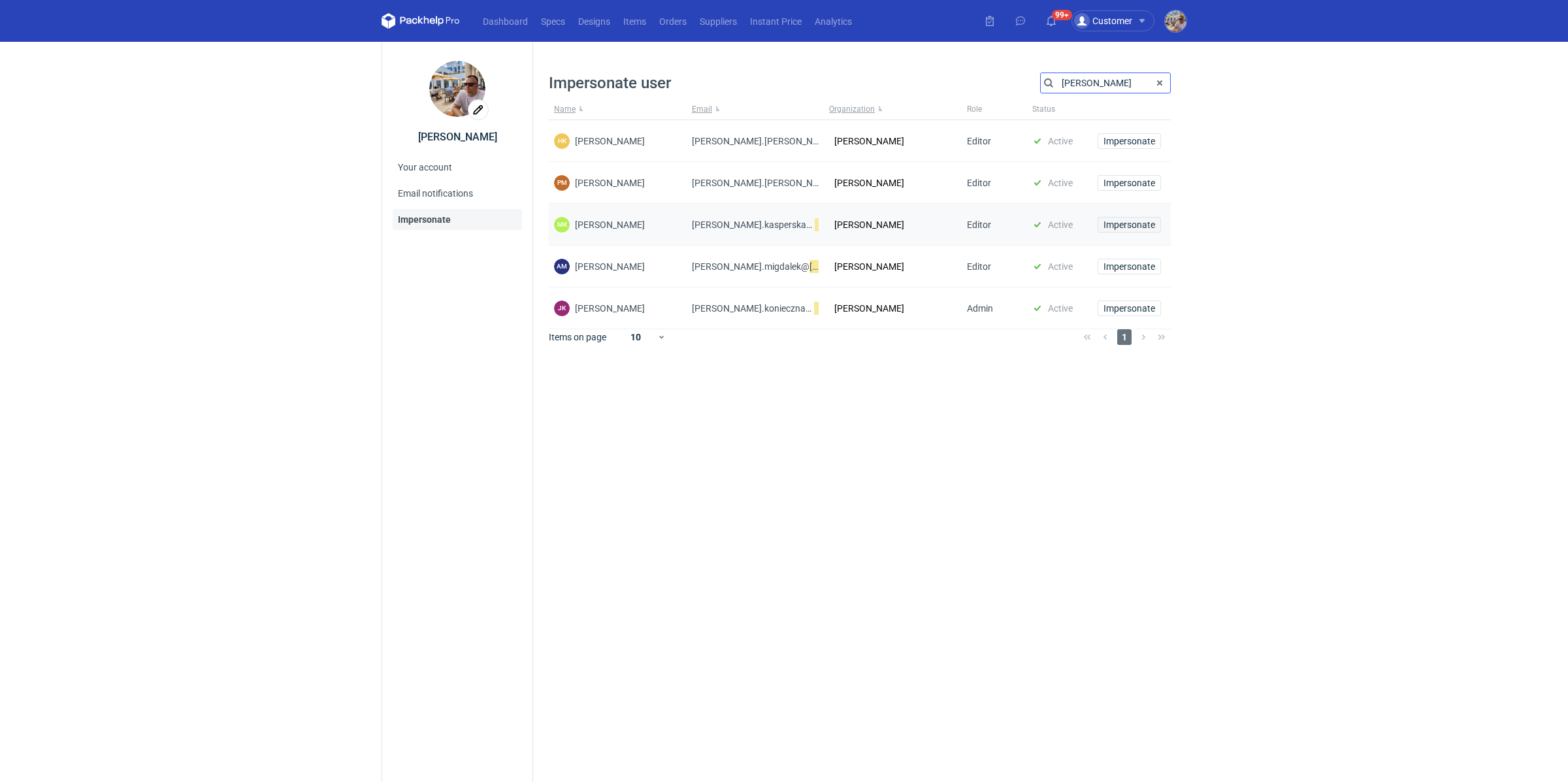
type input "[PERSON_NAME]"
click at [1116, 230] on button "Impersonate" at bounding box center [1130, 225] width 63 height 16
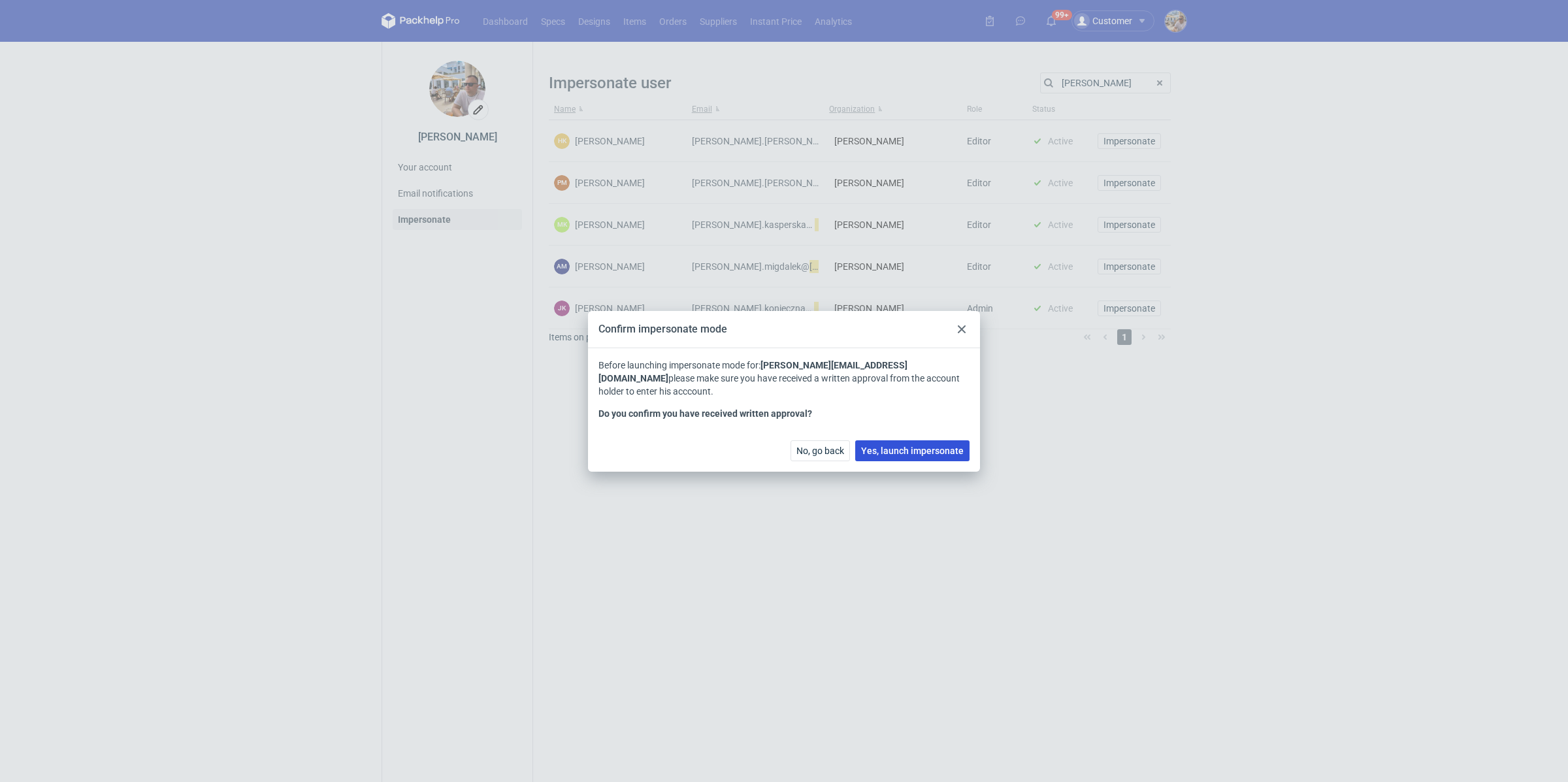
click at [899, 449] on span "Yes, launch impersonate" at bounding box center [912, 450] width 103 height 9
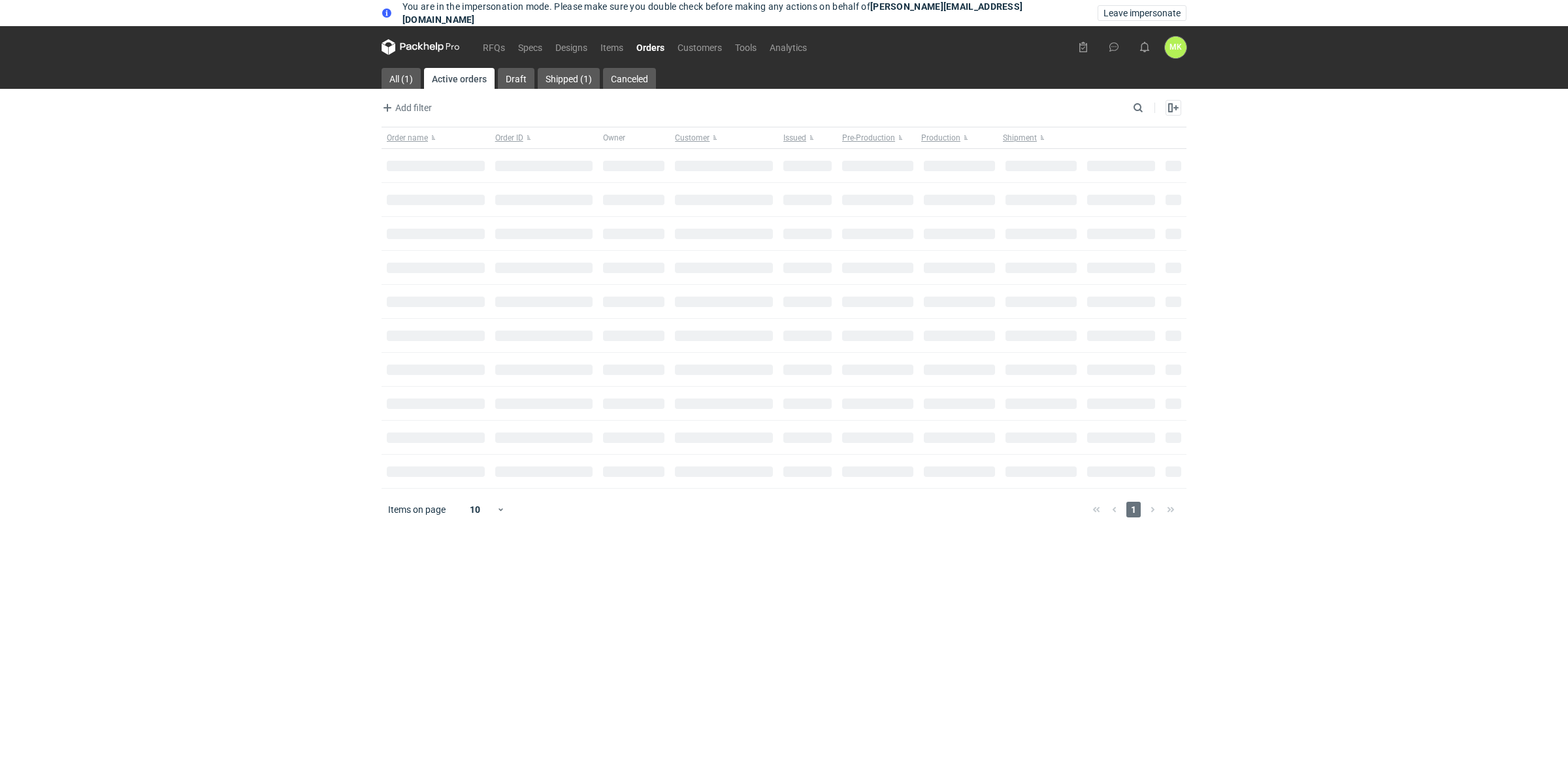
click at [500, 38] on nav "RFQs Specs Designs Items Orders Customers Tools Analytics" at bounding box center [598, 47] width 432 height 42
click at [498, 41] on link "RFQs" at bounding box center [493, 47] width 35 height 16
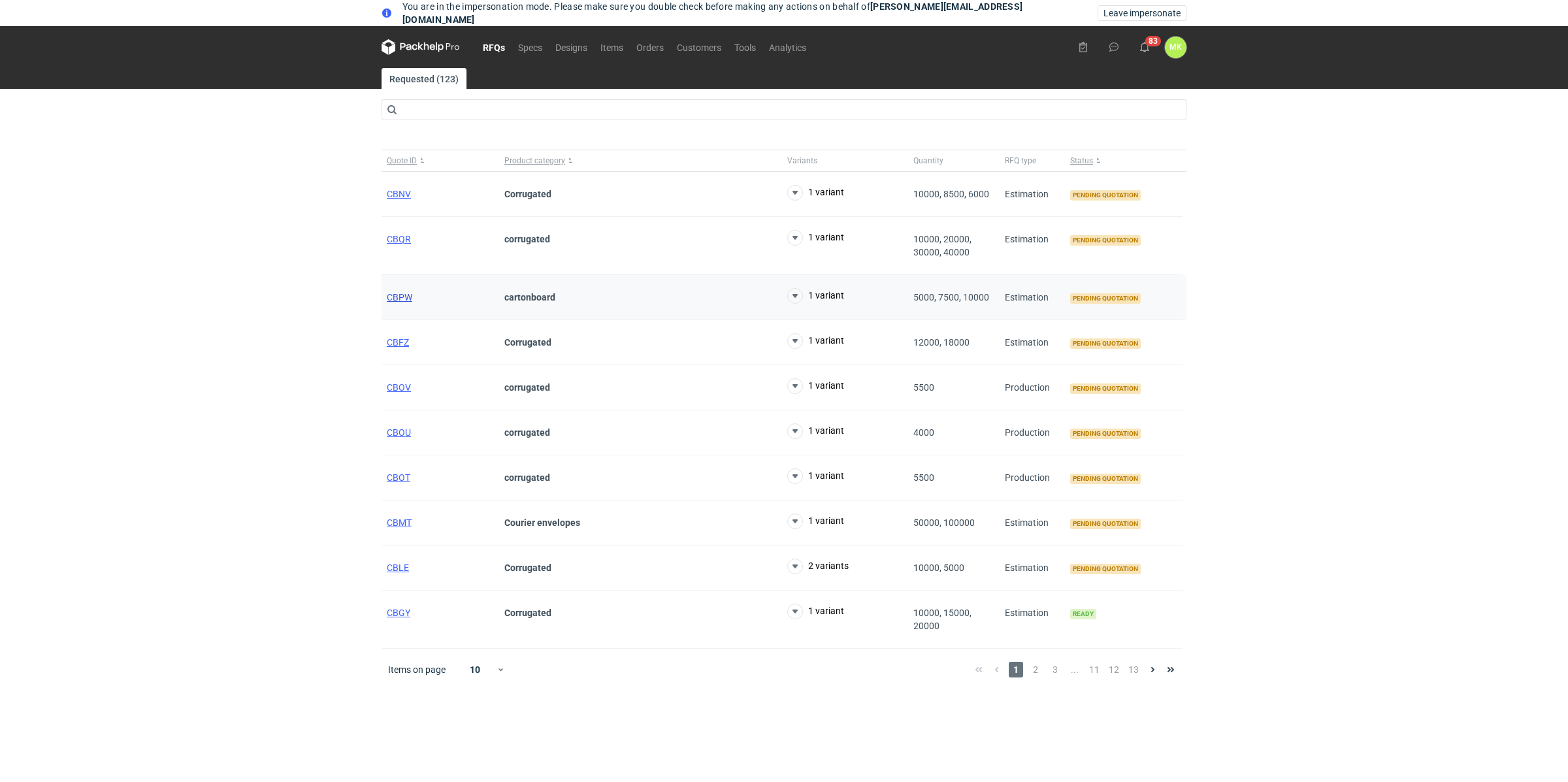
click at [398, 293] on span "CBPW" at bounding box center [399, 297] width 26 height 10
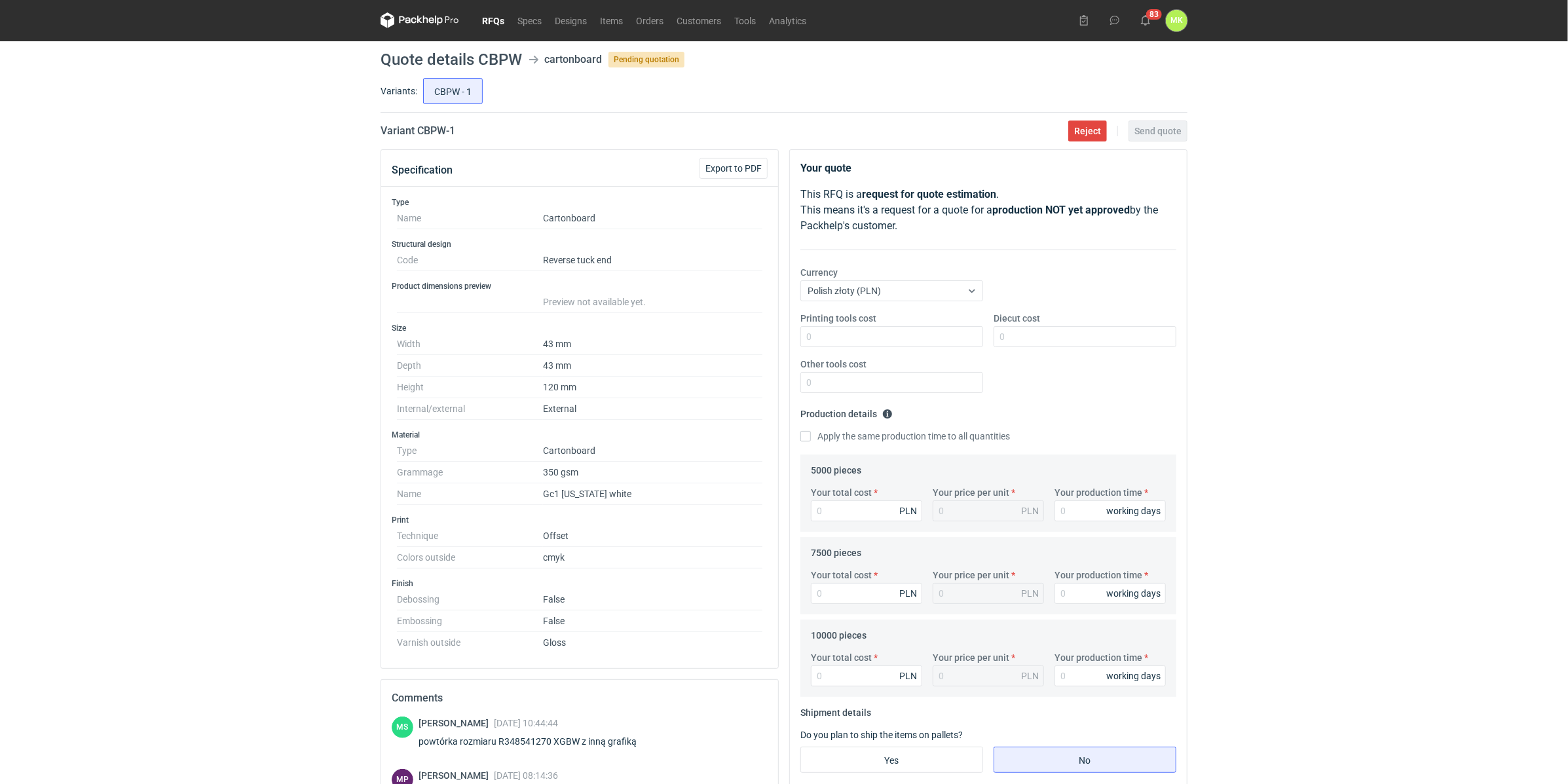
scroll to position [28, 0]
click at [885, 334] on input "Printing tools cost" at bounding box center [891, 336] width 182 height 21
type input "1400"
click at [1256, 371] on div "You are in the impersonation mode. Please make sure you double check before mak…" at bounding box center [784, 364] width 1568 height 784
click at [1052, 347] on div "Printing tools cost 1400 Diecut cost Other tools cost" at bounding box center [988, 356] width 386 height 92
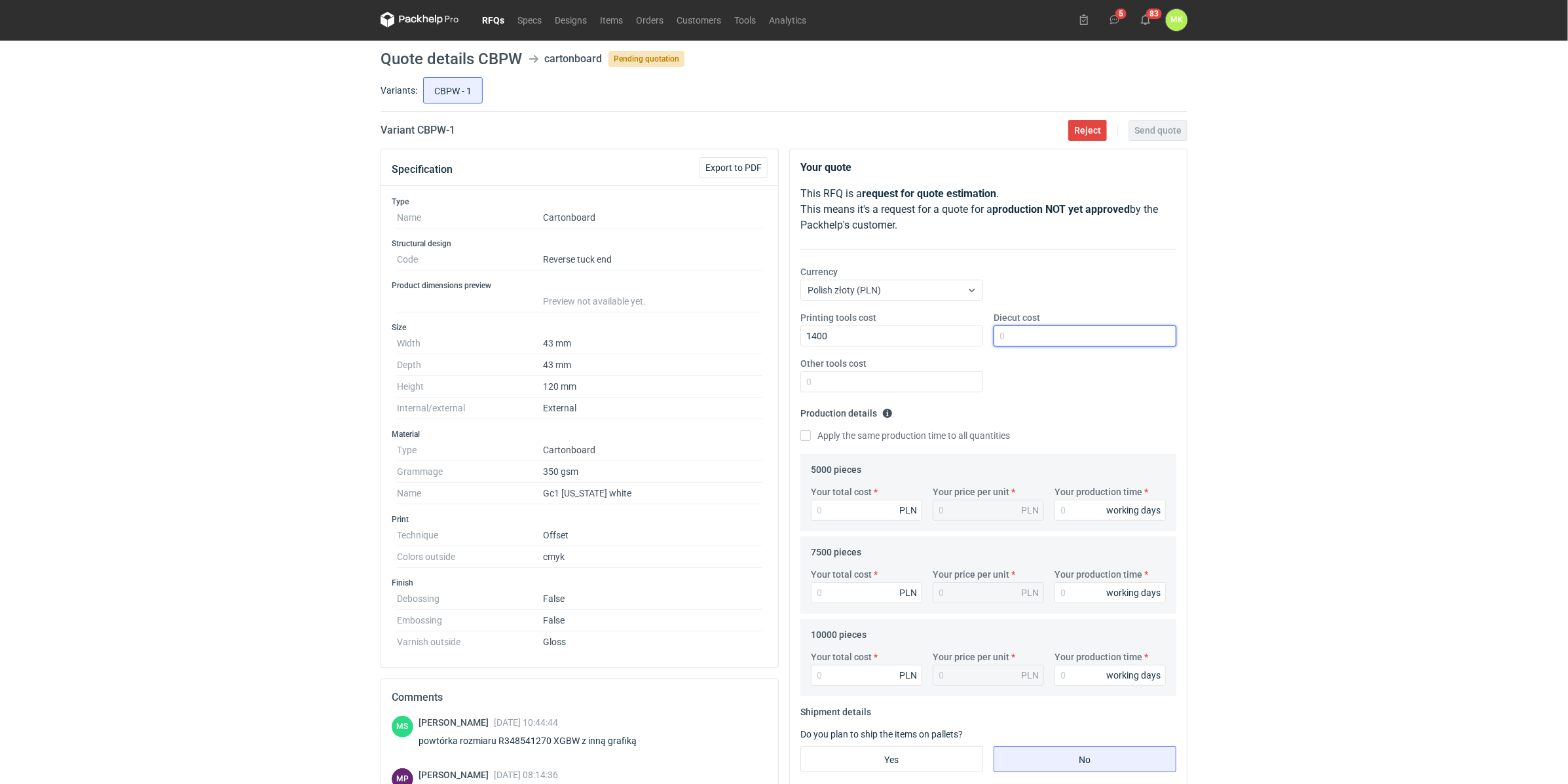
click at [1052, 341] on input "Diecut cost" at bounding box center [1084, 336] width 182 height 21
type input "0"
click at [1216, 383] on div "You are in the impersonation mode. Please make sure you double check before mak…" at bounding box center [784, 364] width 1568 height 784
click at [935, 387] on input "Other tools cost" at bounding box center [891, 382] width 182 height 21
type input "0"
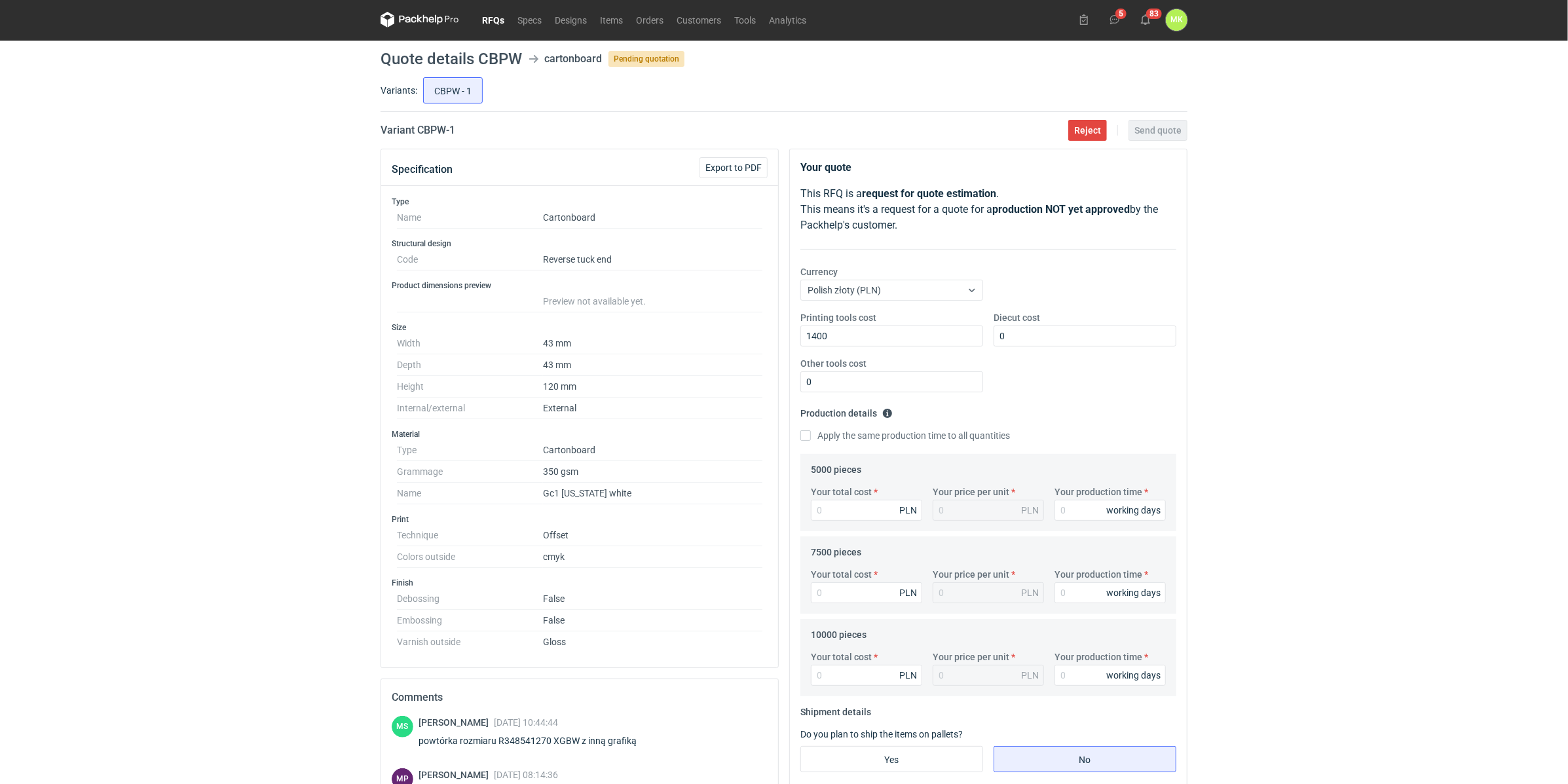
click at [1154, 385] on div "Printing tools cost 1400 Diecut cost 0 Other tools cost 0" at bounding box center [988, 356] width 386 height 92
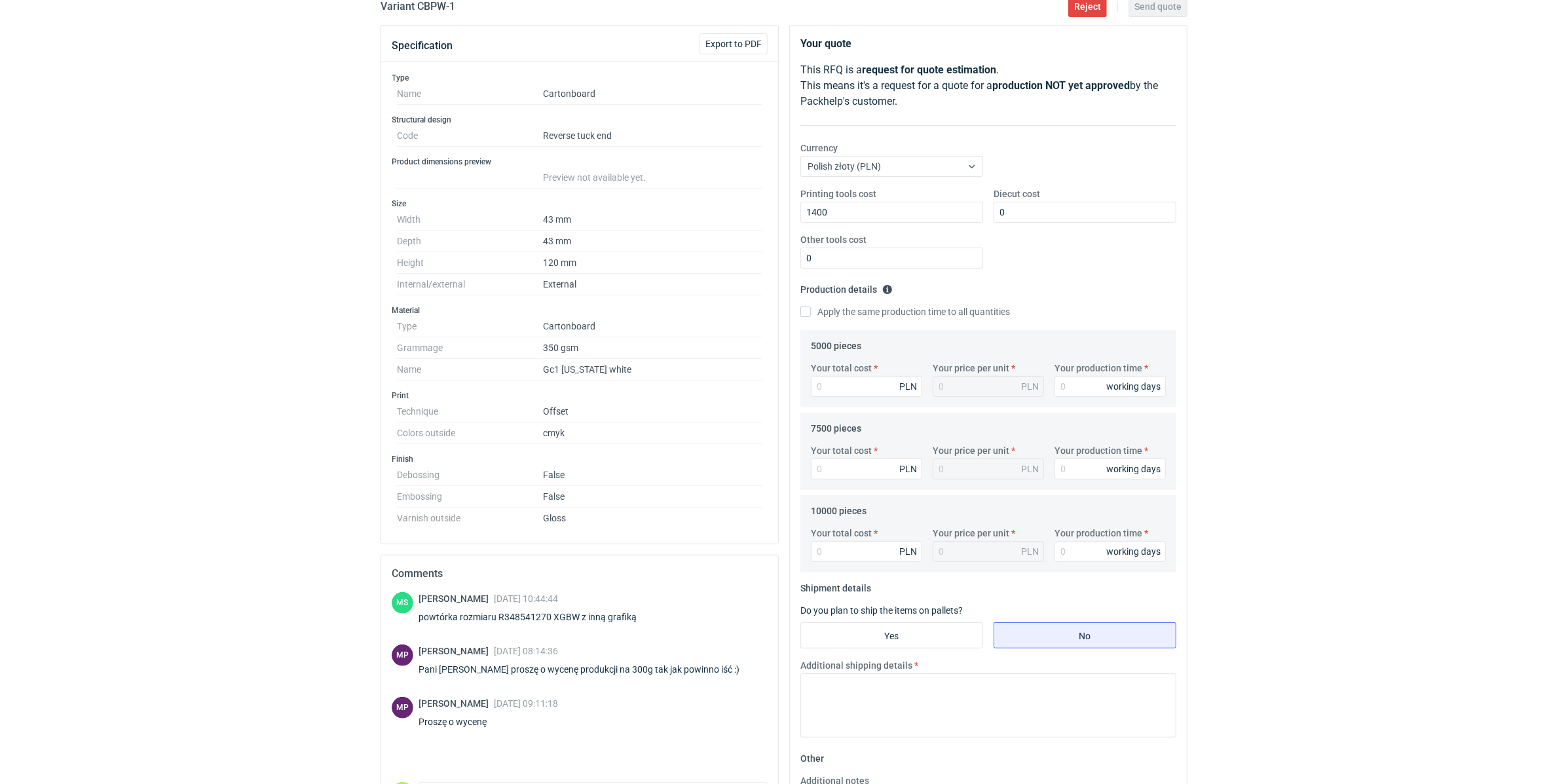
scroll to position [152, 0]
click at [890, 381] on input "Your total cost" at bounding box center [866, 385] width 111 height 21
type input "4940"
type input "0.99"
type input "4940"
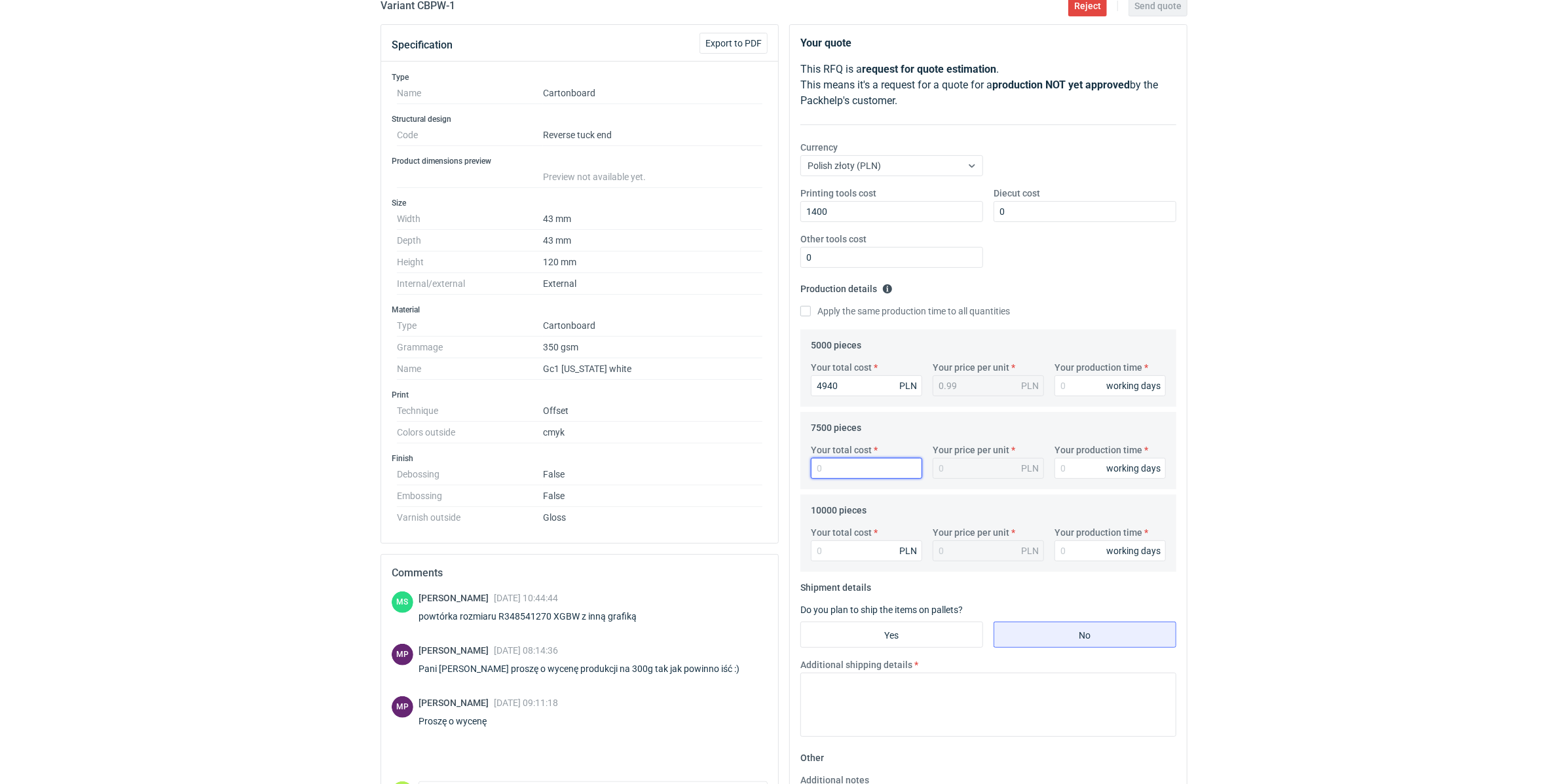
click at [850, 463] on input "Your total cost" at bounding box center [866, 468] width 111 height 21
type input "5201"
type input "0.69"
type input "5201"
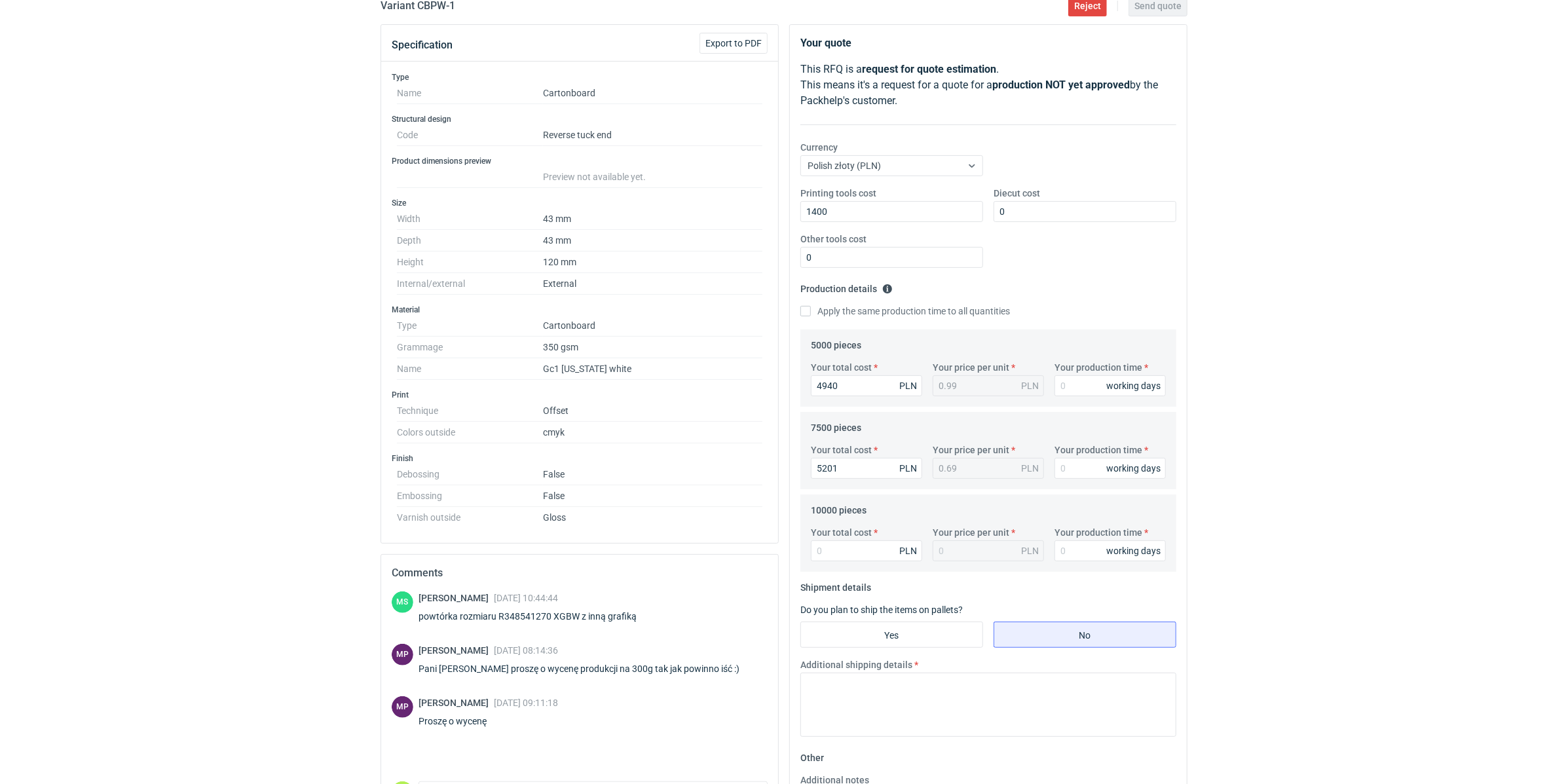
click at [1272, 508] on div "You are in the impersonation mode. Please make sure you double check before mak…" at bounding box center [784, 240] width 1568 height 784
click at [846, 554] on input "Your total cost" at bounding box center [866, 551] width 111 height 21
type input "55"
type input "0.01"
type input "5530"
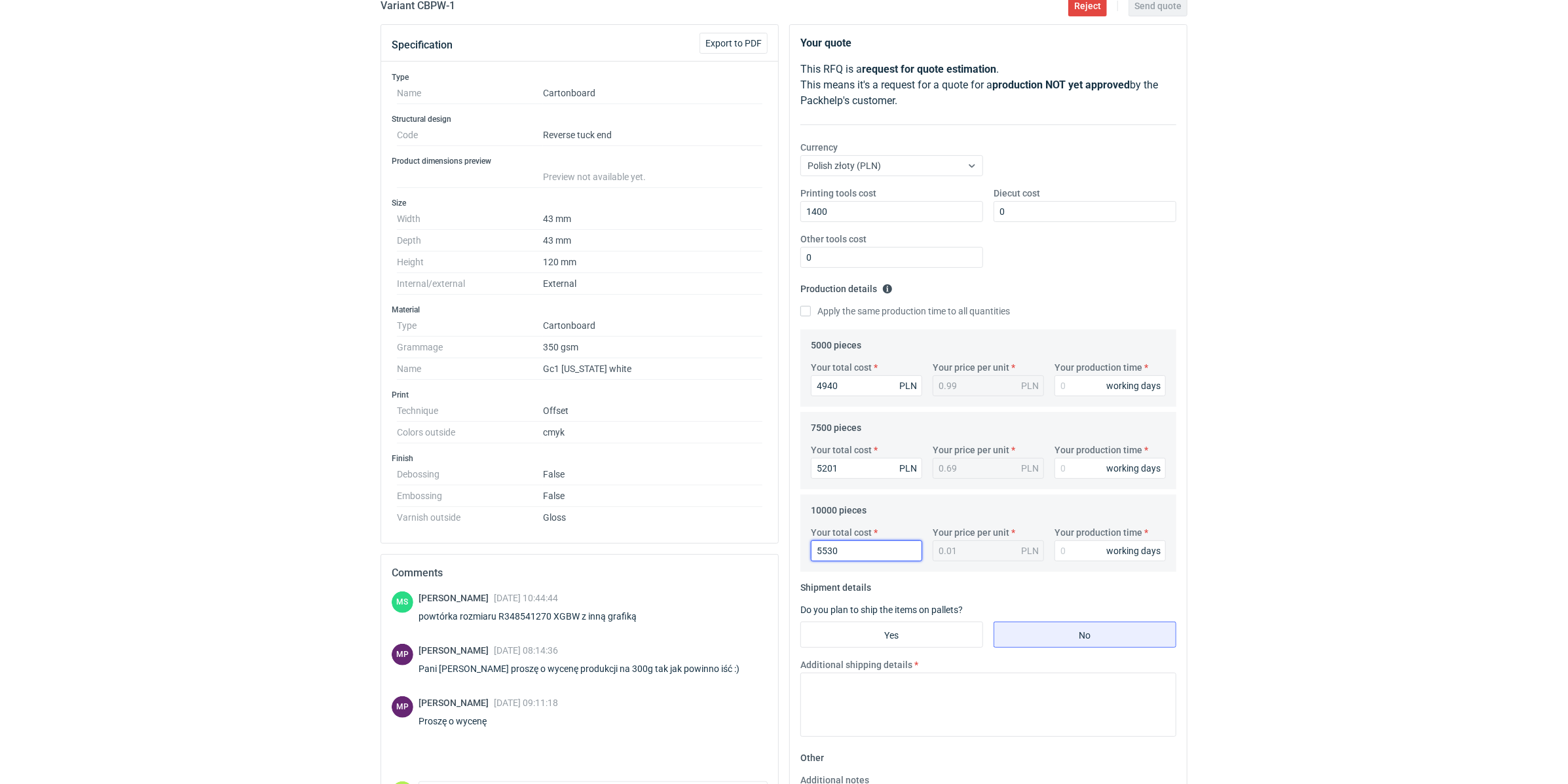
type input "0.55"
type input "5530"
click at [1258, 517] on div "You are in the impersonation mode. Please make sure you double check before mak…" at bounding box center [784, 240] width 1568 height 784
click at [1078, 396] on div "Your total cost 4940 PLN Your price per unit 0.99 PLN Your production time work…" at bounding box center [988, 383] width 365 height 46
click at [1080, 379] on input "Your production time" at bounding box center [1109, 385] width 111 height 21
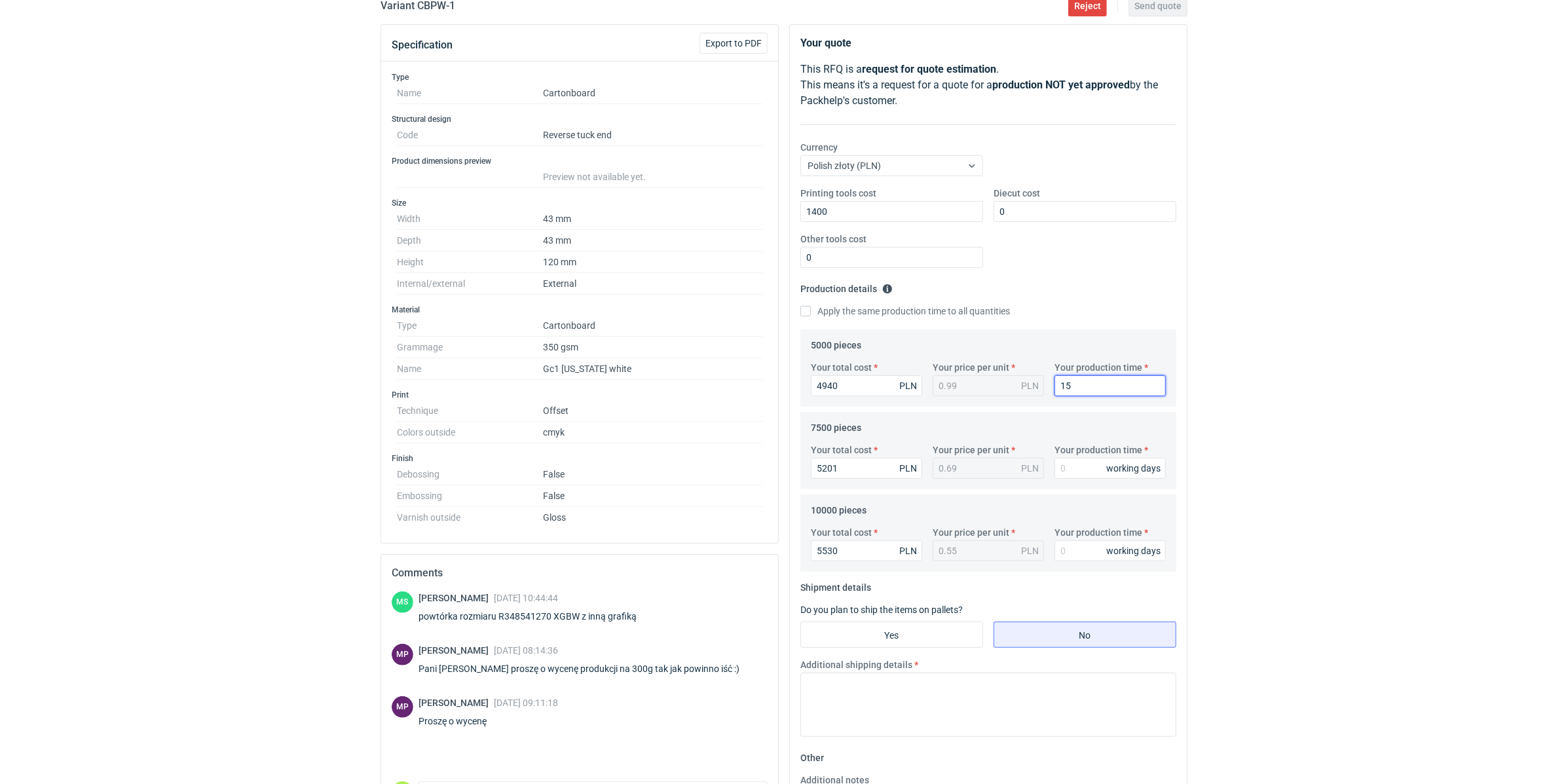
type input "15"
click at [1326, 410] on div "You are in the impersonation mode. Please make sure you double check before mak…" at bounding box center [784, 240] width 1568 height 784
click at [1079, 464] on input "Your production time" at bounding box center [1109, 468] width 111 height 21
type input "15"
click at [1178, 466] on div "Your quote This RFQ is a request for quote estimation . This means it's a reque…" at bounding box center [988, 488] width 396 height 926
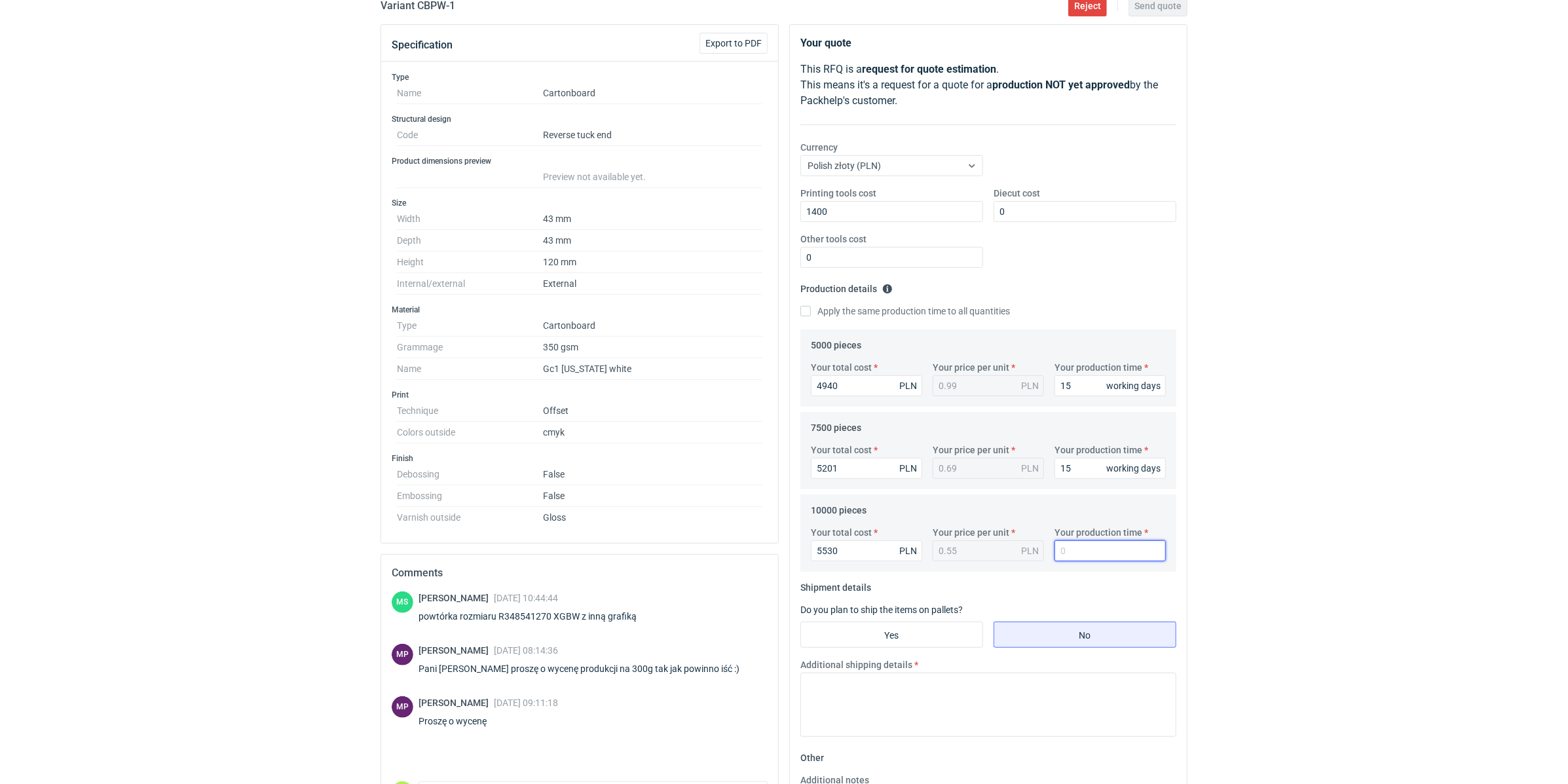
click at [1073, 551] on input "Your production time" at bounding box center [1109, 551] width 111 height 21
type input "15"
click at [1283, 537] on div "You are in the impersonation mode. Please make sure you double check before mak…" at bounding box center [784, 240] width 1568 height 784
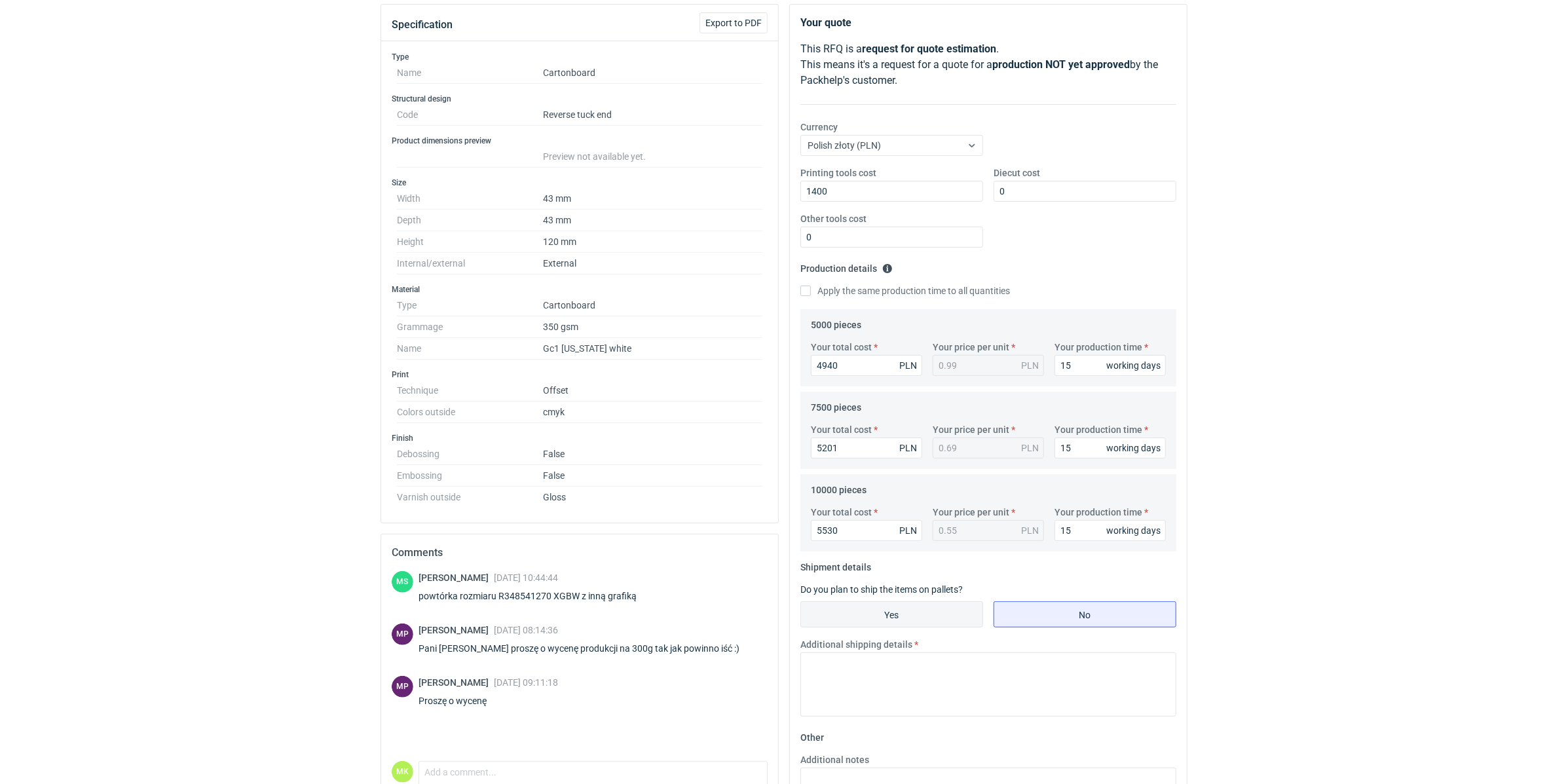
click at [903, 614] on input "Yes" at bounding box center [891, 614] width 182 height 25
radio input "true"
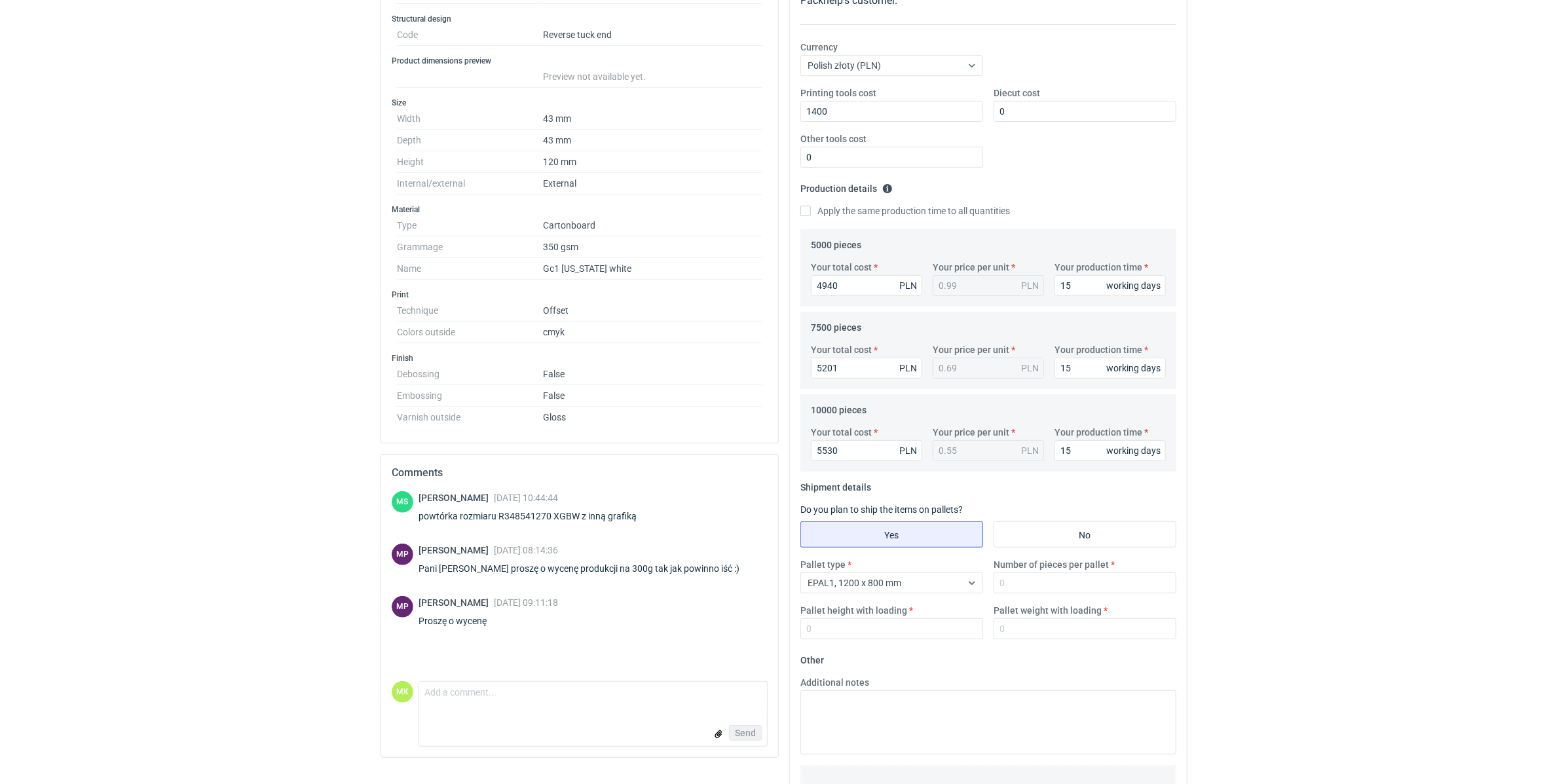
scroll to position [291, 0]
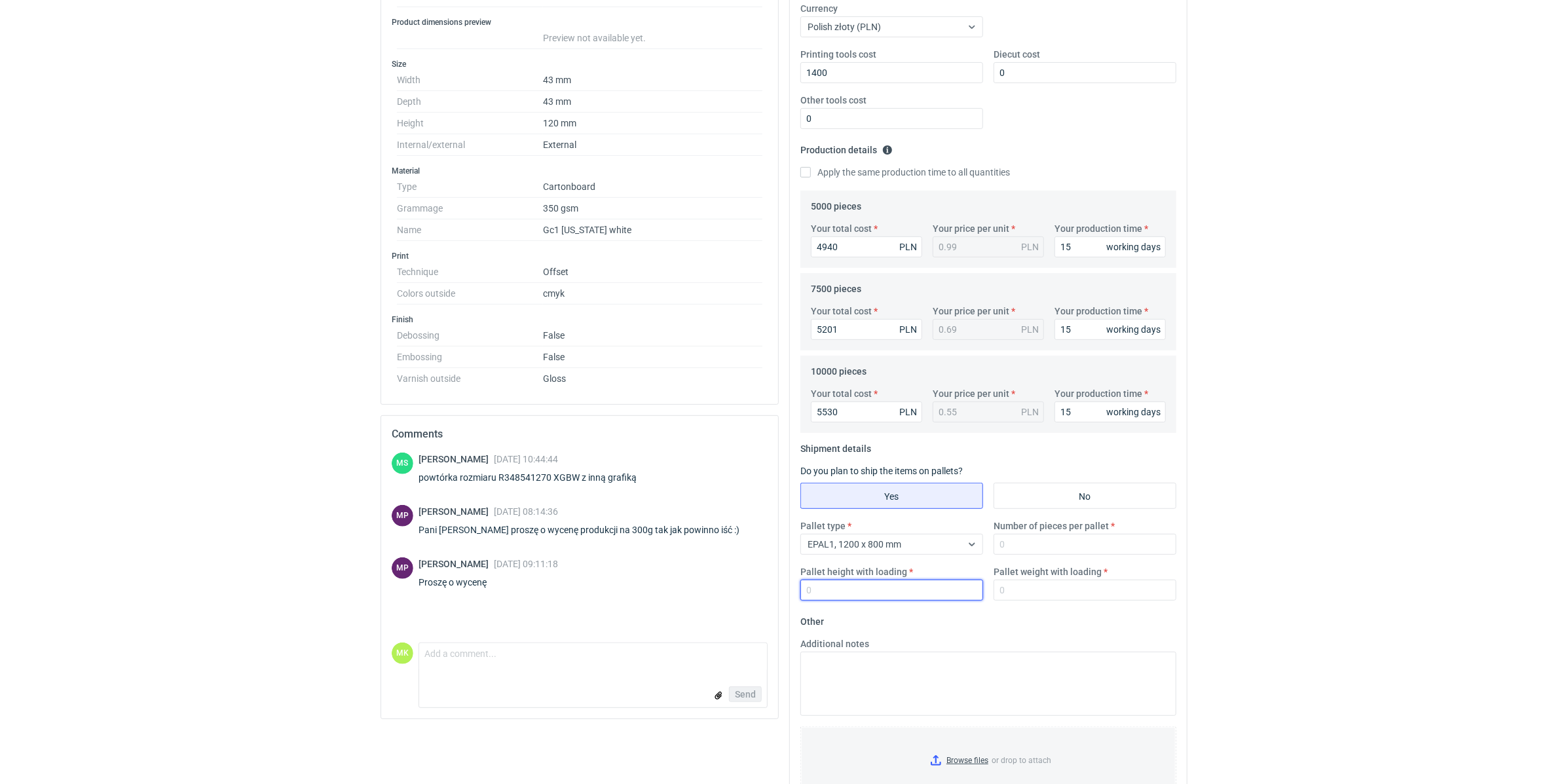
click at [888, 589] on input "Pallet height with loading" at bounding box center [891, 590] width 182 height 21
type input "1800"
click at [1031, 624] on fieldset "Other Additional notes Browse files or drop to attach" at bounding box center [988, 707] width 376 height 194
click at [1020, 597] on input "Pallet weight with loading" at bounding box center [1084, 590] width 182 height 21
type input "500"
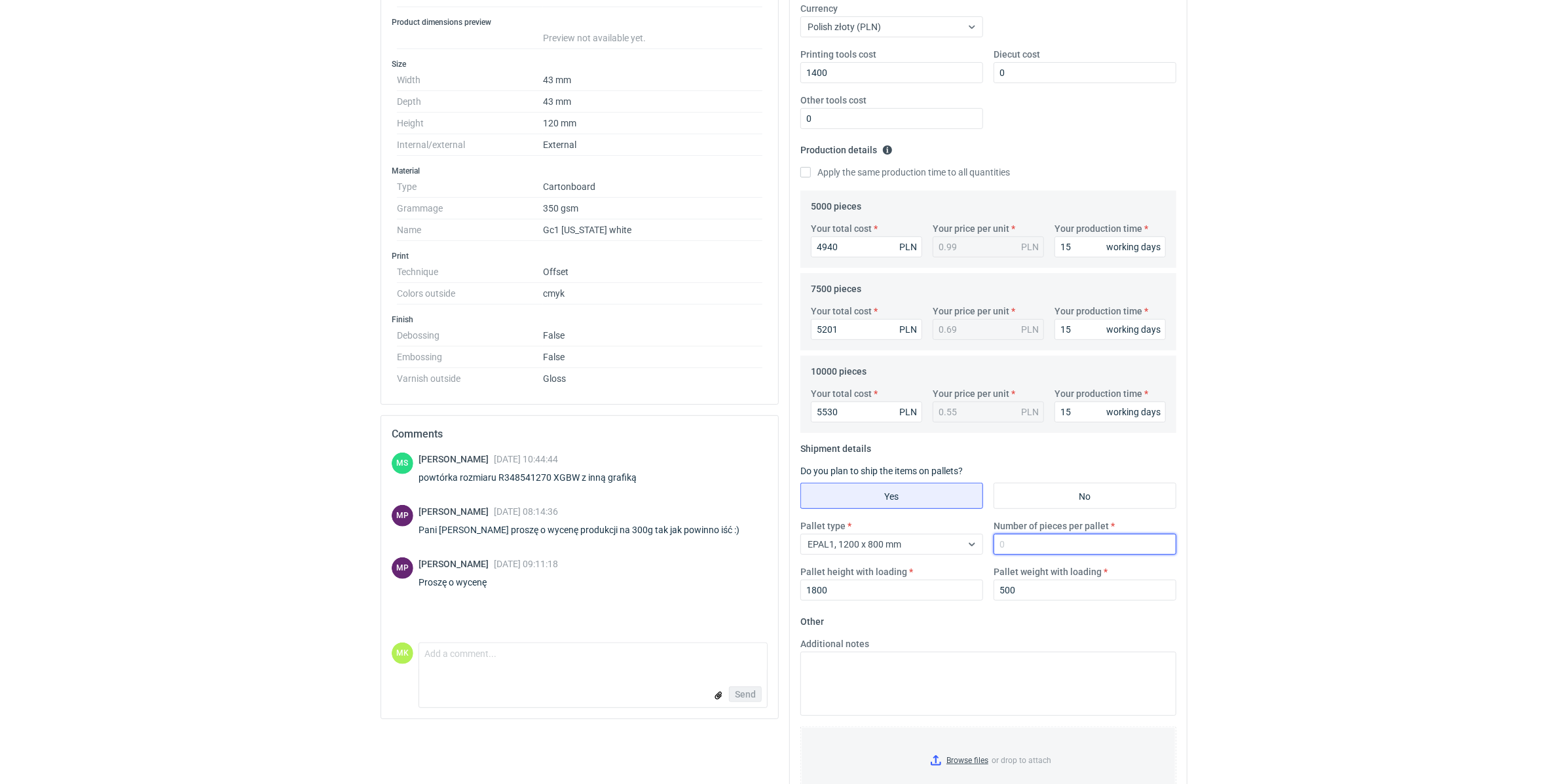
click at [1037, 546] on input "Number of pieces per pallet" at bounding box center [1084, 544] width 182 height 21
drag, startPoint x: 1039, startPoint y: 542, endPoint x: 981, endPoint y: 517, distance: 63.2
click at [981, 517] on fieldset "Shipment details Do you plan to ship the items on pallets? Yes No Pallet type E…" at bounding box center [988, 524] width 376 height 173
paste input "000"
type input "30000"
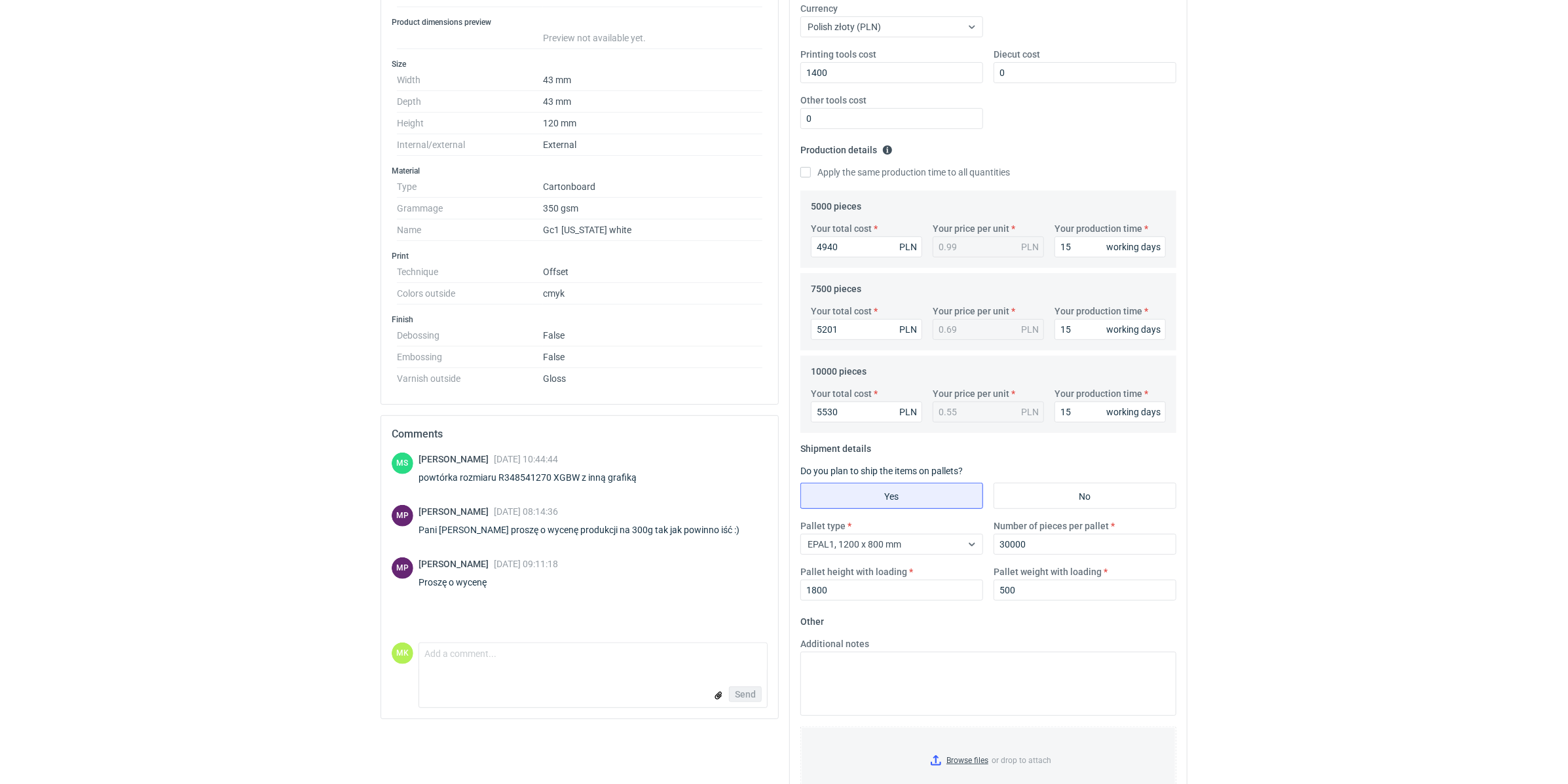
click at [1212, 493] on html "You are in the impersonation mode. Please make sure you double check before mak…" at bounding box center [784, 101] width 1568 height 784
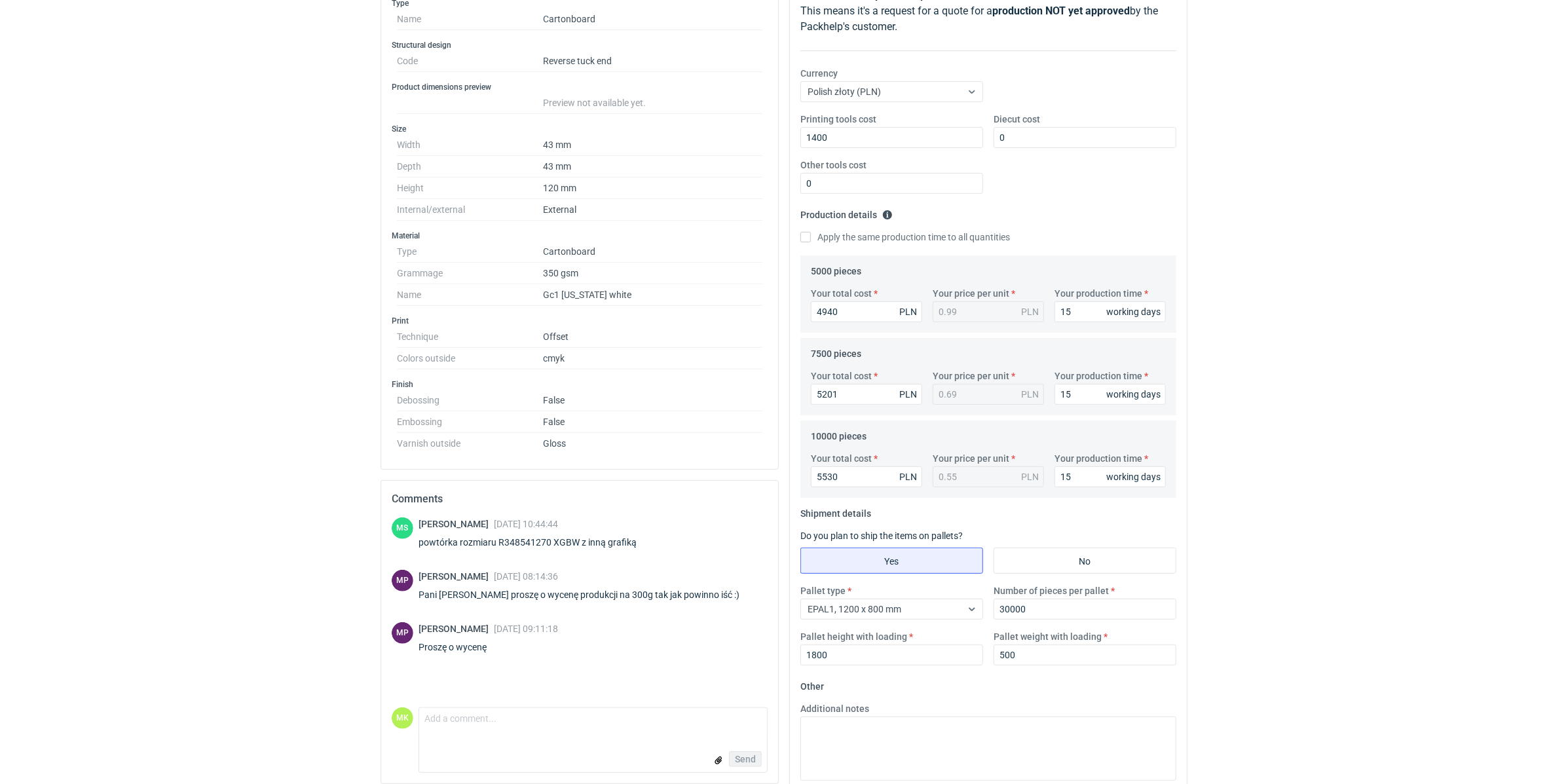
scroll to position [23, 0]
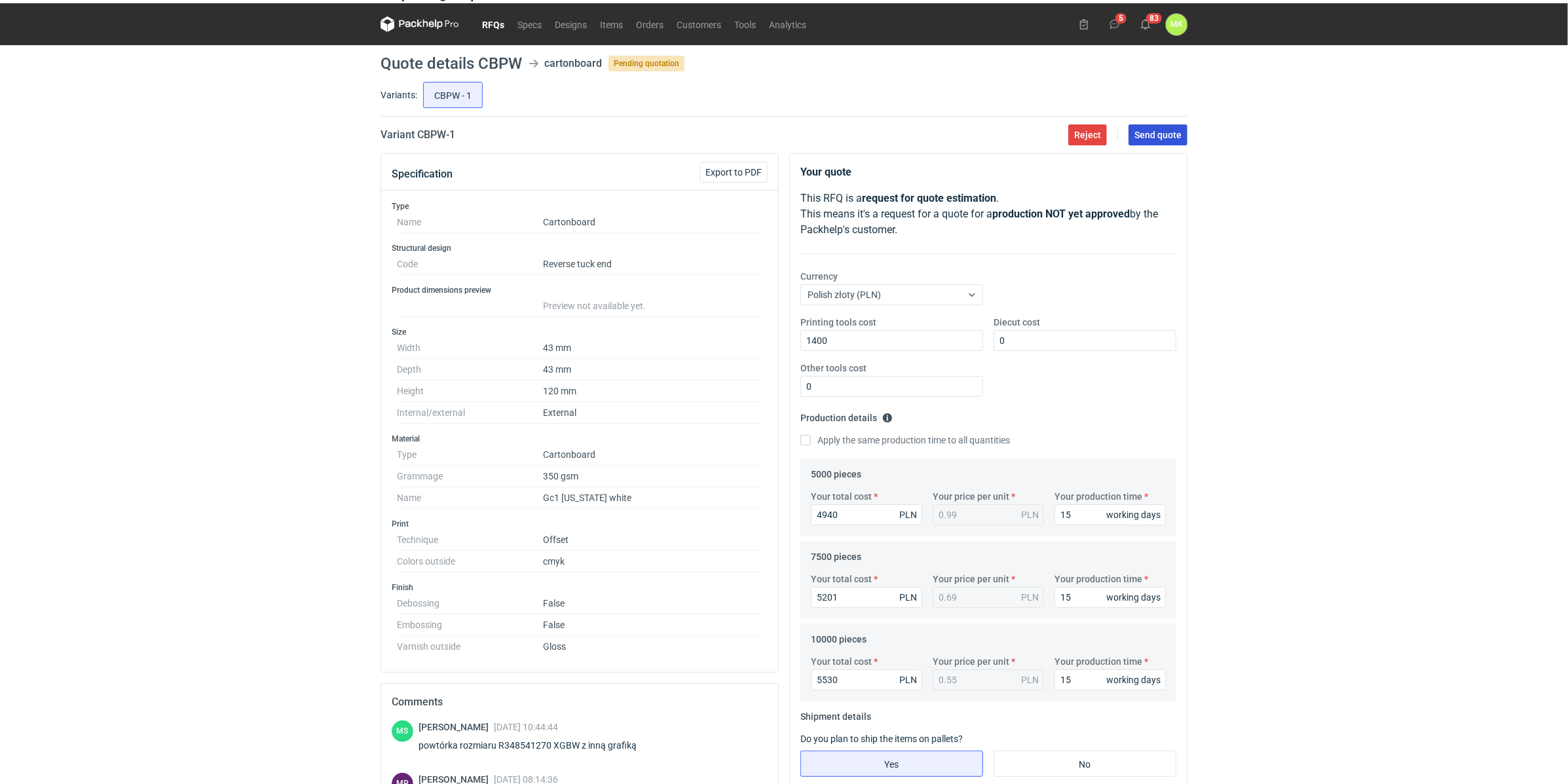
click at [1174, 135] on span "Send quote" at bounding box center [1158, 135] width 47 height 9
click at [1178, 32] on figcaption "MK" at bounding box center [1176, 24] width 21 height 21
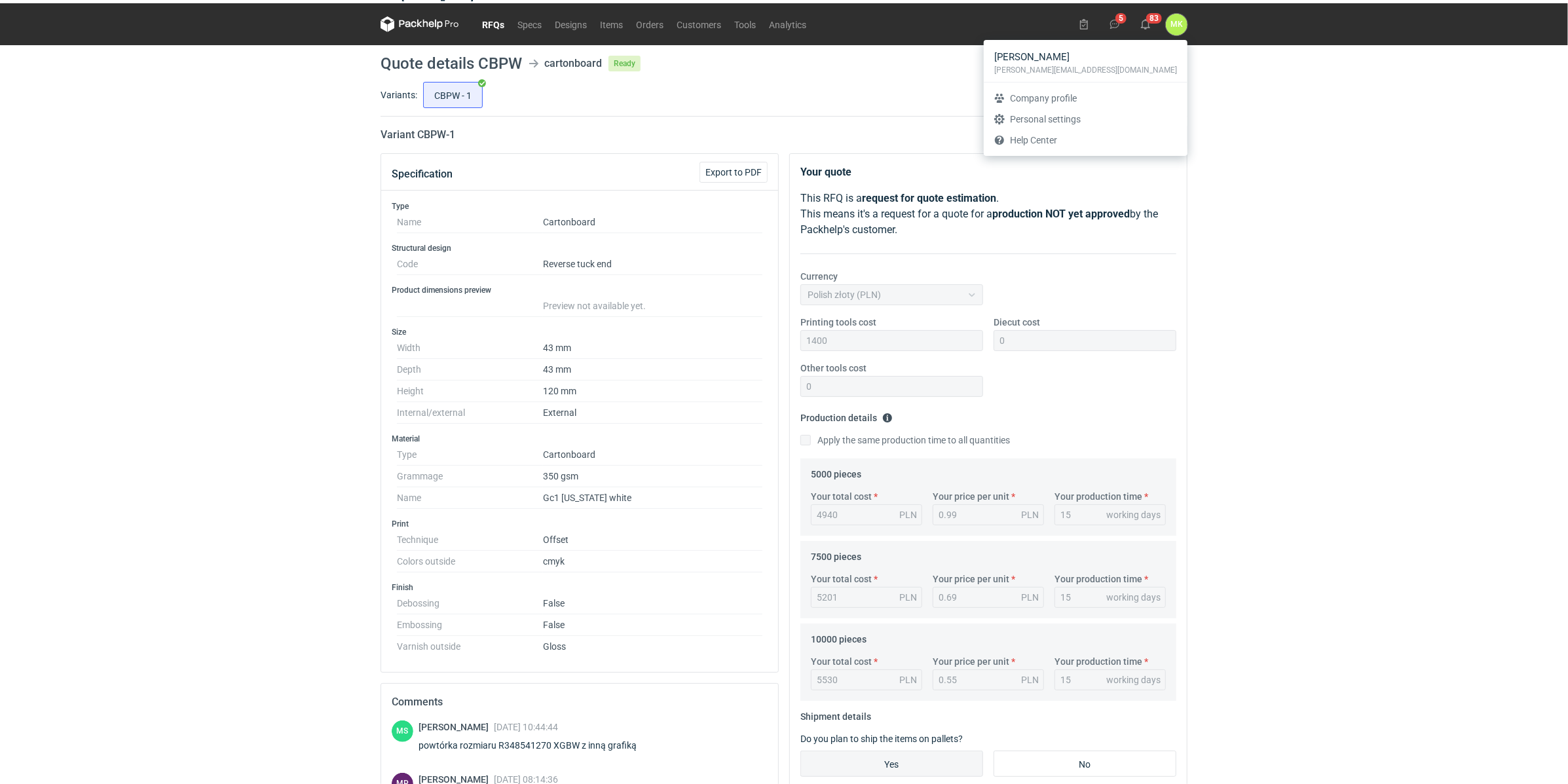
click at [1274, 154] on div "You are in the impersonation mode. Please make sure you double check before mak…" at bounding box center [784, 369] width 1568 height 784
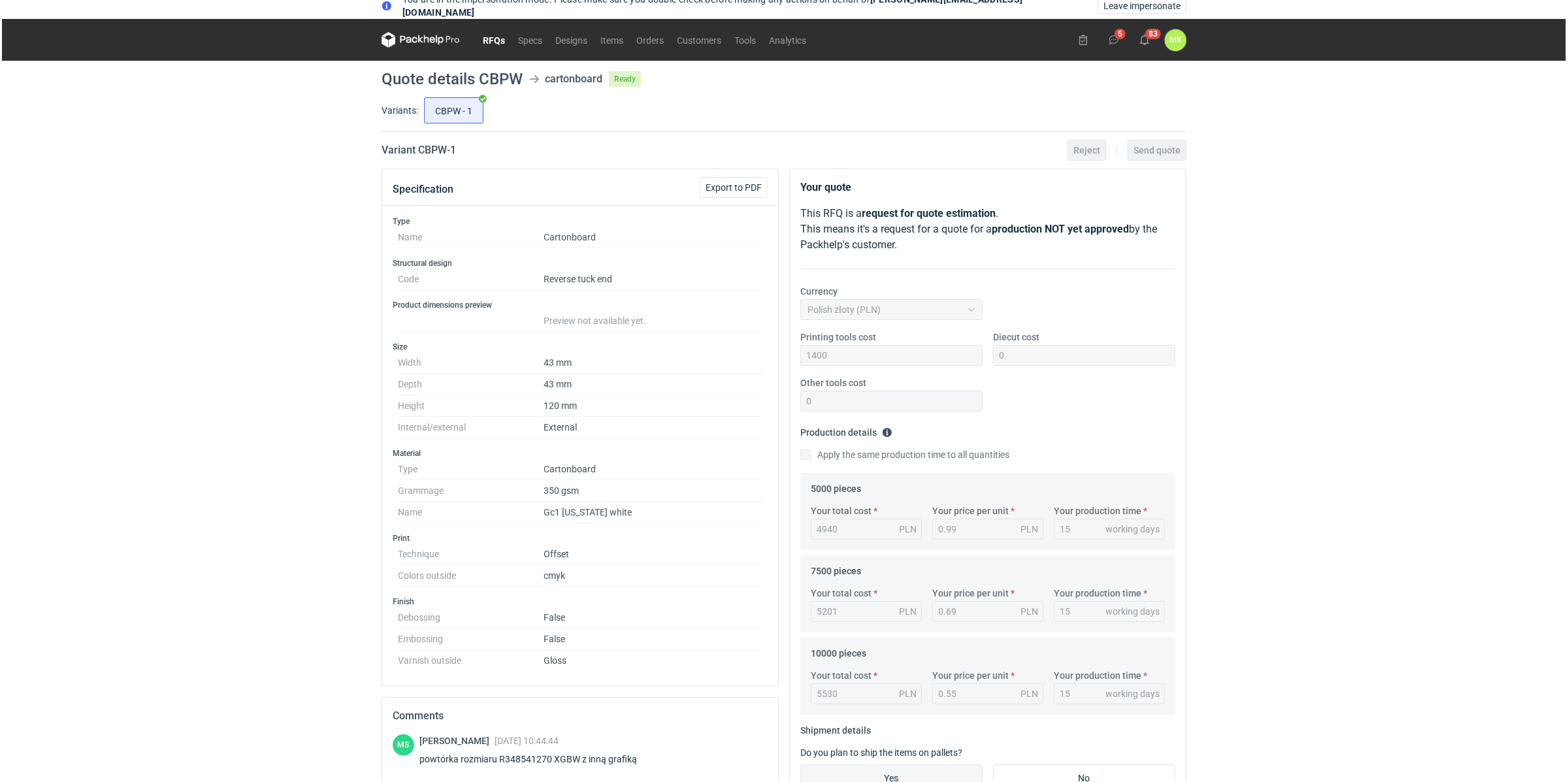
scroll to position [0, 0]
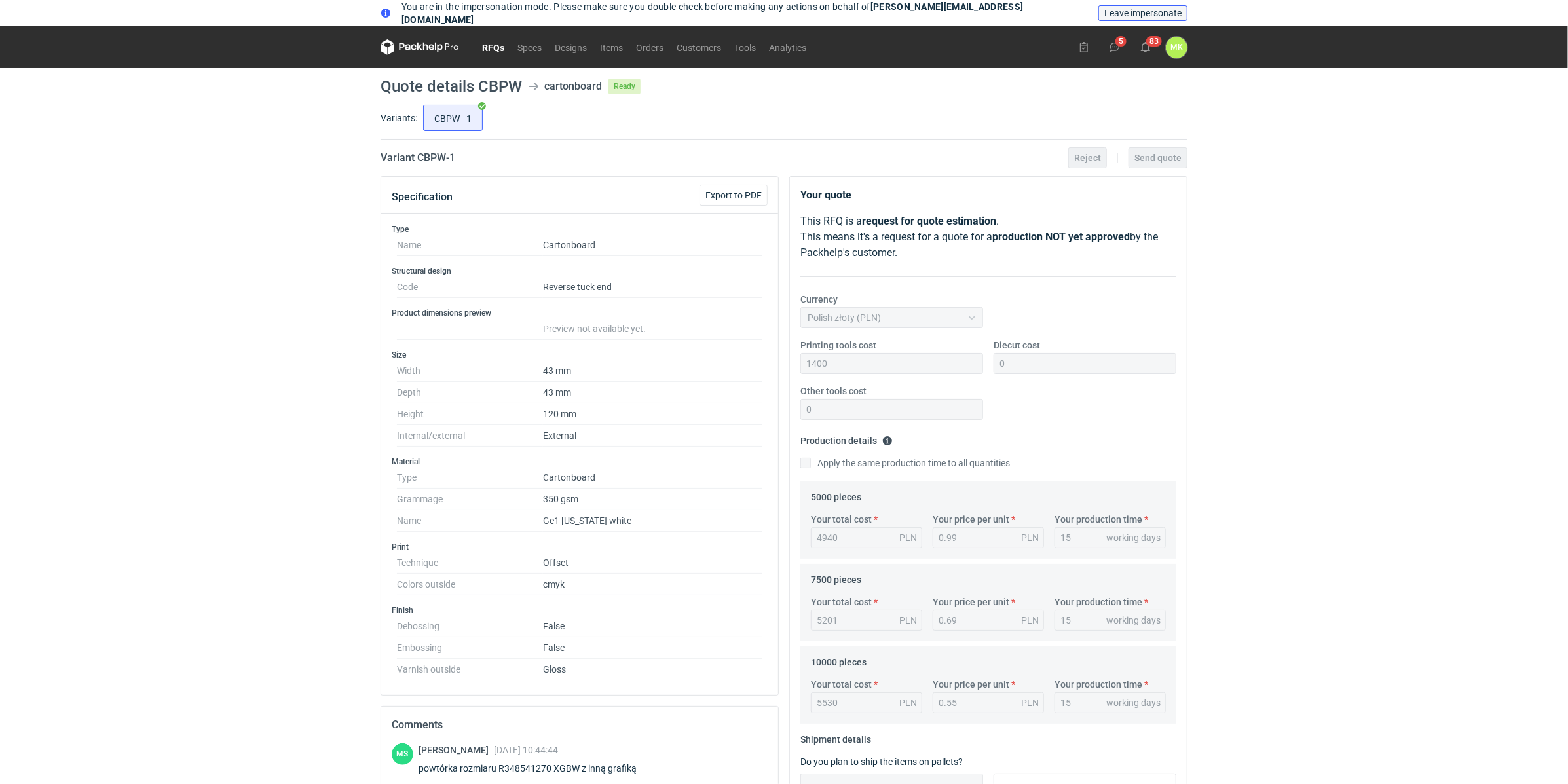
click at [1141, 12] on span "Leave impersonate" at bounding box center [1142, 12] width 77 height 9
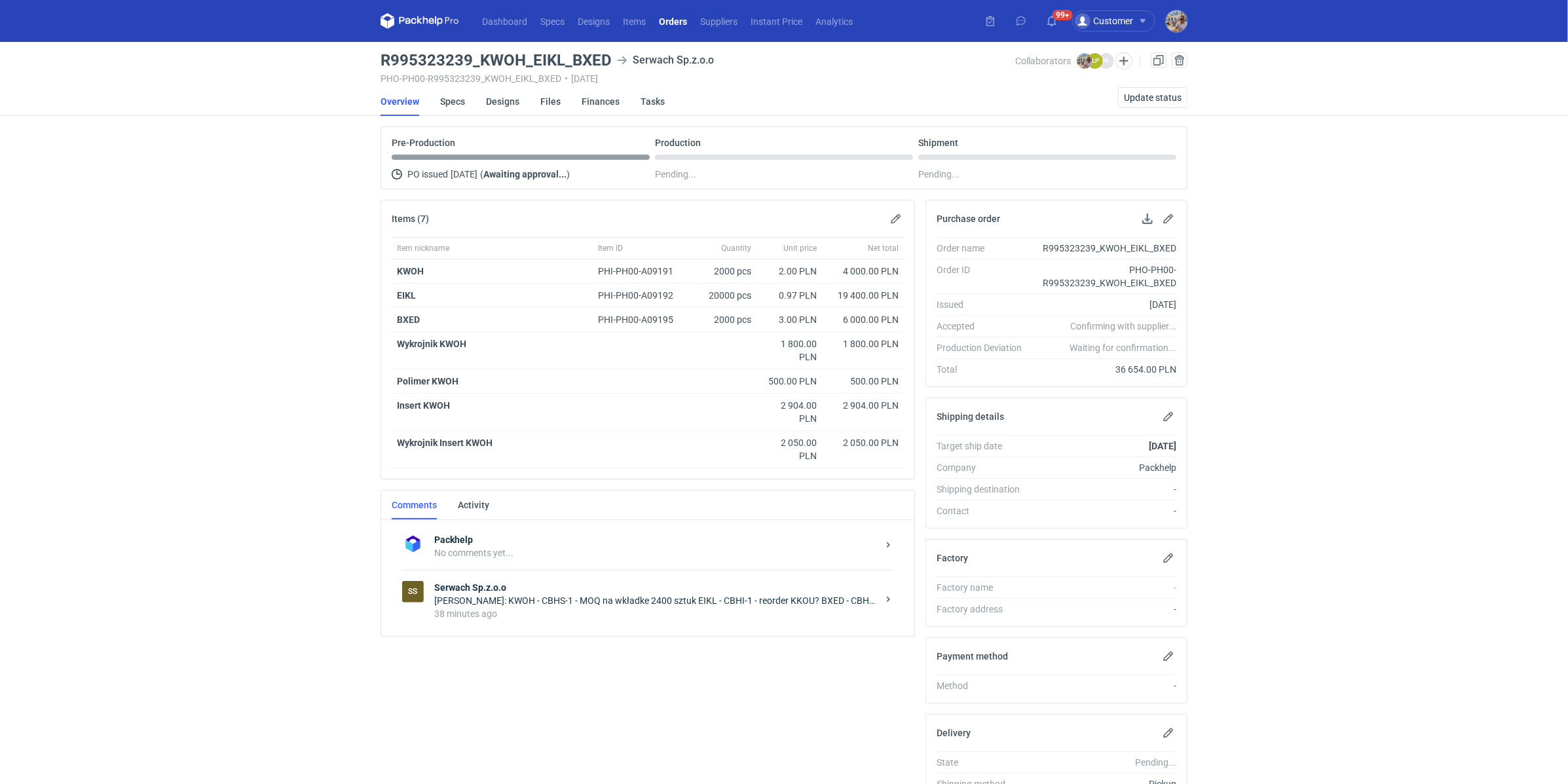
click at [537, 611] on div "38 minutes ago" at bounding box center [656, 613] width 443 height 13
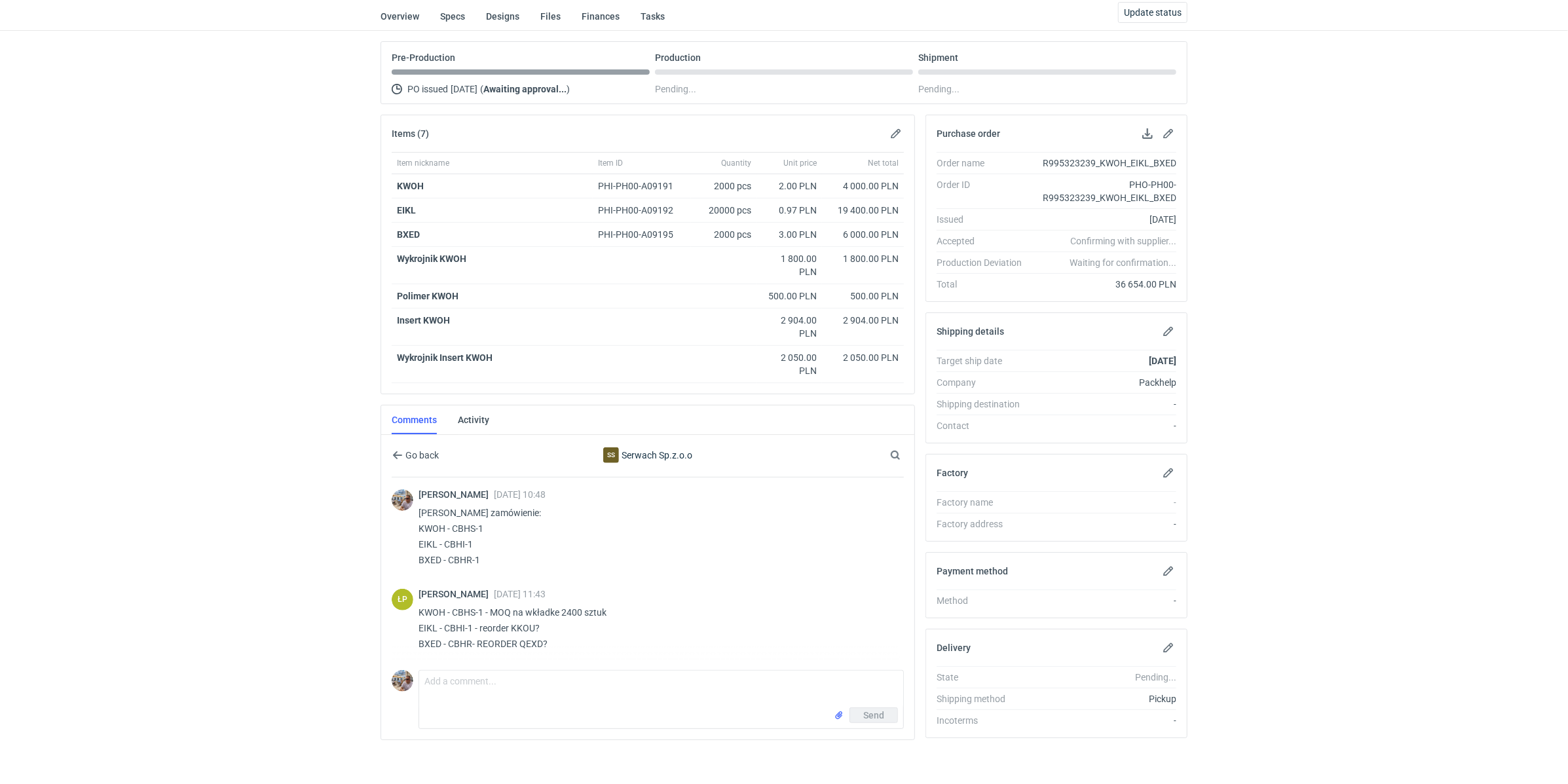
scroll to position [88, 0]
click at [485, 686] on textarea "Comment message" at bounding box center [661, 686] width 484 height 37
paste textarea "KWOH - na outside: tylko kod kreskowy, na inside: całość, wkładka: bez zmian EI…"
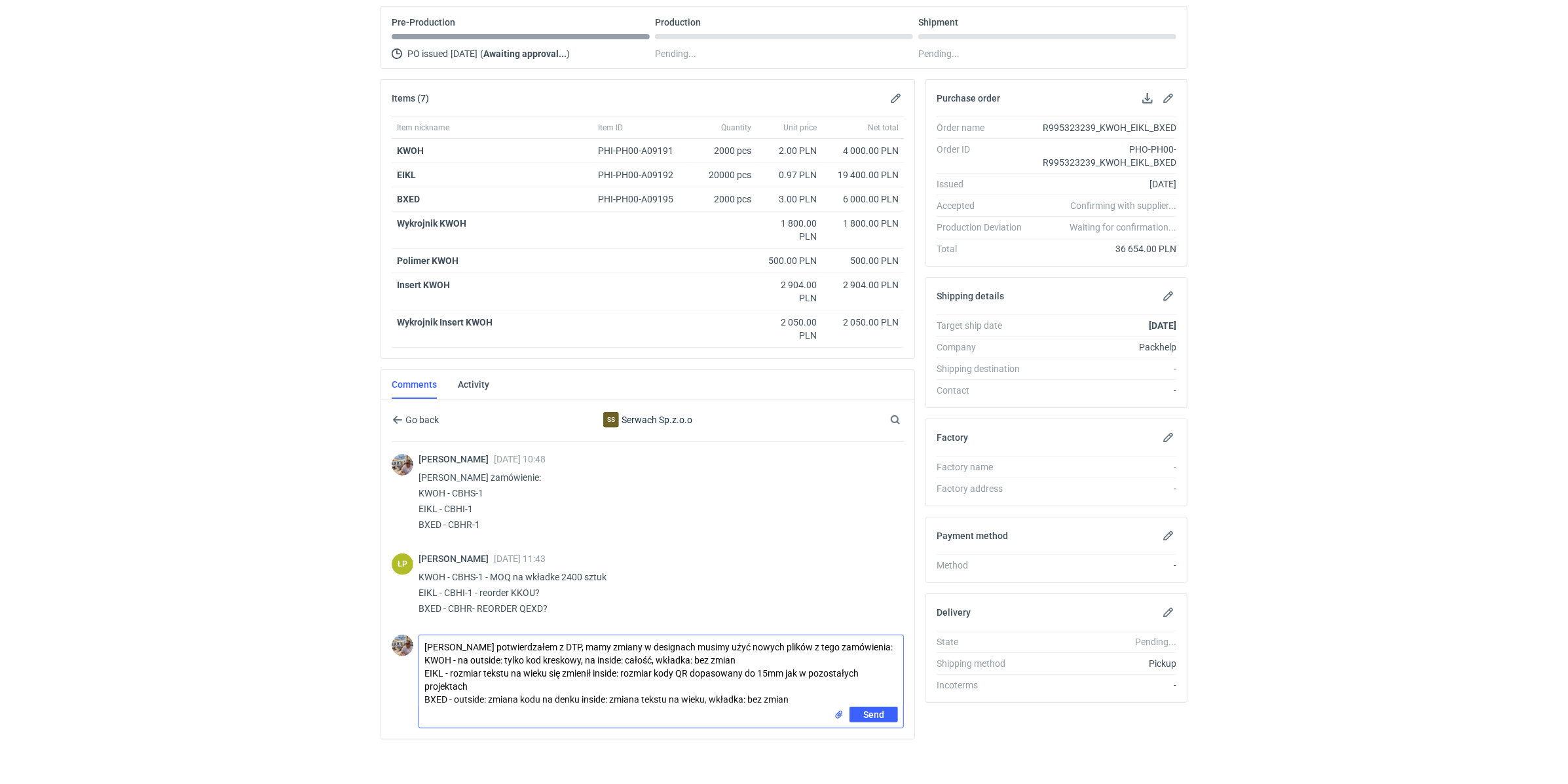
scroll to position [122, 0]
click at [422, 654] on textarea "Panie Łukaszu potwierdzałem z DTP, mamy zmiany w designach musimy użyć nowych p…" at bounding box center [661, 669] width 484 height 71
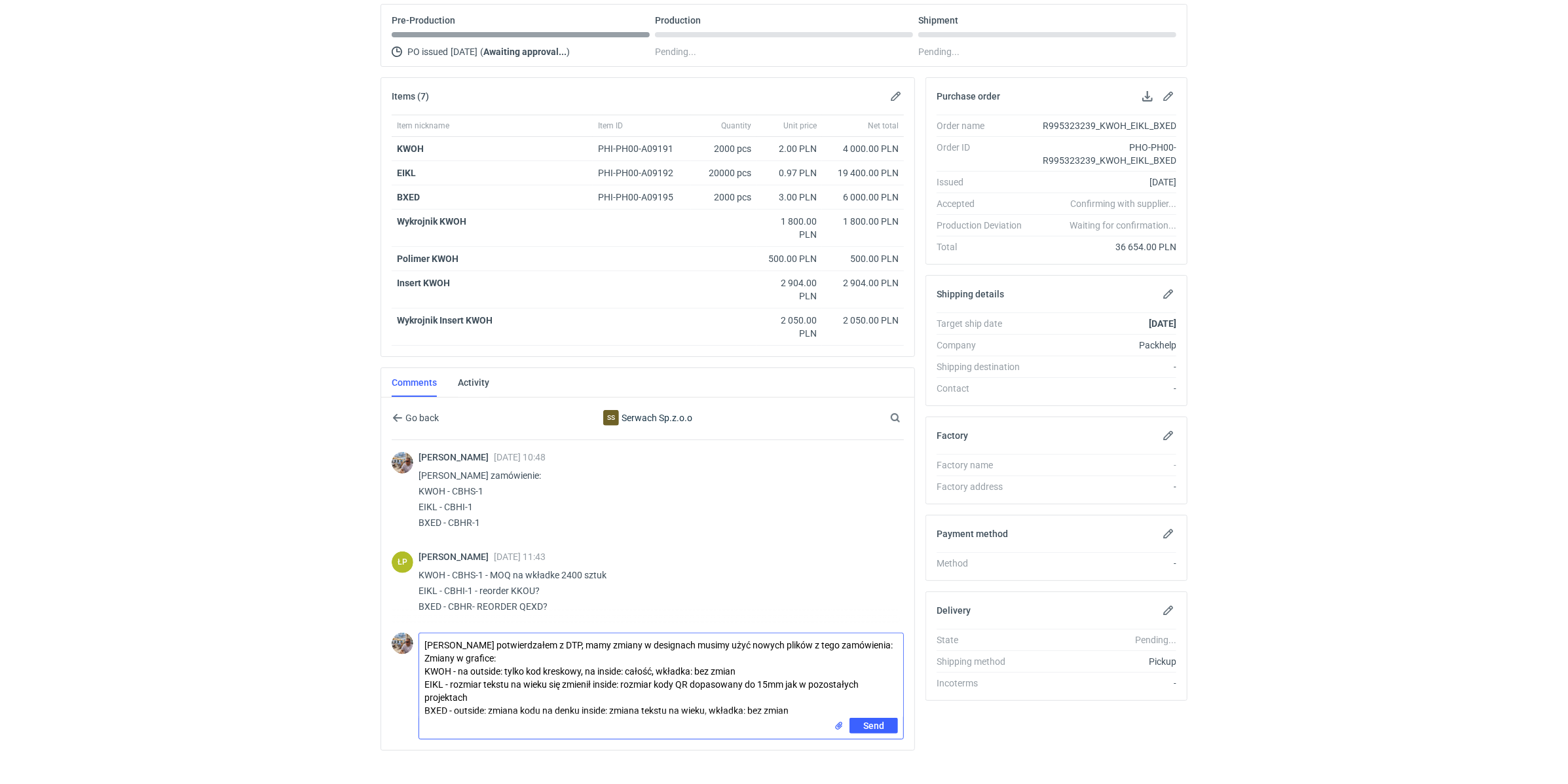
type textarea "Panie Łukaszu potwierdzałem z DTP, mamy zmiany w designach musimy użyć nowych p…"
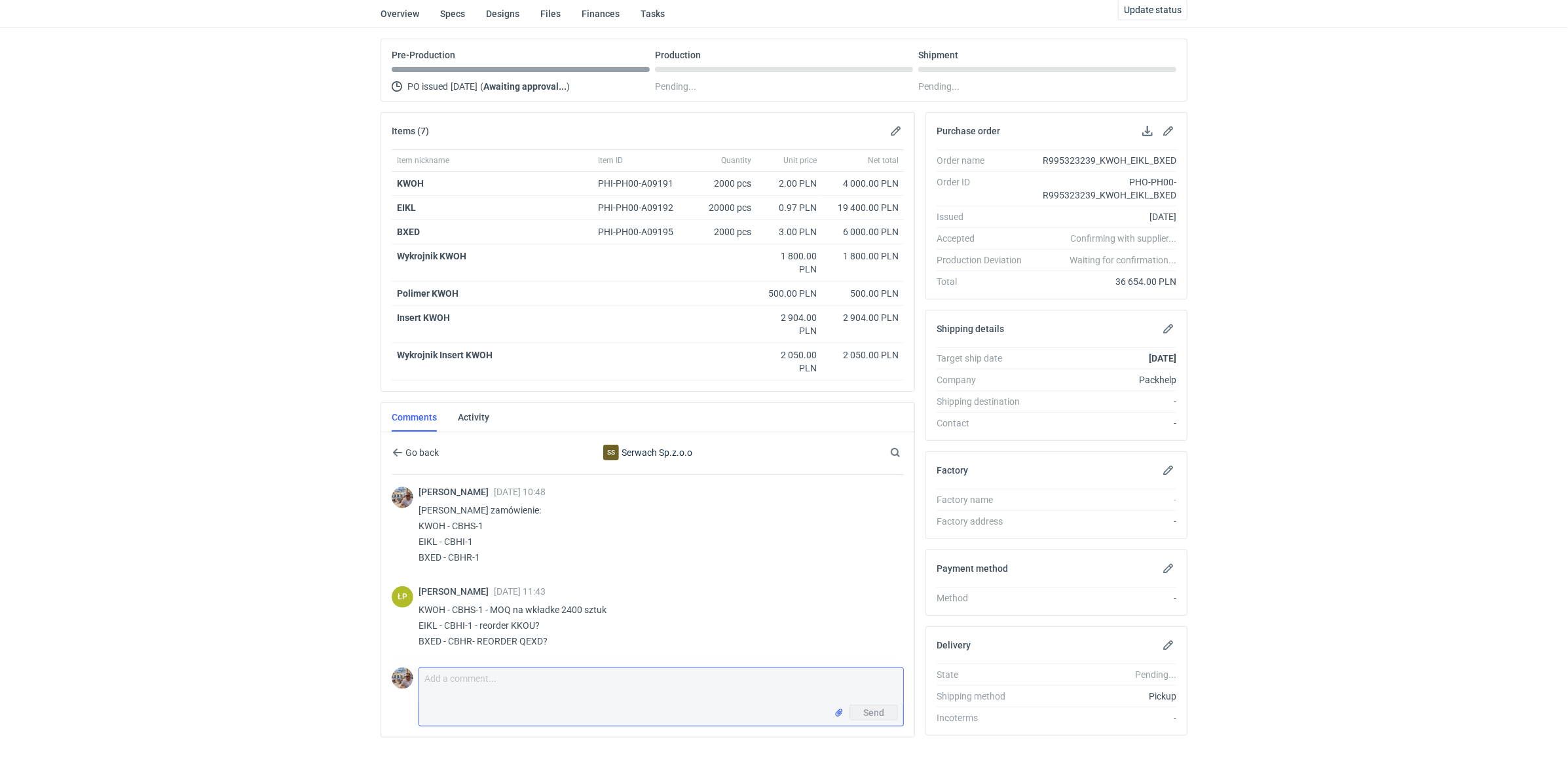
scroll to position [13, 0]
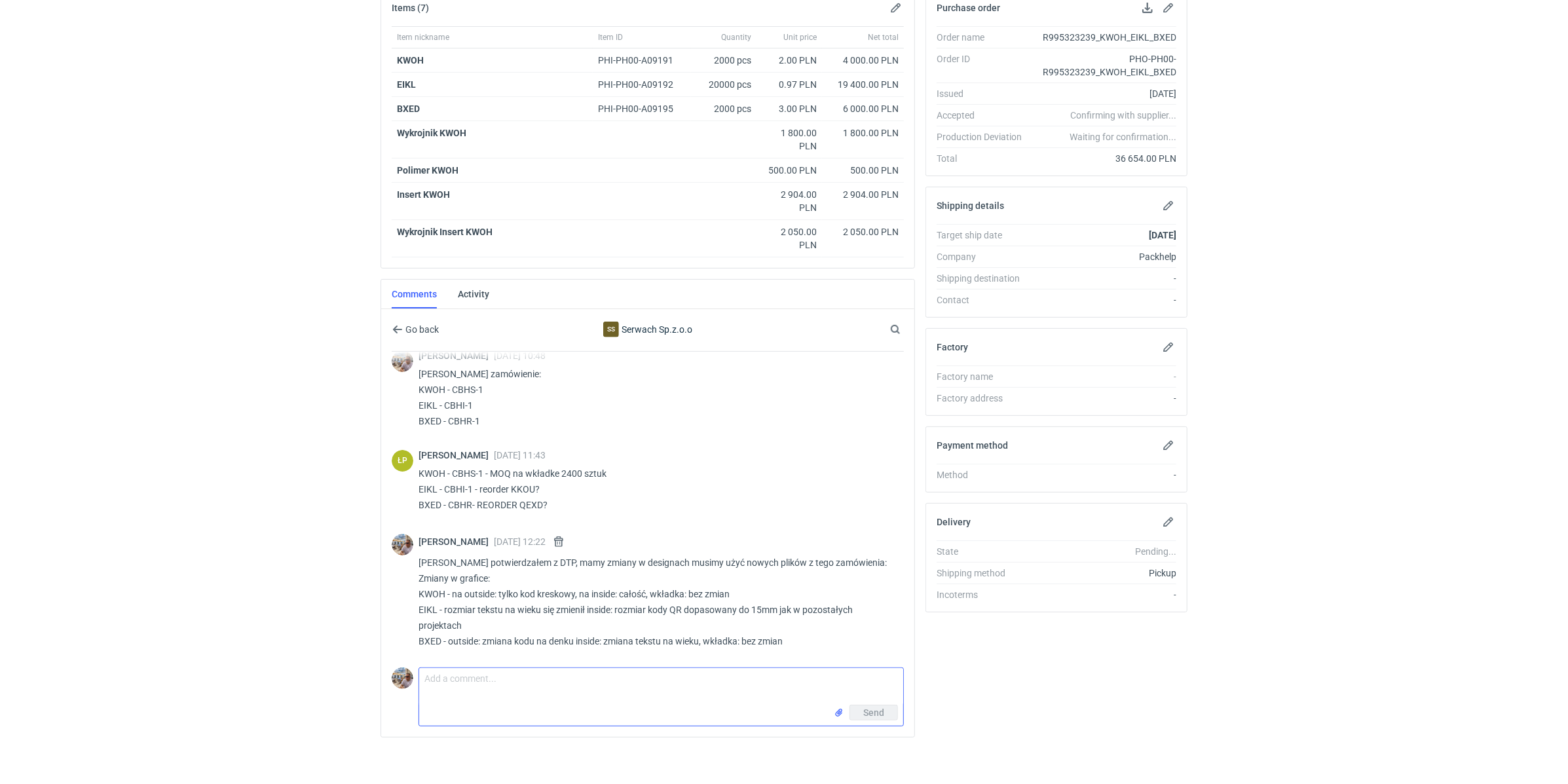
click at [466, 670] on textarea "Comment message" at bounding box center [661, 686] width 484 height 37
type textarea "Koszt za insert policzony jest dla nakładu 2400 sztuk"
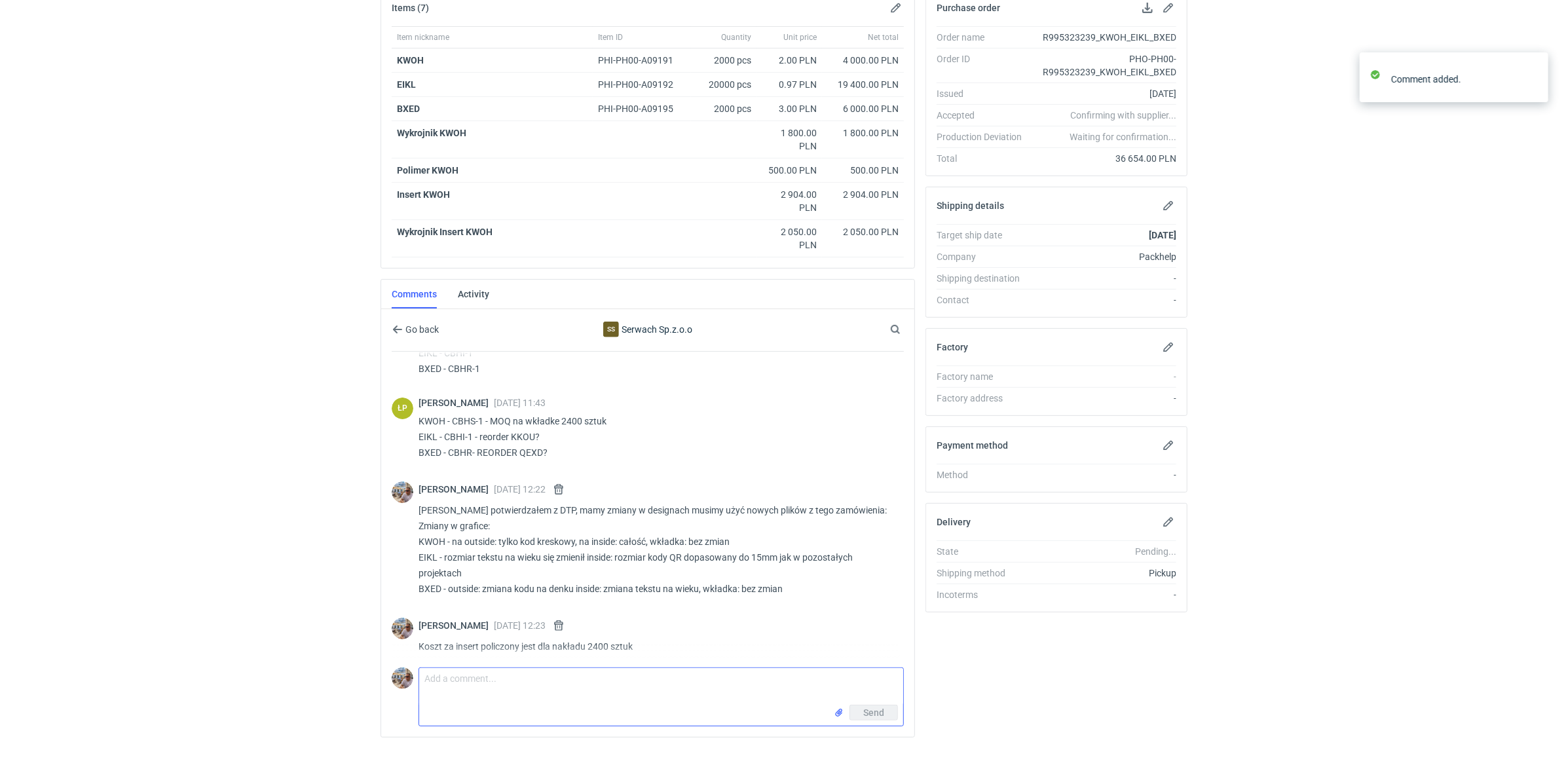
scroll to position [70, 0]
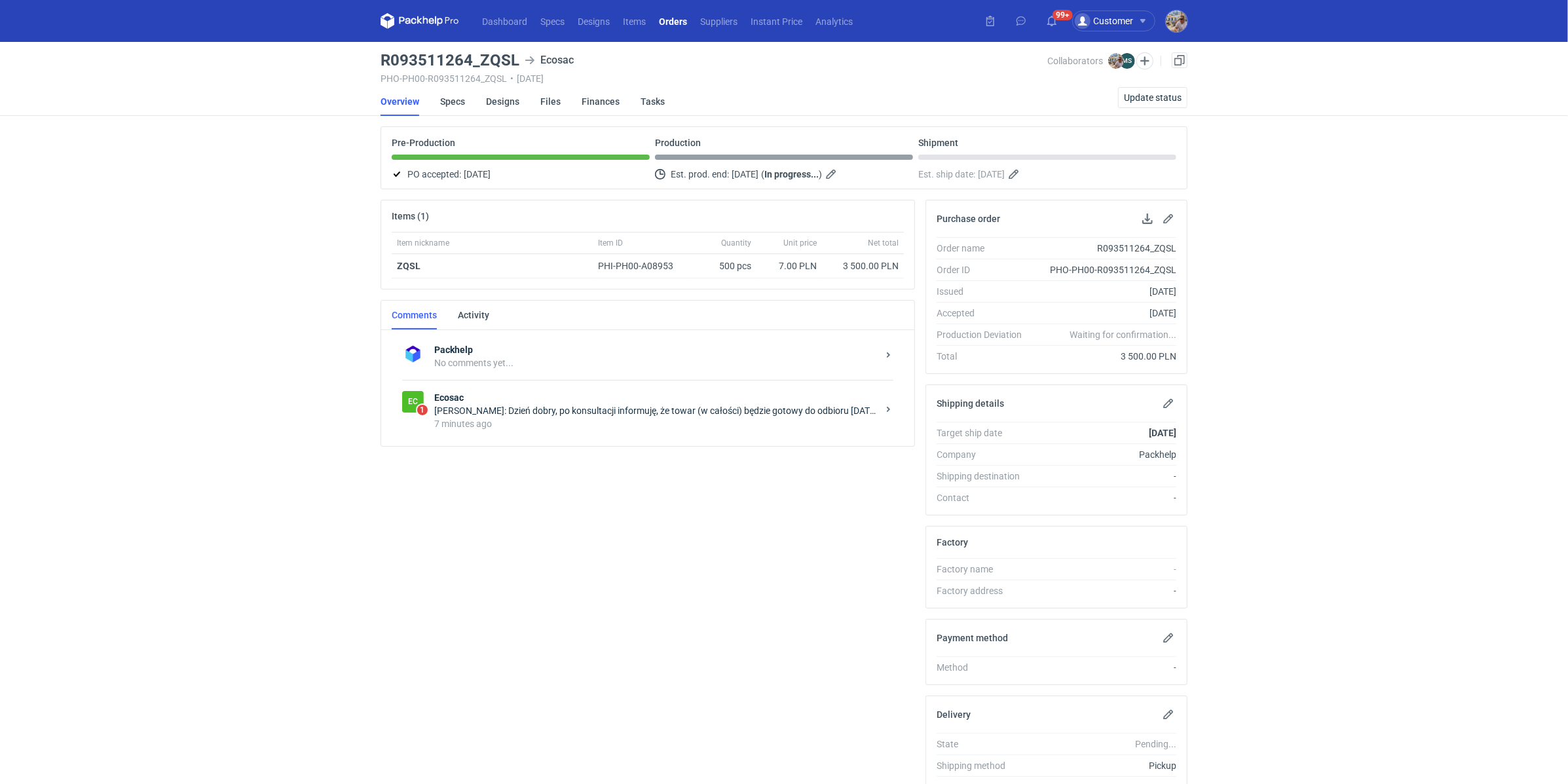
click at [738, 417] on div "7 minutes ago" at bounding box center [656, 423] width 443 height 13
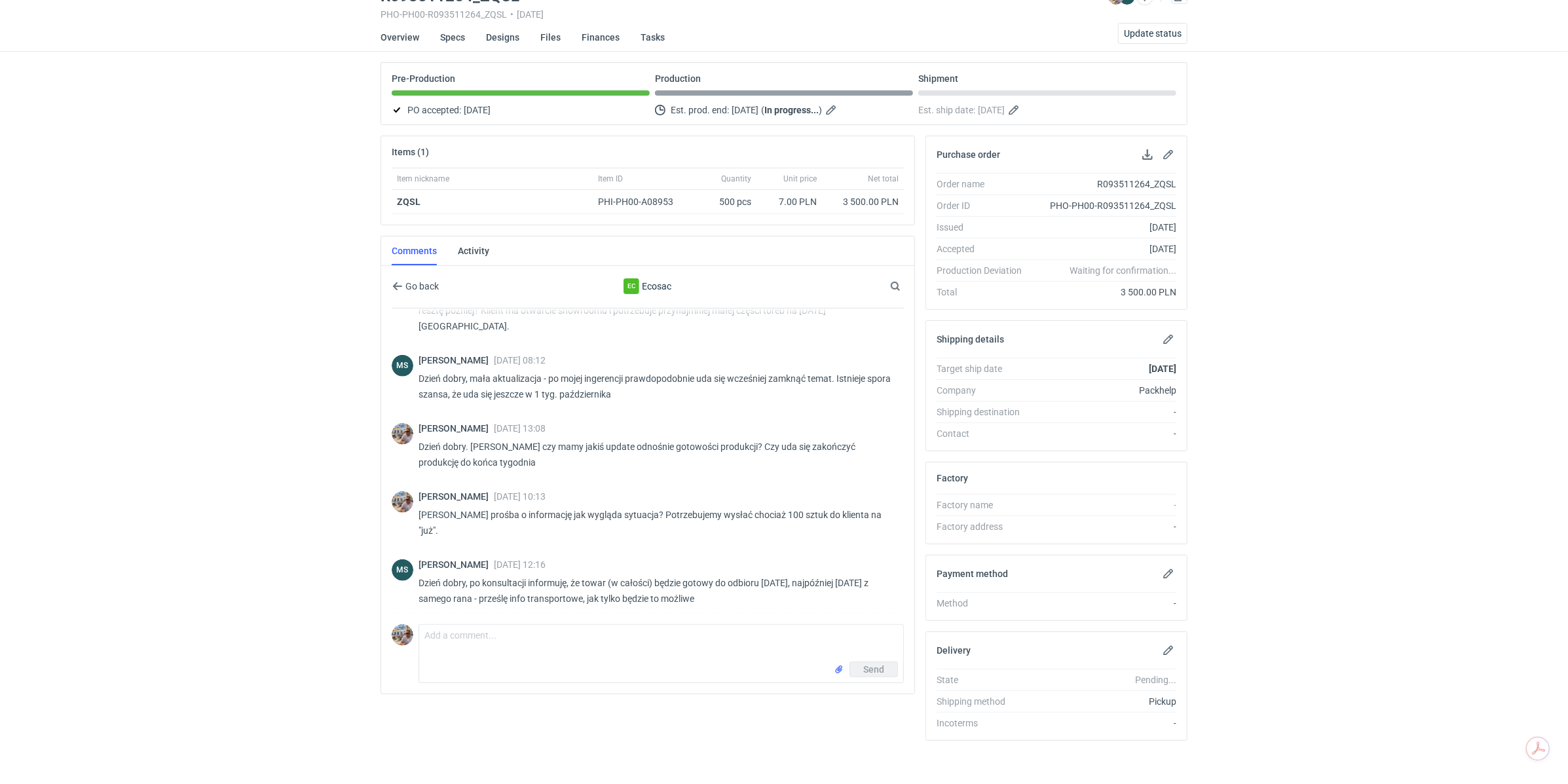
scroll to position [66, 0]
click at [761, 627] on textarea "Comment message" at bounding box center [661, 642] width 484 height 37
click at [508, 633] on textarea "[PERSON_NAME] czy jesz szansa na wysłanie 50-100 sztuk w paczce" at bounding box center [661, 642] width 484 height 37
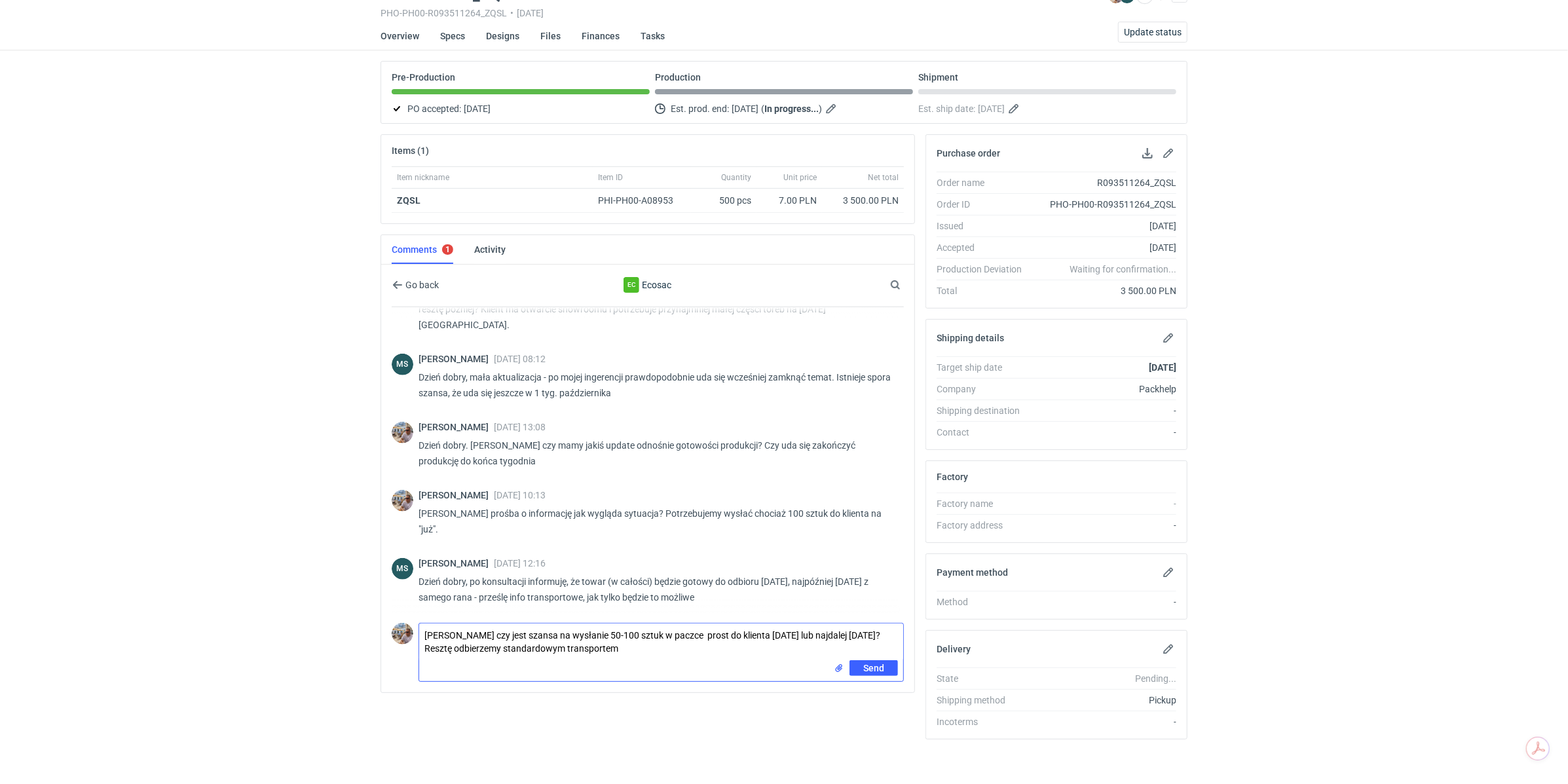
type textarea "[PERSON_NAME] czy jest szansa na wysłanie 50-100 sztuk w paczce prost do klient…"
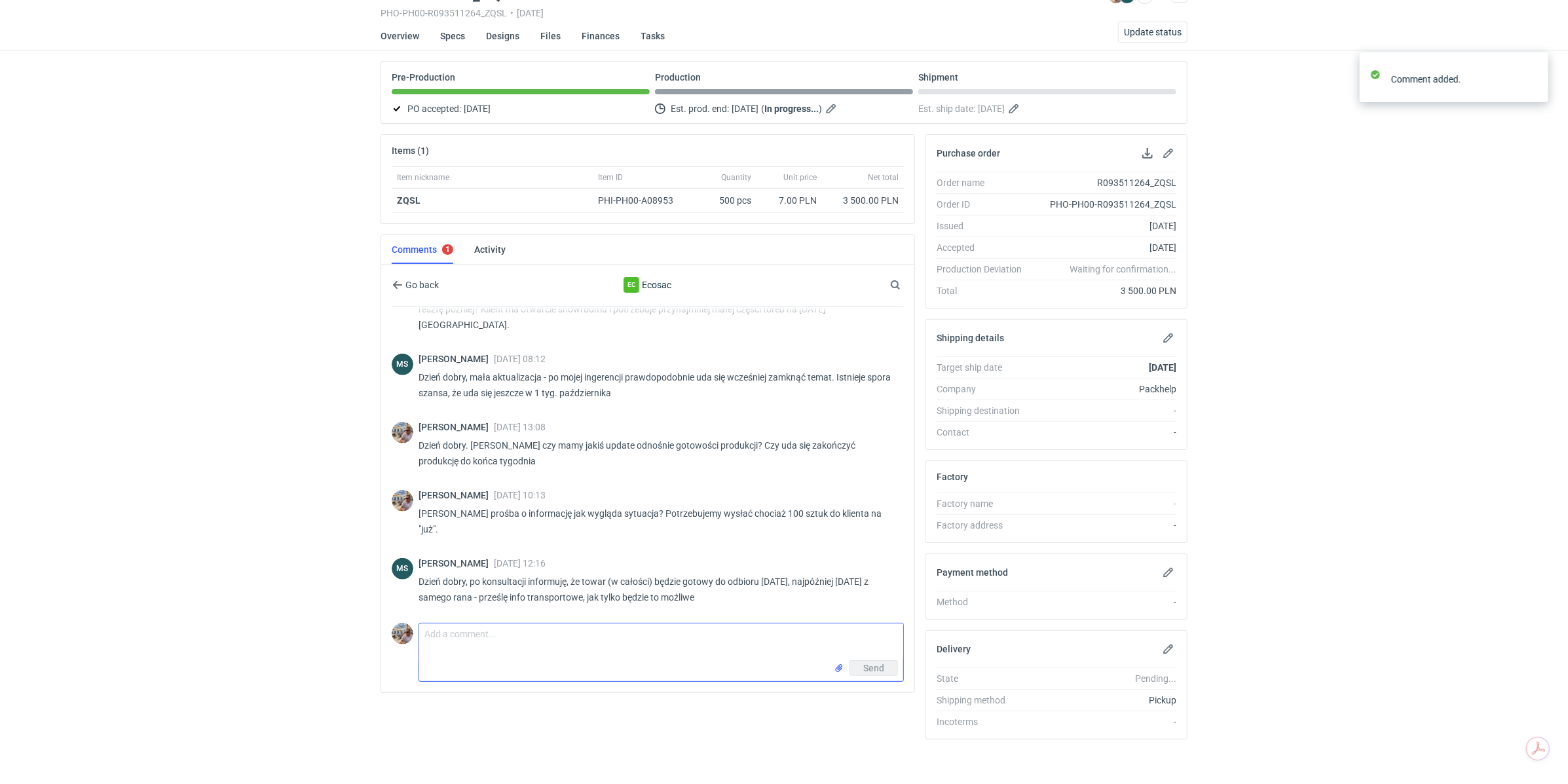
scroll to position [1151, 0]
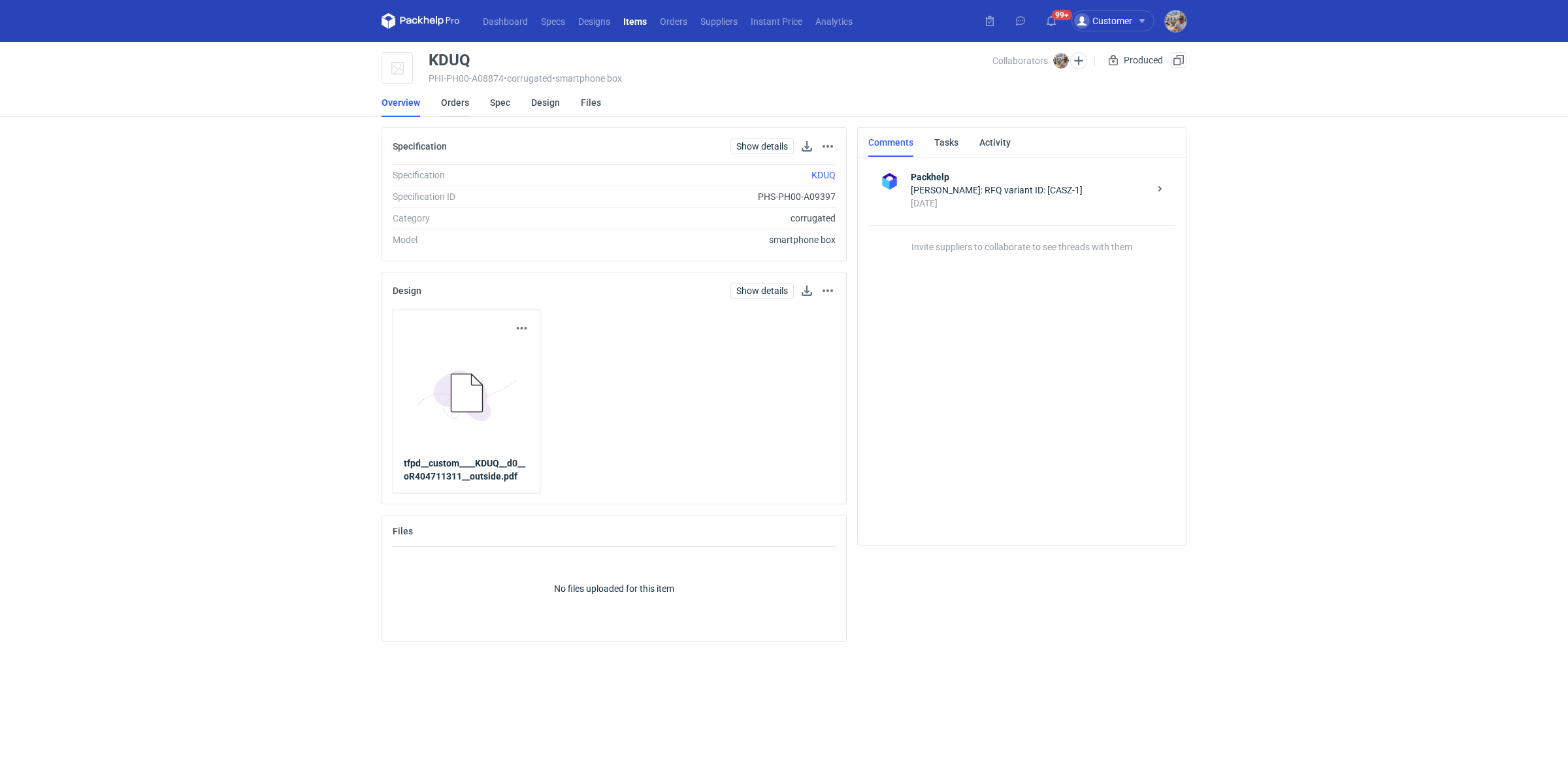
click at [458, 111] on link "Orders" at bounding box center [455, 103] width 28 height 29
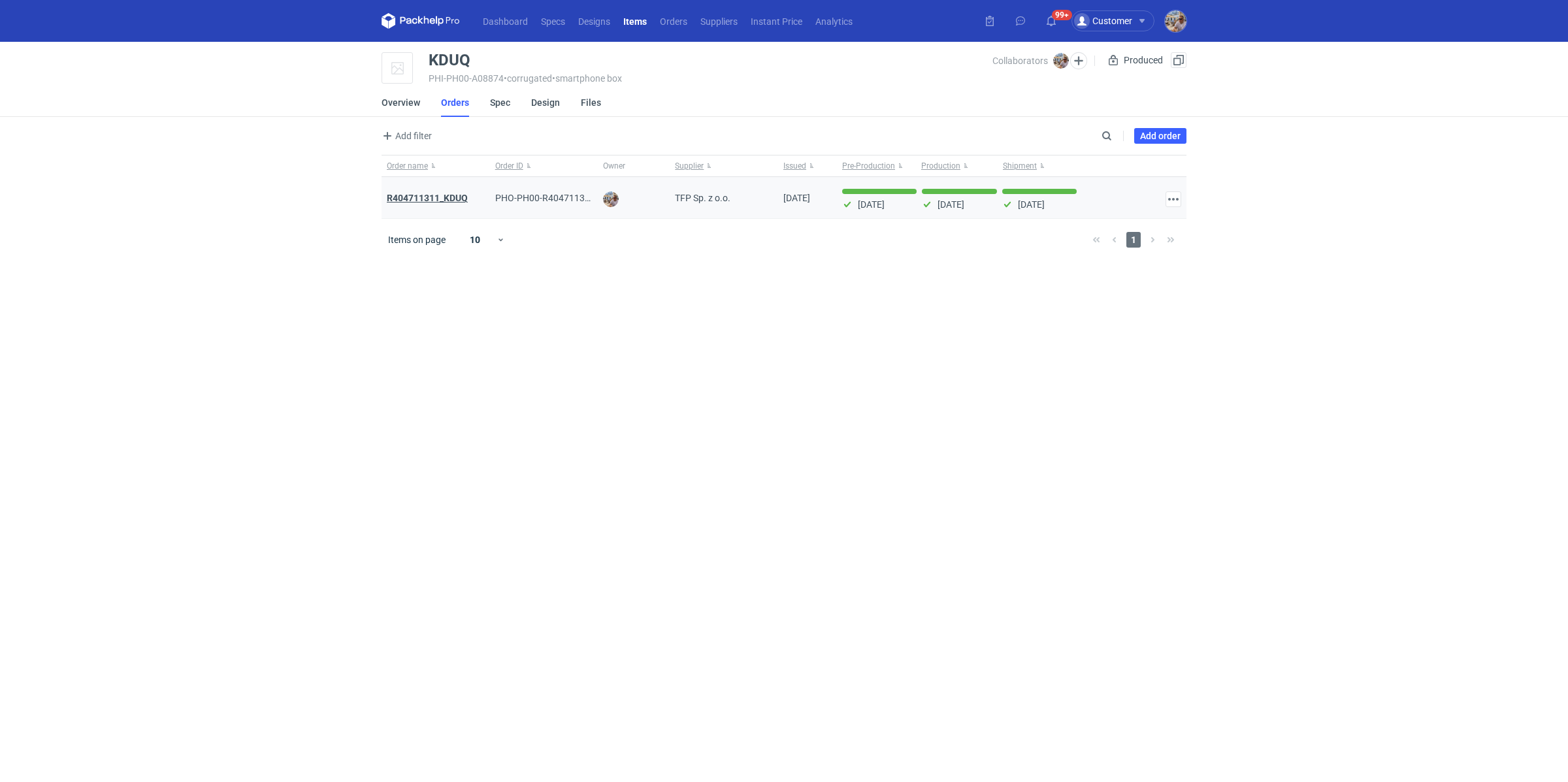
click at [447, 198] on strong "R404711311_KDUQ" at bounding box center [427, 198] width 81 height 10
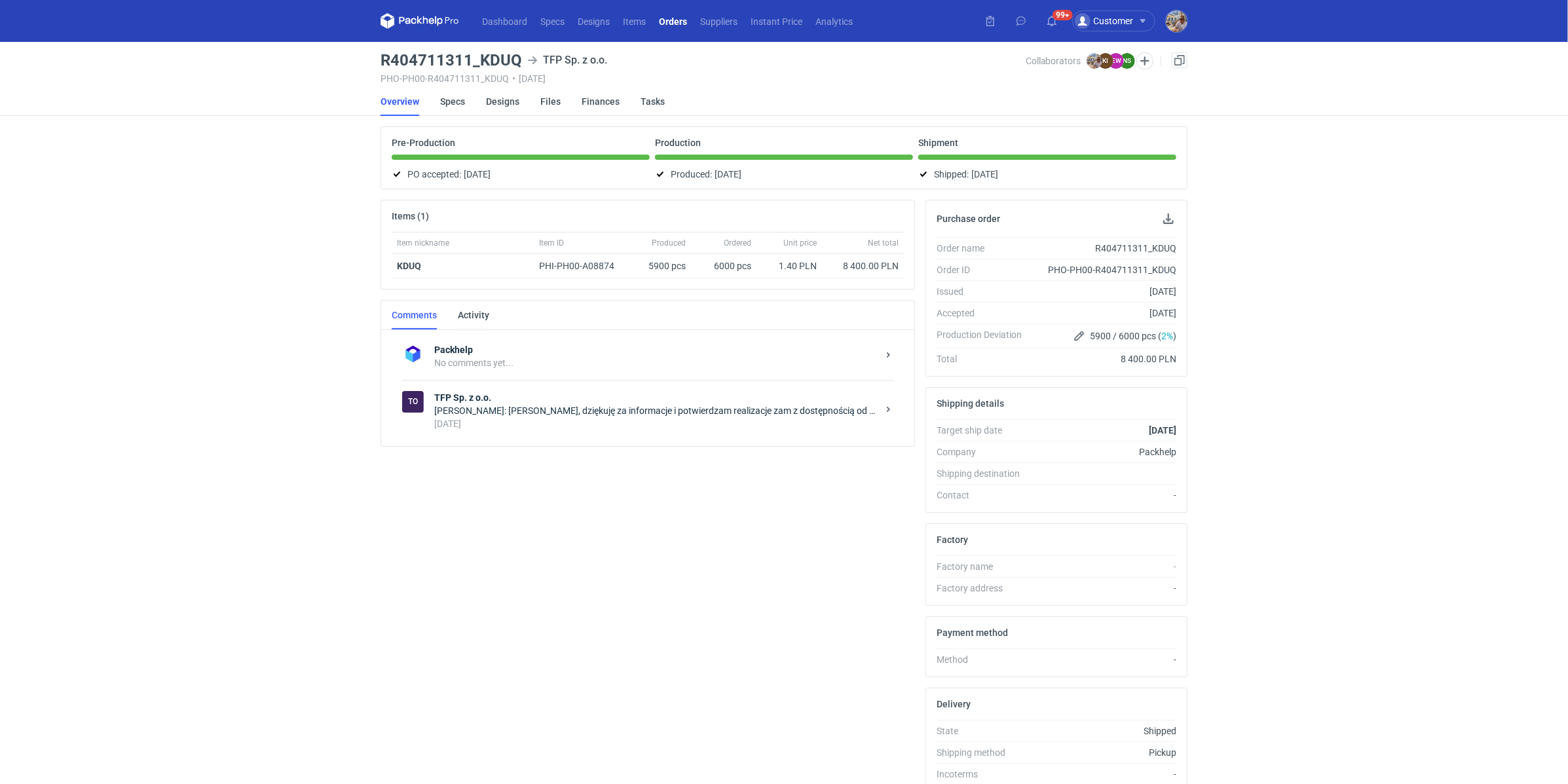
click at [602, 410] on div "Natalia Stępak: Panie Michale, dziękuję za informacje i potwierdzam realizacje …" at bounding box center [656, 410] width 443 height 13
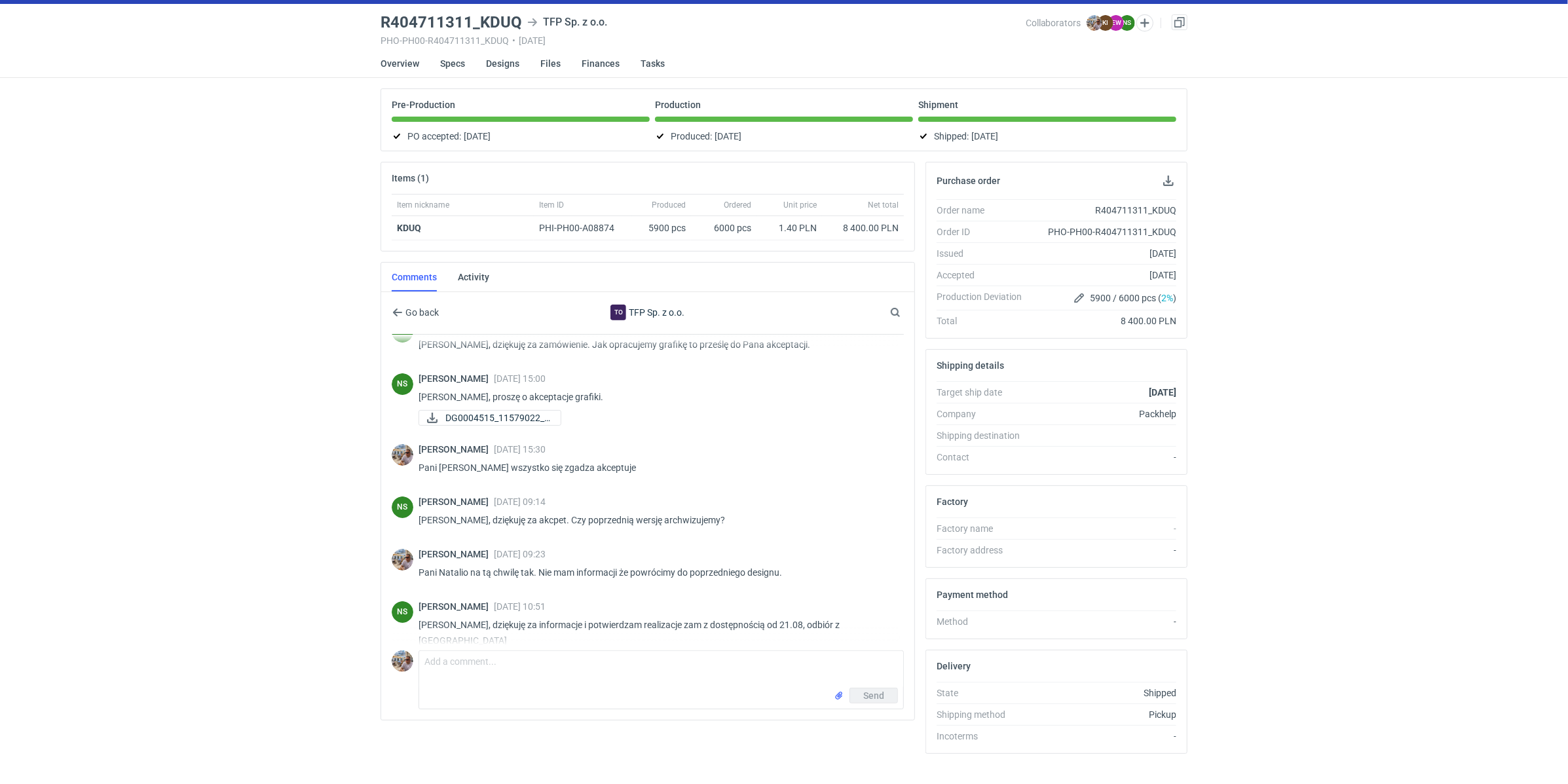
scroll to position [52, 0]
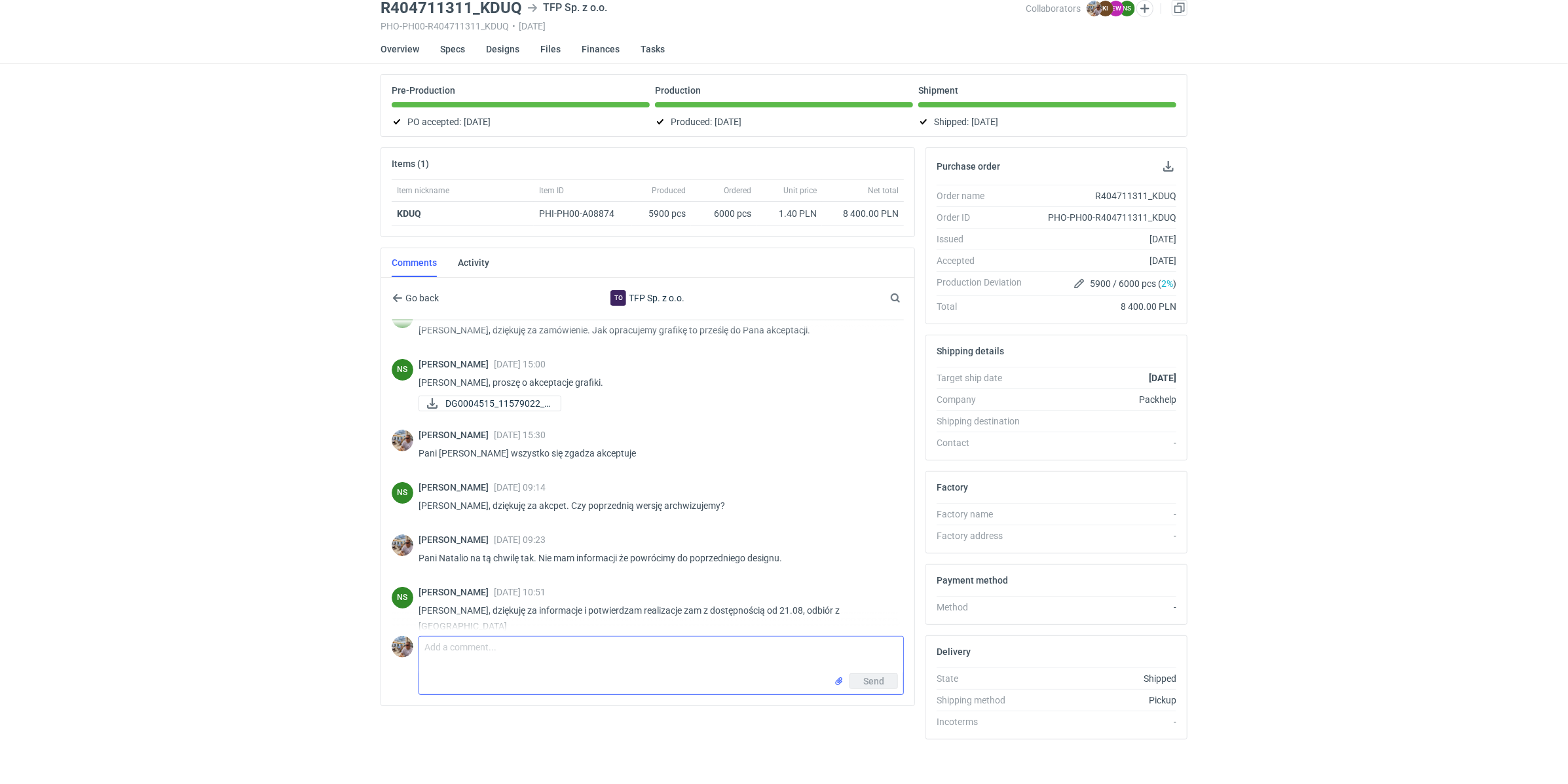
click at [516, 642] on textarea "Comment message" at bounding box center [661, 654] width 484 height 37
click at [696, 649] on textarea "Dzień dobry. Pani Natalio dostałem od klienta informację, że" at bounding box center [661, 654] width 484 height 37
click at [740, 66] on main "R404711311_KDUQ TFP Sp. z o.o. PHO-PH00-R404711311_KDUQ • 31/07/2025 Collaborat…" at bounding box center [783, 390] width 817 height 802
click at [820, 657] on textarea "Dzień dobry. Pani Natalio dostałem od klienta informację, że znalazł w otrzyman…" at bounding box center [661, 654] width 484 height 37
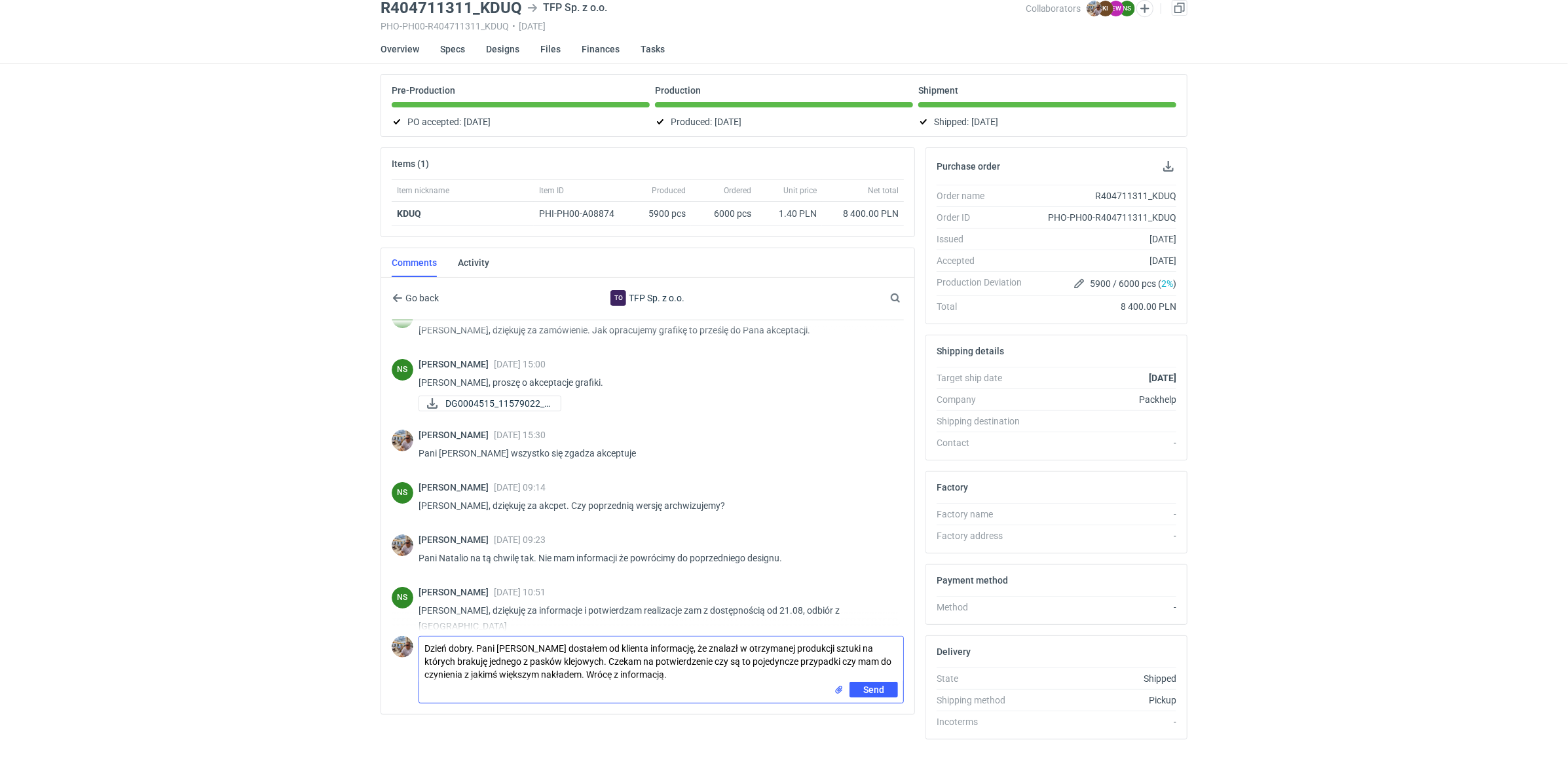
click at [836, 687] on input "file" at bounding box center [839, 690] width 10 height 14
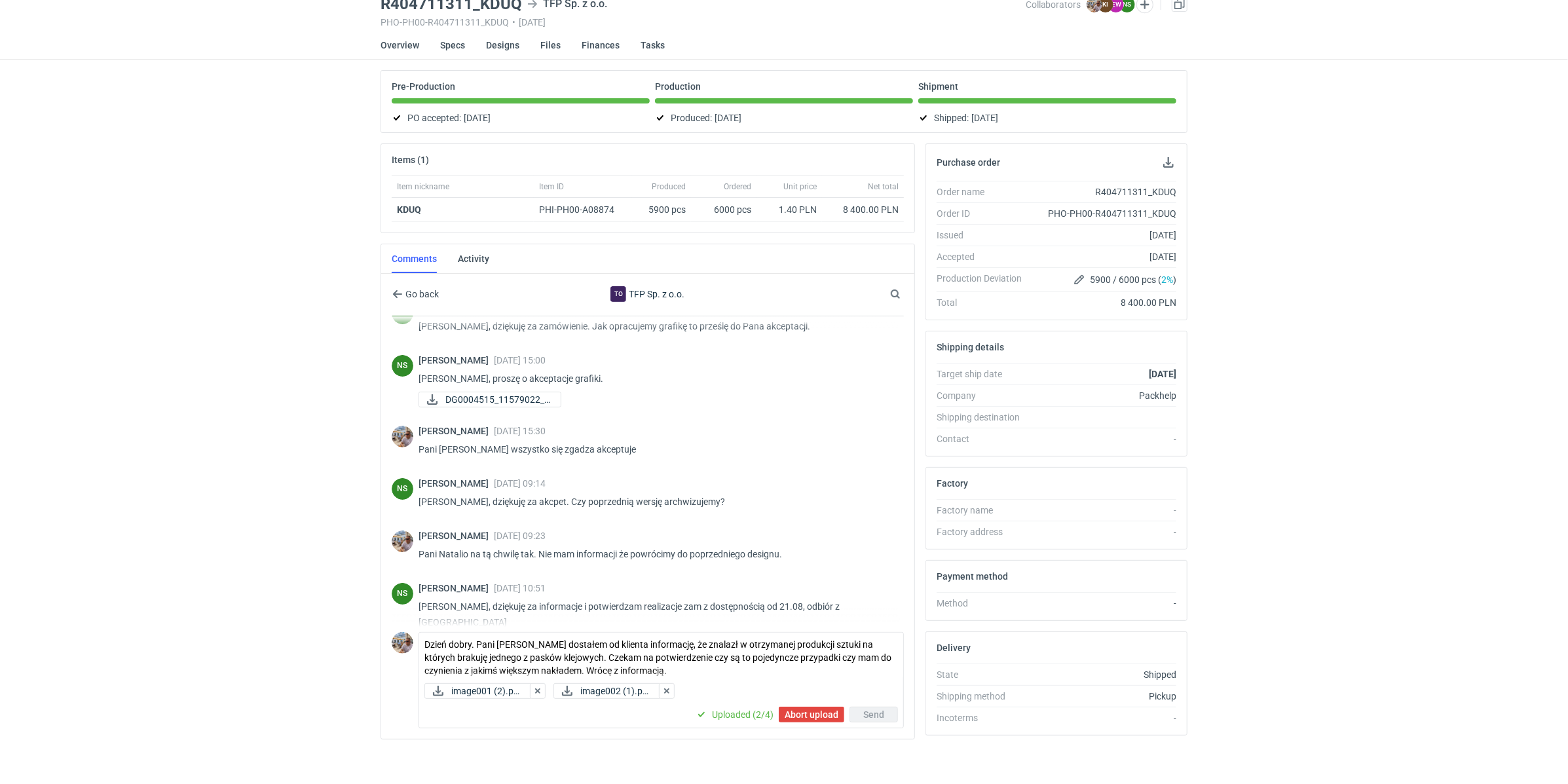
scroll to position [59, 0]
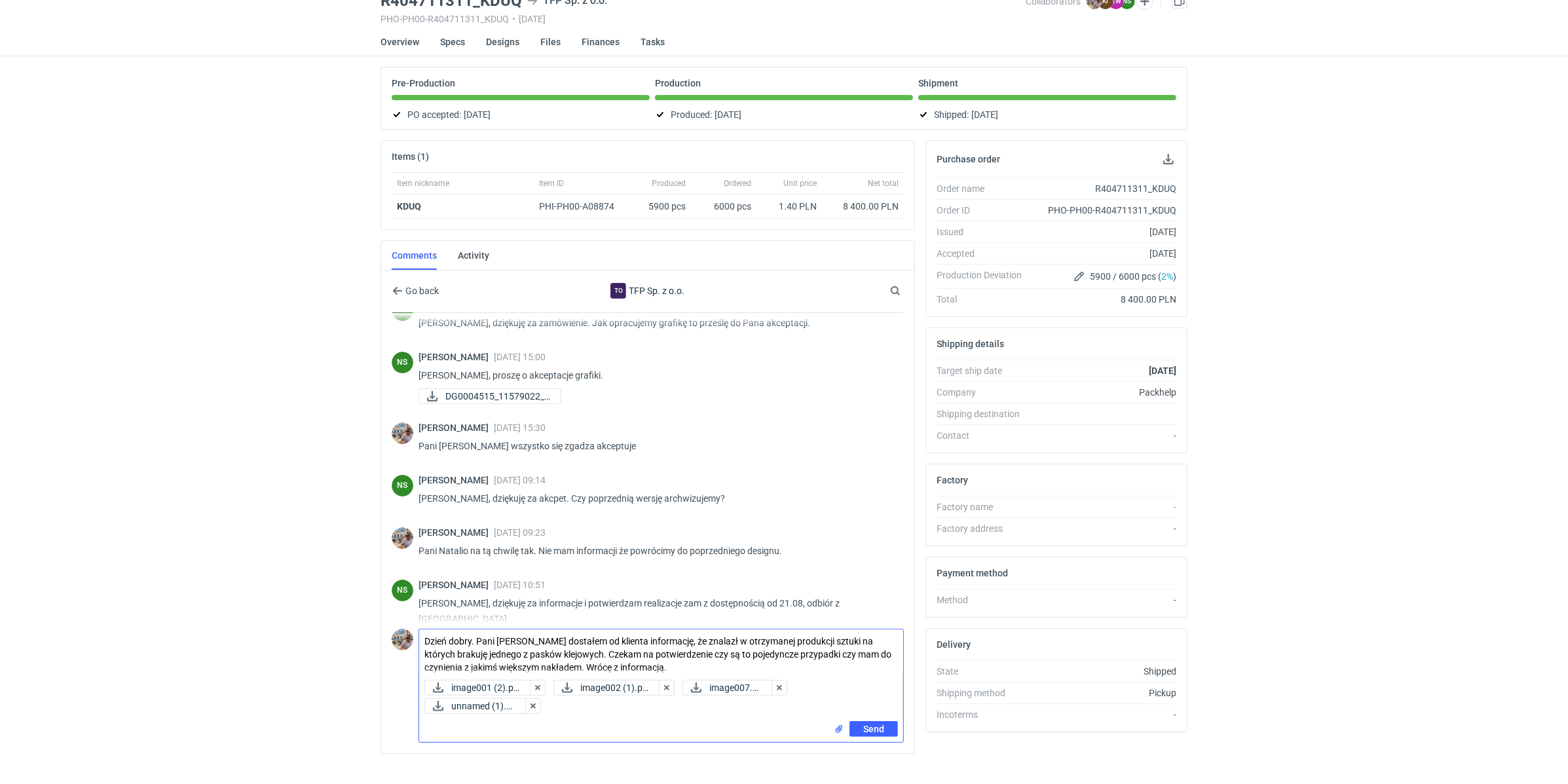
click at [476, 638] on textarea "Dzień dobry. Pani Natalio dostałem od klienta informację, że znalazł w otrzyman…" at bounding box center [661, 651] width 484 height 45
type textarea "Pani Natalio dostałem od klienta informację, że znalazł w otrzymanej produkcji …"
click at [870, 721] on button "Send" at bounding box center [874, 729] width 48 height 16
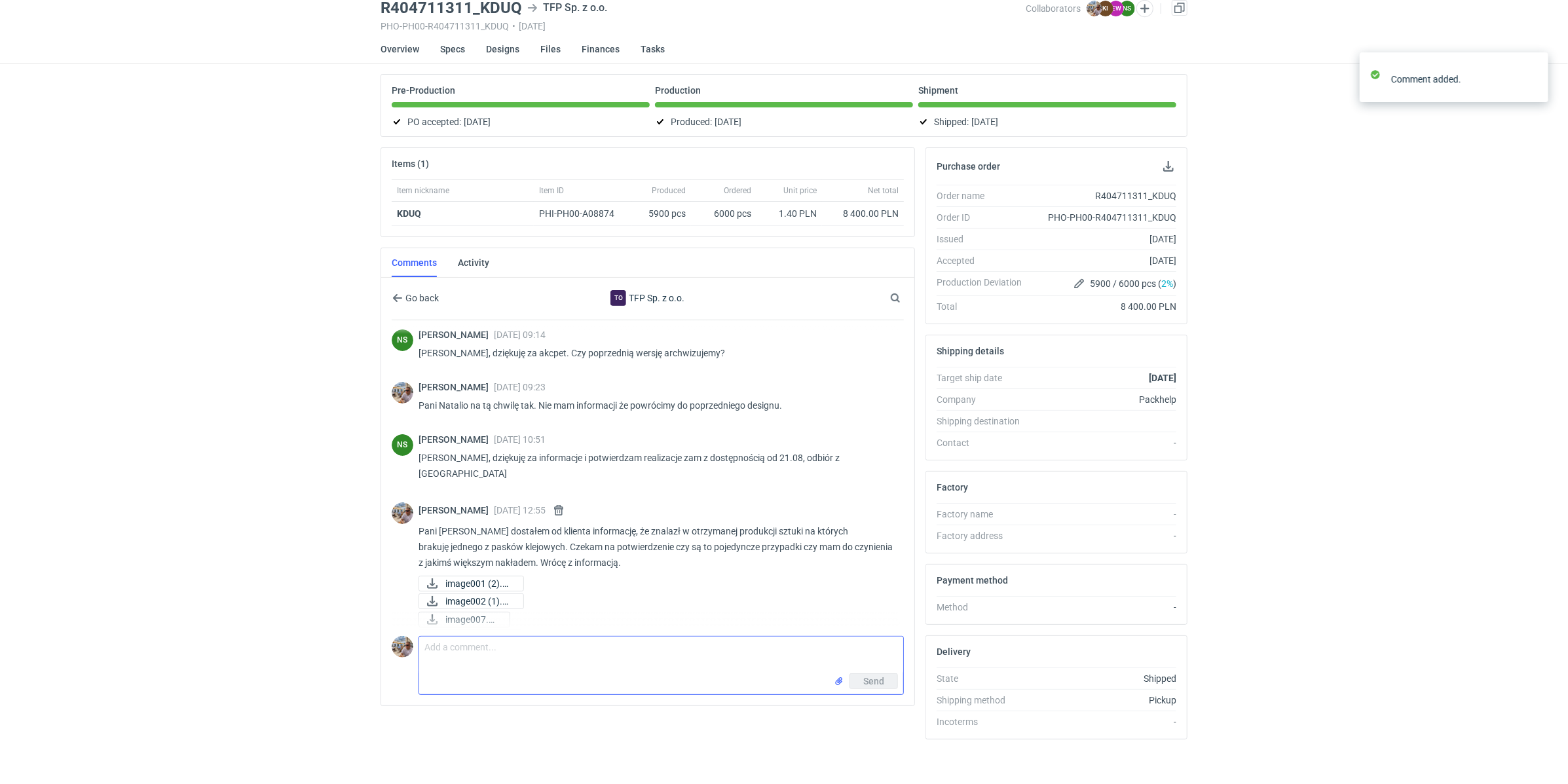
scroll to position [271, 0]
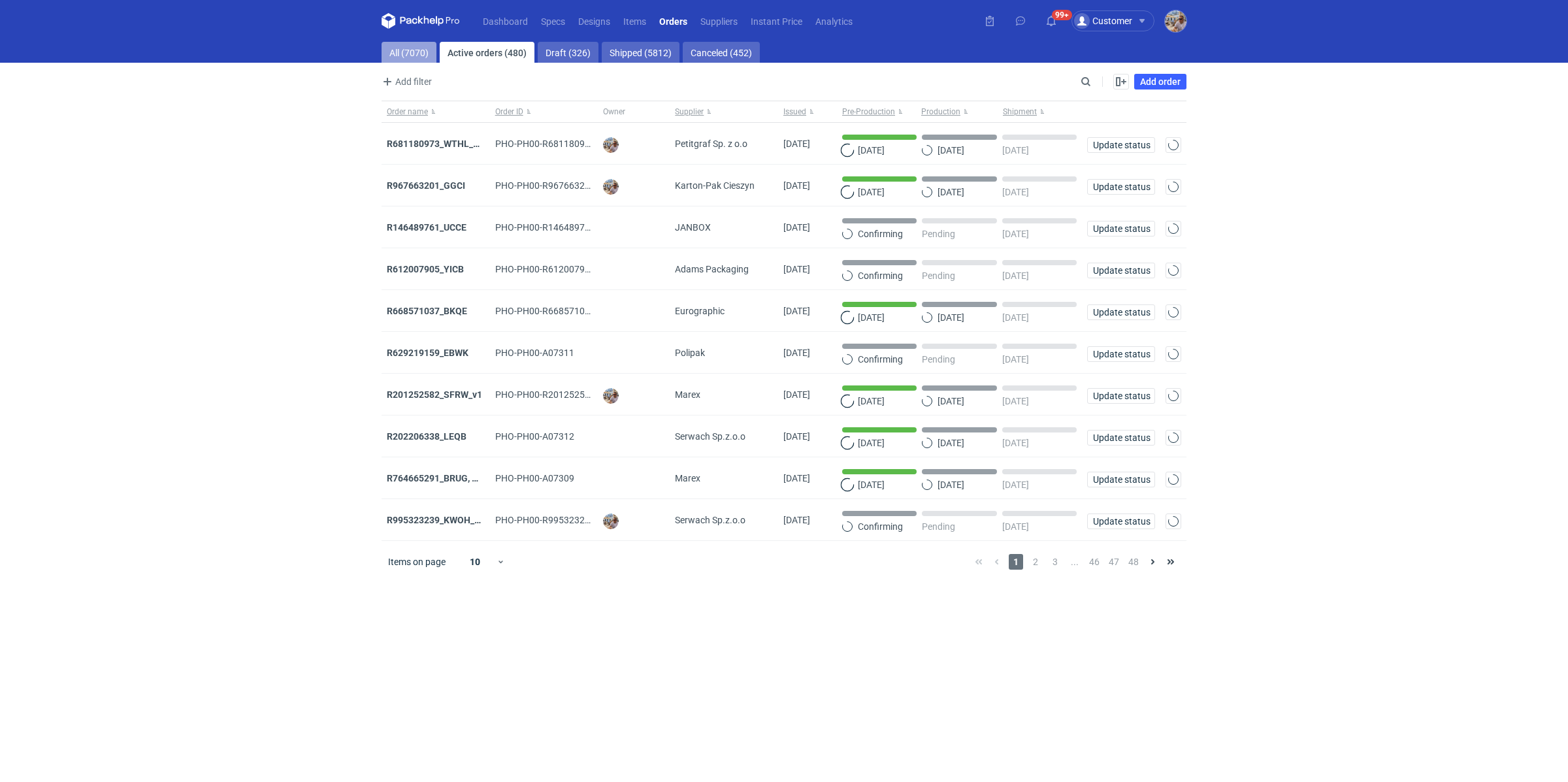
click at [407, 45] on link "All (7070)" at bounding box center [409, 52] width 55 height 21
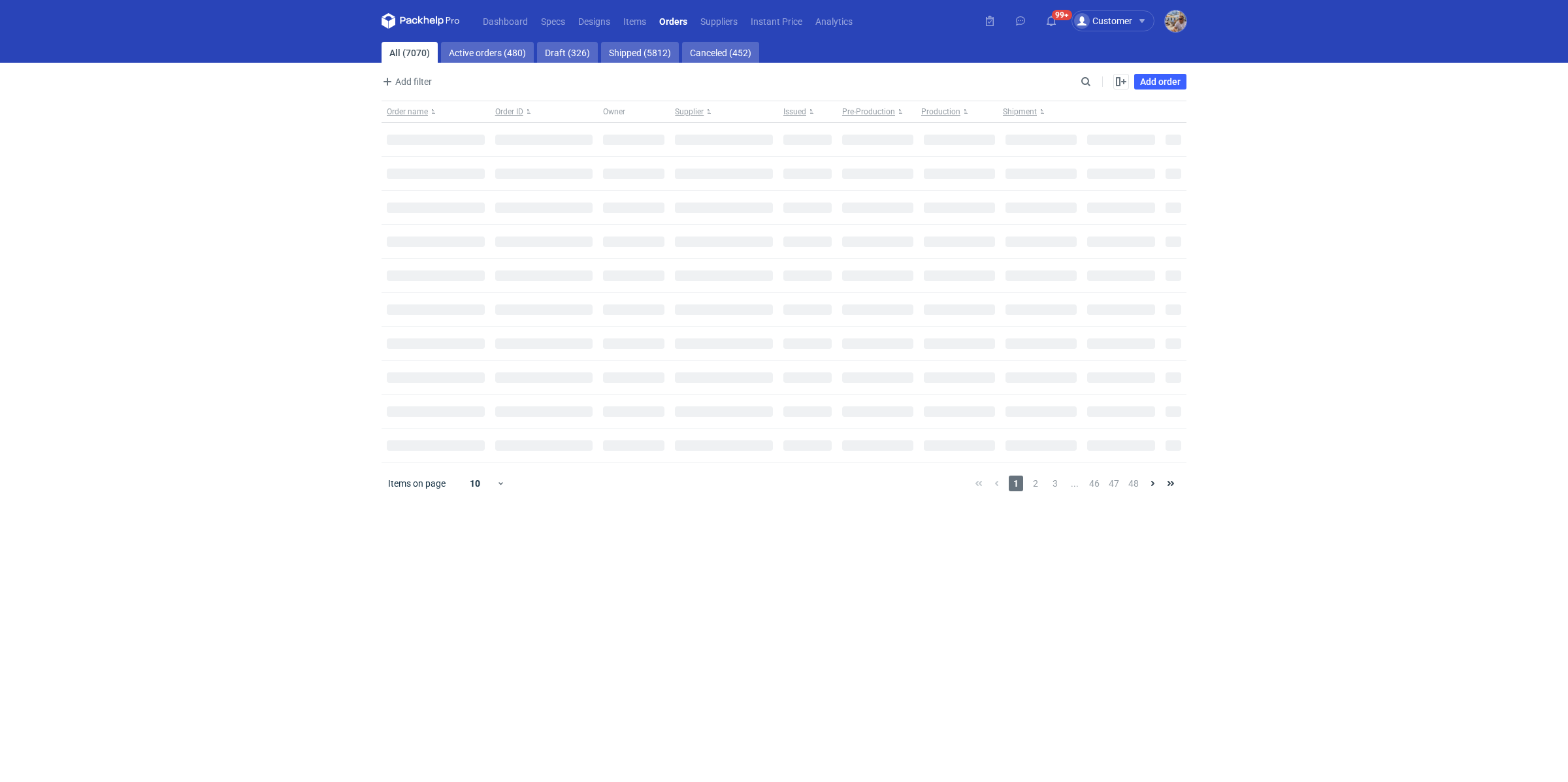
click at [1092, 72] on main "All (7070) Active orders (480) Draft (326) Shipped (5812) Canceled (452) Add fi…" at bounding box center [784, 412] width 815 height 740
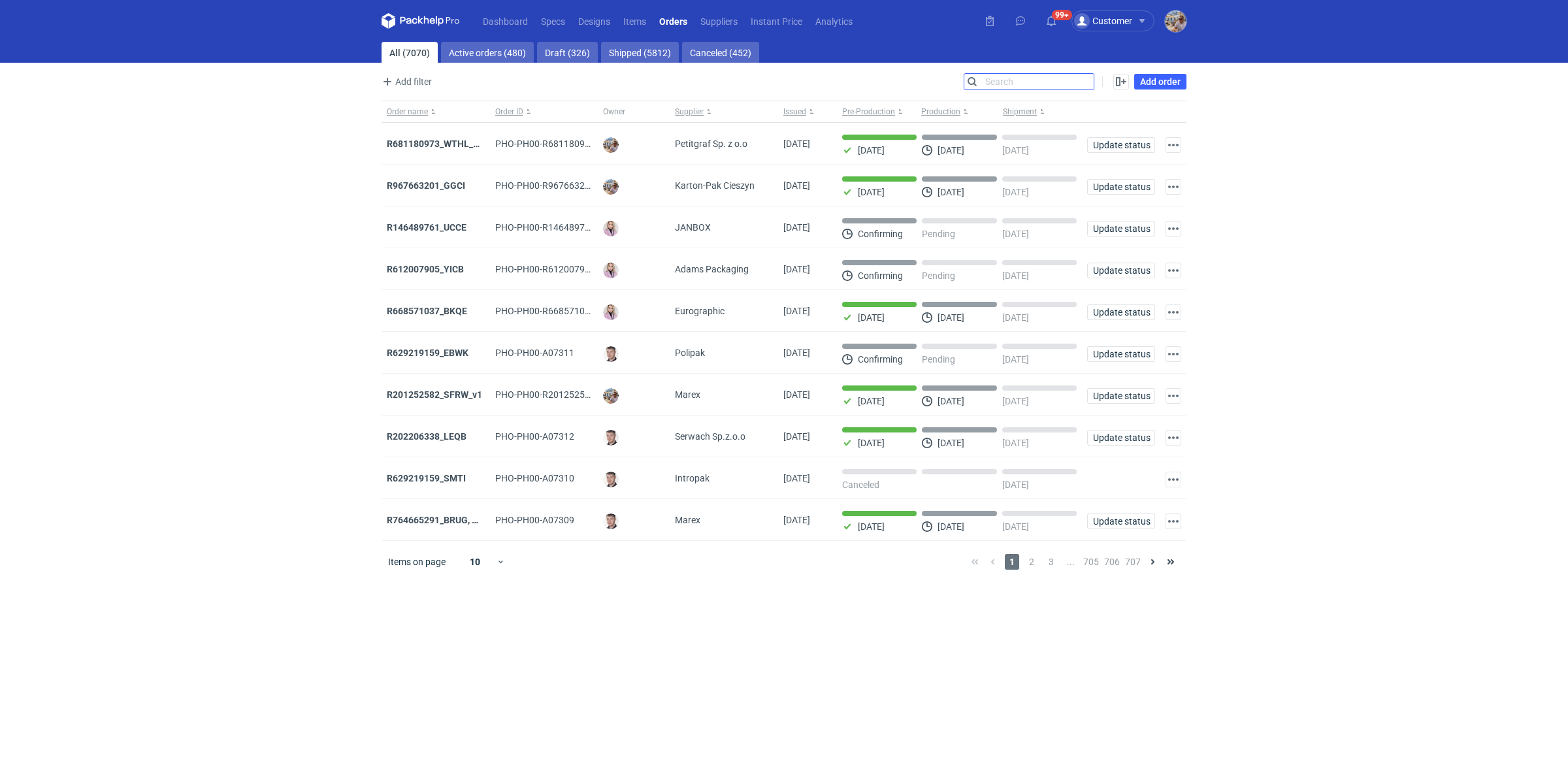
click at [1090, 77] on input "Search" at bounding box center [1029, 81] width 130 height 16
paste input "R436355446"
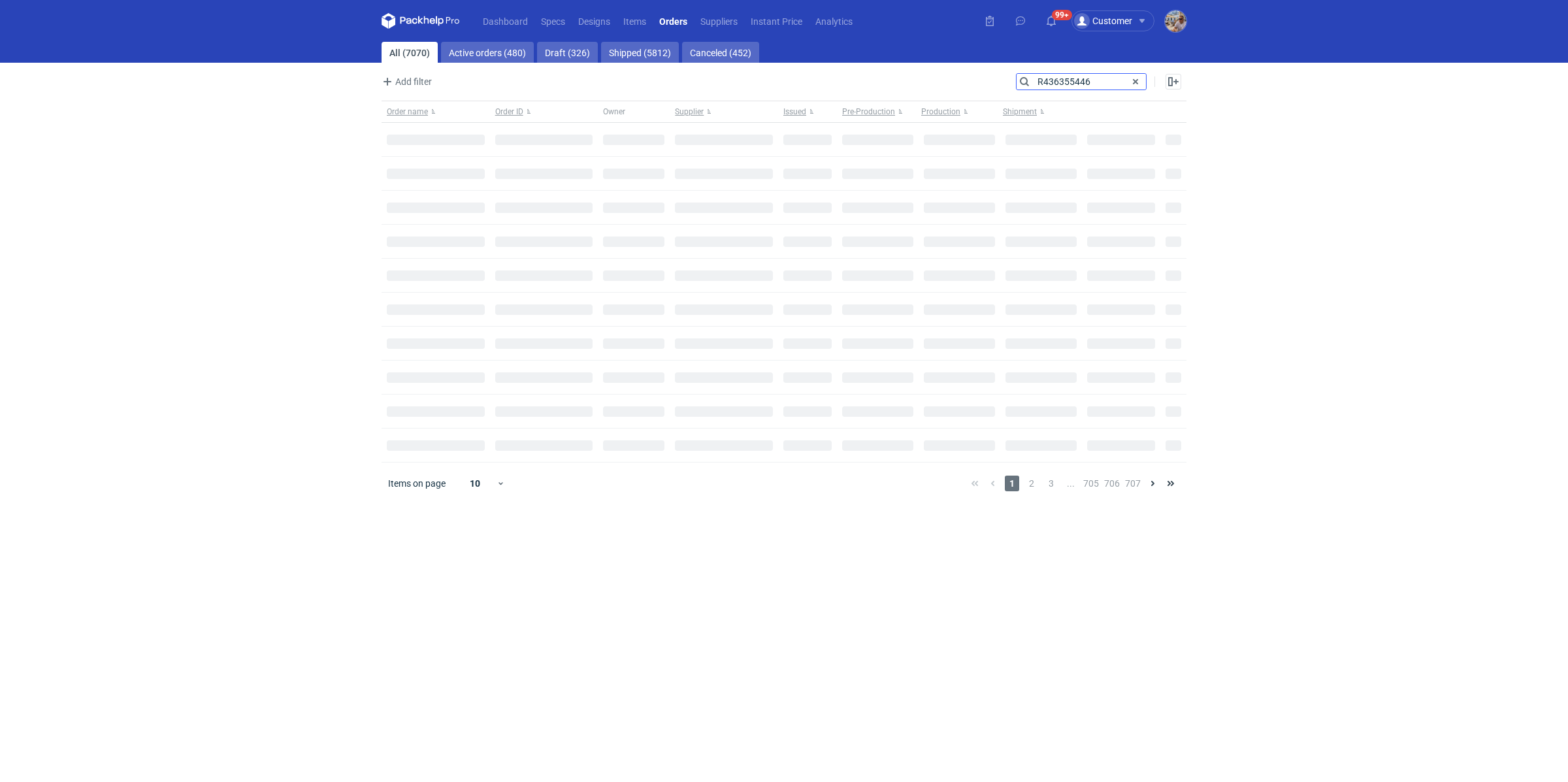
type input "R436355446"
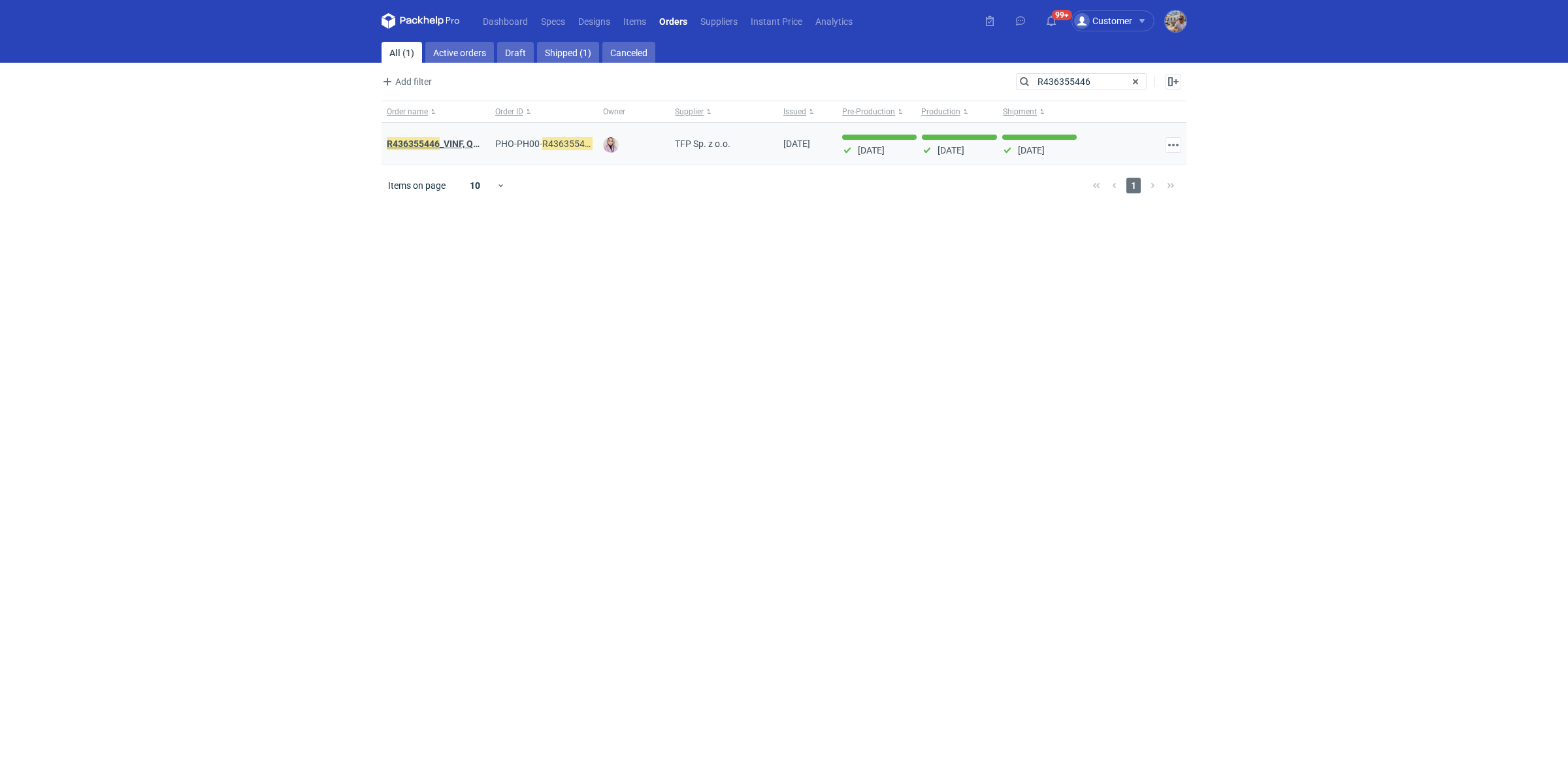
click at [431, 145] on em "R436355446" at bounding box center [413, 143] width 53 height 14
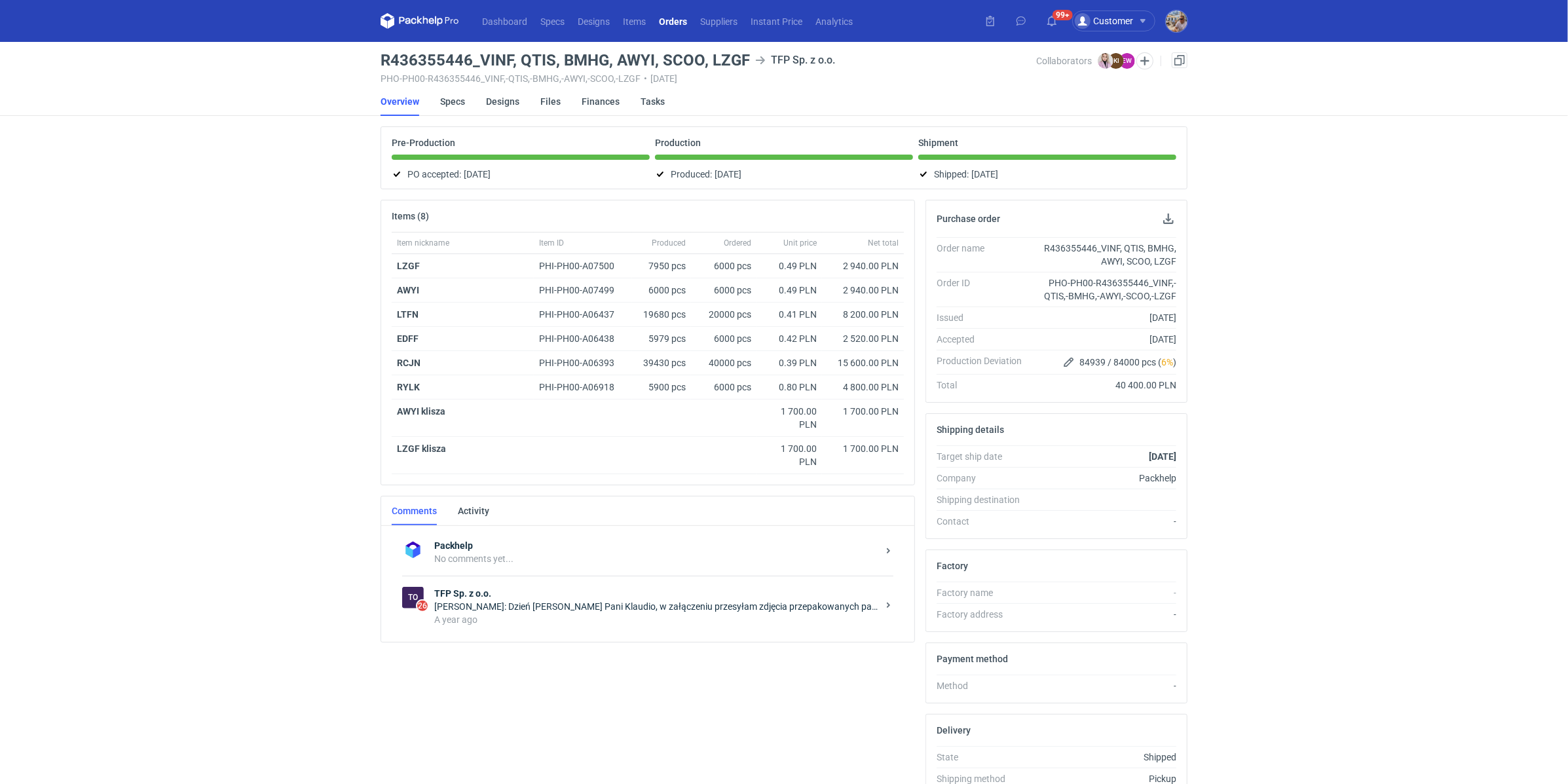
click at [493, 605] on div "Ewa Wiatroszak: Dzień dobry Pani Klaudio, w załączeniu przesyłam zdjęcia przepa…" at bounding box center [656, 606] width 443 height 13
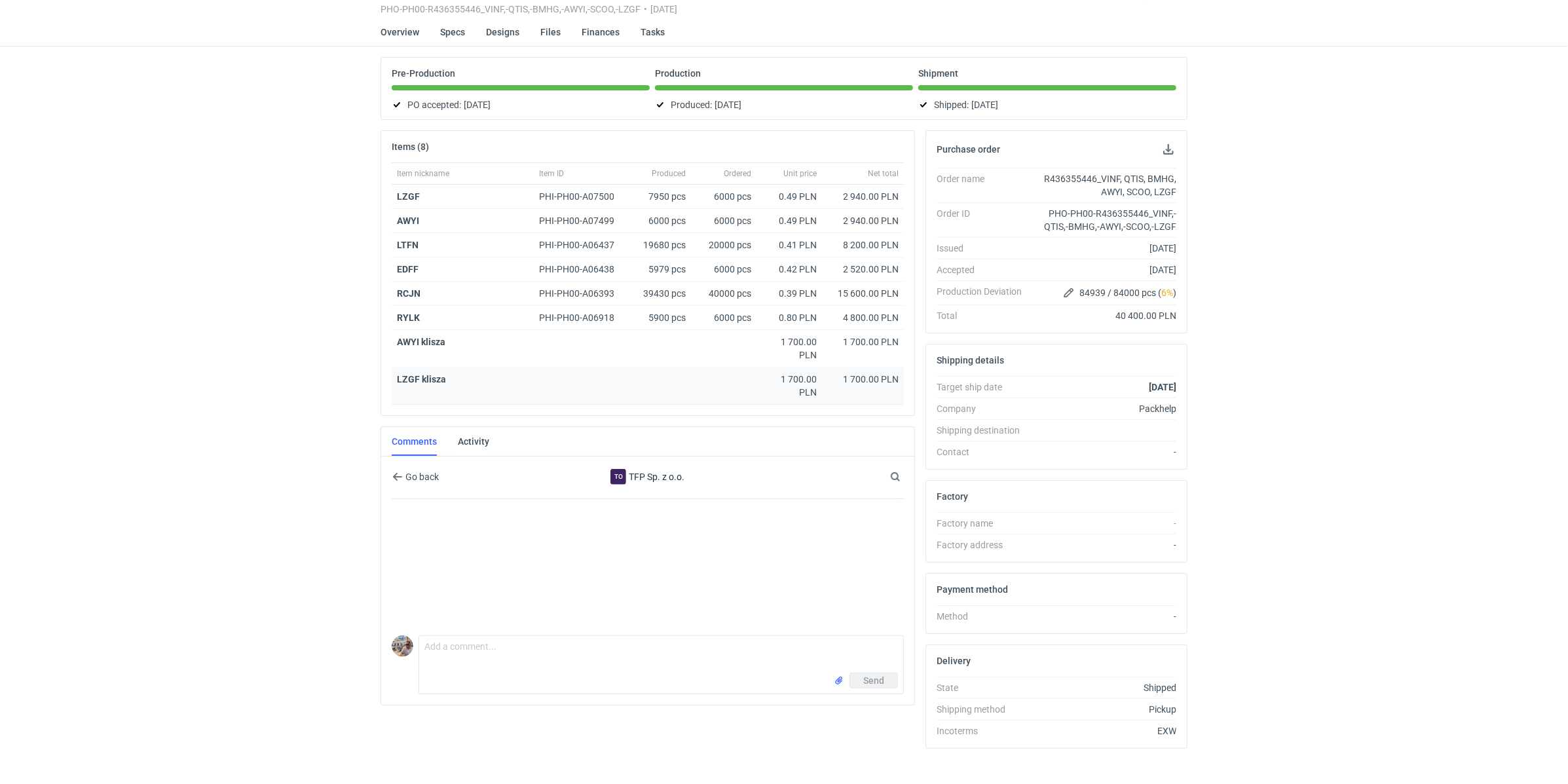
scroll to position [79, 0]
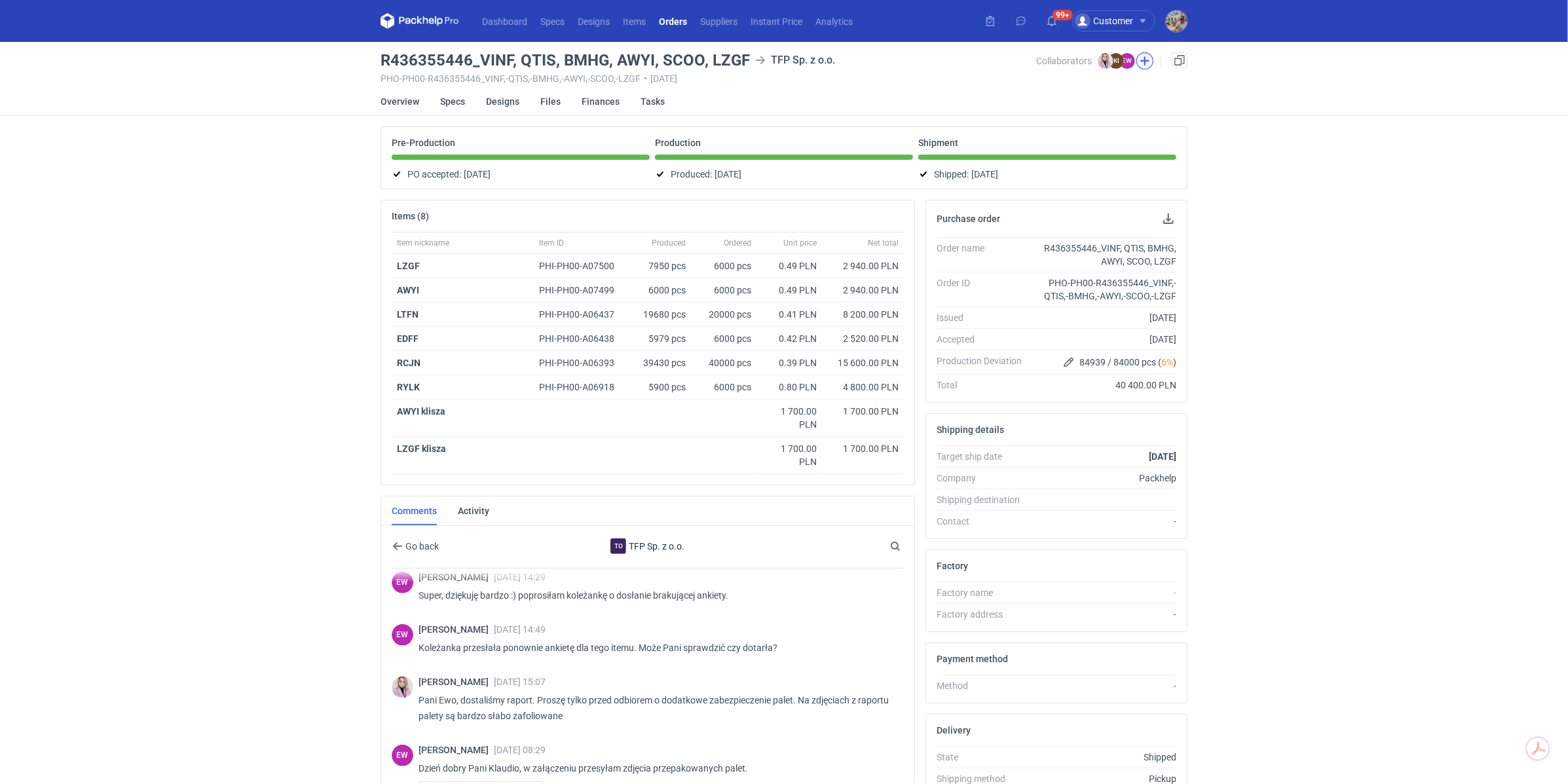
click at [1149, 61] on button "button" at bounding box center [1145, 61] width 17 height 17
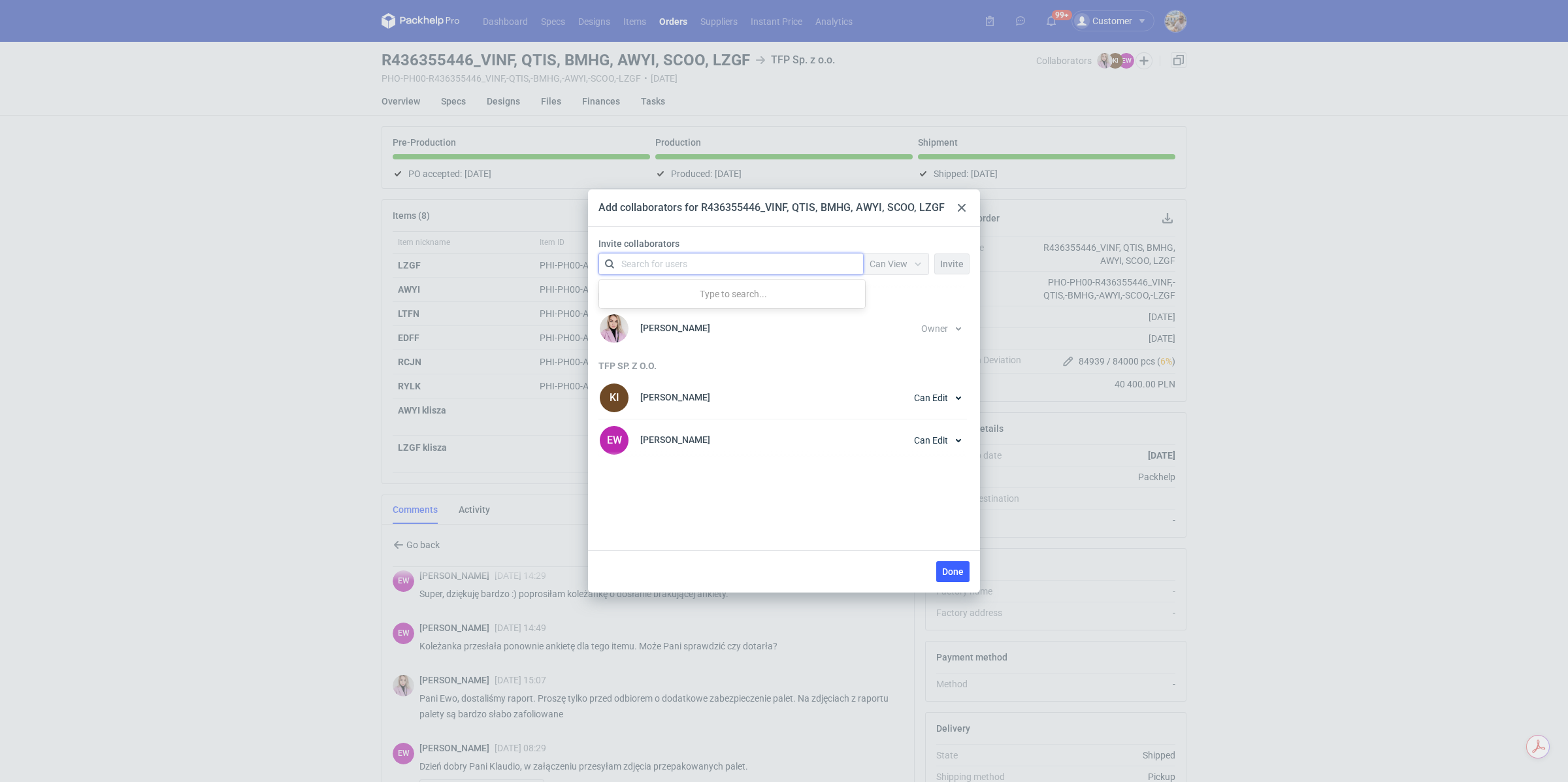
click at [647, 265] on div "Search for users" at bounding box center [655, 264] width 66 height 13
type input "[PERSON_NAME]"
click at [660, 292] on div "[PERSON_NAME] • TFP Sp. z o.o." at bounding box center [696, 296] width 131 height 13
click at [963, 203] on div at bounding box center [961, 207] width 16 height 16
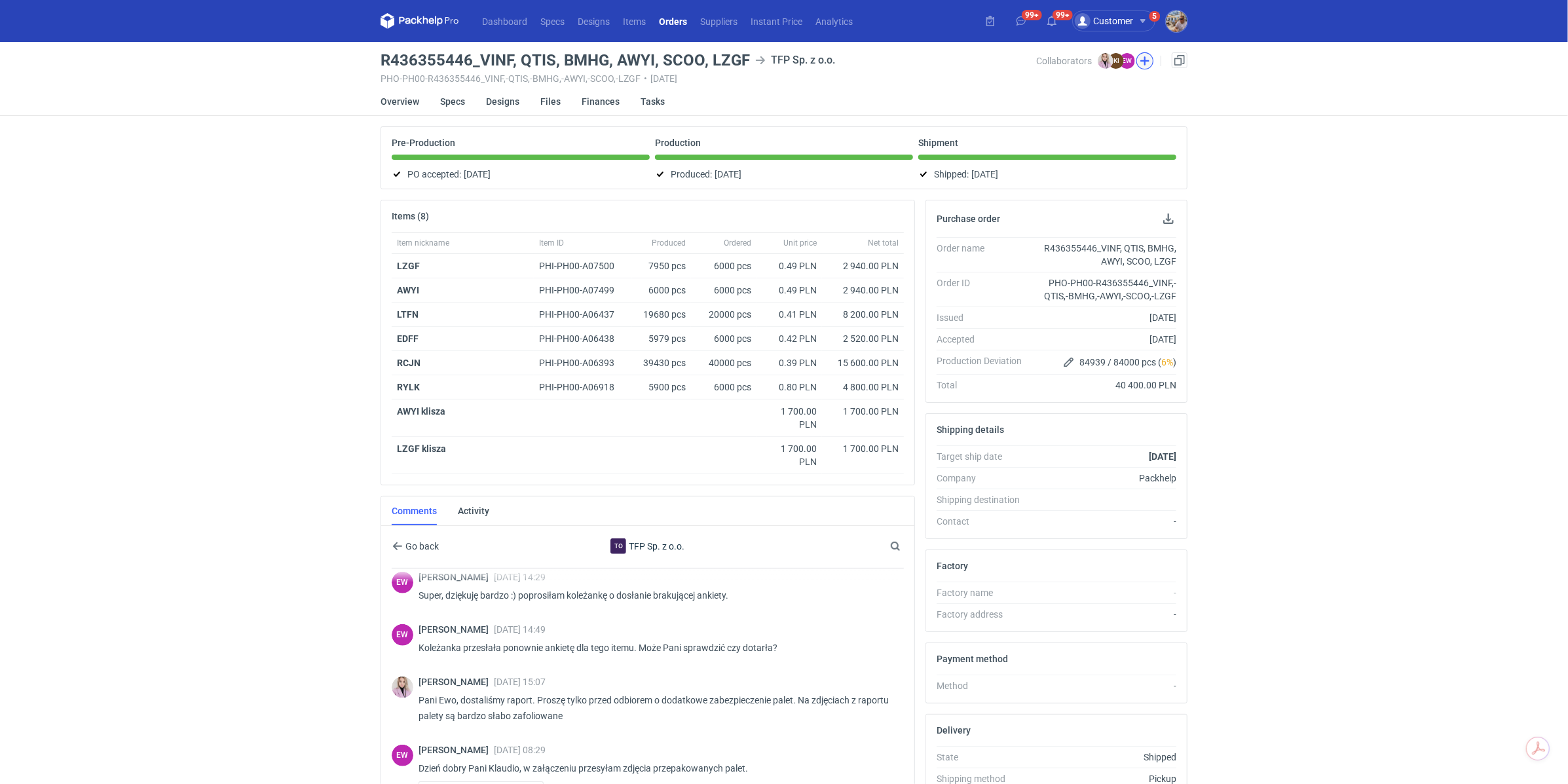
click at [1143, 64] on button "button" at bounding box center [1145, 61] width 17 height 17
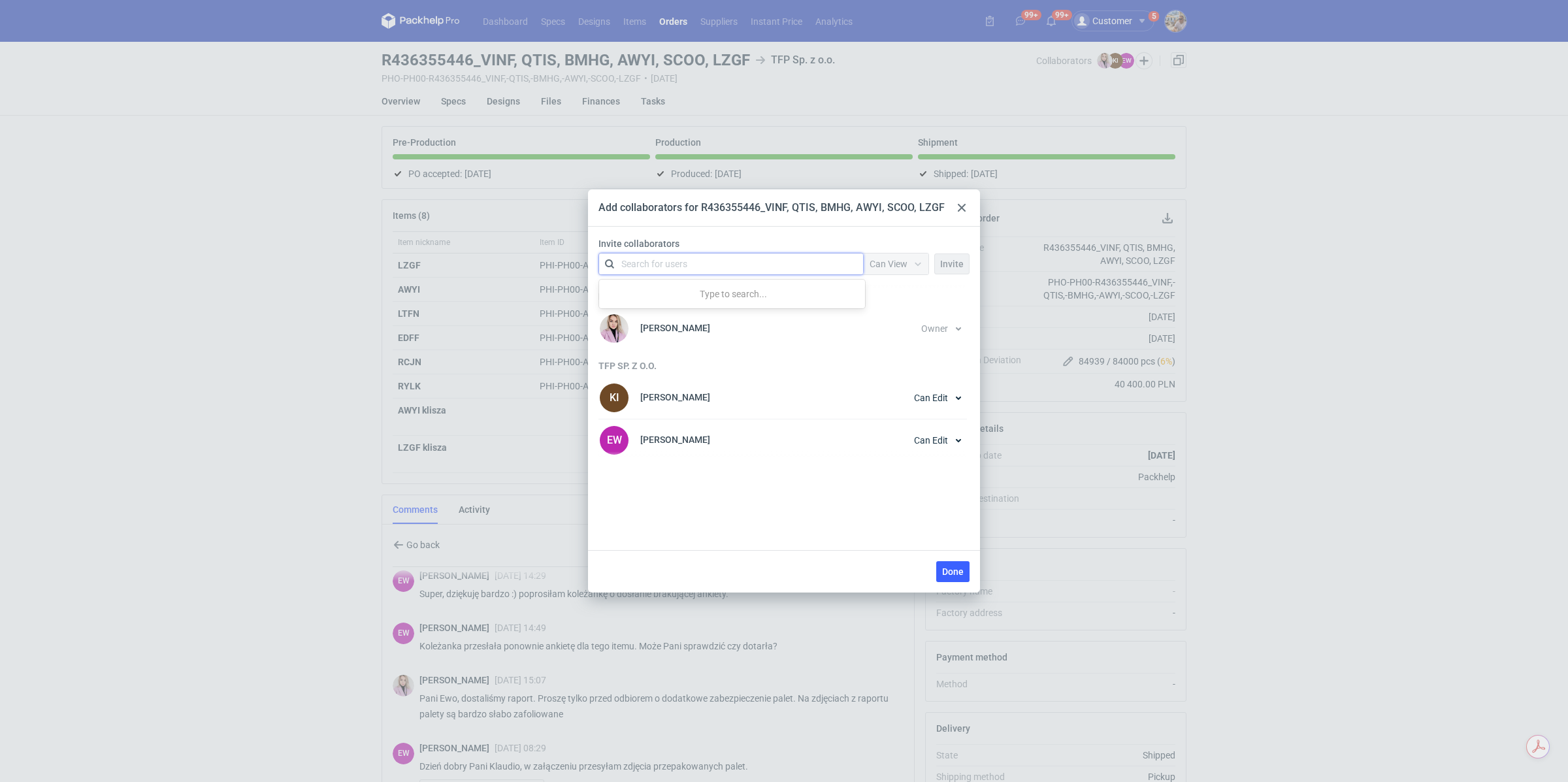
click at [666, 268] on div "Search for users" at bounding box center [655, 264] width 66 height 13
type input "[PERSON_NAME]"
click at [686, 291] on div "[PERSON_NAME] • TFP Sp. z o.o." at bounding box center [696, 296] width 131 height 13
click at [893, 255] on div "Can View" at bounding box center [895, 264] width 65 height 21
click at [883, 309] on span "Can Edit" at bounding box center [892, 314] width 34 height 13
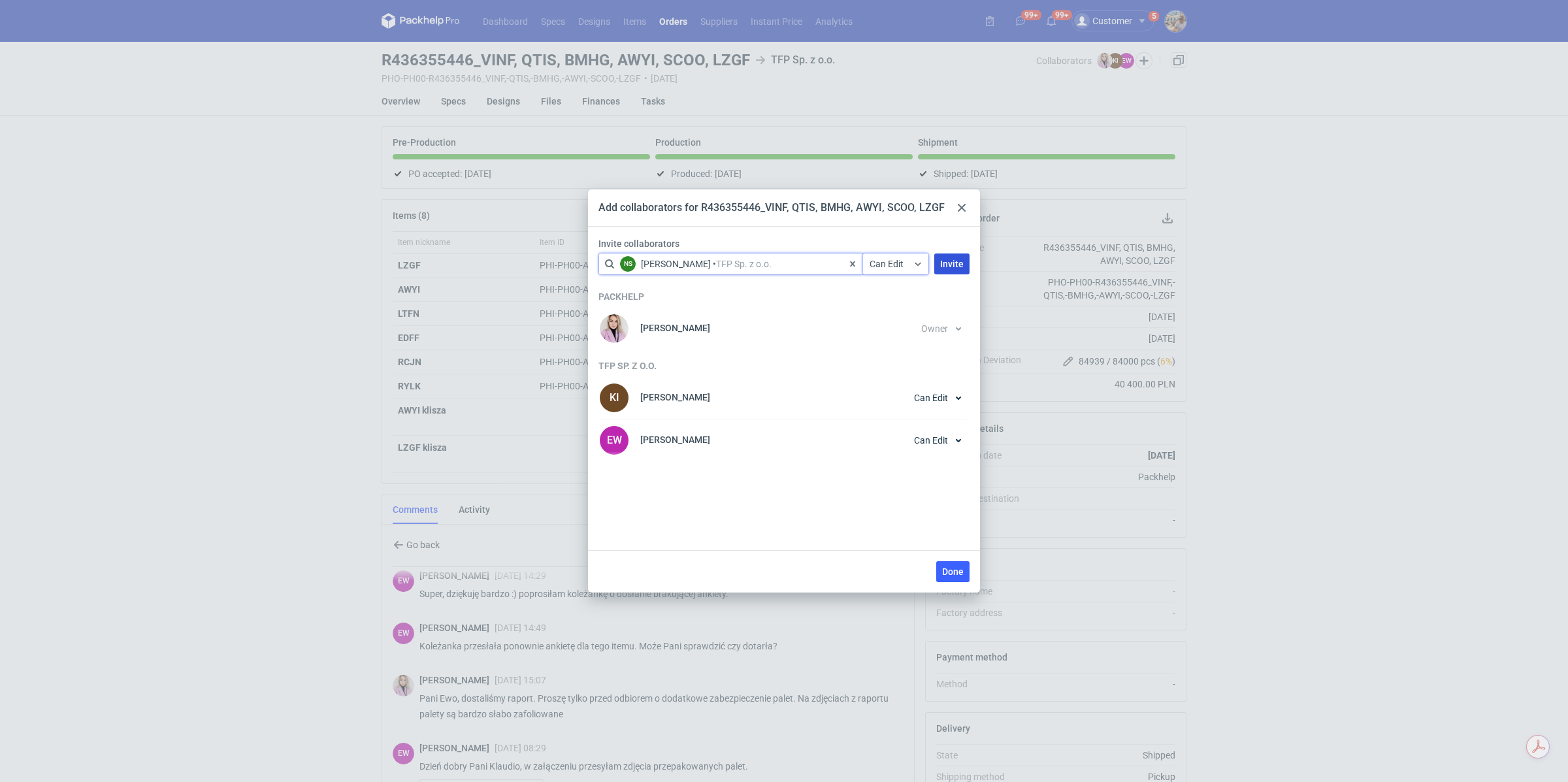
click at [960, 263] on span "Invite" at bounding box center [952, 263] width 23 height 9
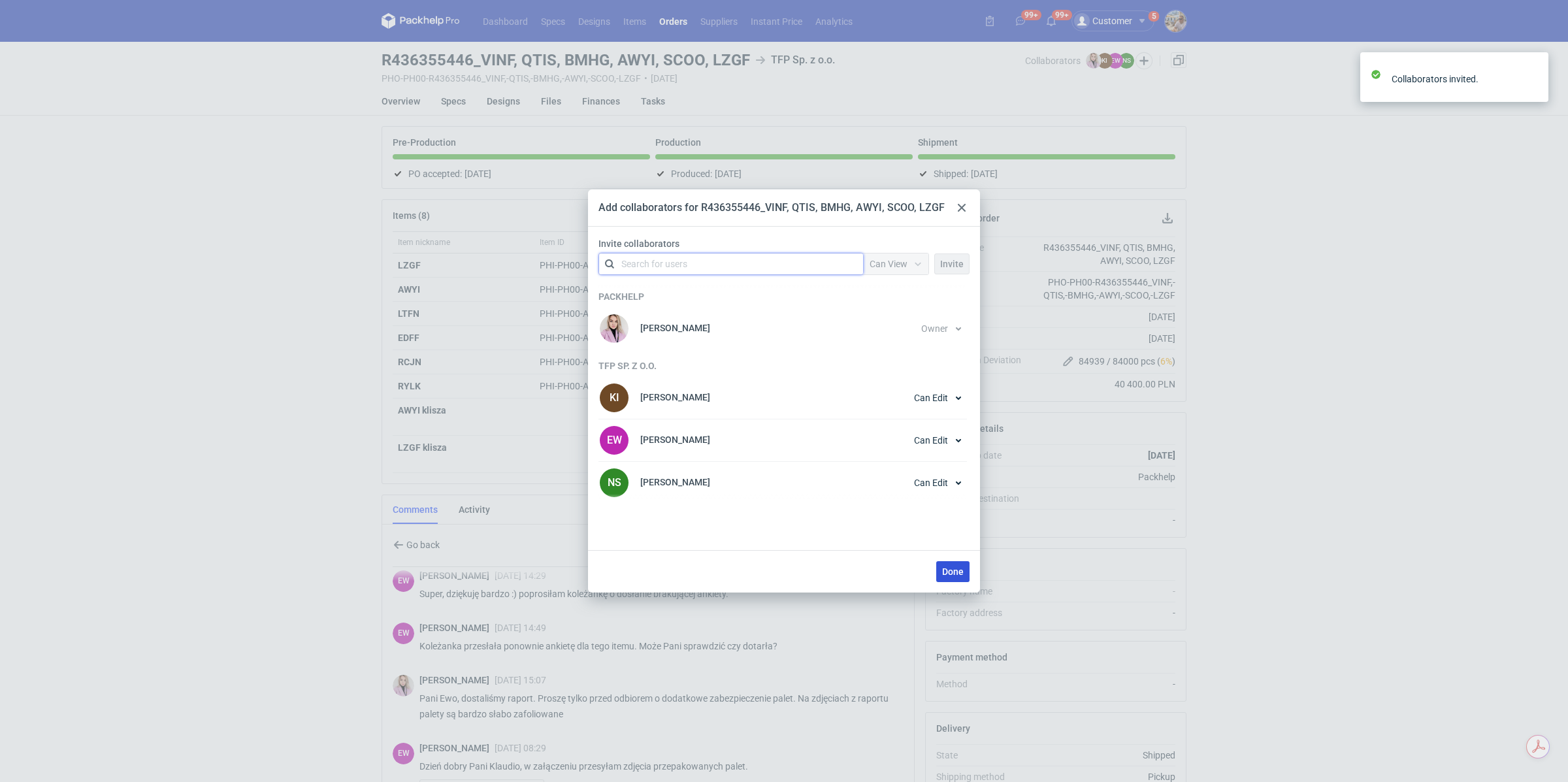
click at [948, 577] on button "Done" at bounding box center [953, 571] width 33 height 21
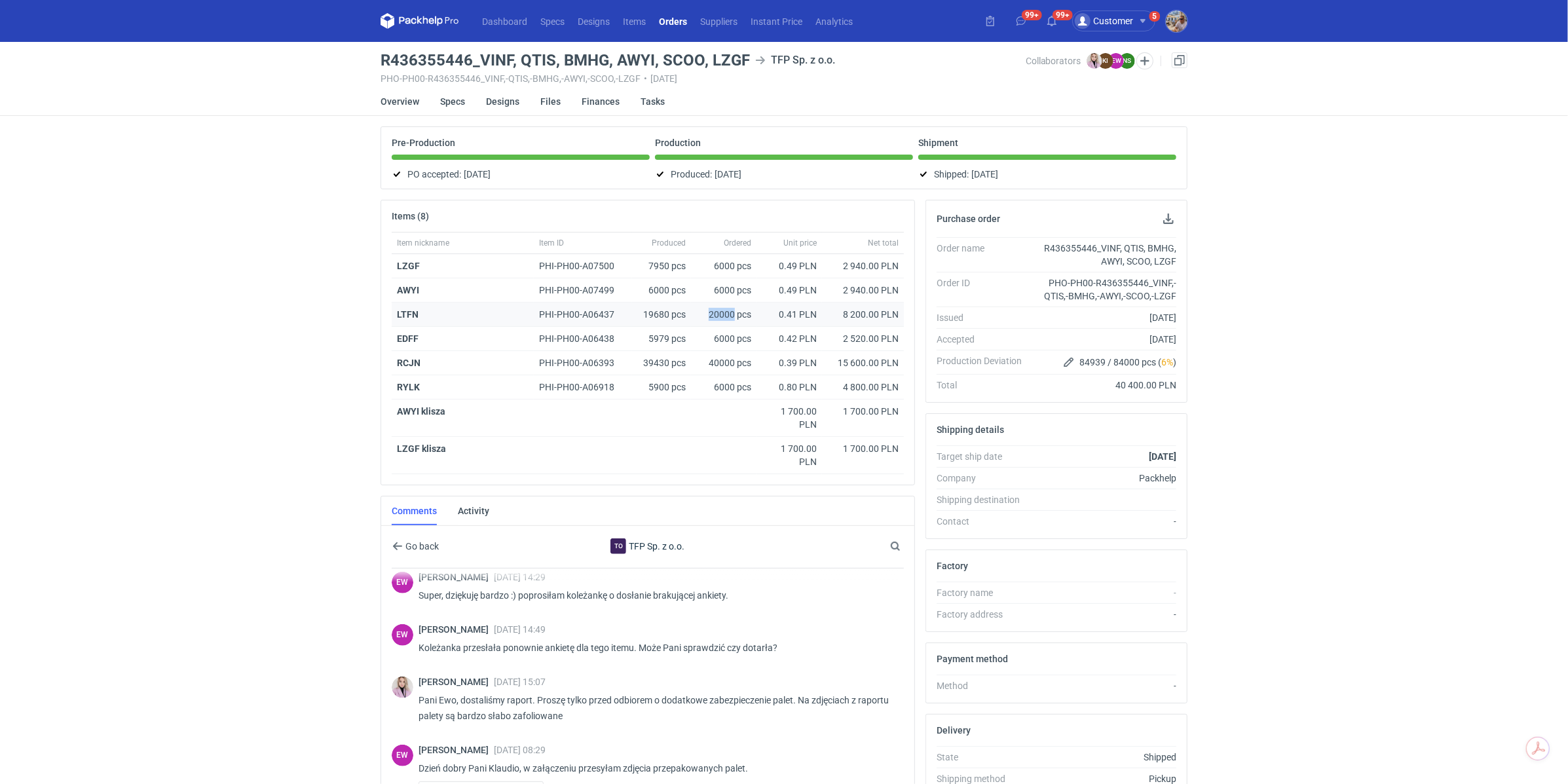
drag, startPoint x: 707, startPoint y: 312, endPoint x: 734, endPoint y: 310, distance: 27.1
click at [734, 310] on div "20000 pcs" at bounding box center [723, 314] width 66 height 24
click at [617, 292] on div "PHI-PH00-A07499" at bounding box center [582, 289] width 88 height 13
click at [433, 308] on div "LTFN" at bounding box center [462, 314] width 132 height 13
drag, startPoint x: 431, startPoint y: 309, endPoint x: 396, endPoint y: 316, distance: 35.7
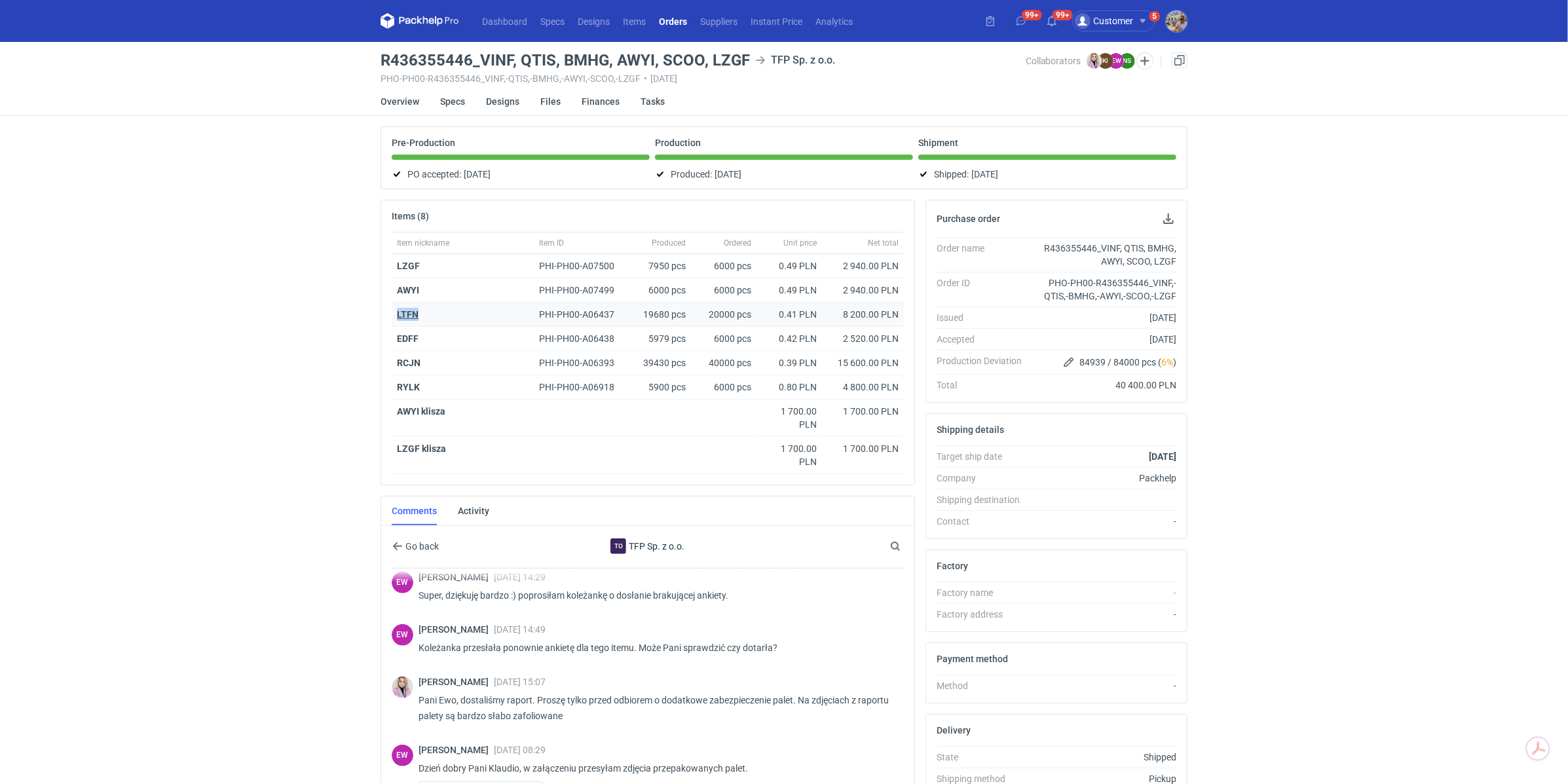
click at [396, 316] on div "LTFN" at bounding box center [462, 314] width 132 height 13
copy strong "LTFN"
